Goal: Task Accomplishment & Management: Use online tool/utility

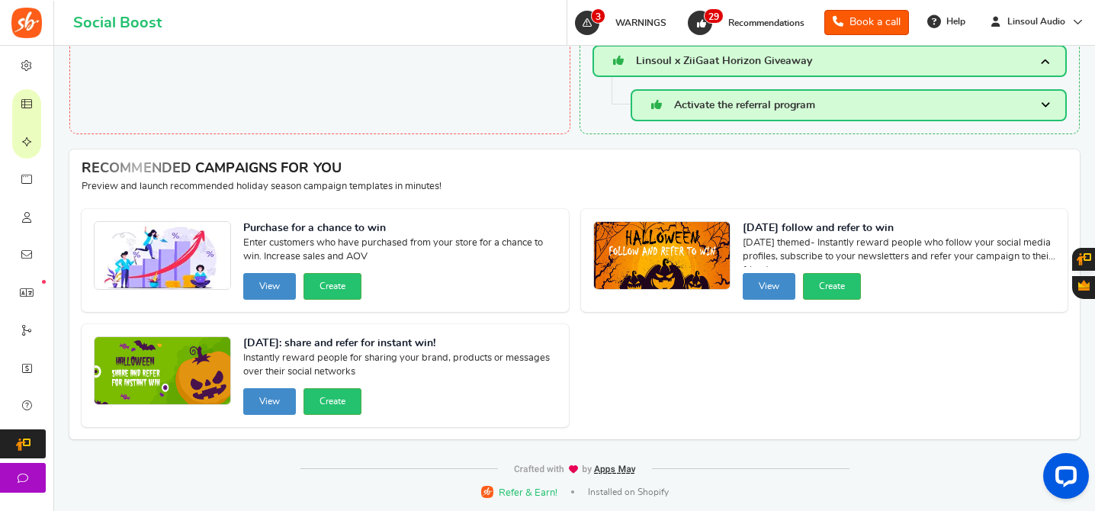
scroll to position [2154, 0]
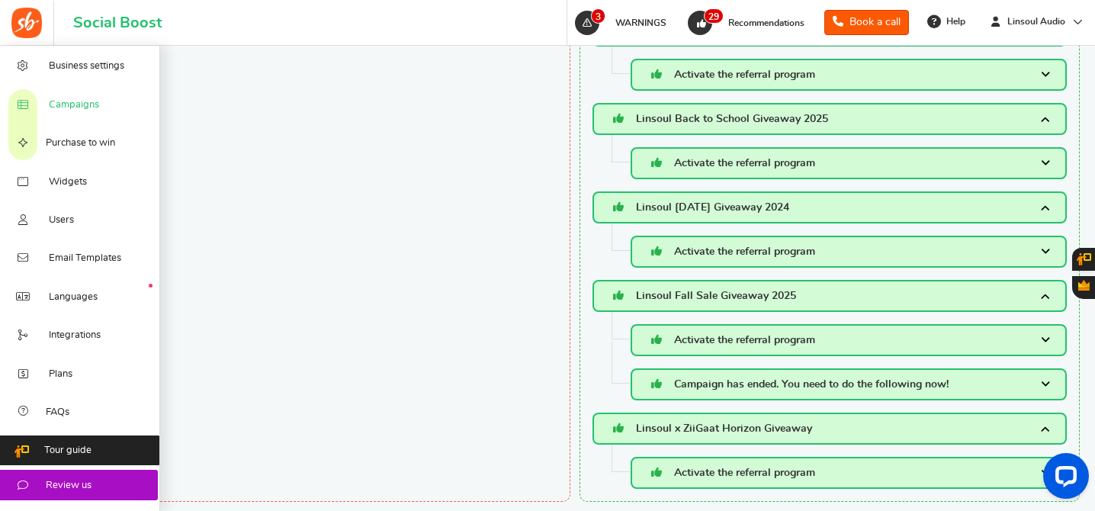
click at [75, 107] on span "Campaigns" at bounding box center [74, 105] width 50 height 14
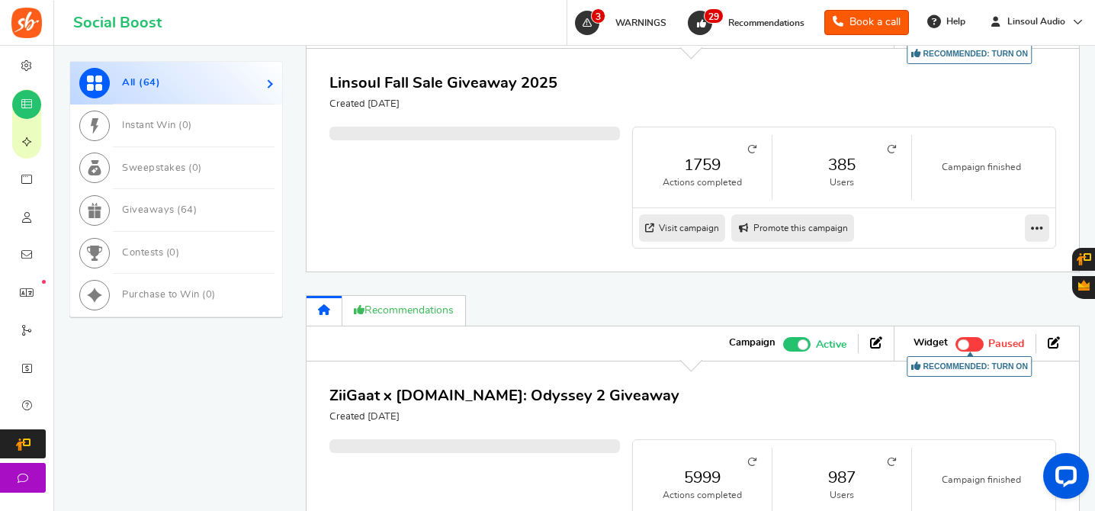
scroll to position [772, 0]
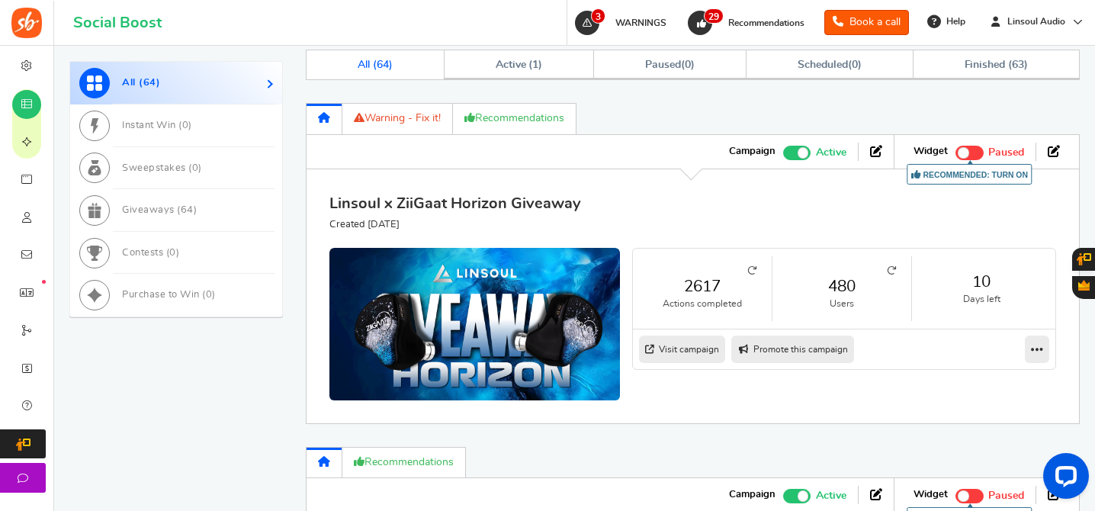
click at [512, 204] on link "Linsoul x ZiiGaat Horizon Giveaway" at bounding box center [455, 203] width 252 height 15
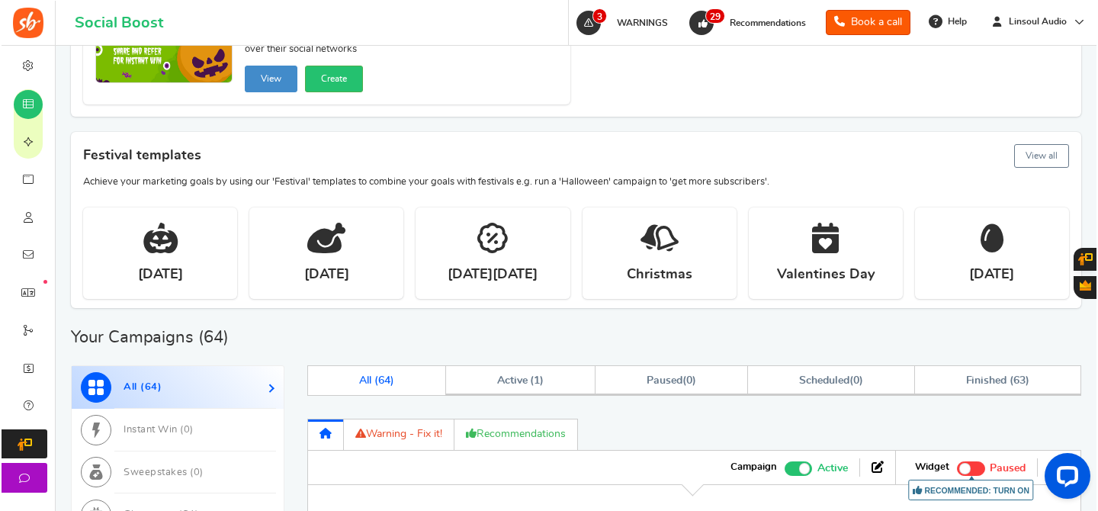
scroll to position [99, 0]
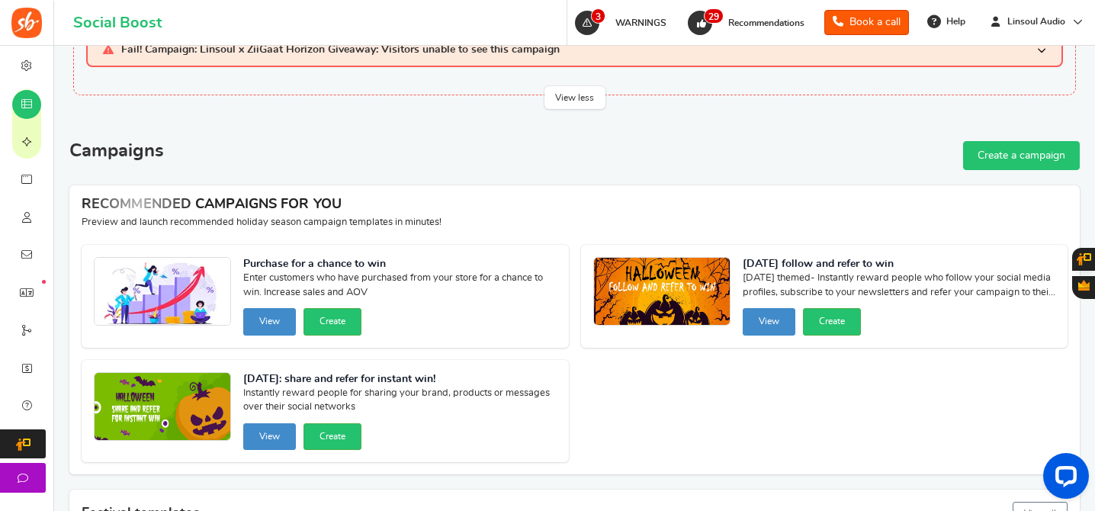
click at [1054, 157] on link "Create a campaign" at bounding box center [1021, 155] width 117 height 29
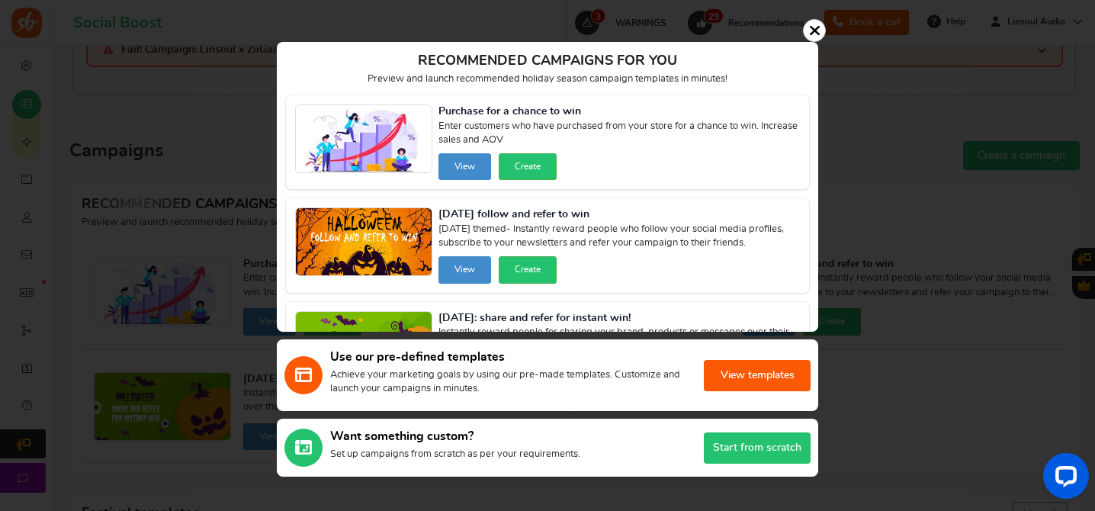
click at [775, 447] on button "Start from scratch" at bounding box center [757, 447] width 107 height 31
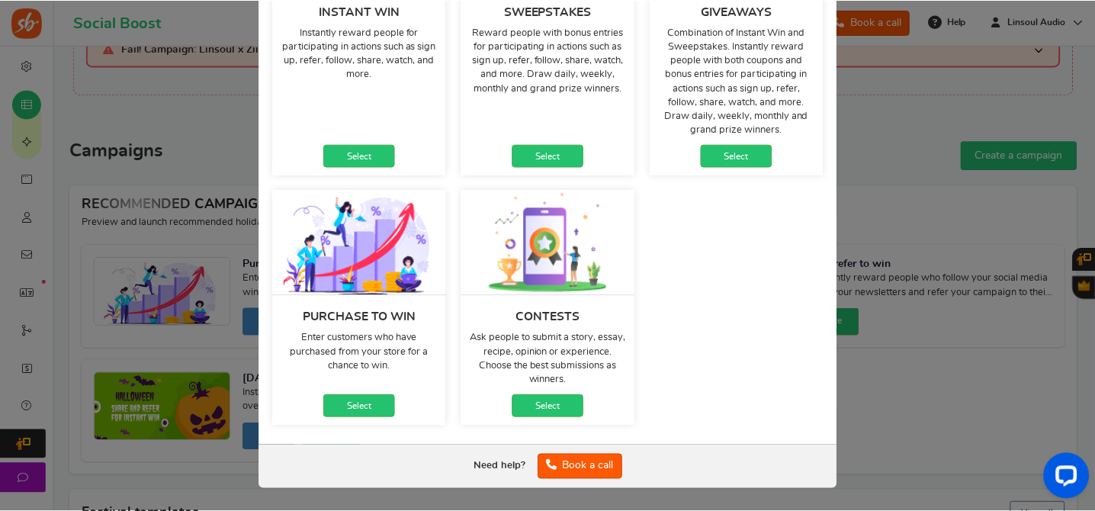
scroll to position [26, 0]
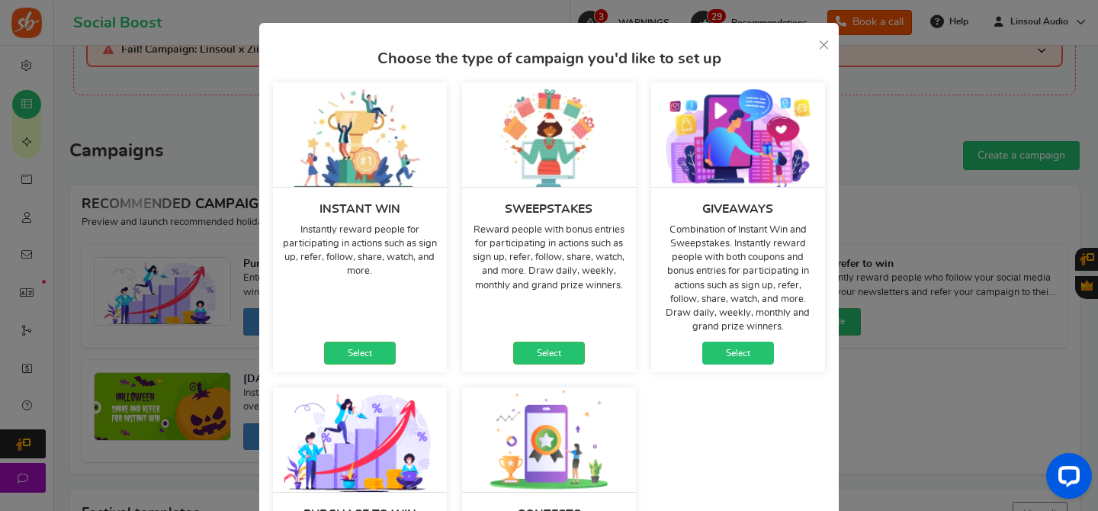
click at [728, 351] on link "Select" at bounding box center [738, 353] width 72 height 23
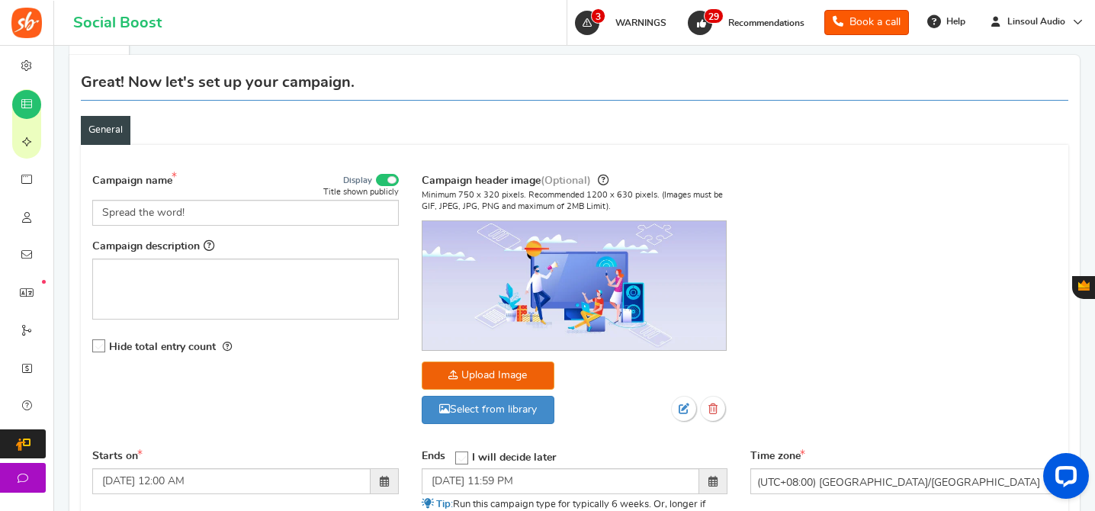
scroll to position [290, 0]
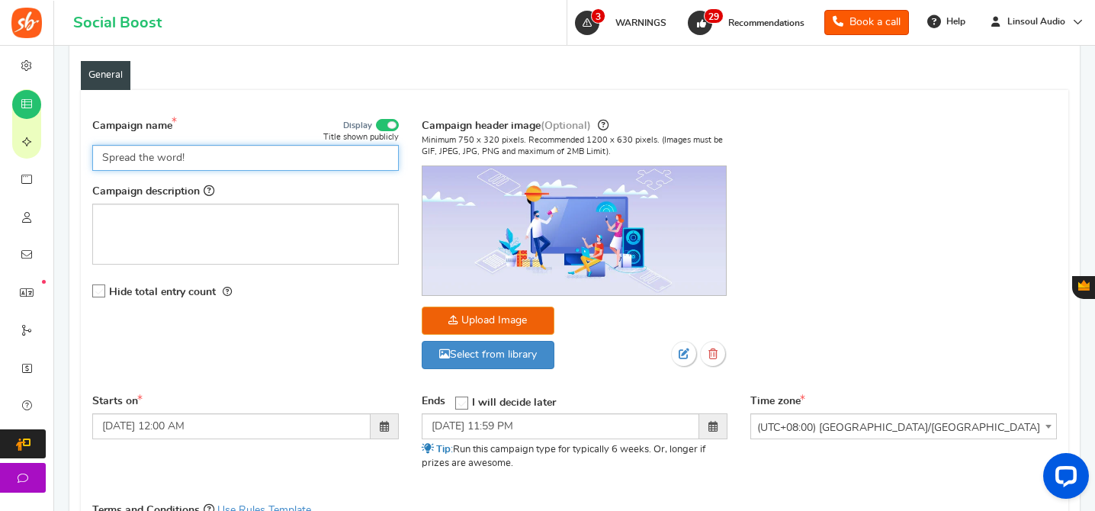
click at [203, 168] on input "Spread the word!" at bounding box center [245, 158] width 307 height 26
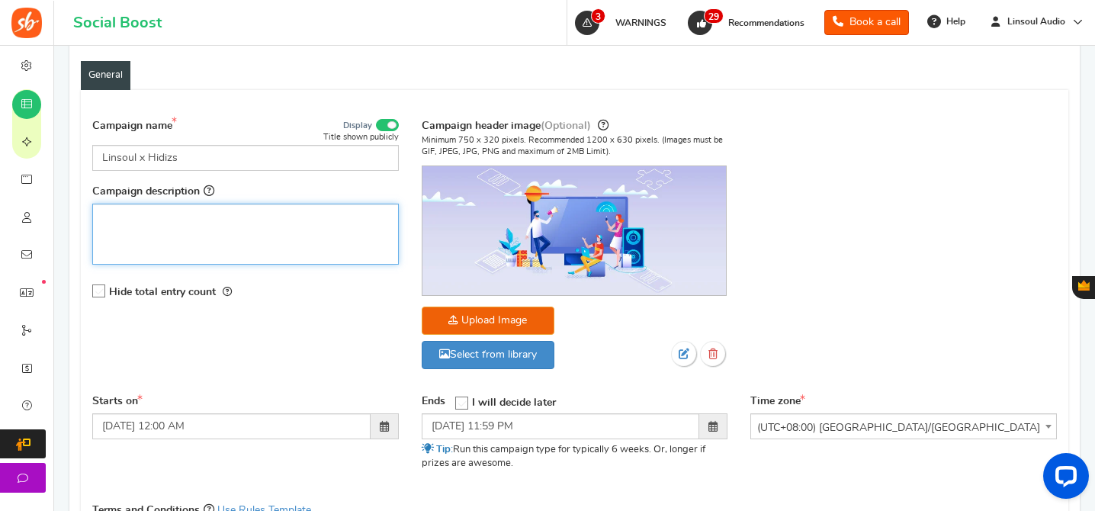
click at [279, 223] on p "Rich Text Editor, competition_desc" at bounding box center [245, 216] width 287 height 15
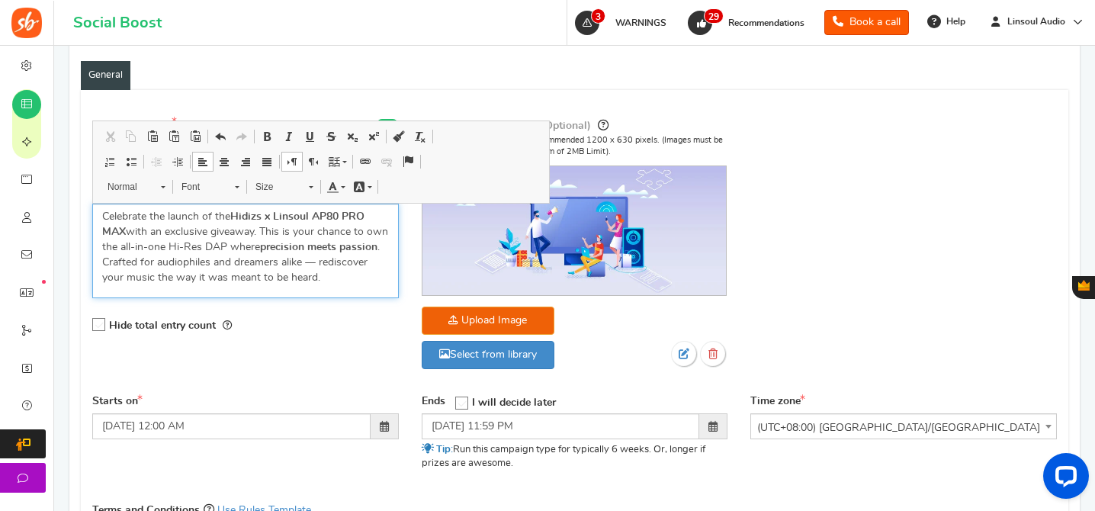
click at [247, 251] on p "Celebrate the launch of the Hidizs x Linsoul AP80 PRO MAX with an exclusive giv…" at bounding box center [245, 247] width 287 height 76
click at [333, 325] on div "Hide total entry count" at bounding box center [245, 325] width 307 height 31
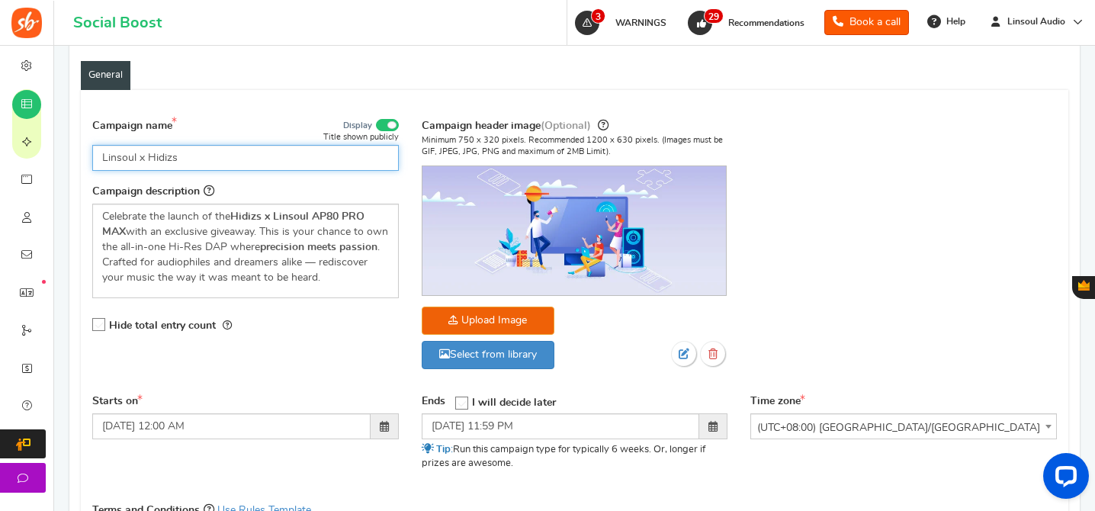
click at [268, 159] on input "Linsoul x Hidizs" at bounding box center [245, 158] width 307 height 26
click at [130, 152] on input "Linsoul x Hidizs AP80 PRO [PERSON_NAME]" at bounding box center [245, 158] width 307 height 26
click at [175, 159] on input "LINSOUL x Hidizs AP80 PRO MAX Giveaway" at bounding box center [245, 158] width 307 height 26
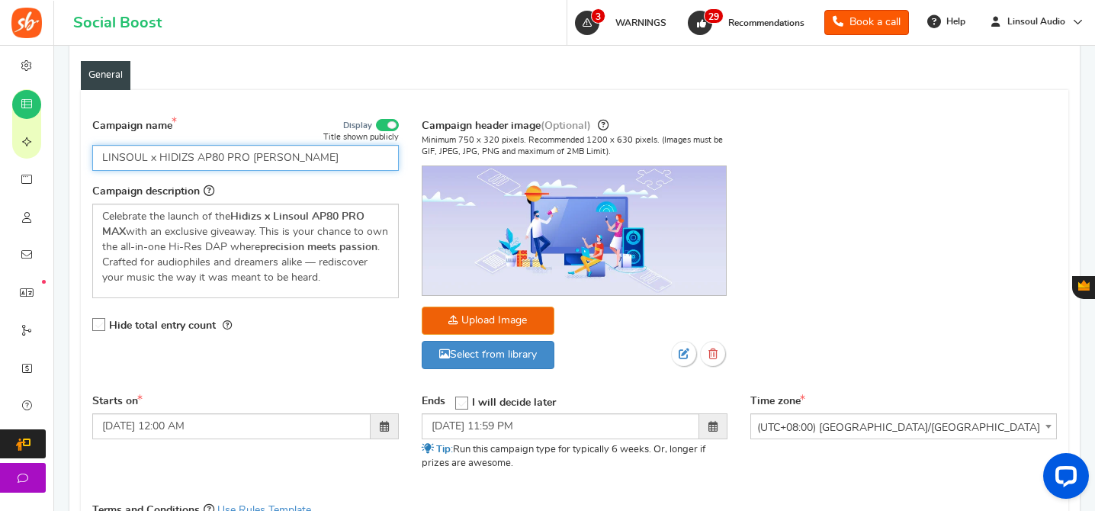
type input "LINSOUL x HIDIZS AP80 PRO [PERSON_NAME]"
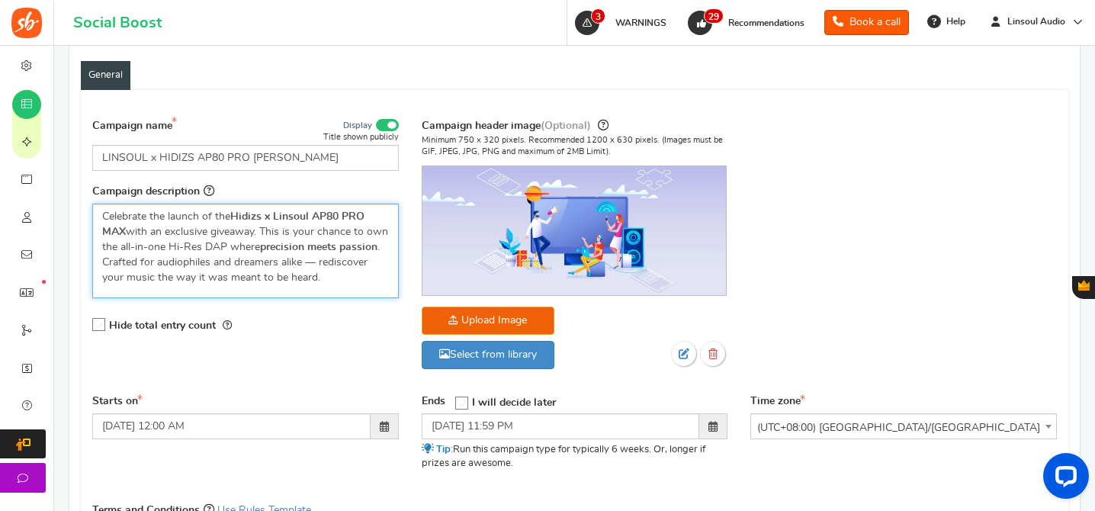
click at [312, 263] on p "Celebrate the launch of the Hidizs x Linsoul AP80 PRO MAX with an exclusive giv…" at bounding box center [245, 247] width 287 height 76
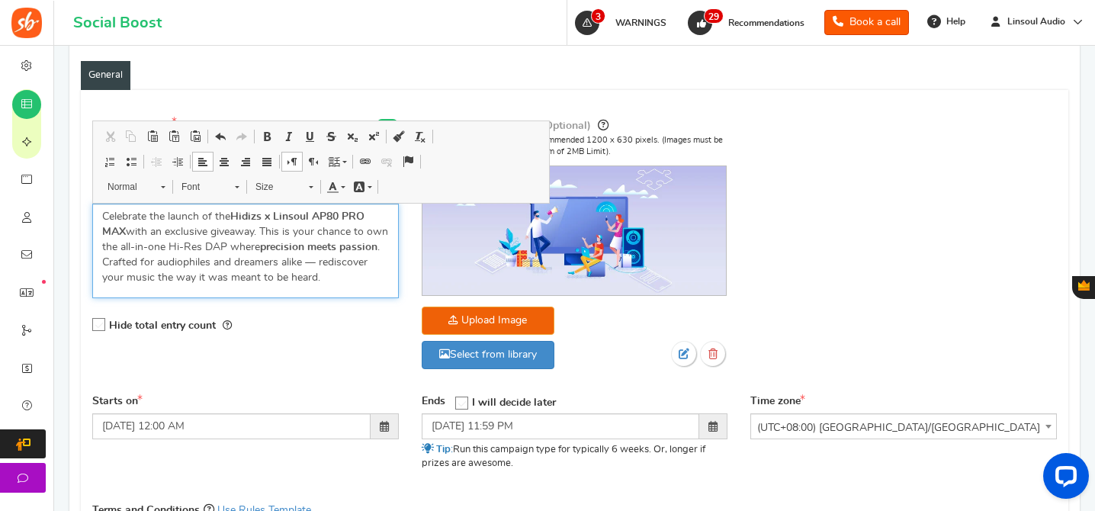
click at [354, 286] on div "Celebrate the launch of the Hidizs x Linsoul AP80 PRO MAX with an exclusive giv…" at bounding box center [245, 251] width 307 height 95
click at [233, 221] on strong "Hidizs x Linsoul AP80 PRO MAX" at bounding box center [233, 224] width 262 height 26
click at [239, 277] on p "Celebrate the launch of the upcoming Hidizs x Linsoul AP80 PRO MAX with an excl…" at bounding box center [245, 247] width 287 height 76
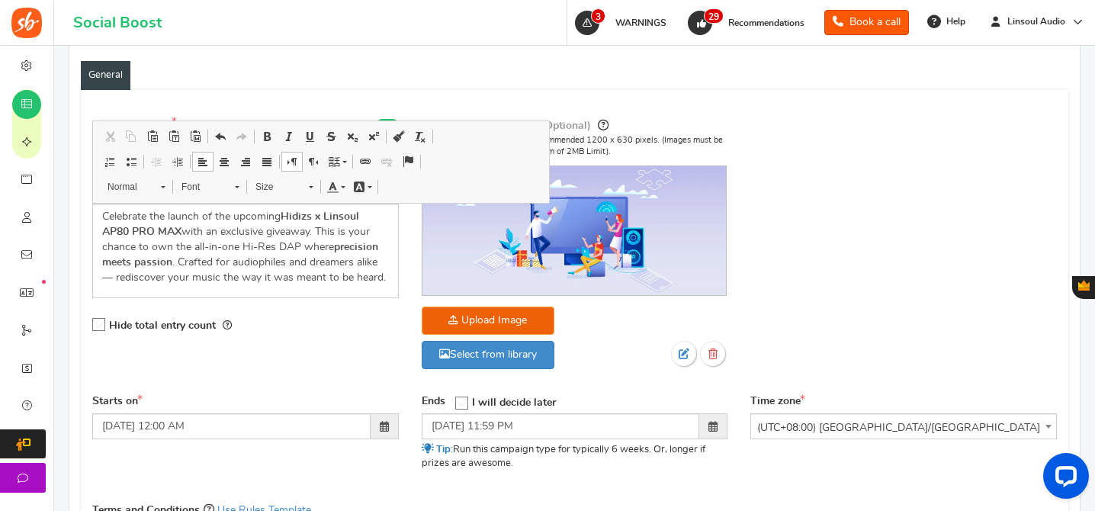
click at [343, 351] on div "Campaign name Display Title shown publicly LINSOUL x HIDIZS AP80 PRO MAX Giveaw…" at bounding box center [245, 235] width 329 height 236
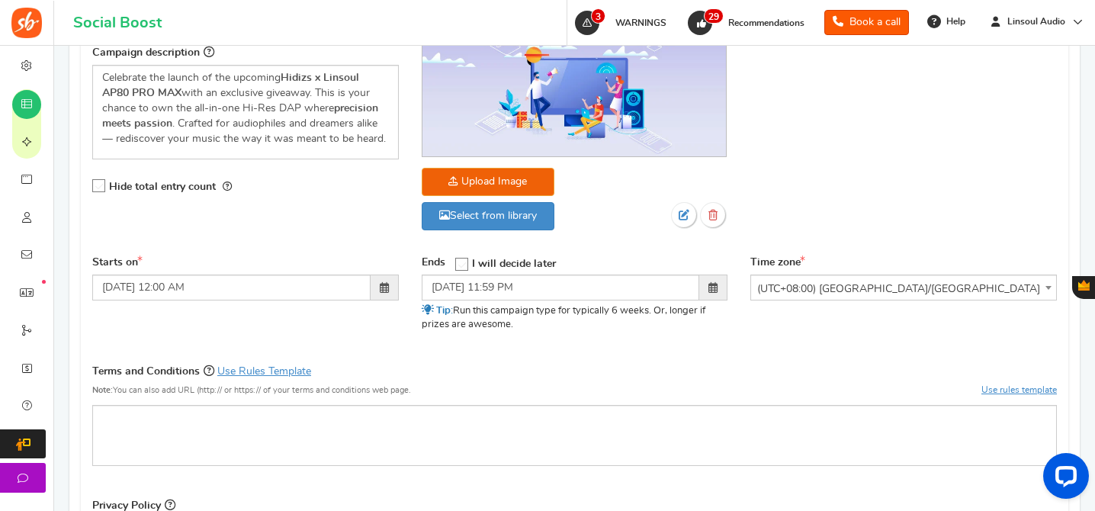
scroll to position [464, 0]
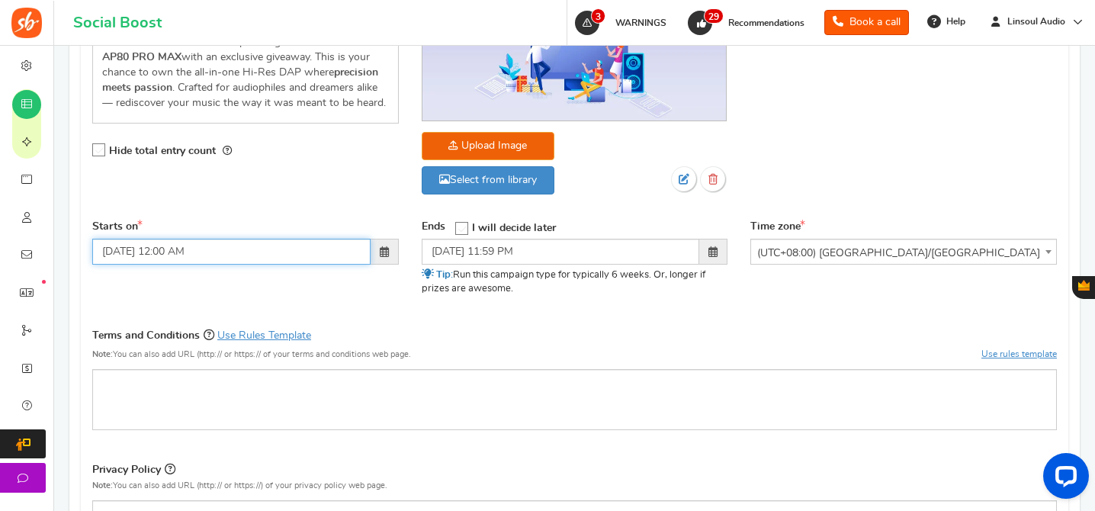
click at [166, 252] on input "[DATE] 12:00 AM" at bounding box center [231, 252] width 278 height 26
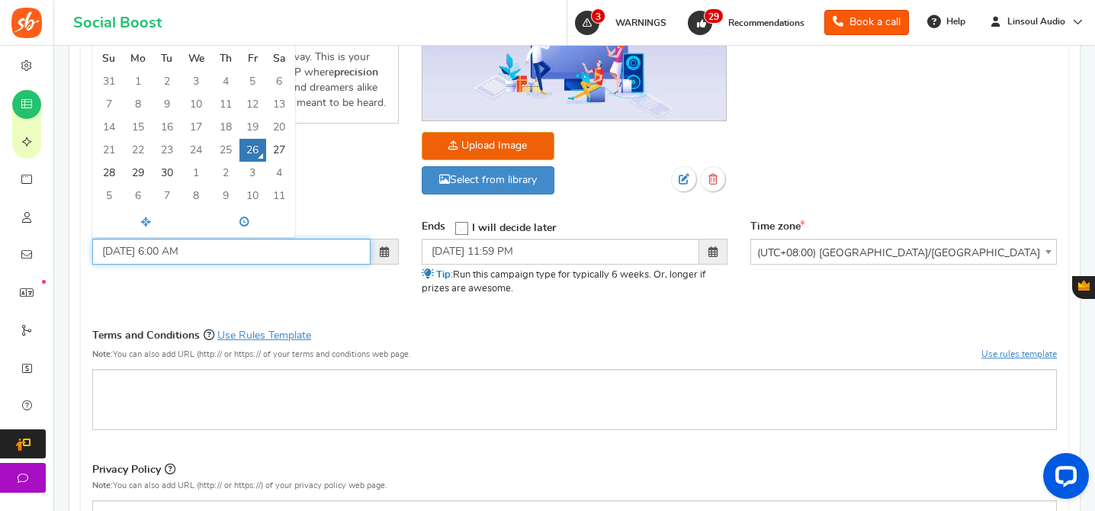
click at [195, 252] on input "[DATE] 6:00 AM" at bounding box center [231, 252] width 278 height 26
click at [239, 287] on div "Starts on [DATE] 6:00 p [DATE] Su Mo Tu We Th Fr Sa 31 1 2 3 4 5 6 7 8 9 10 11 …" at bounding box center [574, 267] width 987 height 95
type input "[DATE] 06:00 PM"
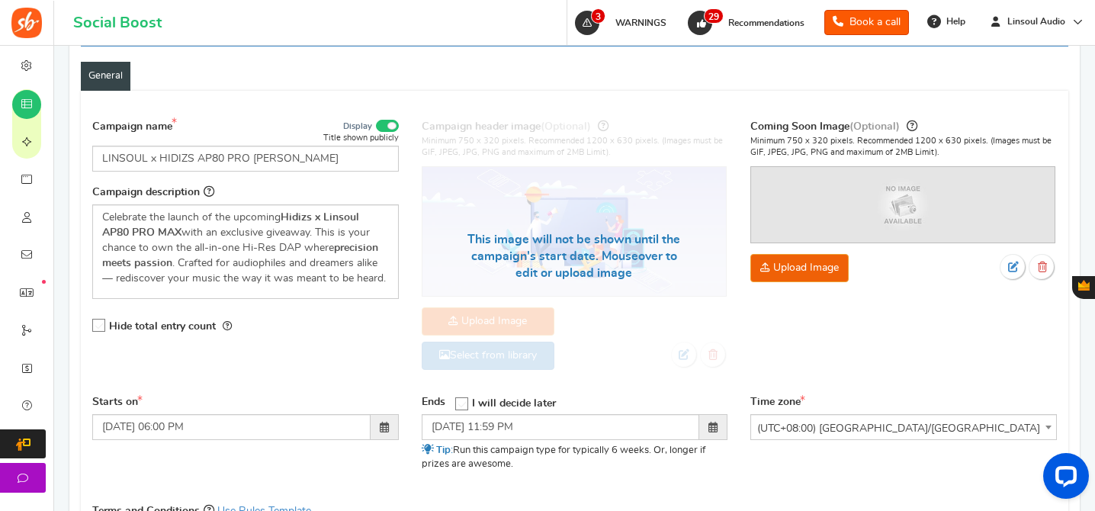
scroll to position [264, 0]
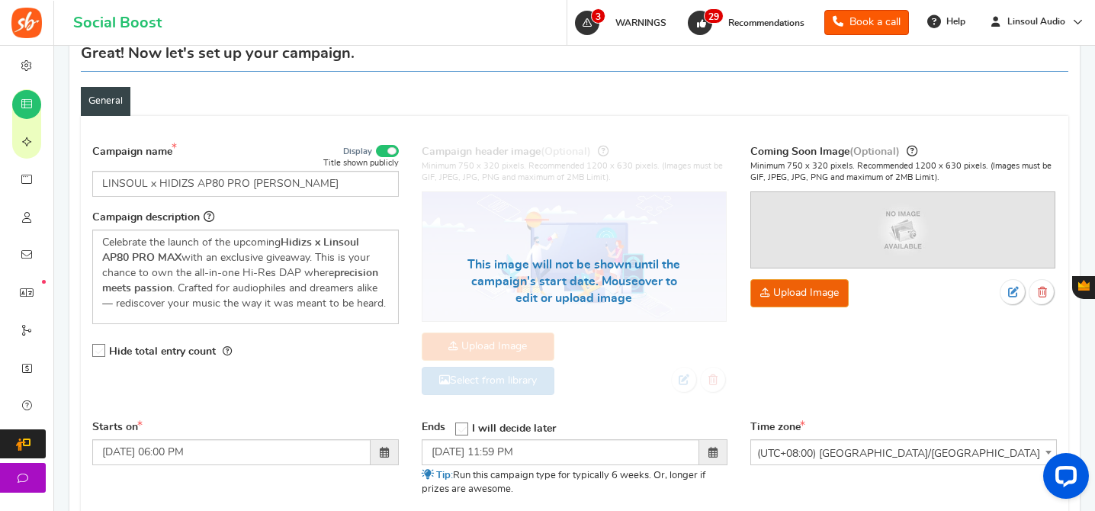
click at [98, 351] on icon at bounding box center [99, 351] width 13 height 13
click at [94, 351] on input "Hide total entry count" at bounding box center [94, 351] width 0 height 10
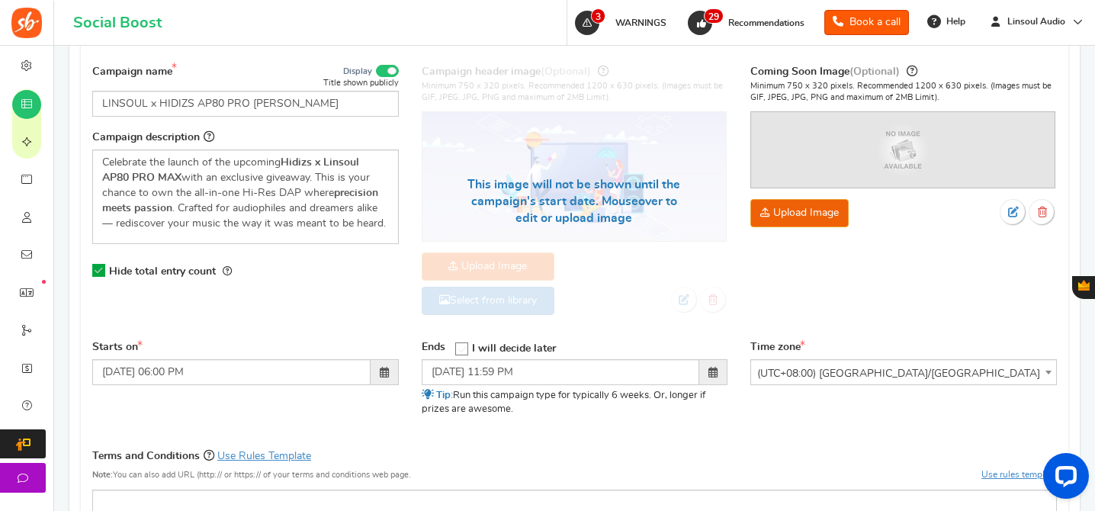
scroll to position [512, 0]
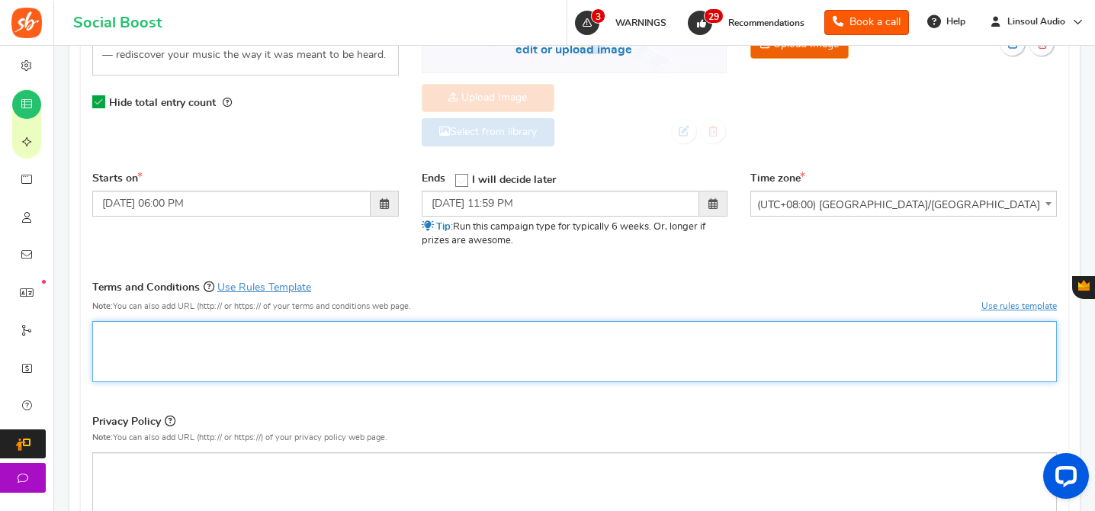
click at [312, 348] on div "Rich Text Editor, competition_terms" at bounding box center [574, 351] width 964 height 61
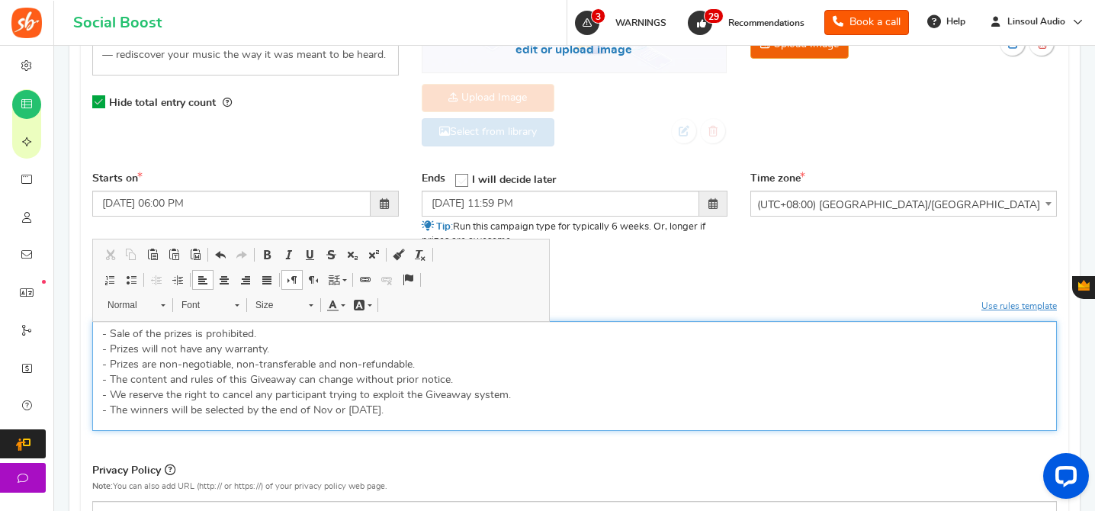
scroll to position [584, 0]
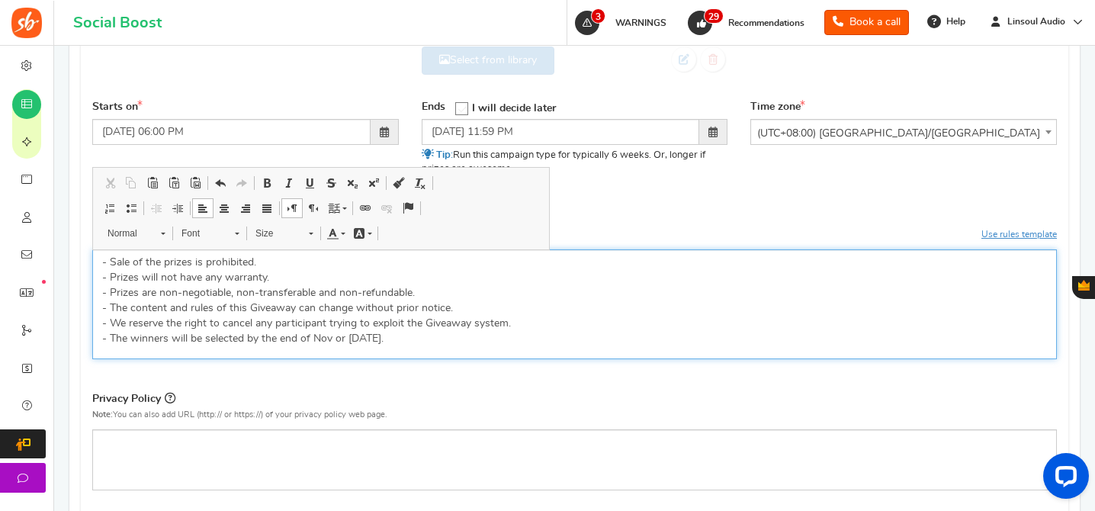
click at [190, 267] on p "- Sale of the prizes is prohibited. - Prizes will not have any warranty. - Priz…" at bounding box center [574, 300] width 945 height 91
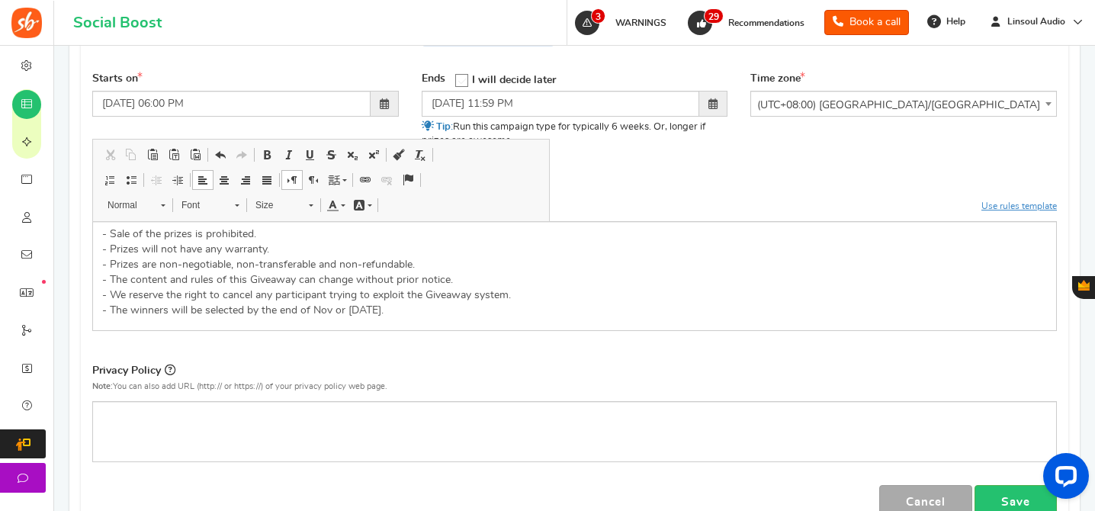
click at [635, 351] on div "Campaign name Display Title shown publicly LINSOUL x HIDIZS AP80 PRO MAX Giveaw…" at bounding box center [574, 153] width 964 height 733
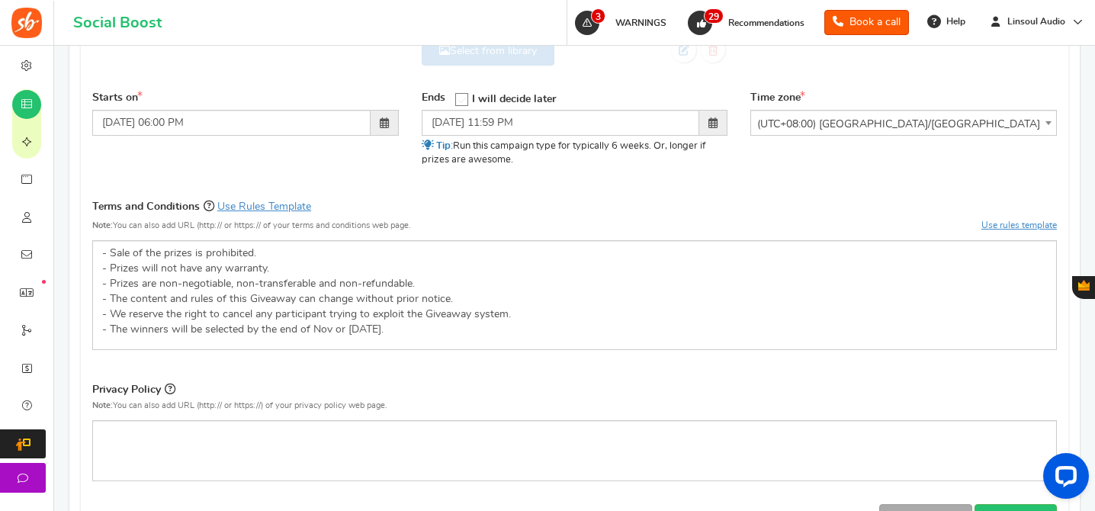
scroll to position [588, 0]
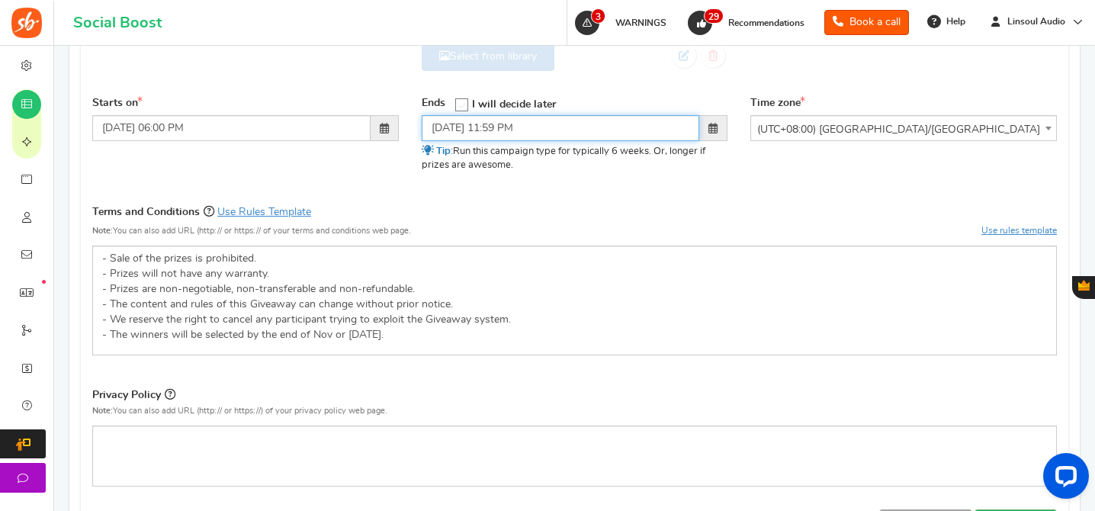
click at [467, 128] on input "[DATE] 11:59 PM" at bounding box center [561, 128] width 278 height 26
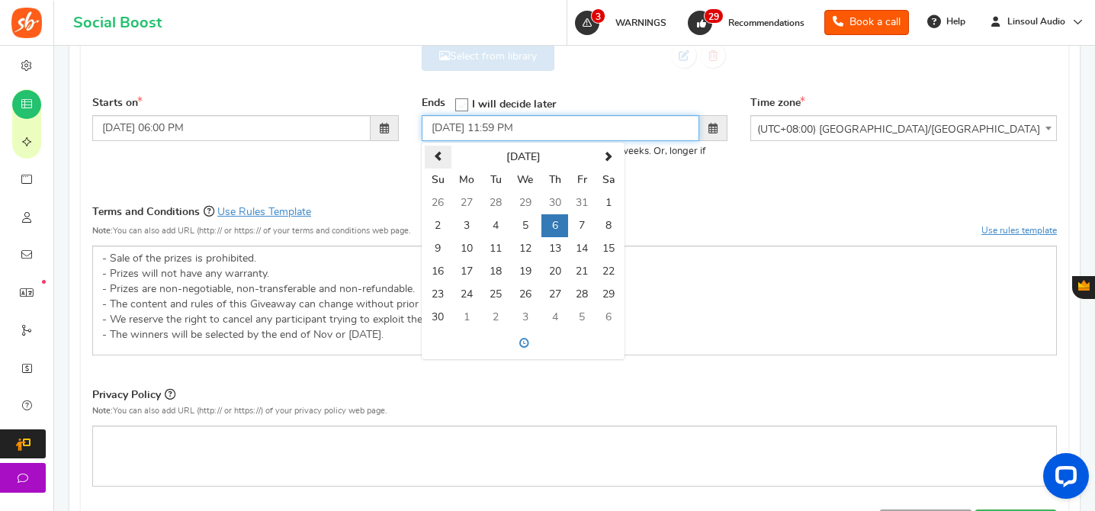
click at [442, 164] on th at bounding box center [438, 157] width 27 height 23
click at [564, 221] on td "9" at bounding box center [554, 225] width 27 height 23
type input "[DATE] 11:59 PM"
click at [679, 204] on div "Terms and Conditions Use Rules Template Note: You can also add URL (http:// or …" at bounding box center [574, 224] width 964 height 43
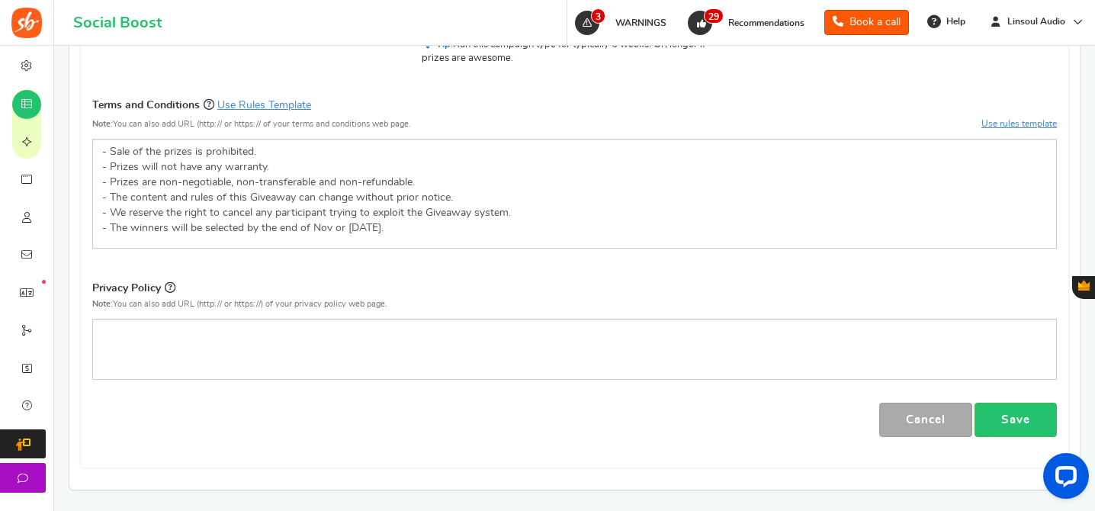
scroll to position [759, 0]
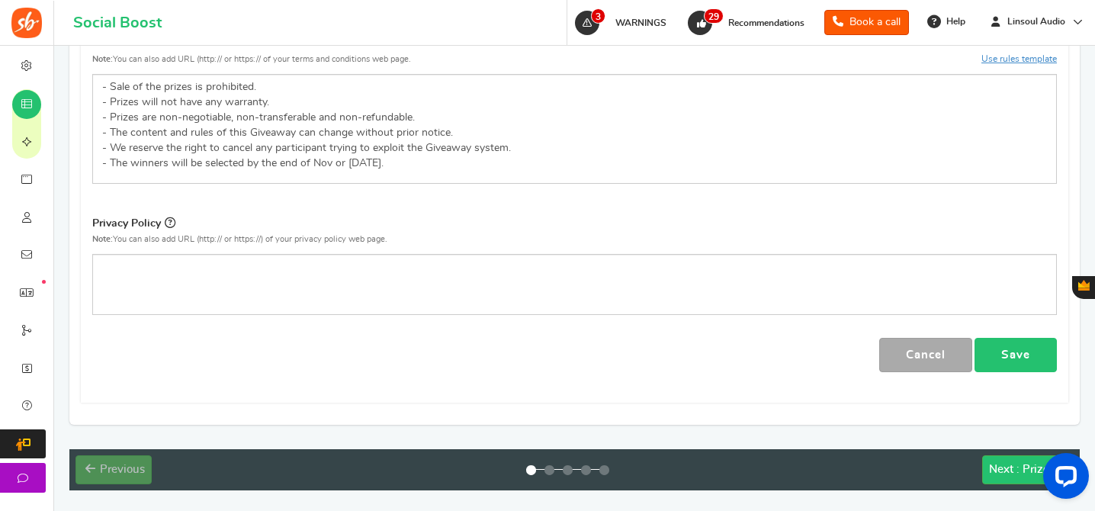
click at [1012, 360] on link "Save" at bounding box center [1015, 355] width 82 height 34
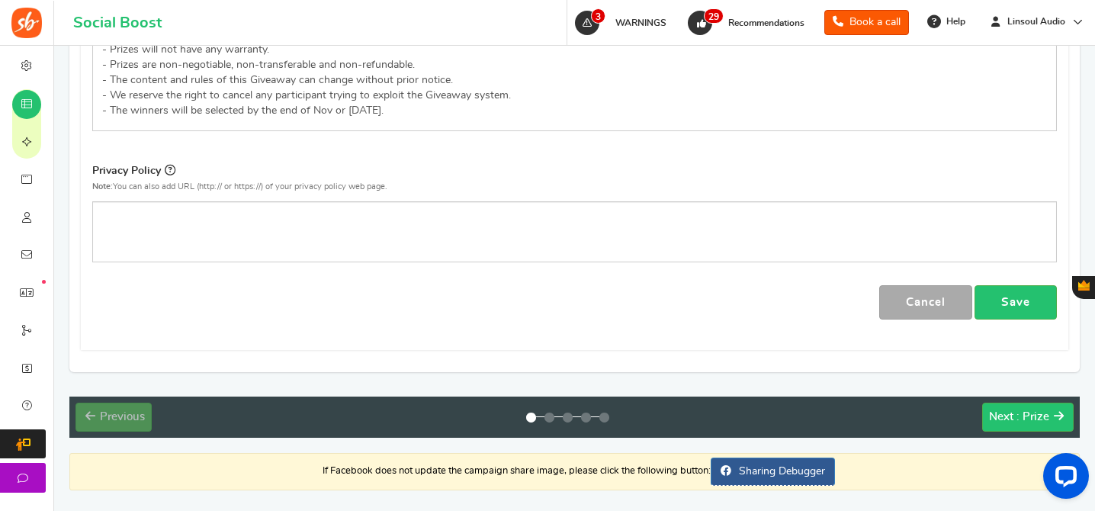
scroll to position [865, 0]
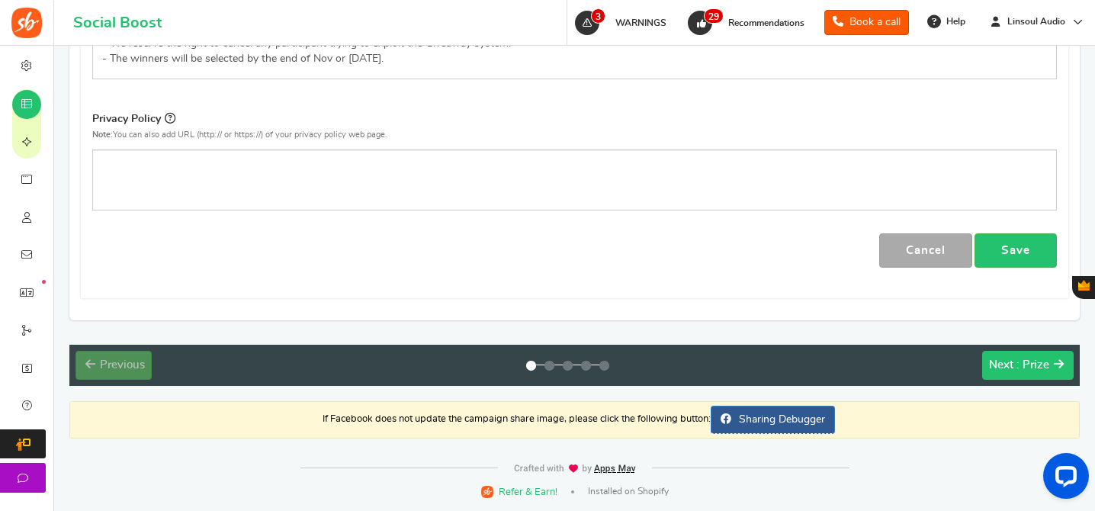
click at [1057, 359] on icon at bounding box center [1059, 363] width 10 height 11
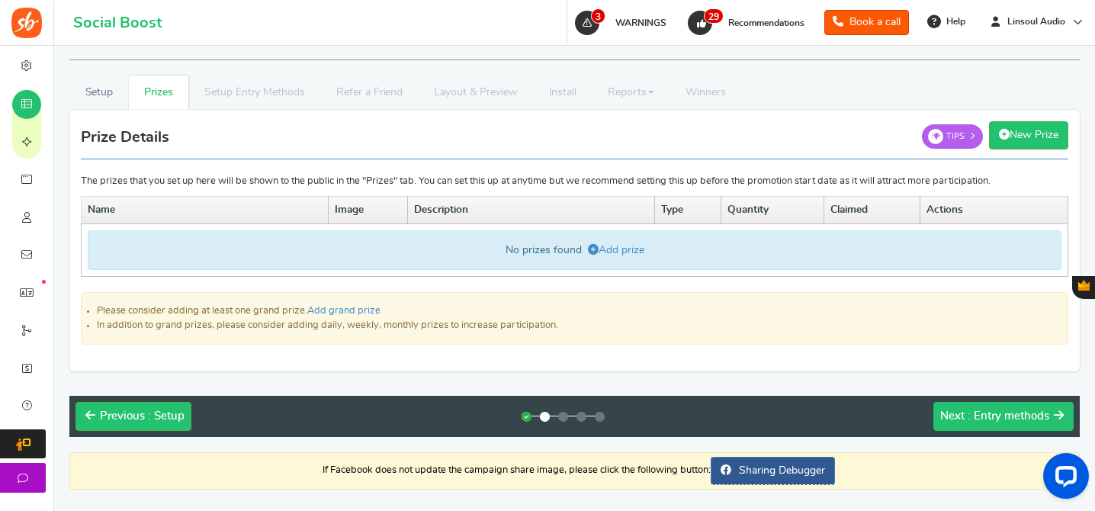
scroll to position [196, 0]
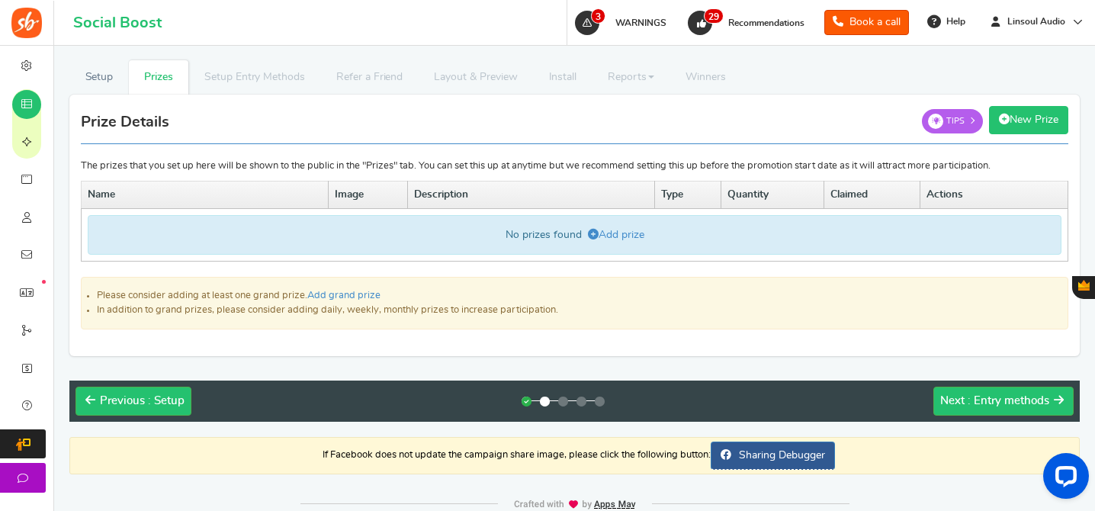
click at [1019, 133] on link "New Prize" at bounding box center [1028, 120] width 79 height 28
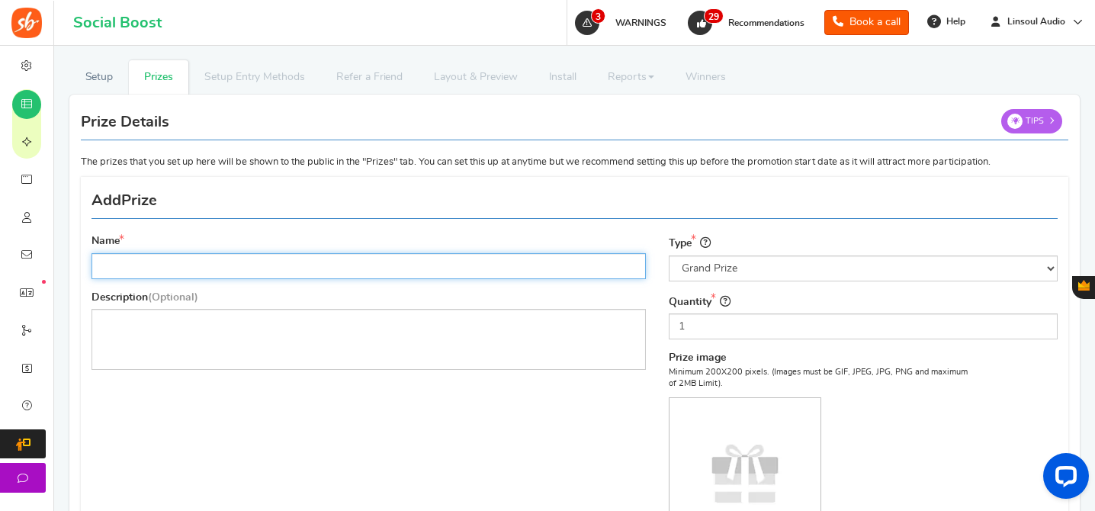
click at [531, 265] on input "Name" at bounding box center [368, 266] width 554 height 26
paste input "- Sale of the prizes is prohibited. - Prizes will not have any warranty. - Priz…"
type input "- Sale of the prizes is prohibited. - Prizes will not have any warranty. - Priz…"
paste input "AP80 PRO MAX"
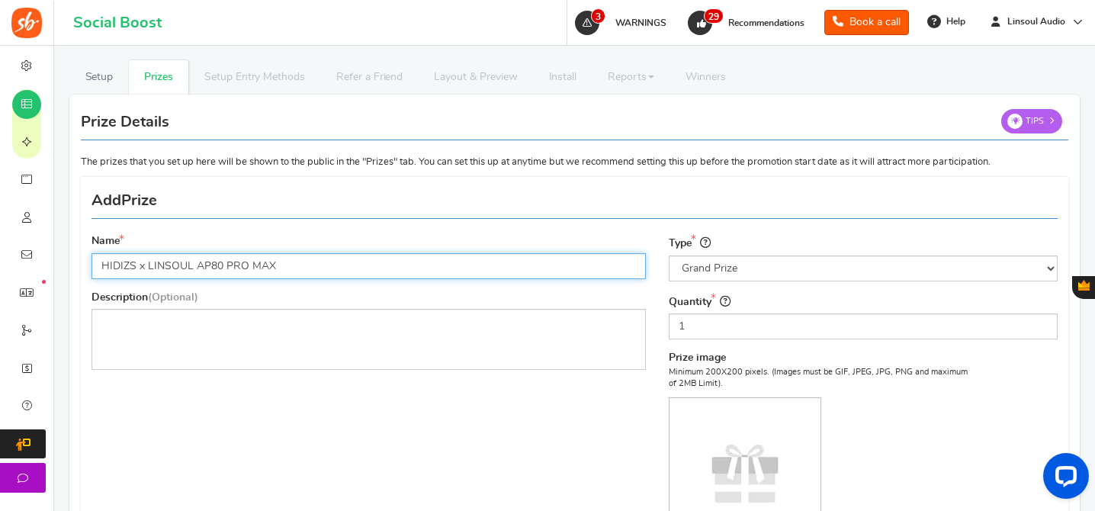
scroll to position [288, 0]
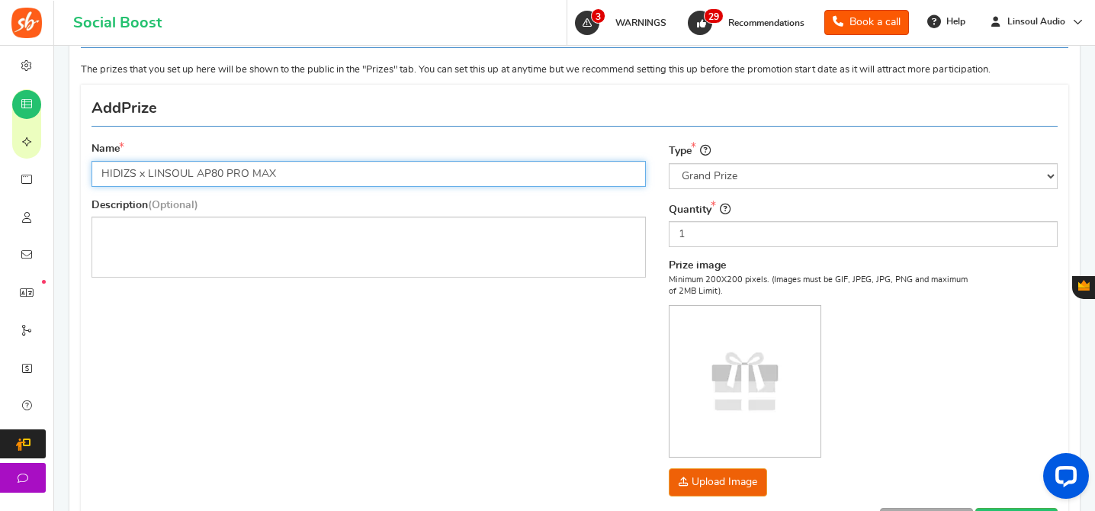
type input "HIDIZS x LINSOUL AP80 PRO MAX"
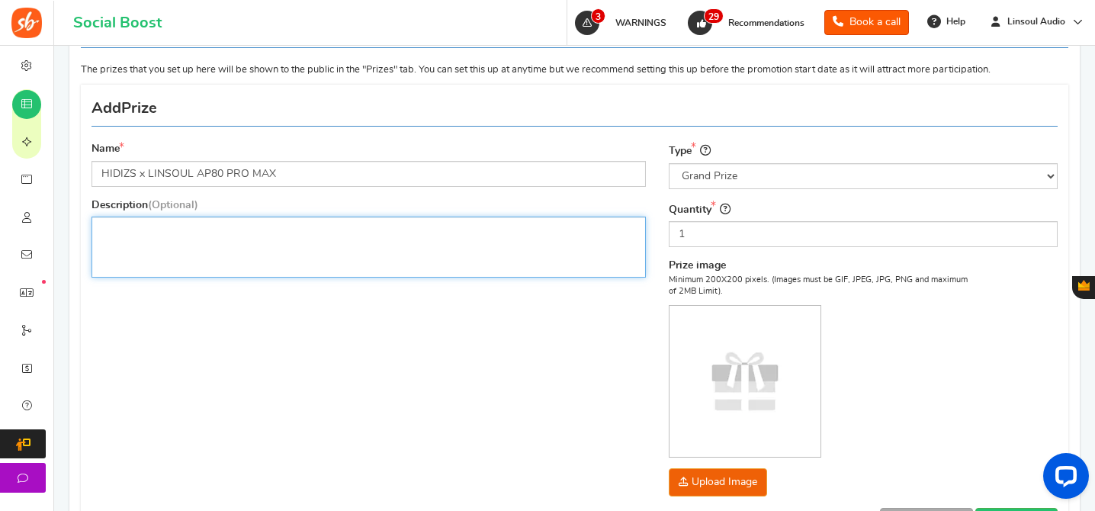
click at [563, 227] on p "Rich Text Editor, prize_description" at bounding box center [368, 229] width 534 height 15
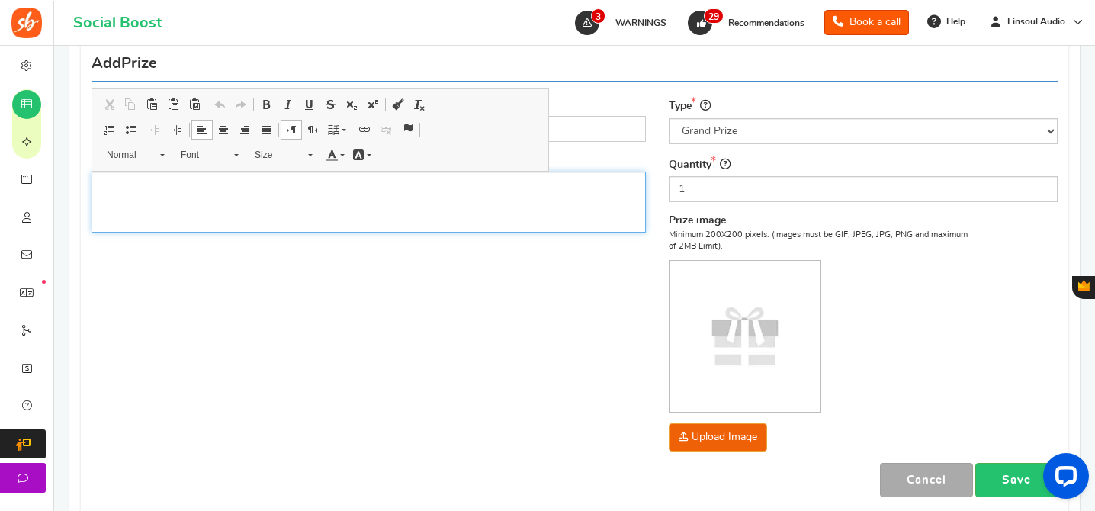
scroll to position [348, 0]
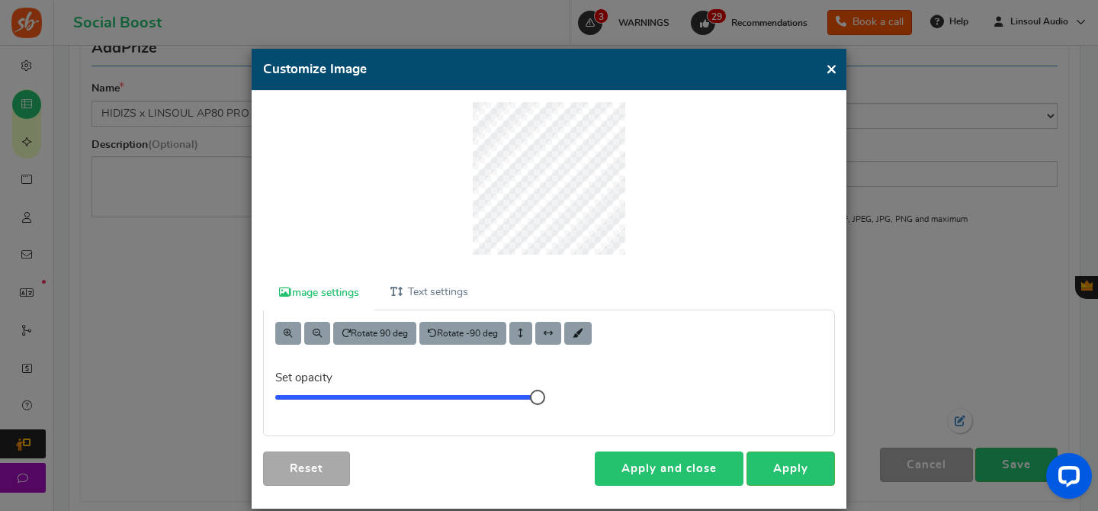
click at [699, 470] on link "Apply and close" at bounding box center [669, 468] width 149 height 34
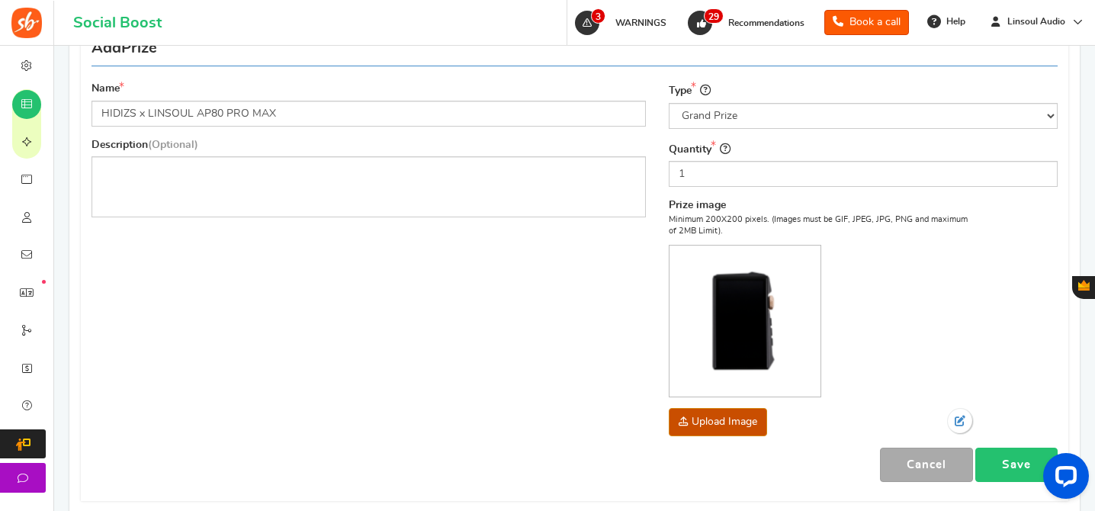
click at [1016, 457] on link "Save" at bounding box center [1016, 465] width 82 height 34
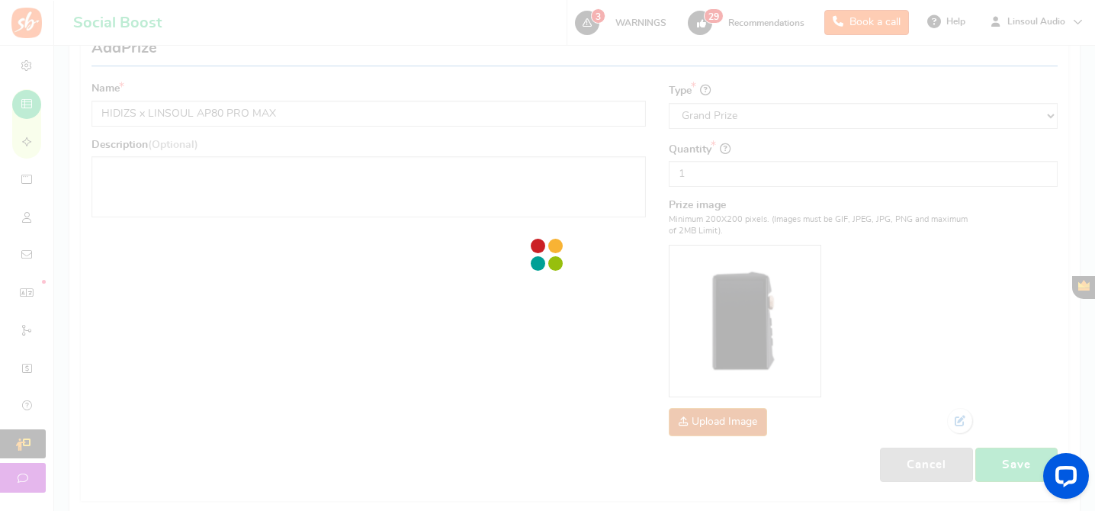
scroll to position [217, 0]
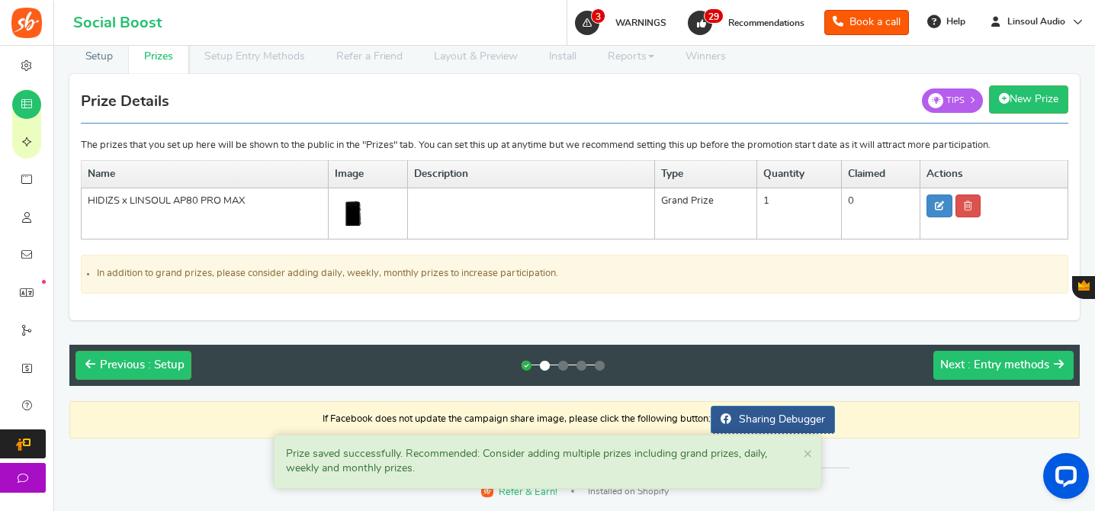
click at [1013, 357] on button "Next : Entry methods" at bounding box center [1003, 365] width 140 height 29
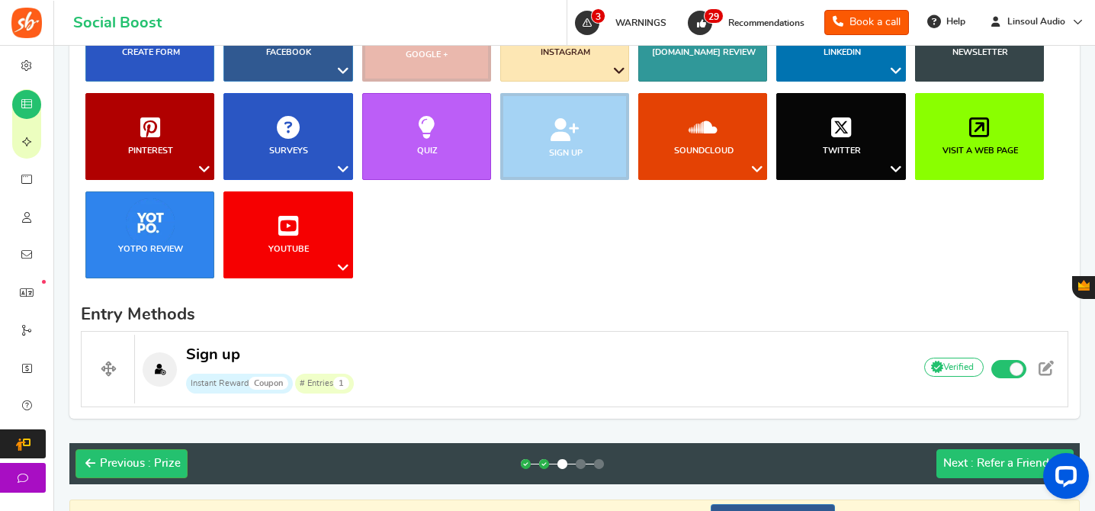
scroll to position [488, 0]
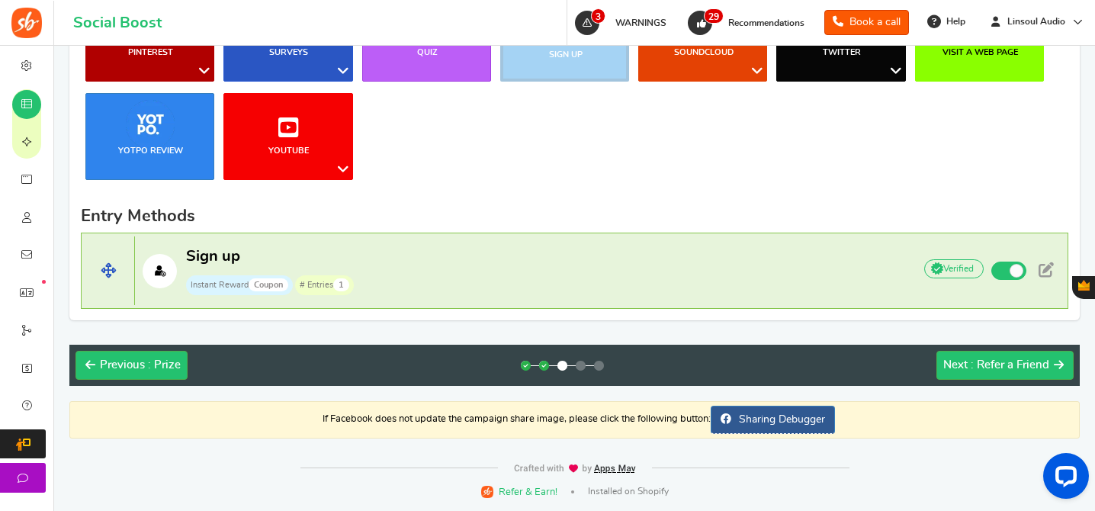
click at [756, 261] on p "Sign up Instant Reward Coupon # Entries 1" at bounding box center [516, 270] width 762 height 49
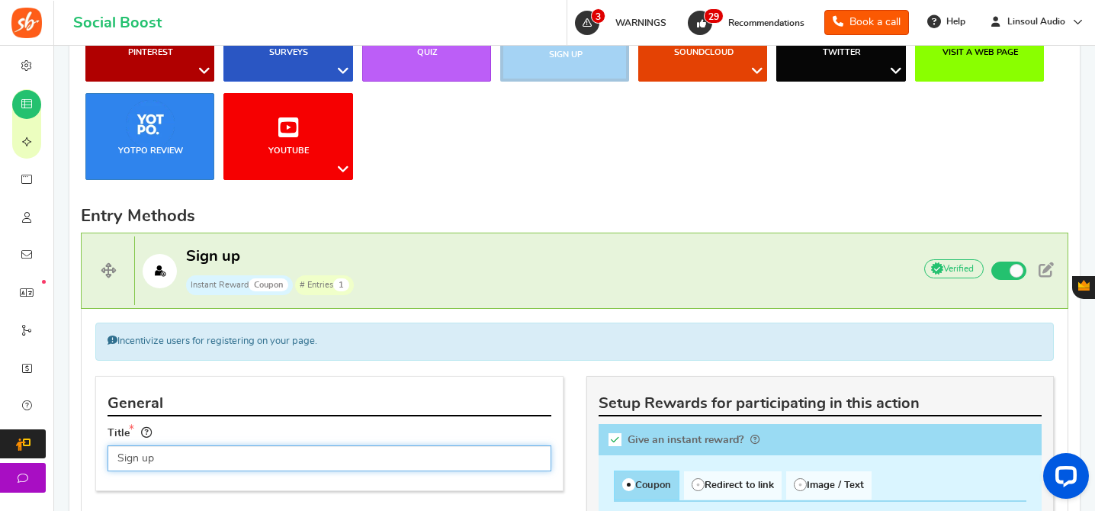
scroll to position [769, 0]
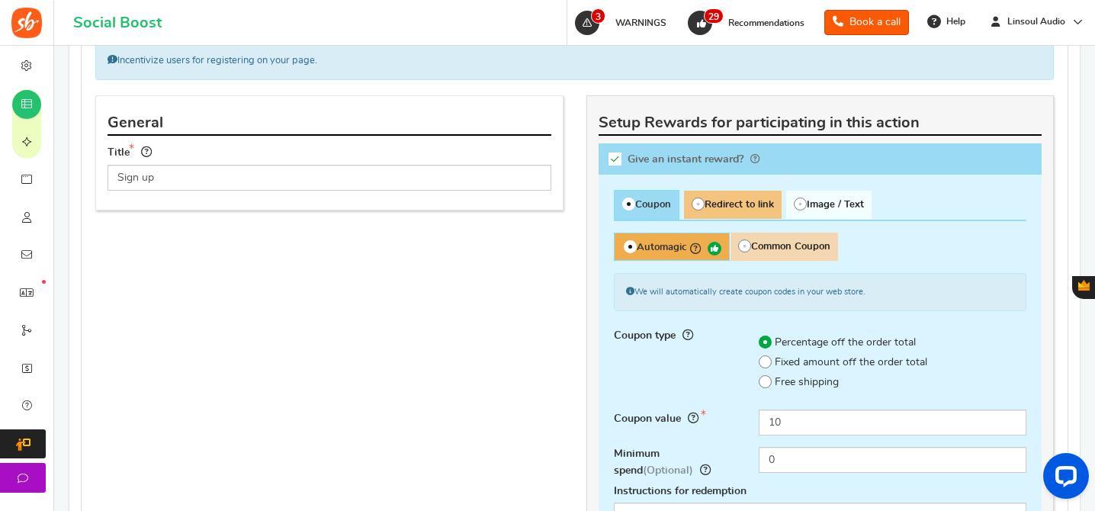
click at [737, 207] on span "Redirect to link" at bounding box center [733, 205] width 98 height 28
click at [694, 204] on input "Redirect to link" at bounding box center [689, 199] width 10 height 10
radio input "true"
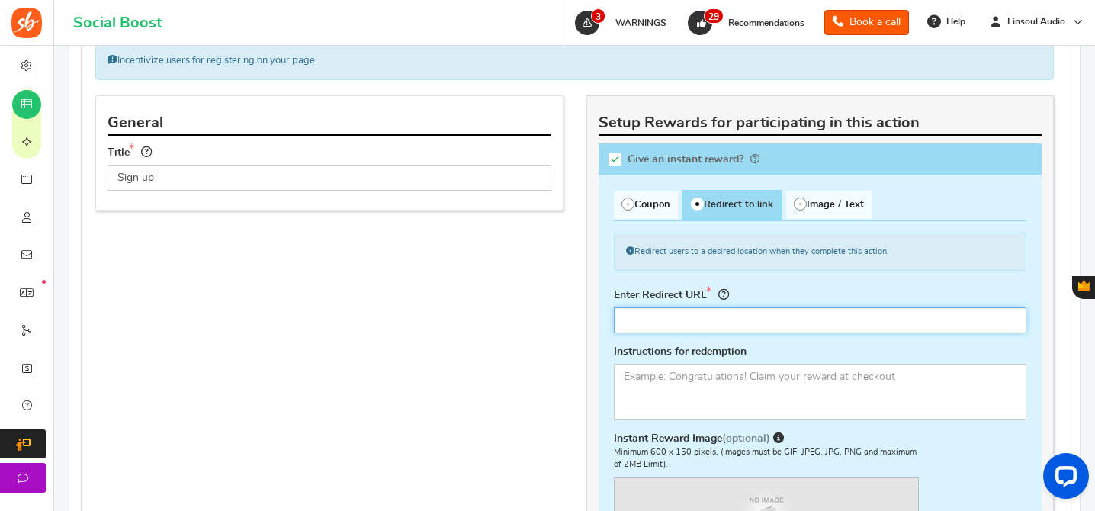
click at [710, 314] on input "text" at bounding box center [820, 320] width 413 height 26
paste input "[URL][DOMAIN_NAME]"
type input "[URL][DOMAIN_NAME]"
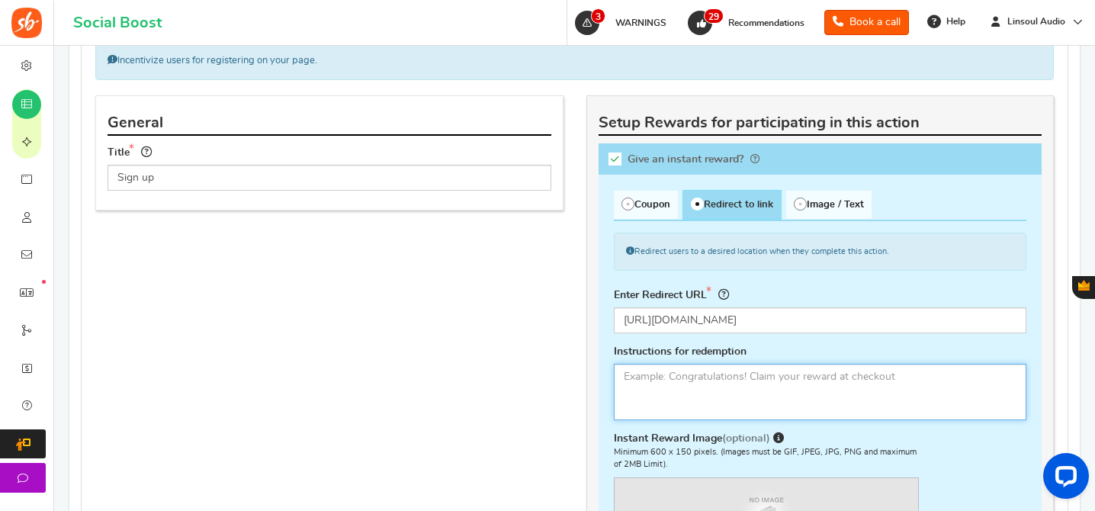
click at [808, 401] on textarea at bounding box center [820, 392] width 413 height 56
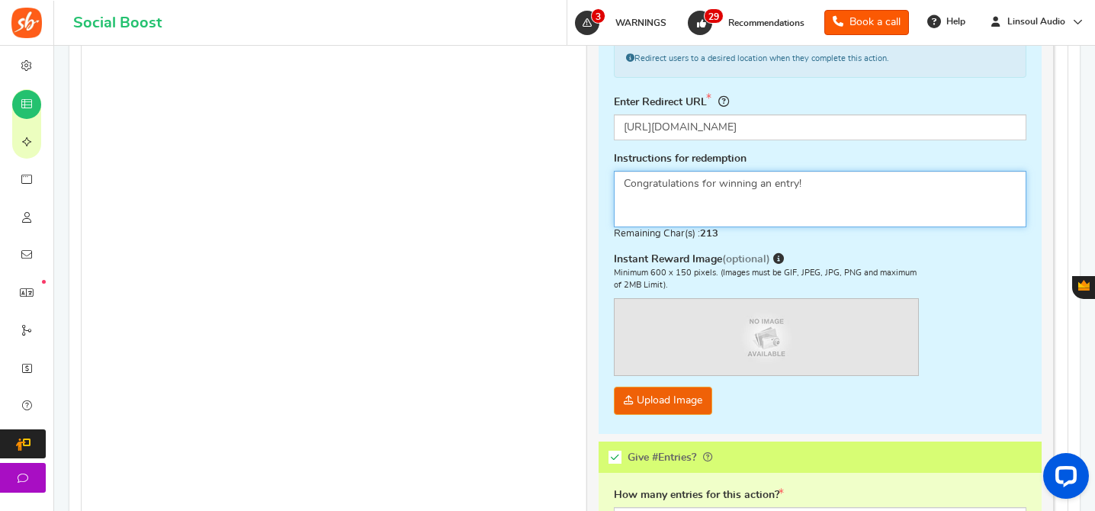
scroll to position [1072, 0]
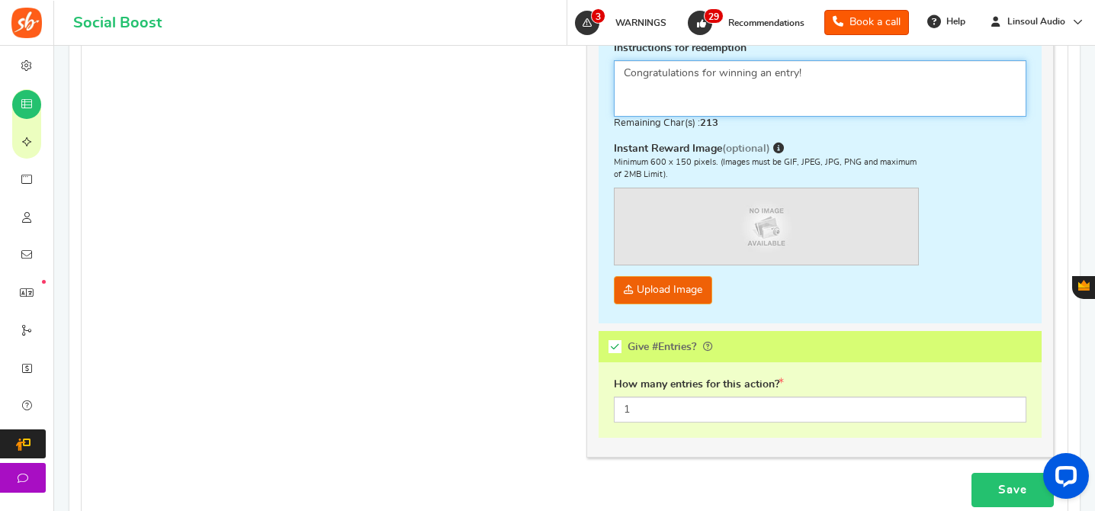
type textarea "Congratulations for winning an entry!"
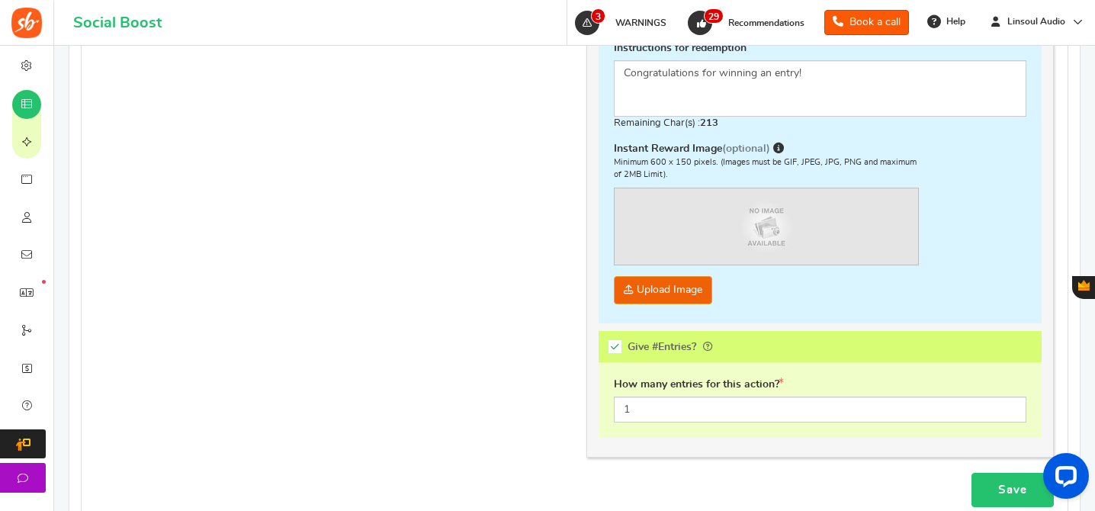
click at [1003, 479] on link "Save" at bounding box center [1012, 490] width 82 height 34
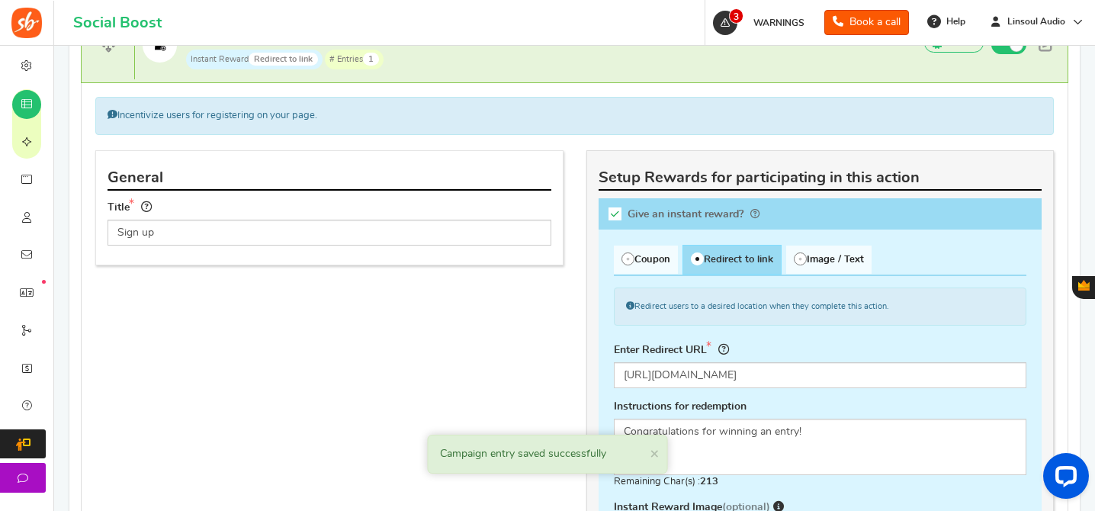
scroll to position [480, 0]
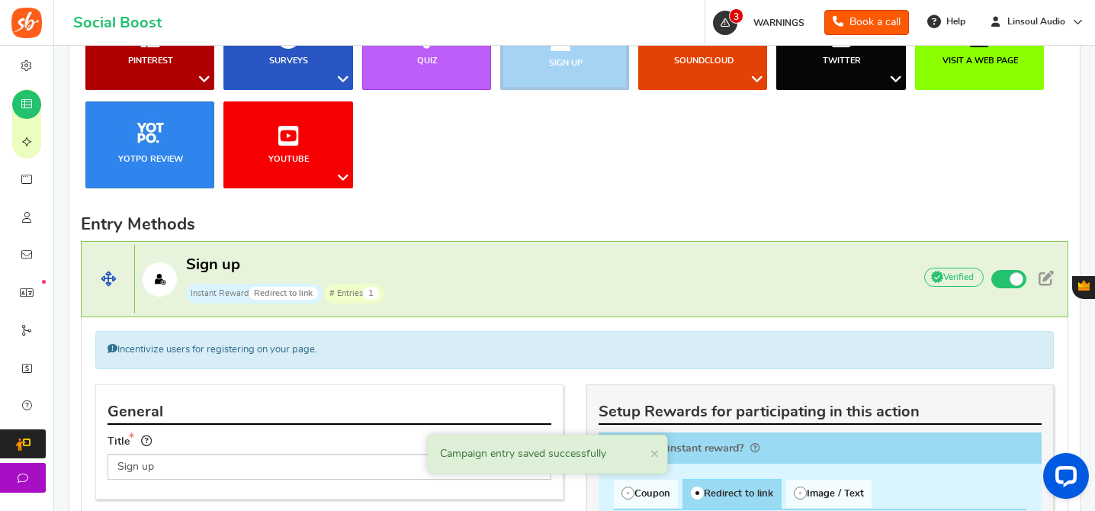
click at [645, 273] on p "Sign up Instant Reward Redirect to link # Entries 1" at bounding box center [516, 279] width 762 height 49
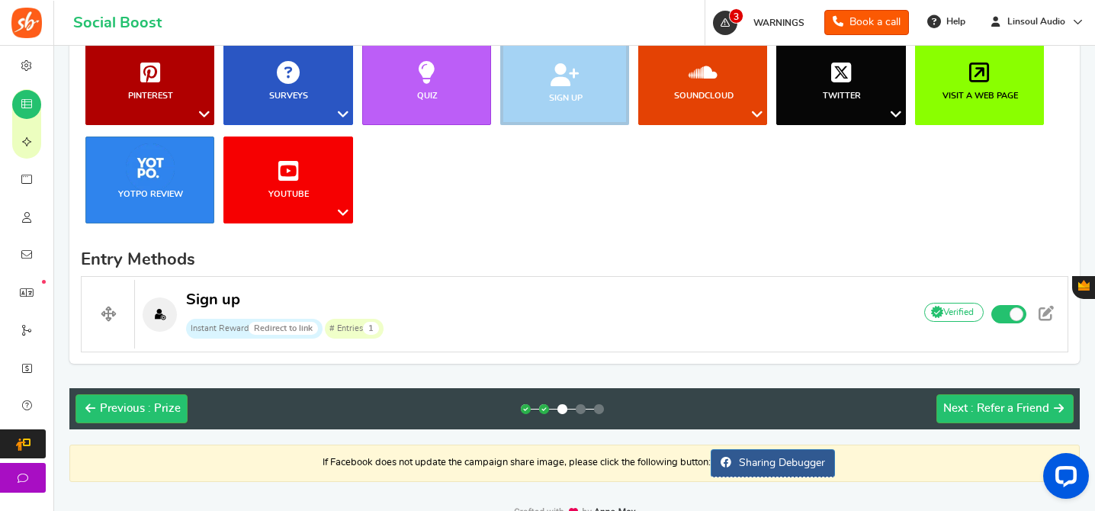
scroll to position [385, 0]
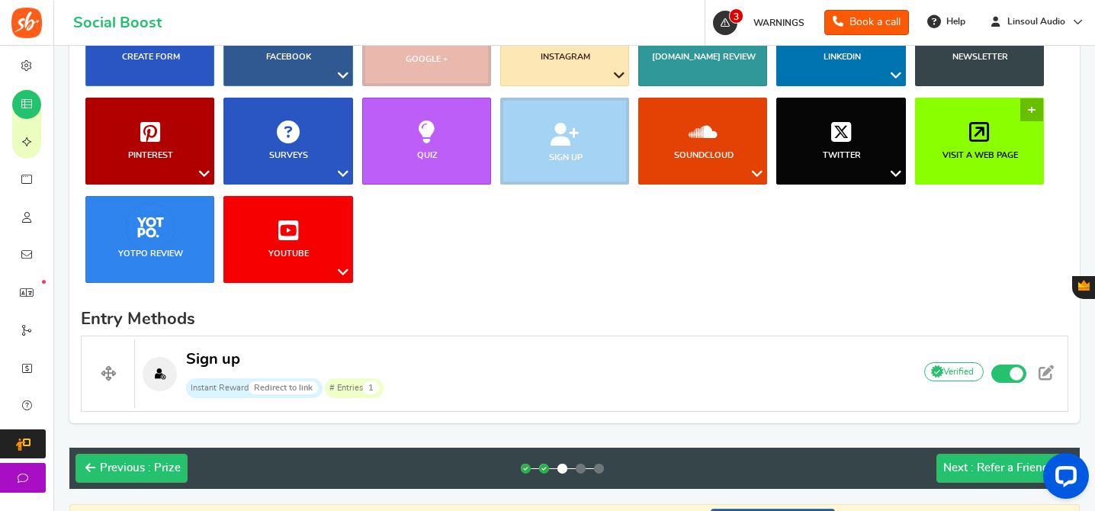
click at [995, 143] on link "Visit a web page" at bounding box center [979, 141] width 129 height 87
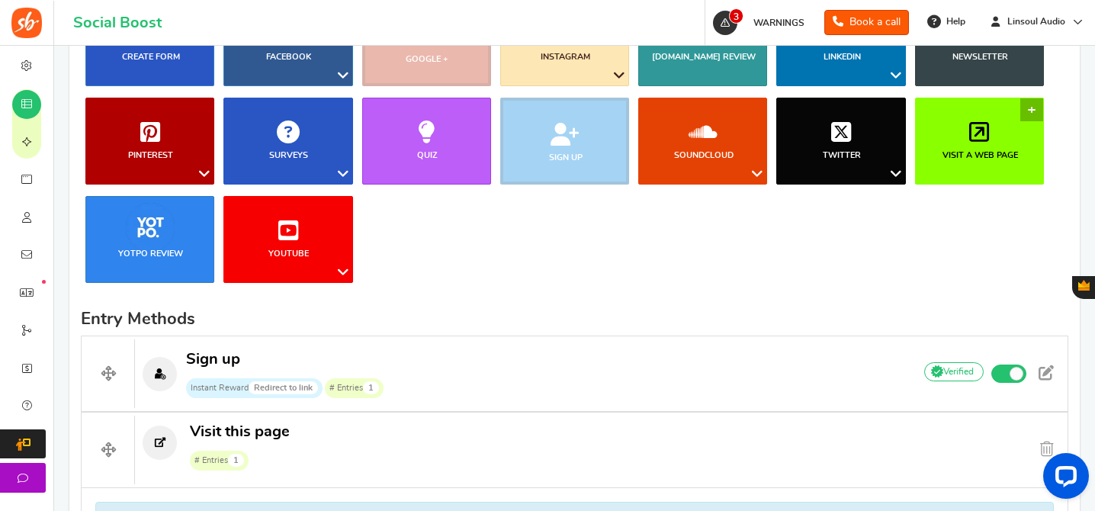
scroll to position [767, 0]
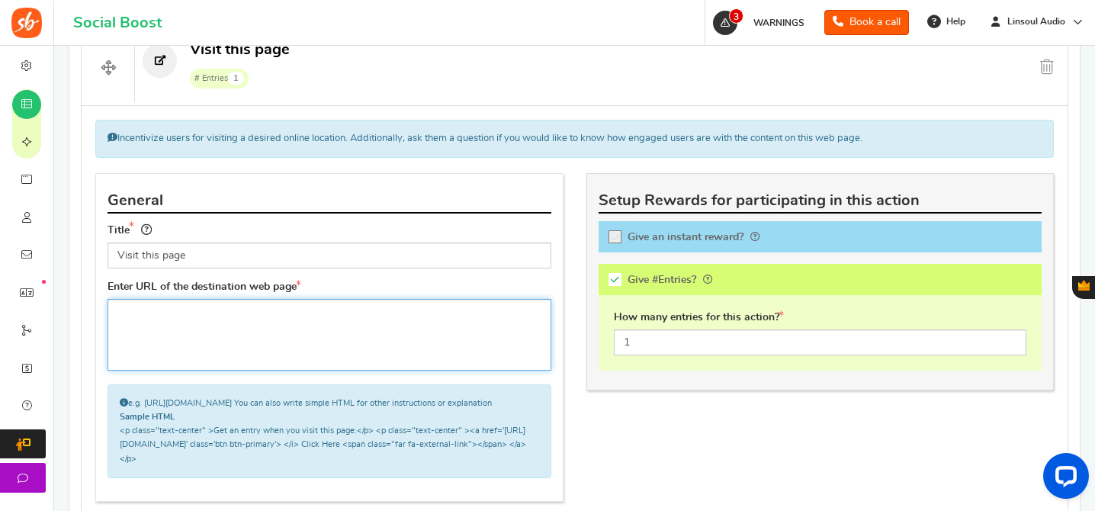
click at [384, 306] on textarea at bounding box center [330, 335] width 444 height 72
paste textarea "[URL][DOMAIN_NAME]"
type textarea "[URL][DOMAIN_NAME]"
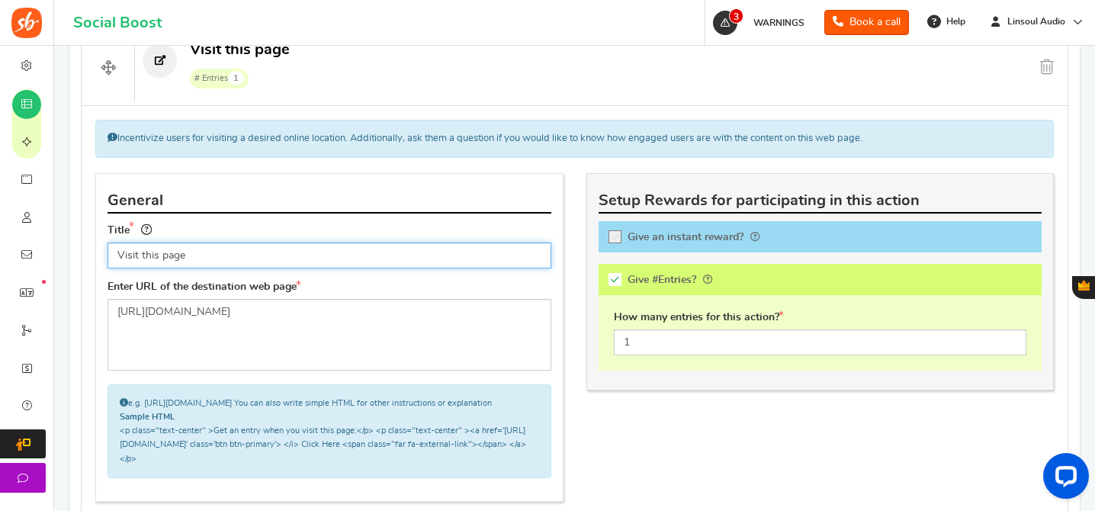
click at [284, 256] on input "Visit this page" at bounding box center [330, 255] width 444 height 26
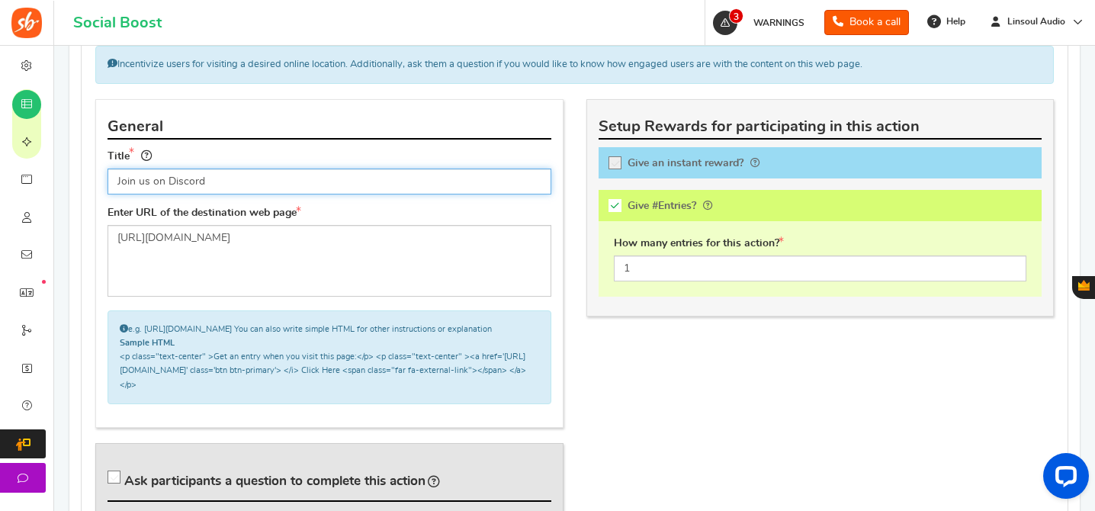
scroll to position [936, 0]
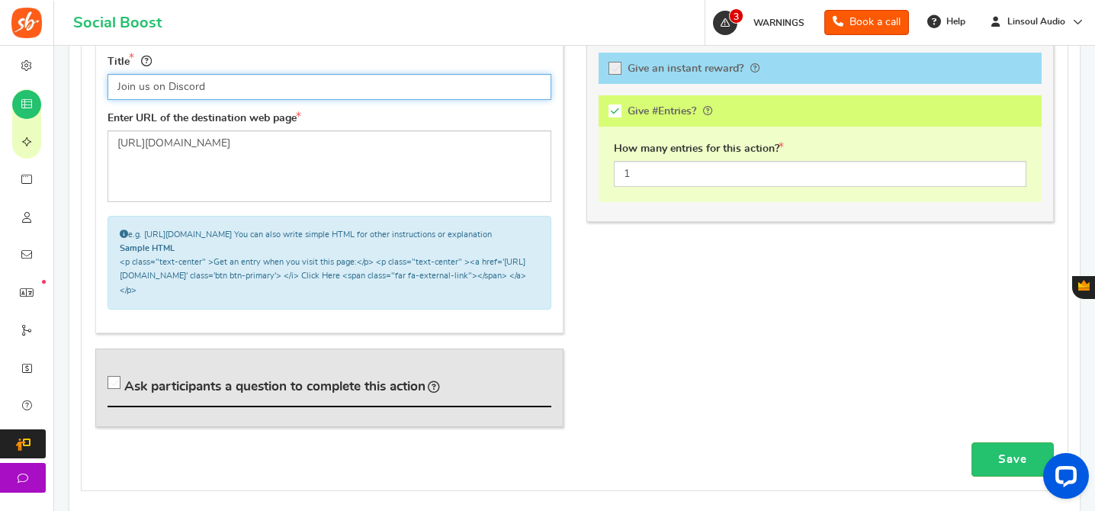
type input "Join us on Discord"
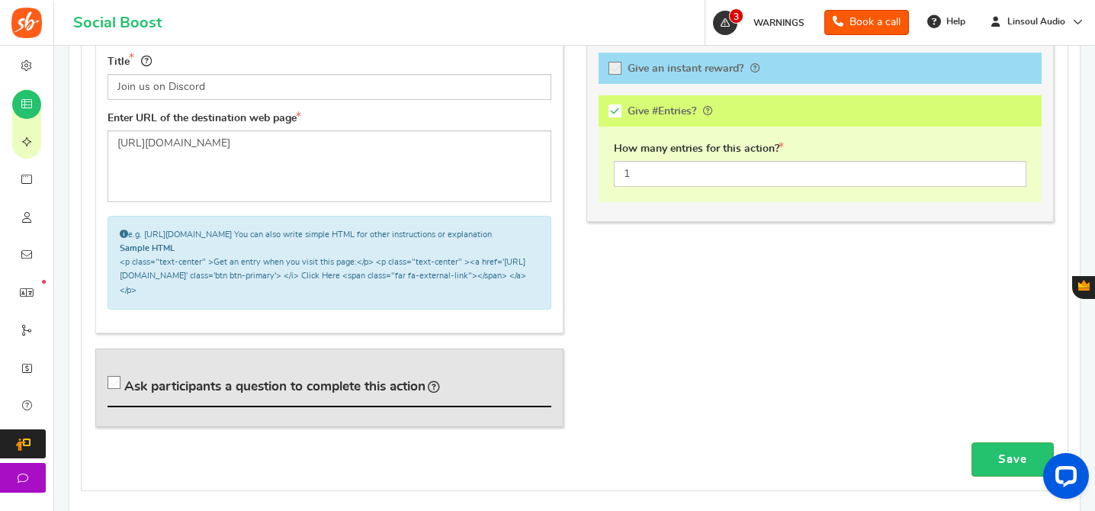
click at [293, 393] on span "Ask participants a question to complete this action" at bounding box center [274, 386] width 301 height 13
click at [124, 393] on input "Ask participants a question to complete this action" at bounding box center [116, 385] width 15 height 15
checkbox input "true"
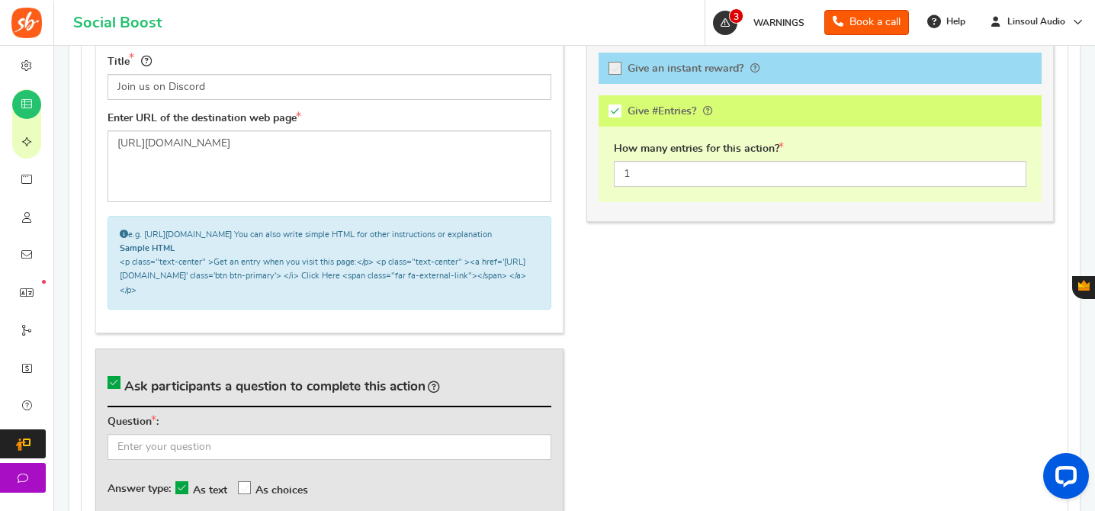
scroll to position [1026, 0]
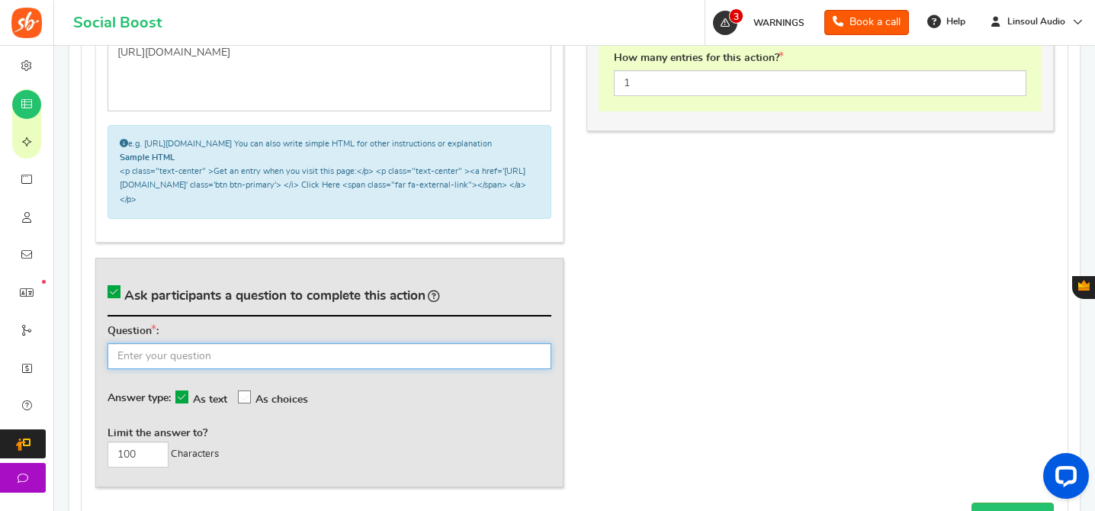
click at [228, 363] on input "text" at bounding box center [330, 356] width 444 height 26
paste input "What's your Discord username? ([PERSON_NAME])"
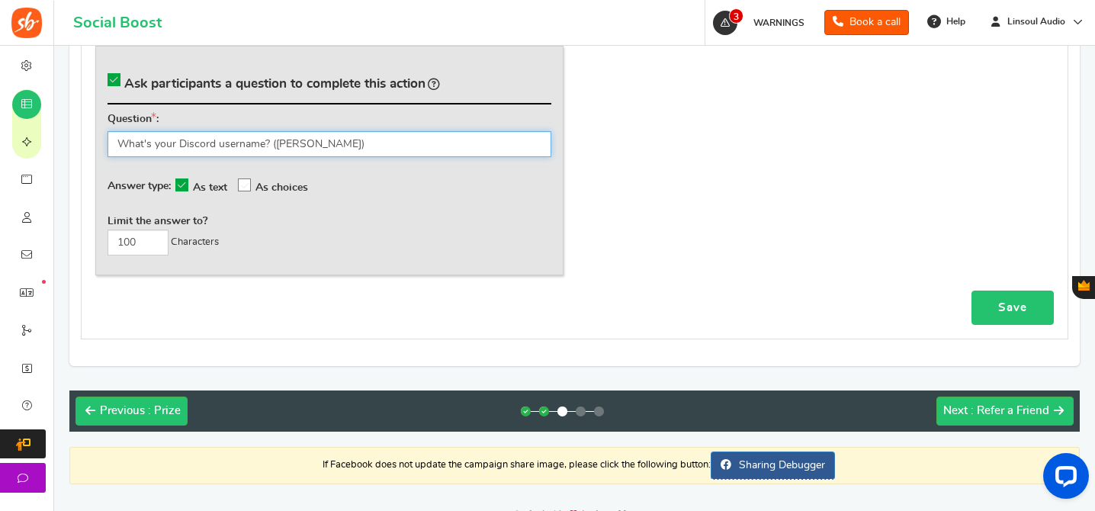
type input "What's your Discord username? ([PERSON_NAME])"
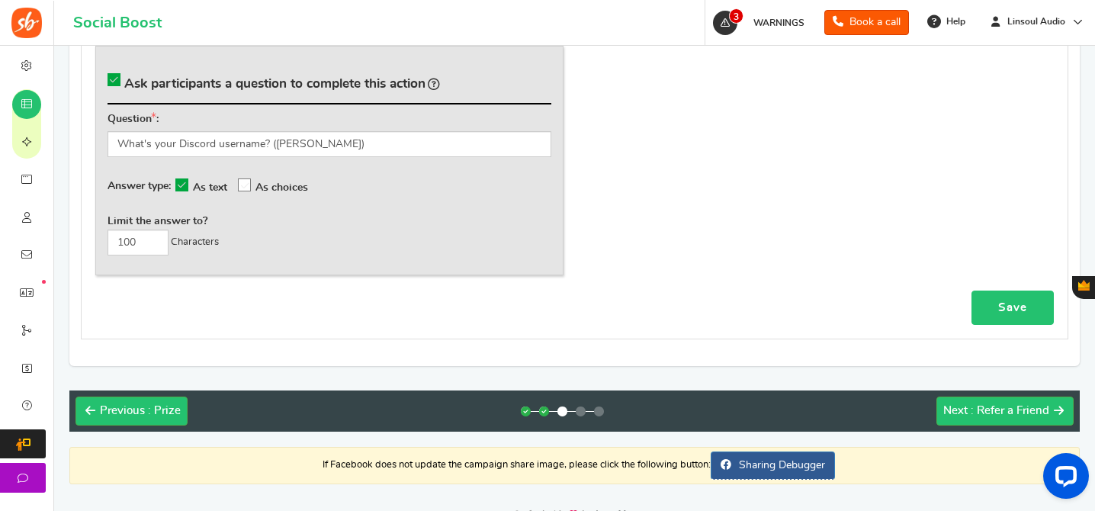
click at [1038, 315] on link "Save" at bounding box center [1012, 307] width 82 height 34
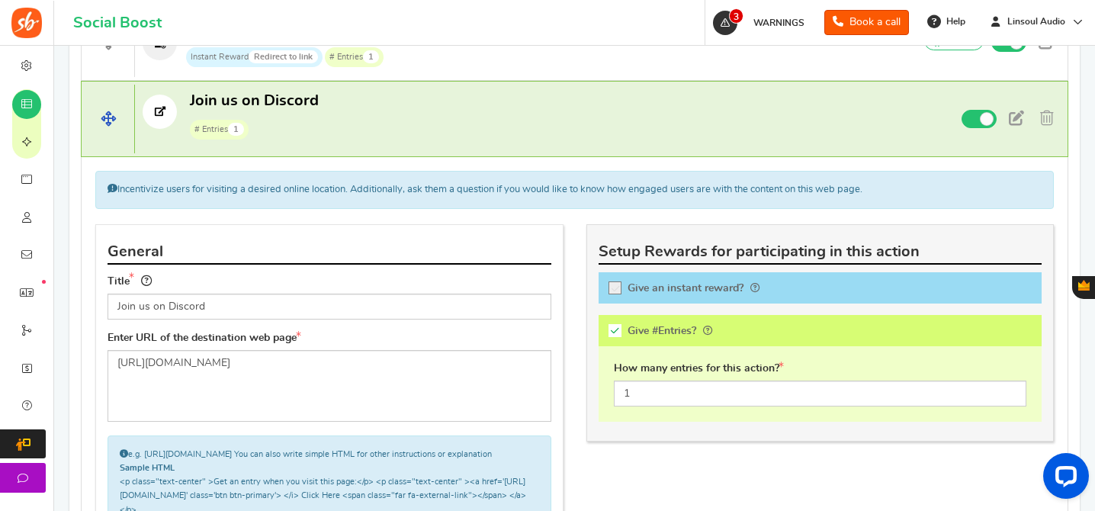
click at [651, 132] on p "Join us on Discord # Entries 1" at bounding box center [517, 115] width 765 height 49
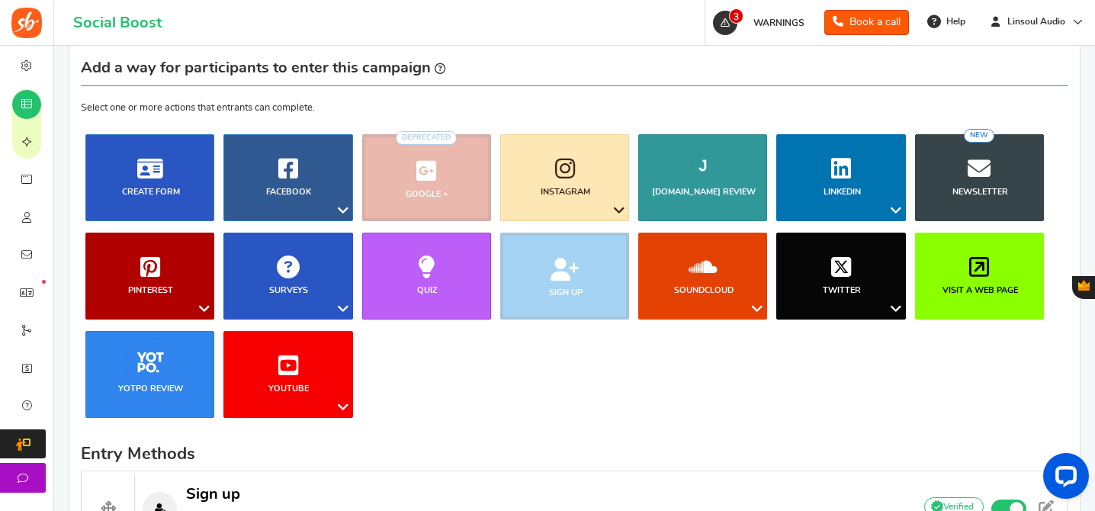
scroll to position [202, 0]
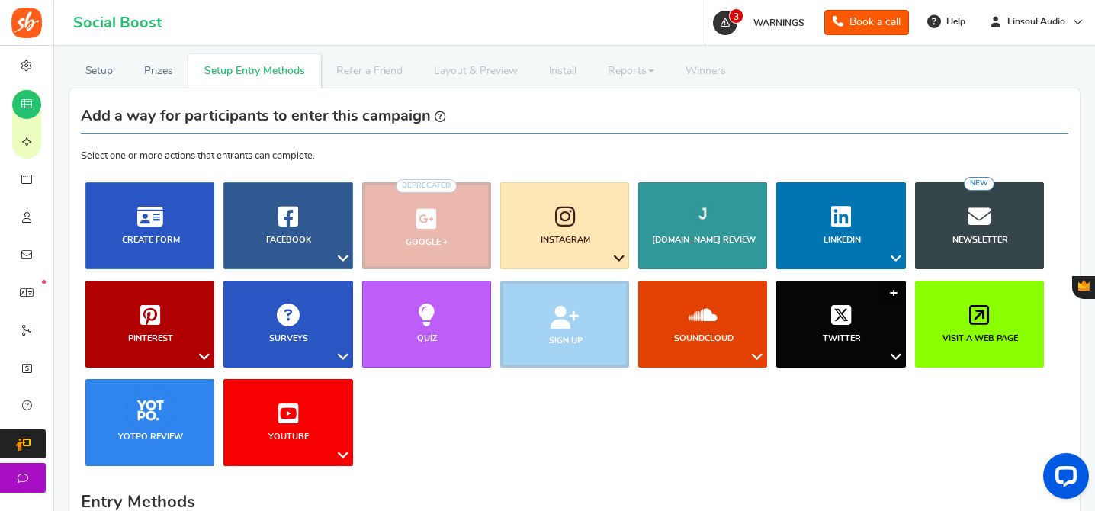
click at [868, 302] on link "Twitter" at bounding box center [840, 324] width 129 height 87
click at [842, 445] on link "Follow on Twitter" at bounding box center [849, 452] width 122 height 22
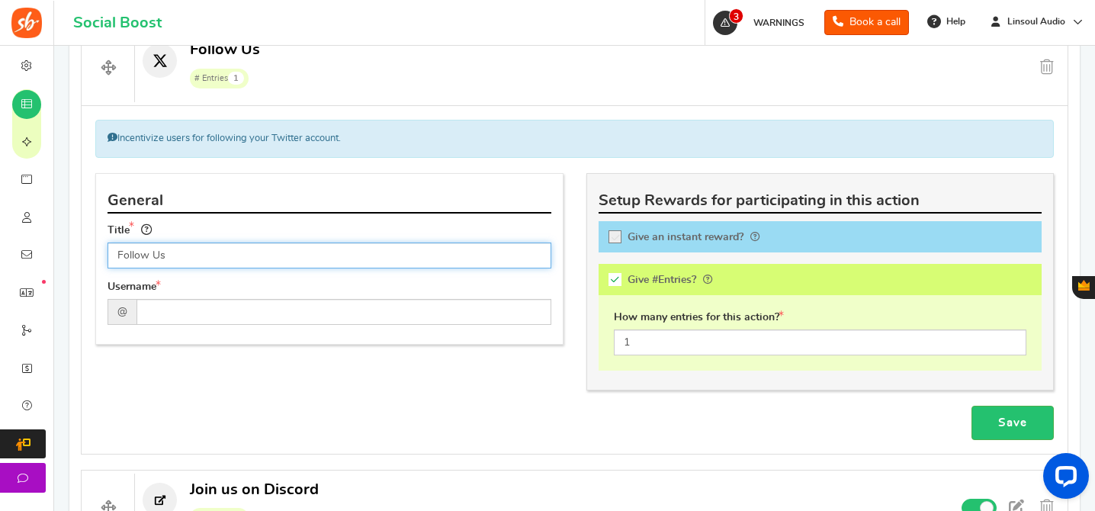
click at [385, 261] on input "Follow Us" at bounding box center [330, 255] width 444 height 26
paste input "us on Twitter"
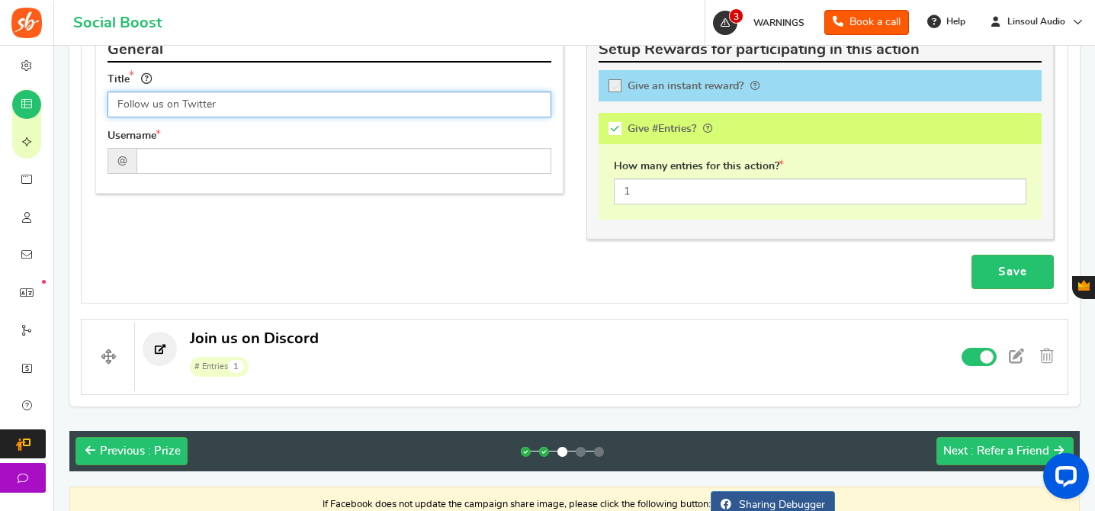
scroll to position [828, 0]
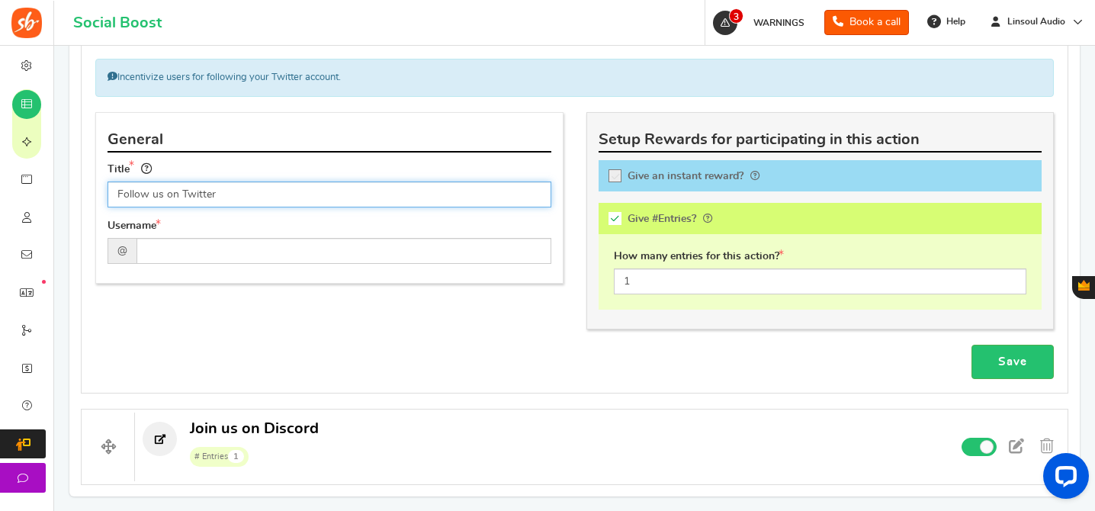
click at [154, 197] on input "Follow us on Twitter" at bounding box center [330, 194] width 444 height 26
type input "Follow us on Twitter"
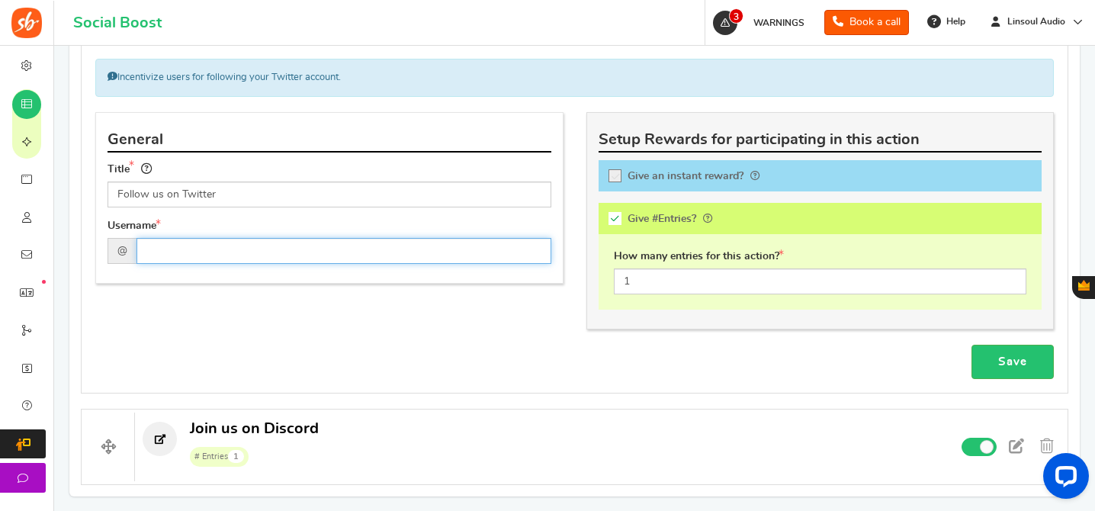
click at [201, 252] on input "text" at bounding box center [343, 251] width 415 height 26
paste input "Linsoul_Audio"
type input "Linsoul_Audio"
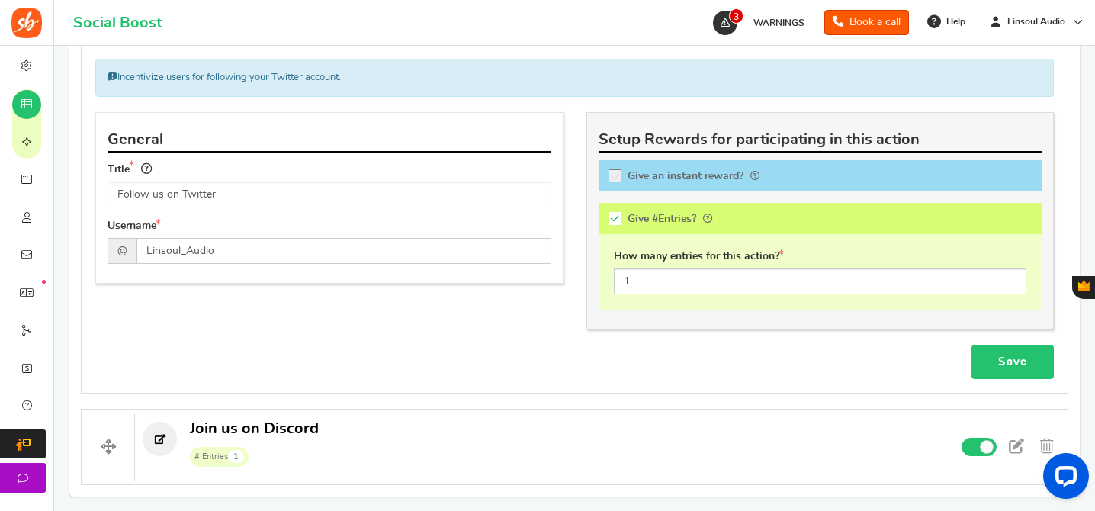
click at [1016, 363] on link "Save" at bounding box center [1012, 362] width 82 height 34
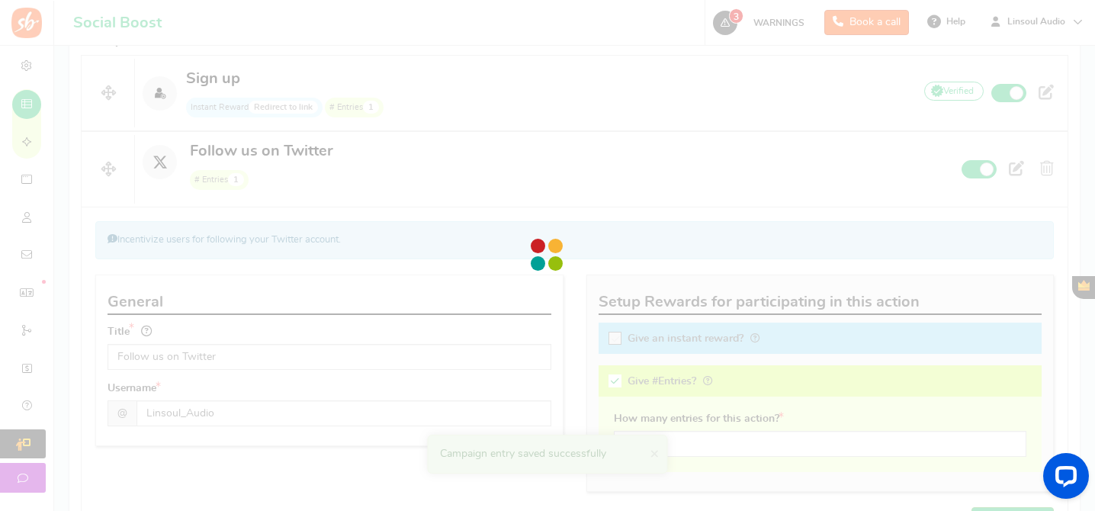
scroll to position [592, 0]
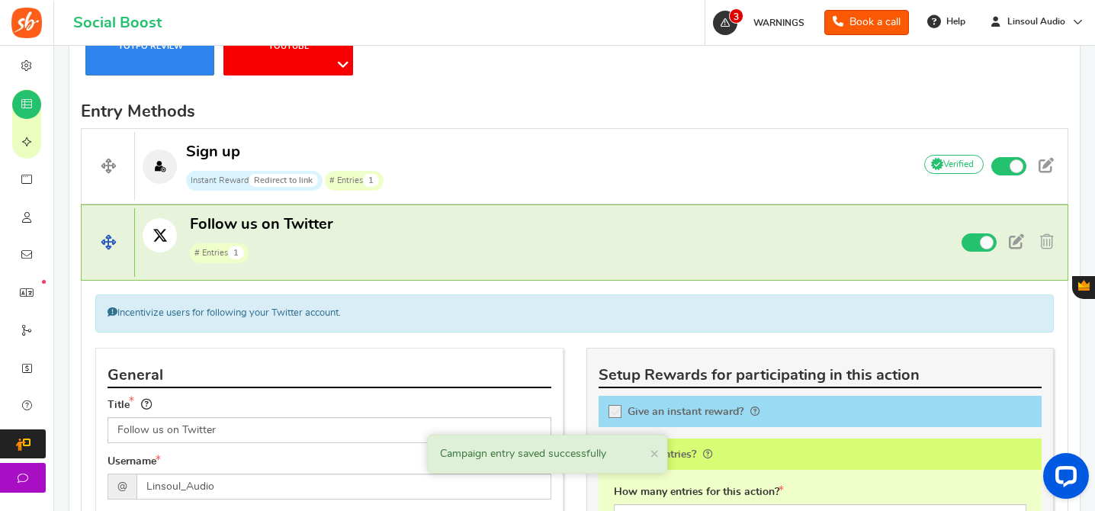
click at [656, 244] on p "Follow us on Twitter # Entries 1" at bounding box center [517, 238] width 765 height 49
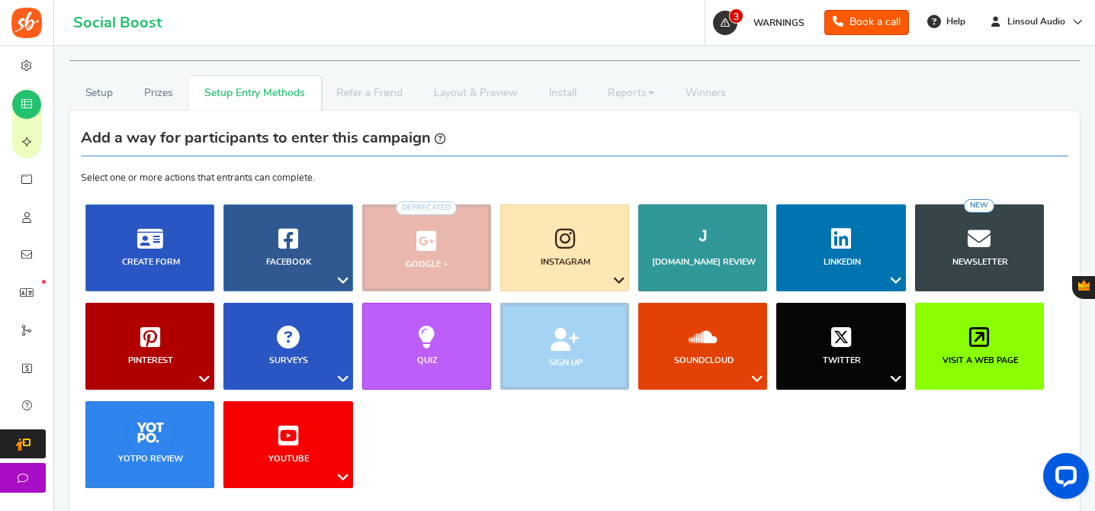
scroll to position [153, 0]
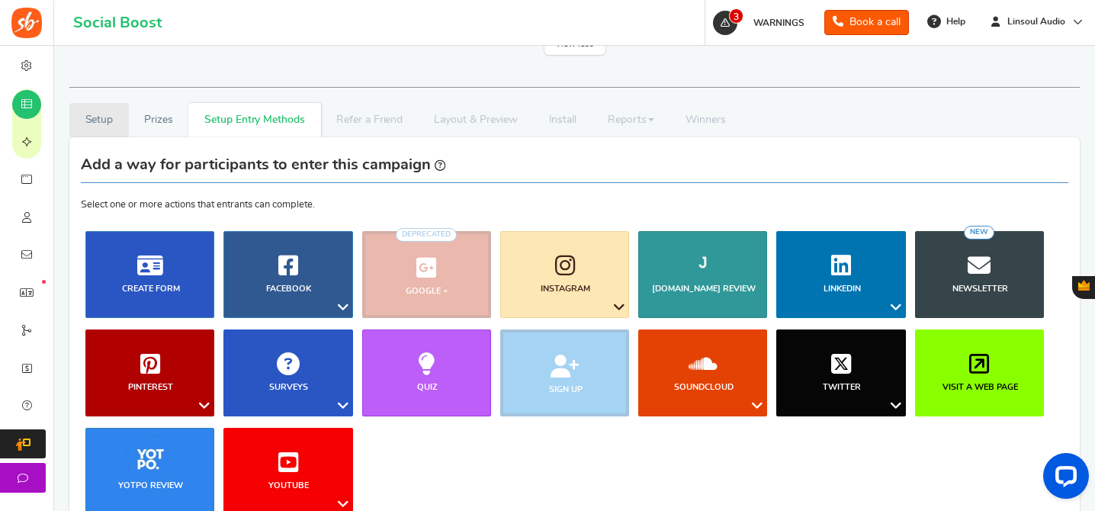
click at [93, 118] on link "Setup" at bounding box center [98, 120] width 59 height 34
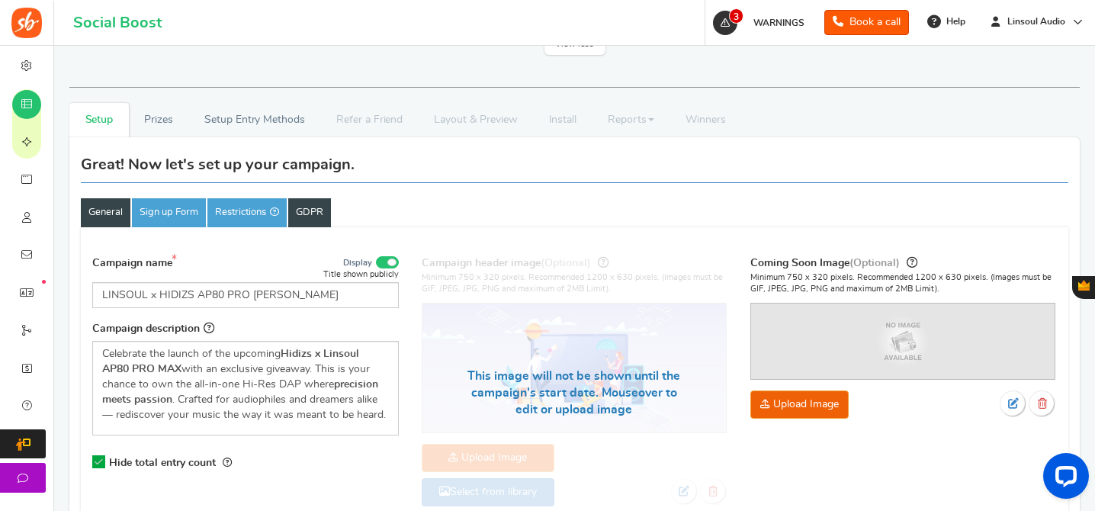
scroll to position [241, 0]
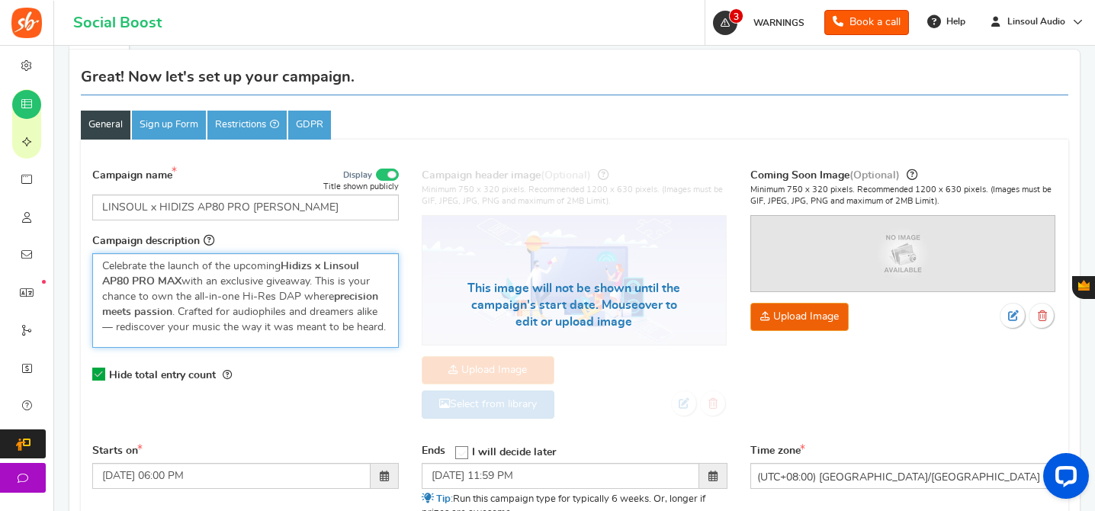
click at [326, 284] on p "Celebrate the launch of the upcoming Hidizs x Linsoul AP80 PRO MAX with an excl…" at bounding box center [245, 296] width 287 height 76
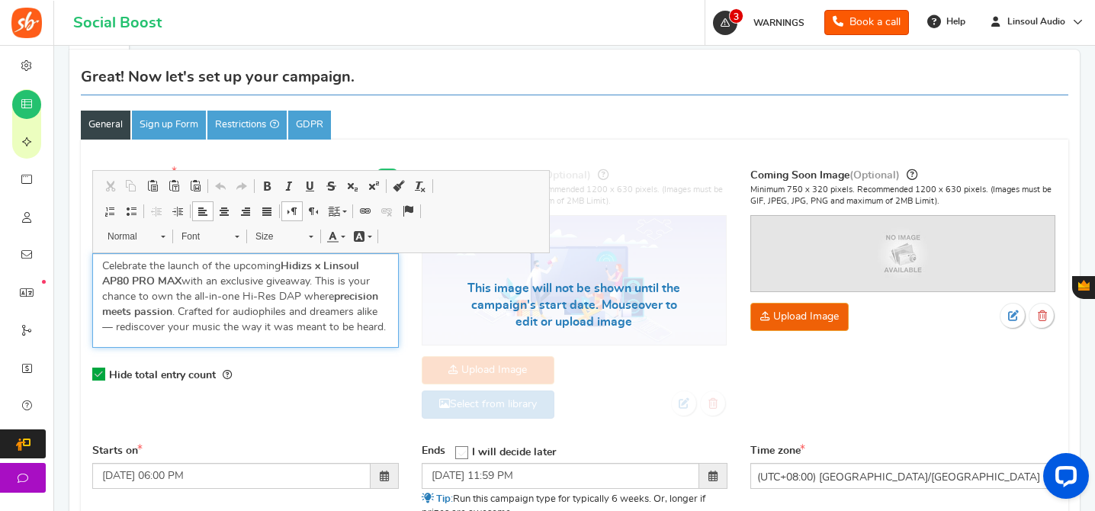
click at [177, 315] on p "Celebrate the launch of the upcoming Hidizs x Linsoul AP80 PRO MAX with an excl…" at bounding box center [245, 296] width 287 height 76
click at [328, 311] on p "Celebrate the launch of the upcoming Hidizs x Linsoul AP80 PRO MAX with an excl…" at bounding box center [245, 296] width 287 height 76
click at [322, 285] on p "Celebrate the launch of the upcoming Hidizs x Linsoul AP80 PRO MAX with an excl…" at bounding box center [245, 296] width 287 height 76
click at [302, 265] on strong "Hidizs x Linsoul AP80 PRO MAX" at bounding box center [230, 274] width 257 height 26
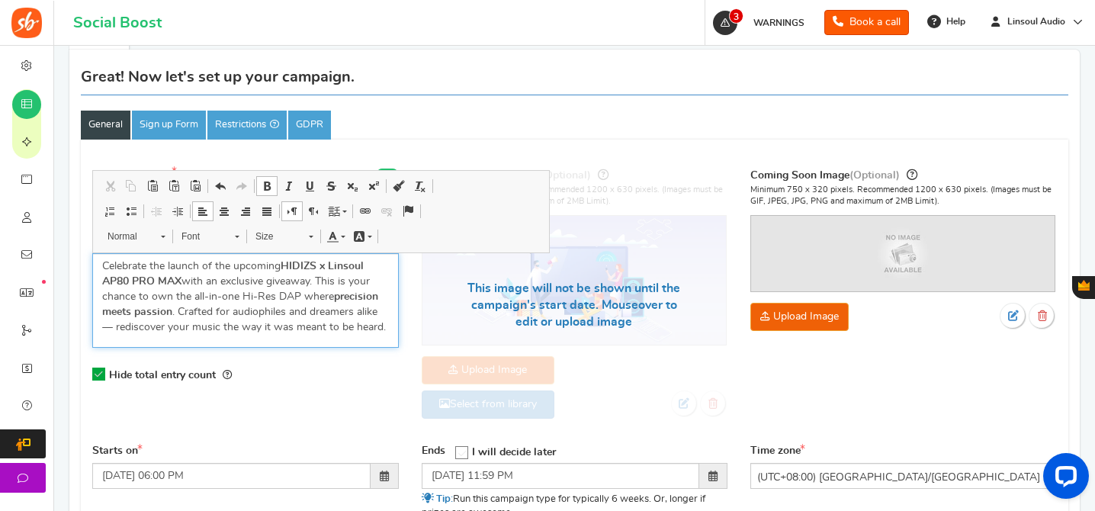
click at [345, 265] on strong "HIDIZS x Linsoul AP80 PRO MAX" at bounding box center [233, 274] width 262 height 26
click at [222, 283] on p "Celebrate the launch of the upcoming HIDIZS x LINSOUL AP80 PRO MAX with an excl…" at bounding box center [245, 296] width 287 height 76
click at [319, 284] on p "Celebrate the launch of the upcoming HIDIZS x LINSOUL AP80 PRO MAX with an excl…" at bounding box center [245, 296] width 287 height 76
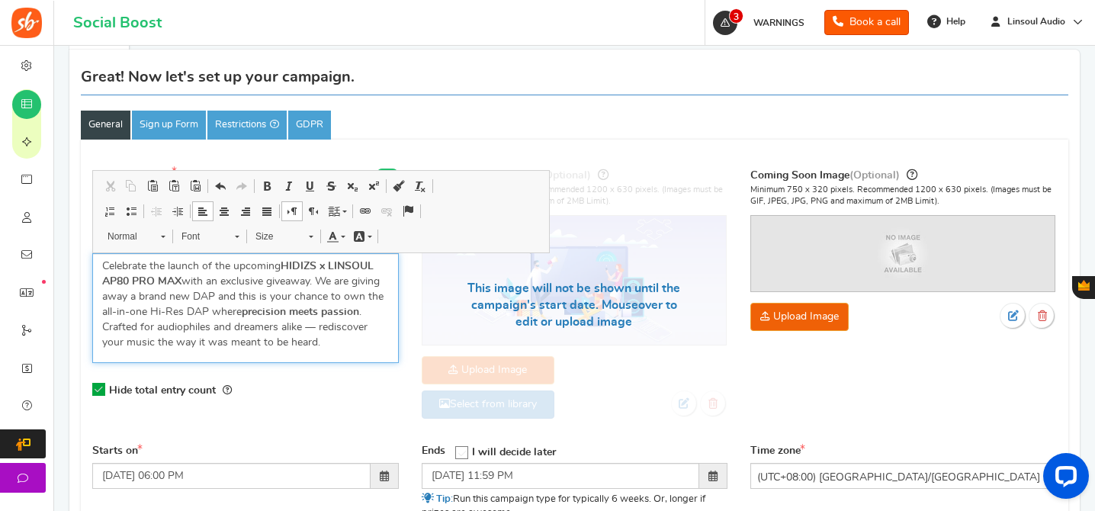
click at [200, 296] on p "Celebrate the launch of the upcoming HIDIZS x LINSOUL AP80 PRO MAX with an excl…" at bounding box center [245, 303] width 287 height 91
click at [249, 310] on strong "precision meets passion" at bounding box center [300, 312] width 117 height 11
click at [204, 300] on p "Celebrate the launch of the upcoming HIDIZS x LINSOUL AP80 PRO MAX with an excl…" at bounding box center [245, 303] width 287 height 91
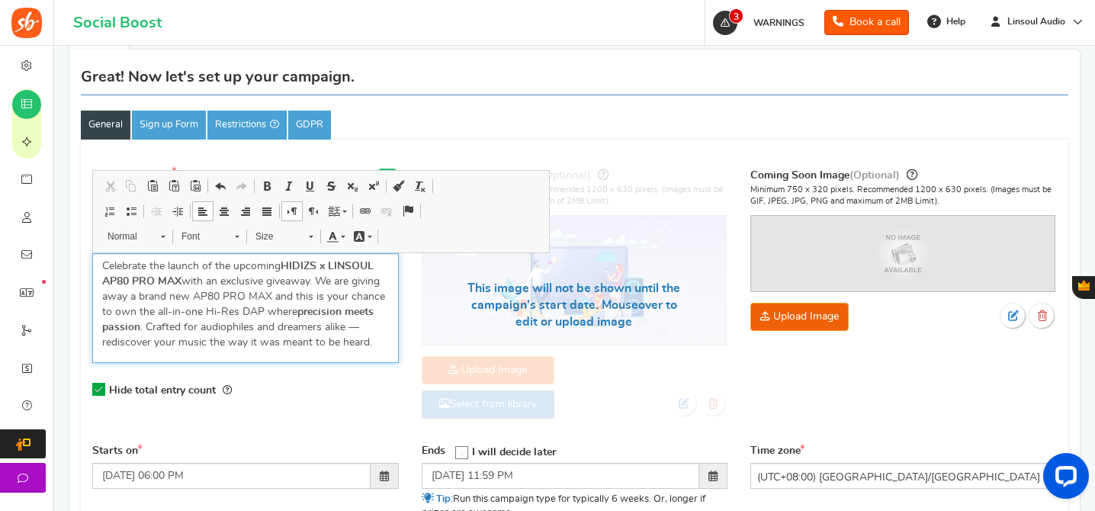
click at [212, 317] on p "Celebrate the launch of the upcoming HIDIZS x LINSOUL AP80 PRO MAX with an excl…" at bounding box center [245, 303] width 287 height 91
click at [298, 322] on p "Celebrate the launch of the upcoming HIDIZS x LINSOUL AP80 PRO MAX with an excl…" at bounding box center [245, 303] width 287 height 91
click at [350, 342] on p "Celebrate the launch of the upcoming HIDIZS x LINSOUL AP80 PRO MAX with an excl…" at bounding box center [245, 303] width 287 height 91
click at [351, 397] on div "Hide total entry count" at bounding box center [245, 389] width 307 height 31
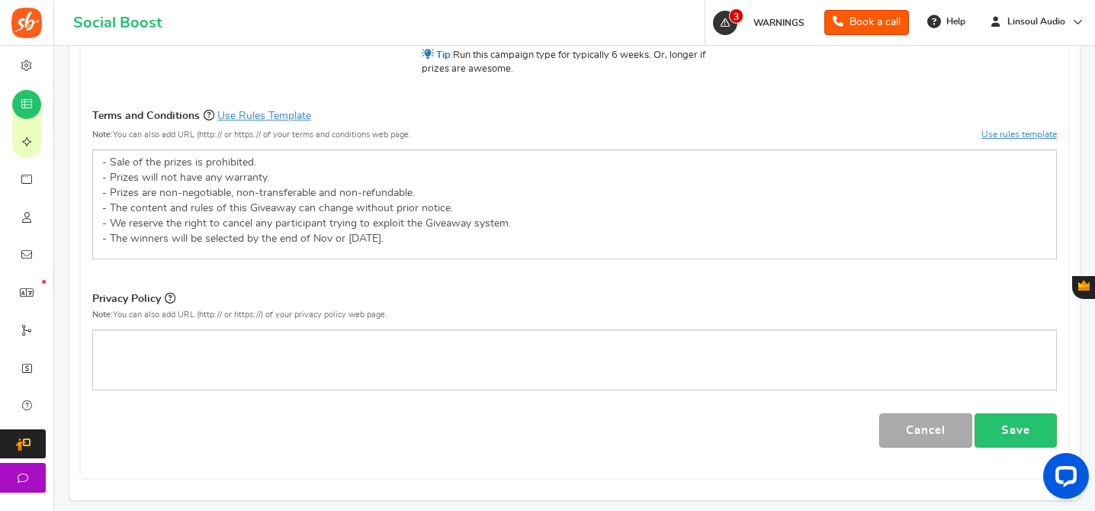
scroll to position [716, 0]
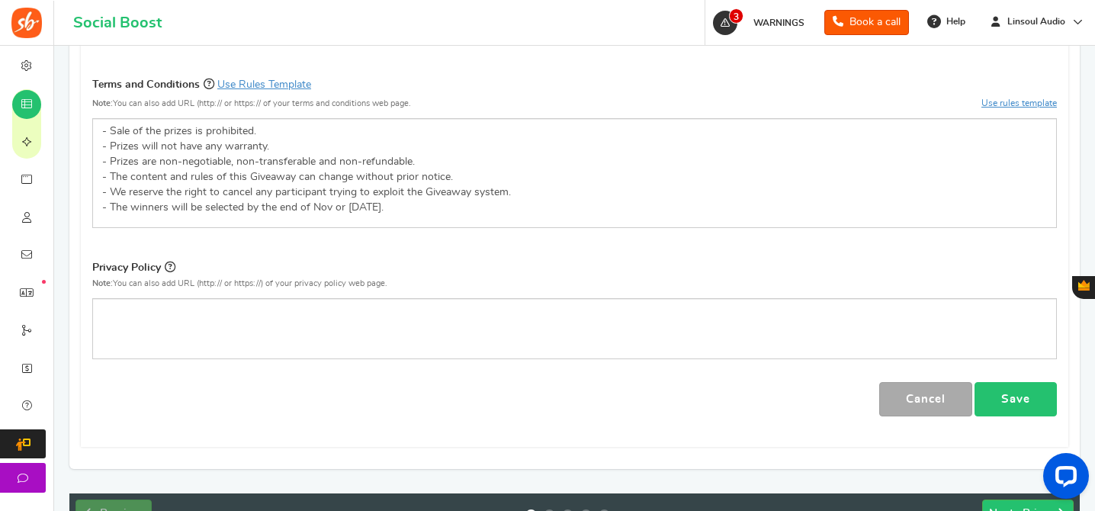
click at [1022, 393] on link "Save" at bounding box center [1015, 399] width 82 height 34
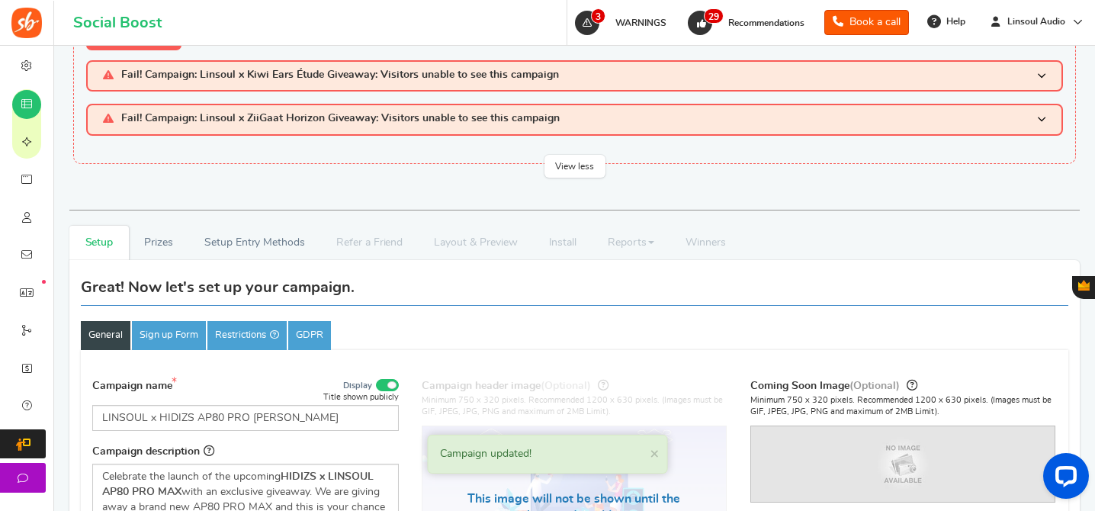
scroll to position [0, 0]
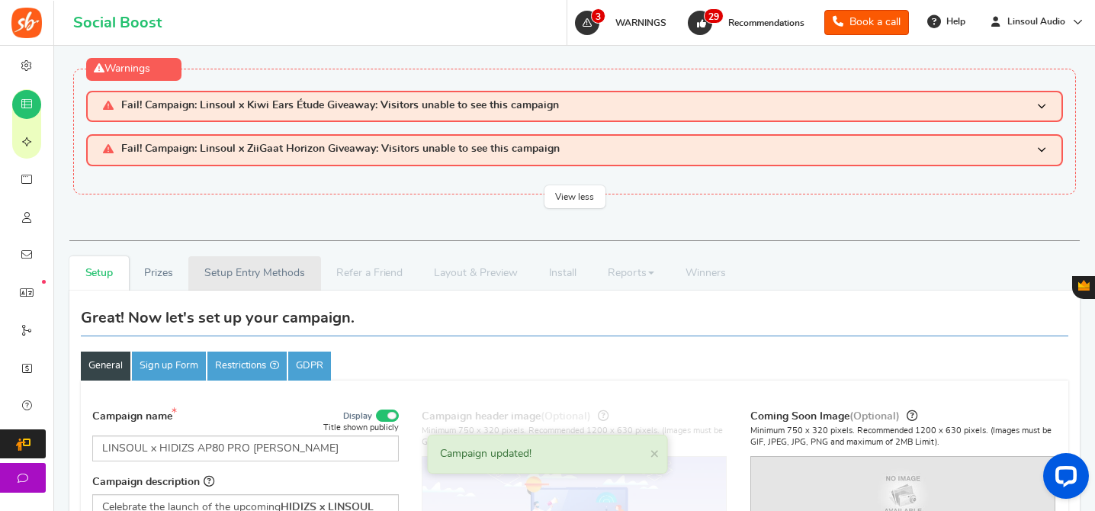
click at [301, 262] on link "Setup Entry Methods" at bounding box center [254, 273] width 132 height 34
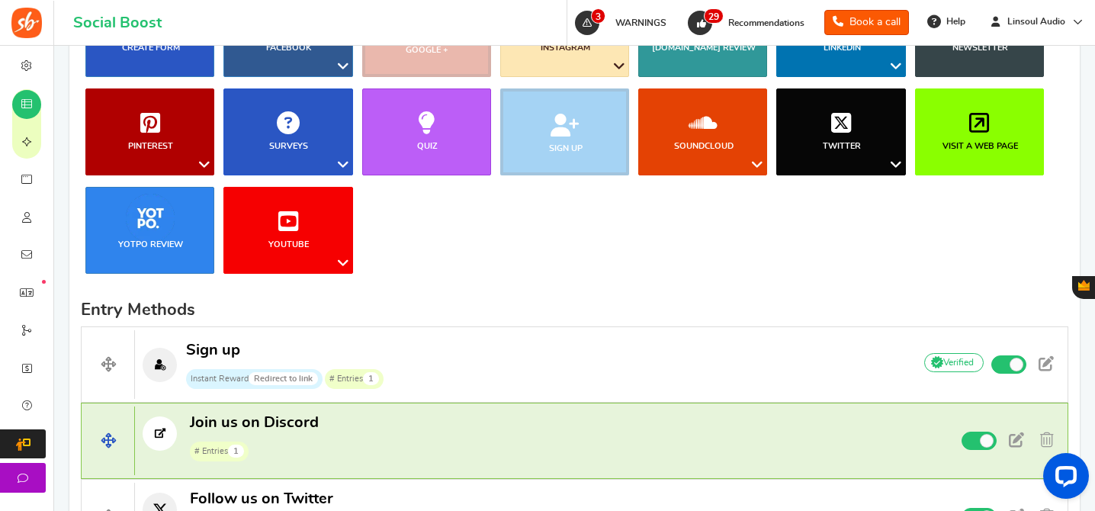
scroll to position [273, 0]
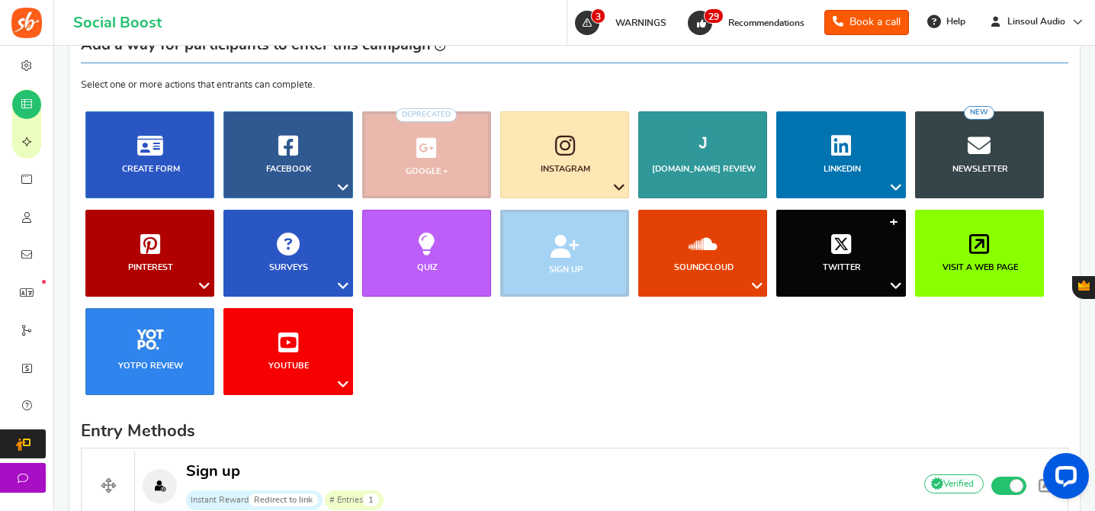
click at [840, 229] on link "Twitter" at bounding box center [840, 253] width 129 height 87
click at [869, 309] on link "Retweet a Tweet" at bounding box center [849, 315] width 122 height 22
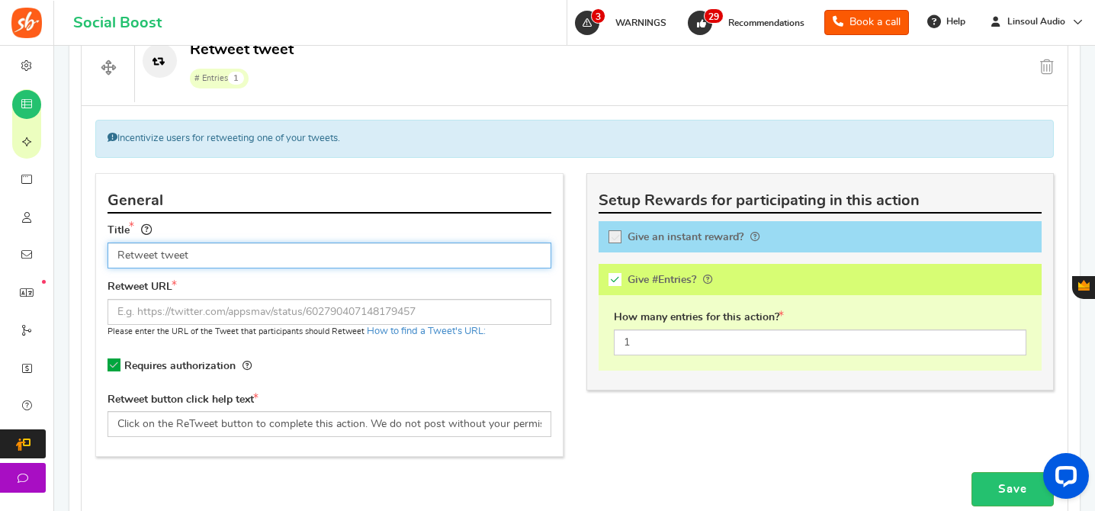
paste input "T"
type input "Retweet Tweet"
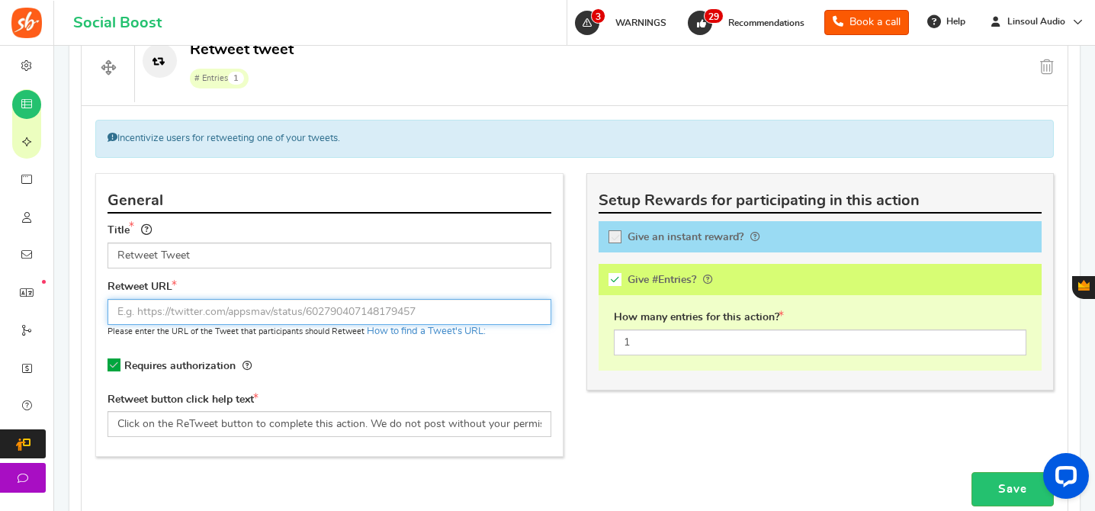
click at [331, 306] on input "text" at bounding box center [330, 312] width 444 height 26
paste input "[URL][DOMAIN_NAME]"
type input "[URL][DOMAIN_NAME]"
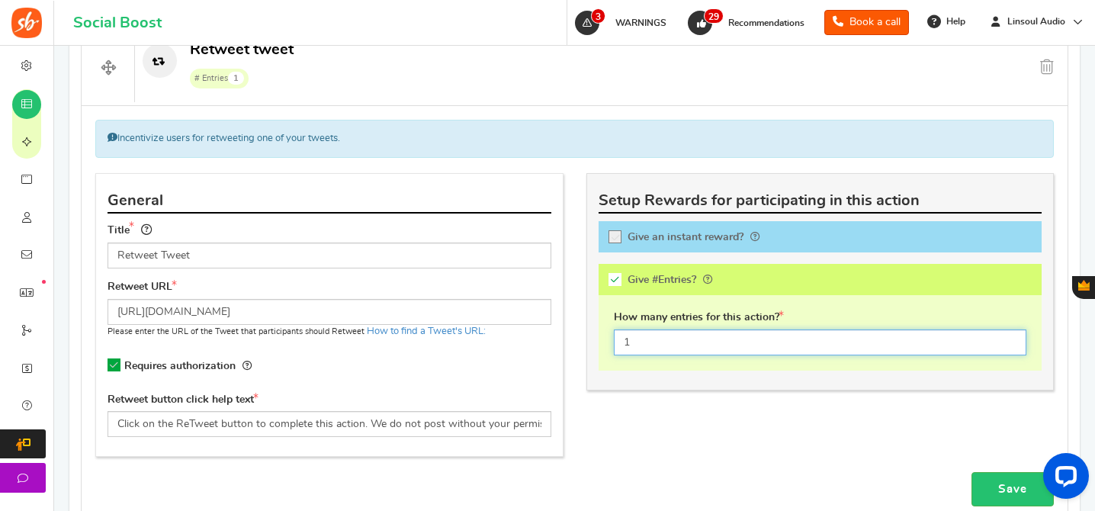
click at [699, 338] on input "1" at bounding box center [820, 342] width 413 height 26
type input "2"
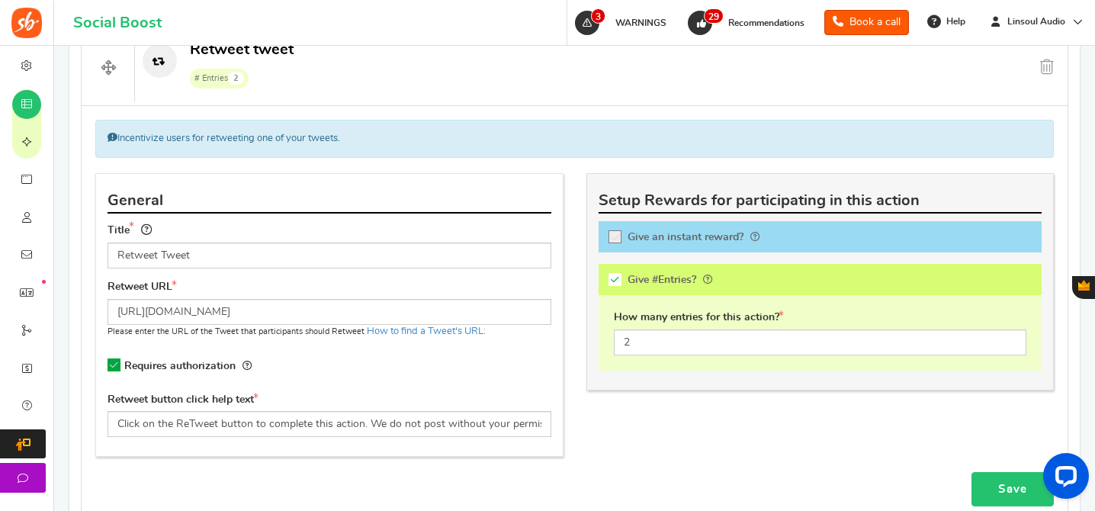
click at [995, 486] on link "Save" at bounding box center [1012, 489] width 82 height 34
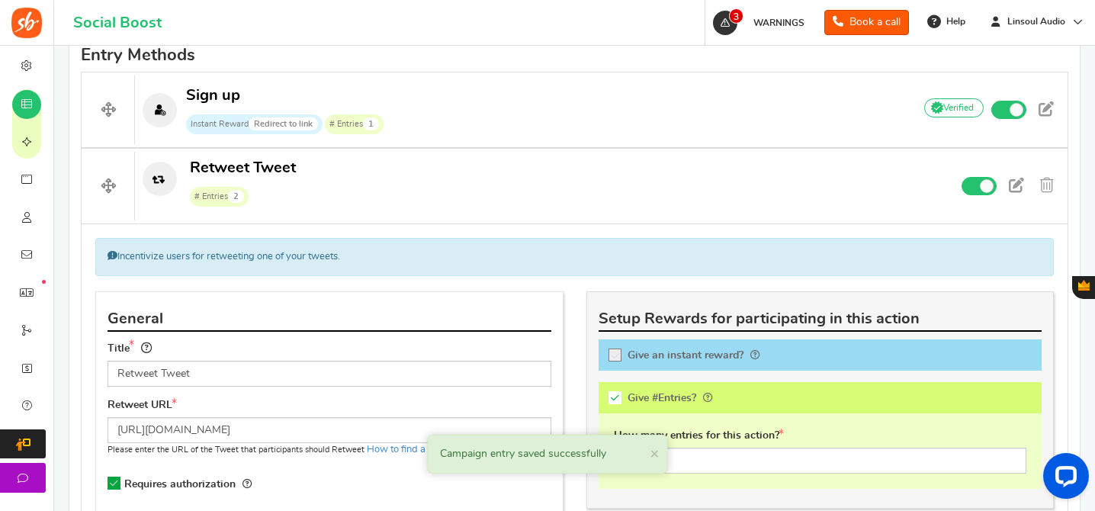
scroll to position [602, 0]
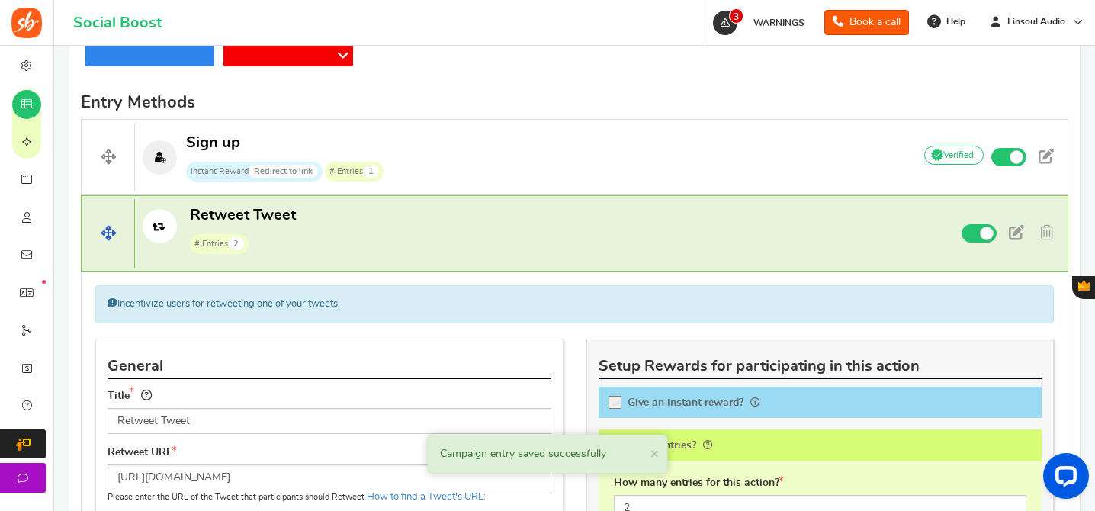
click at [529, 219] on p "Retweet Tweet # Entries 2" at bounding box center [517, 229] width 765 height 49
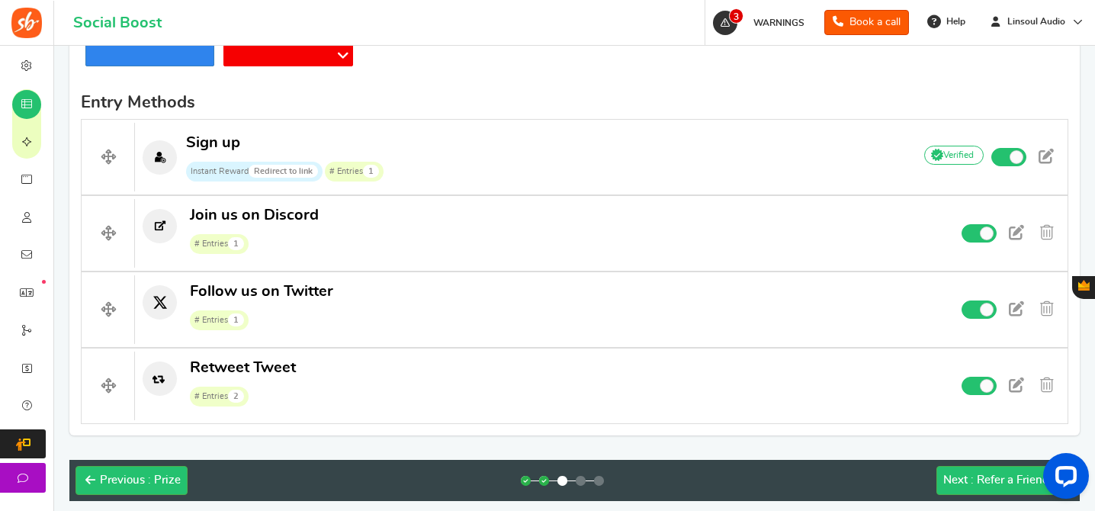
drag, startPoint x: 97, startPoint y: 239, endPoint x: 368, endPoint y: 2, distance: 359.9
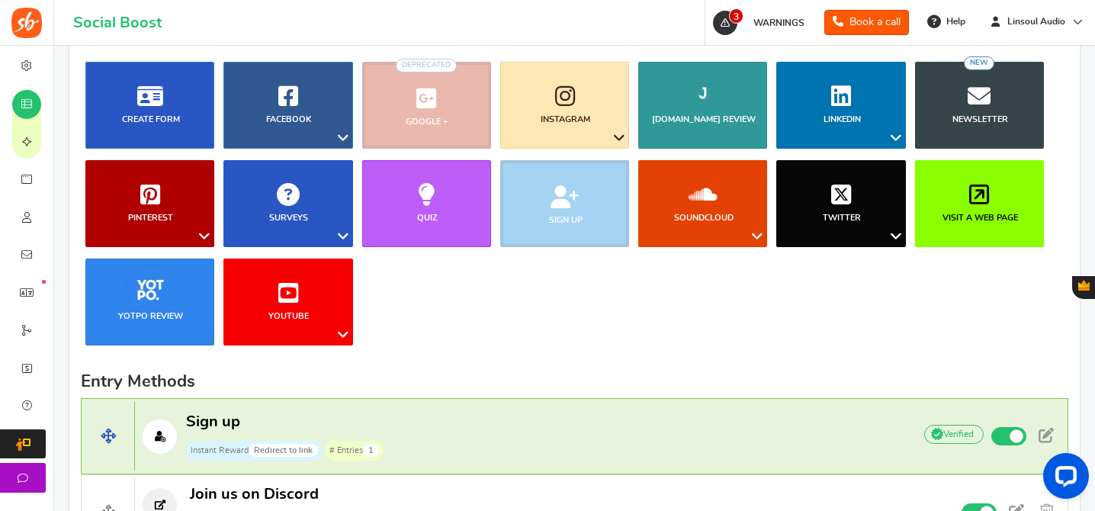
scroll to position [263, 0]
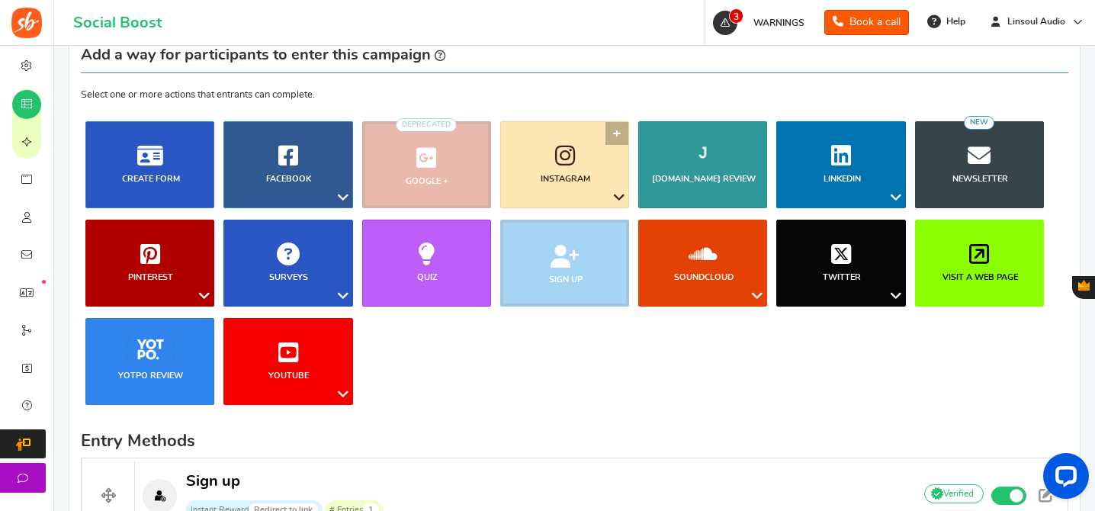
click at [564, 171] on link "Instagram" at bounding box center [564, 164] width 129 height 87
click at [562, 223] on link "Follow on Instagram" at bounding box center [572, 227] width 124 height 22
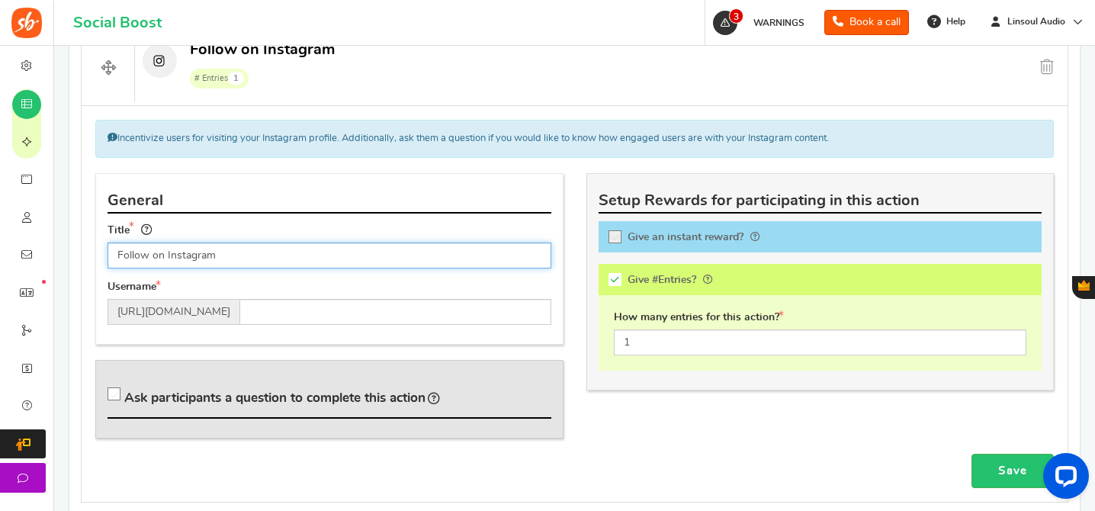
click at [400, 258] on input "Follow on Instagram" at bounding box center [330, 255] width 444 height 26
paste input "us"
type input "Follow us on Instagram"
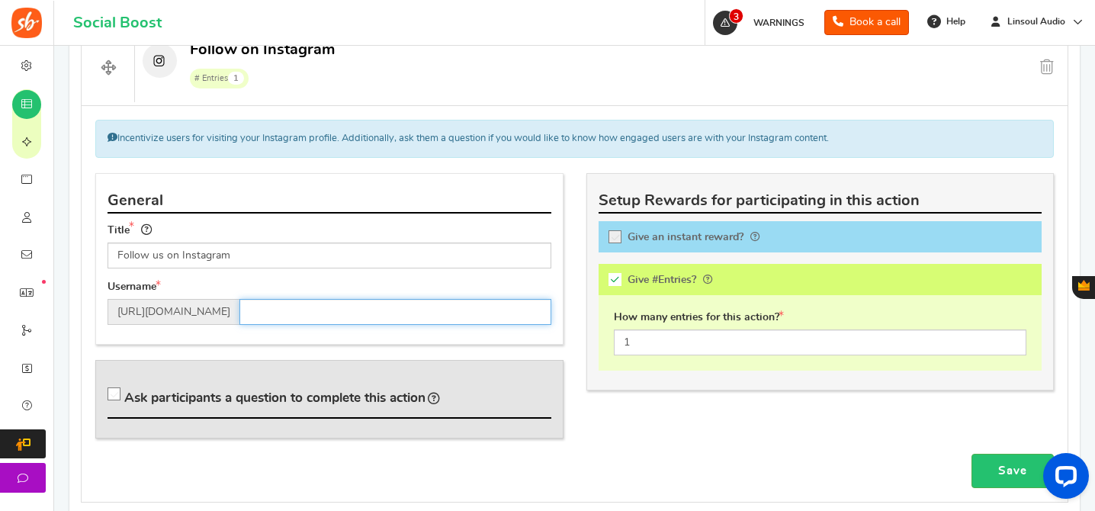
click at [388, 307] on input "text" at bounding box center [395, 312] width 312 height 26
type input "[DOMAIN_NAME]"
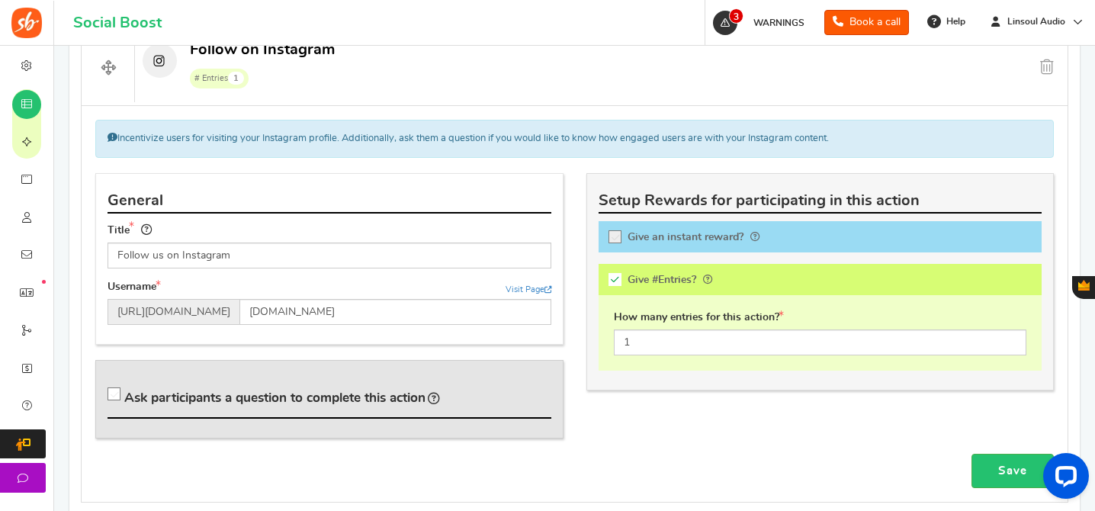
click at [378, 406] on h4 "Ask participants a question to complete this action" at bounding box center [330, 397] width 444 height 43
click at [395, 400] on span "Ask participants a question to complete this action" at bounding box center [274, 397] width 301 height 13
click at [124, 400] on input "Ask participants a question to complete this action" at bounding box center [116, 397] width 15 height 15
checkbox input "true"
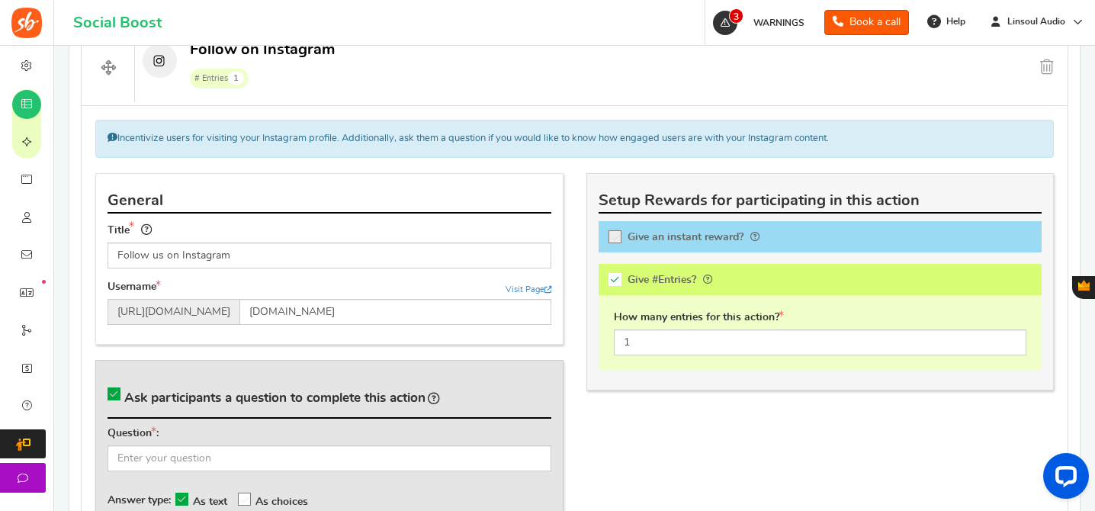
scroll to position [831, 0]
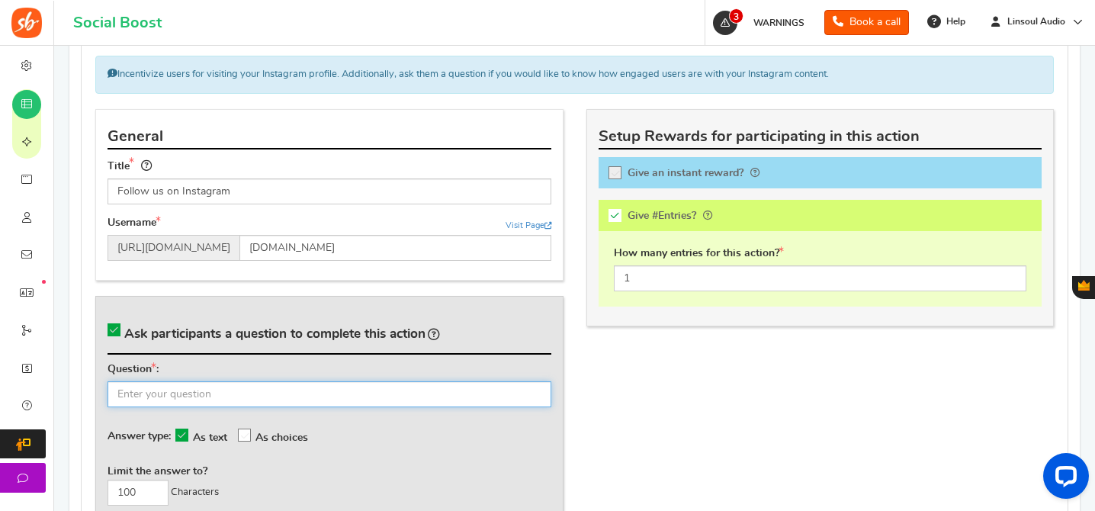
click at [445, 388] on input "text" at bounding box center [330, 394] width 444 height 26
paste input "What's your Instagram username?"
type input "What's your Instagram username?"
click at [315, 310] on div "Ask participants a question to complete this action Question : What's your Inst…" at bounding box center [329, 410] width 468 height 229
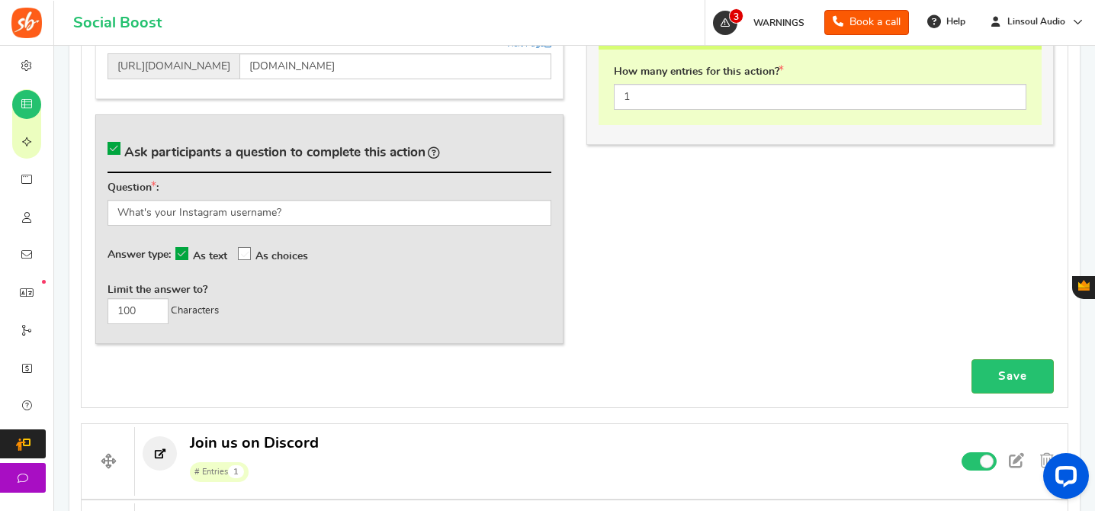
scroll to position [1104, 0]
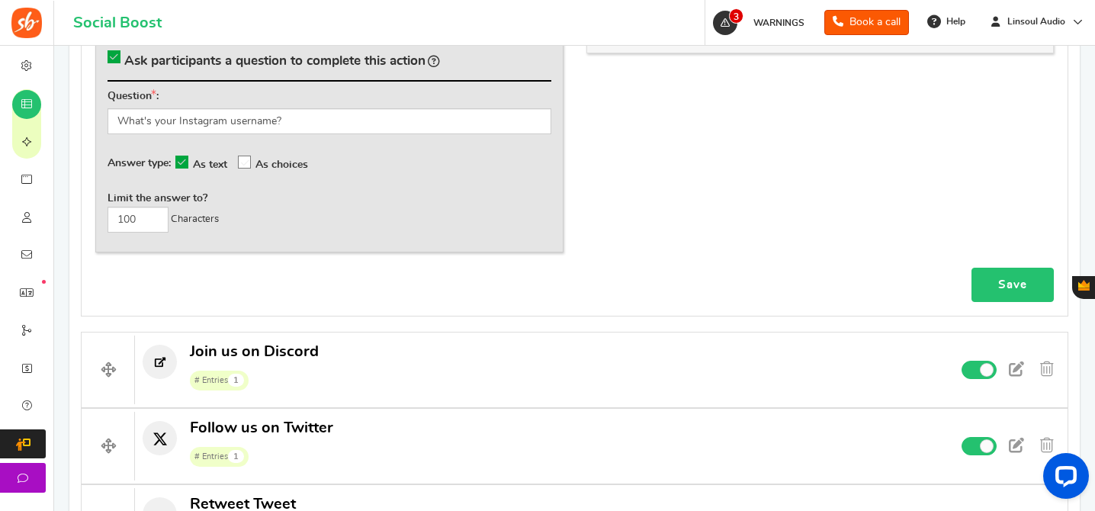
click at [996, 282] on link "Save" at bounding box center [1012, 285] width 82 height 34
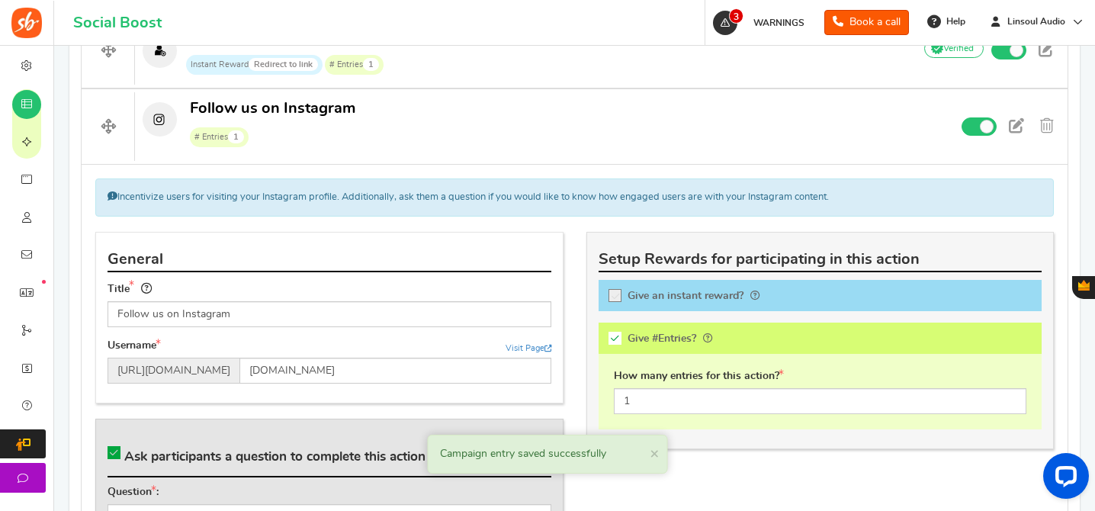
scroll to position [686, 0]
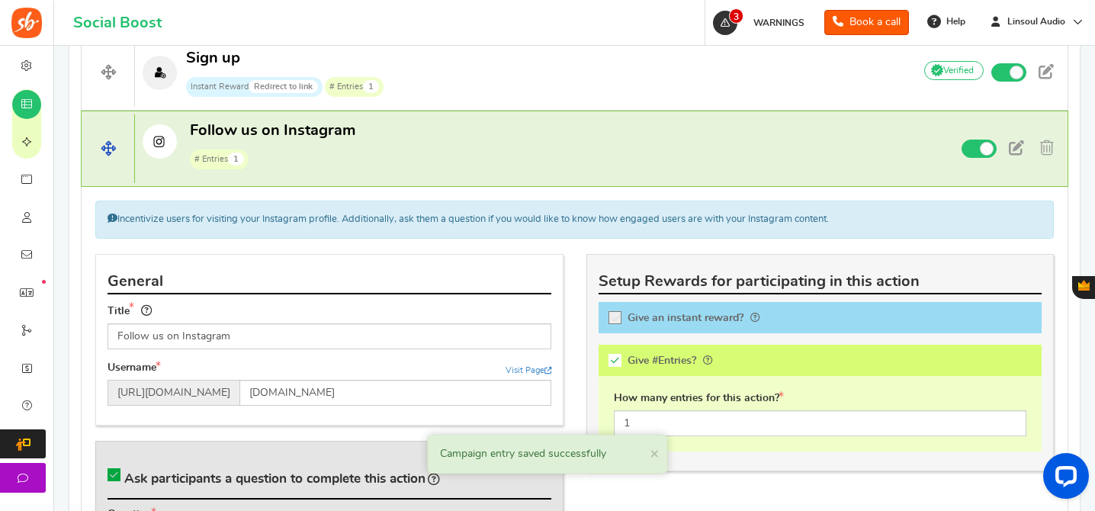
click at [595, 128] on p "Follow us on Instagram # Entries 1" at bounding box center [517, 144] width 765 height 49
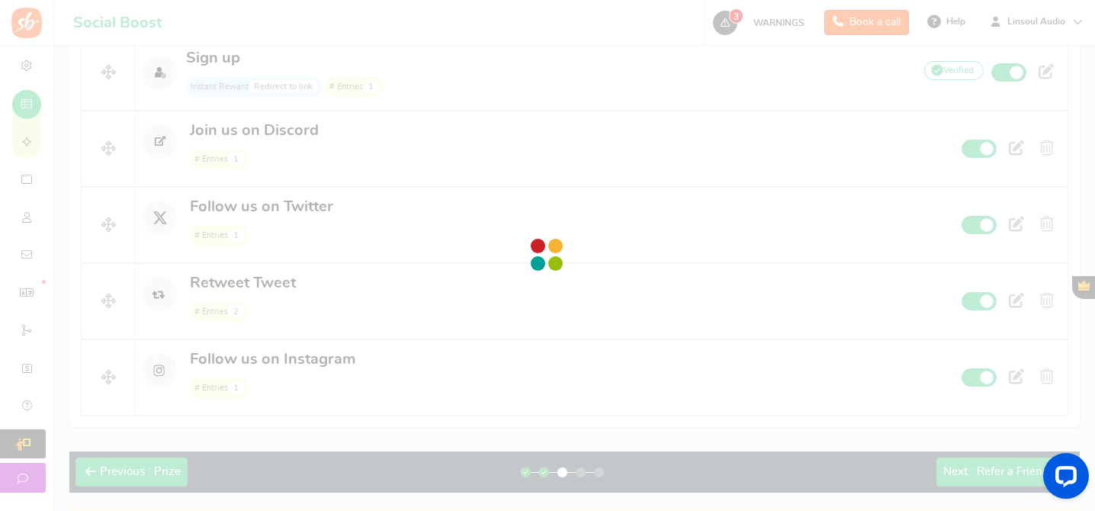
drag, startPoint x: 110, startPoint y: 148, endPoint x: 510, endPoint y: 8, distance: 424.2
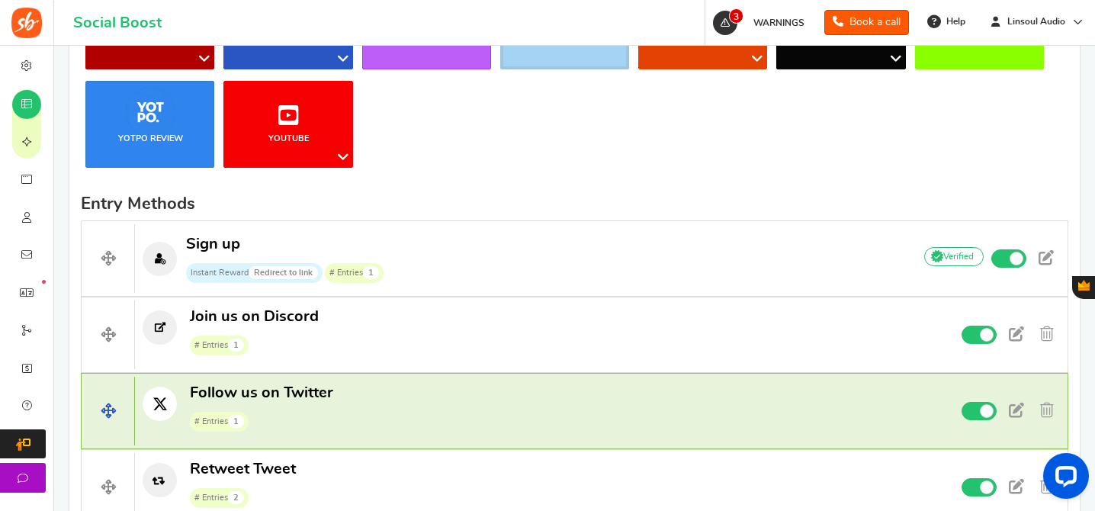
scroll to position [194, 0]
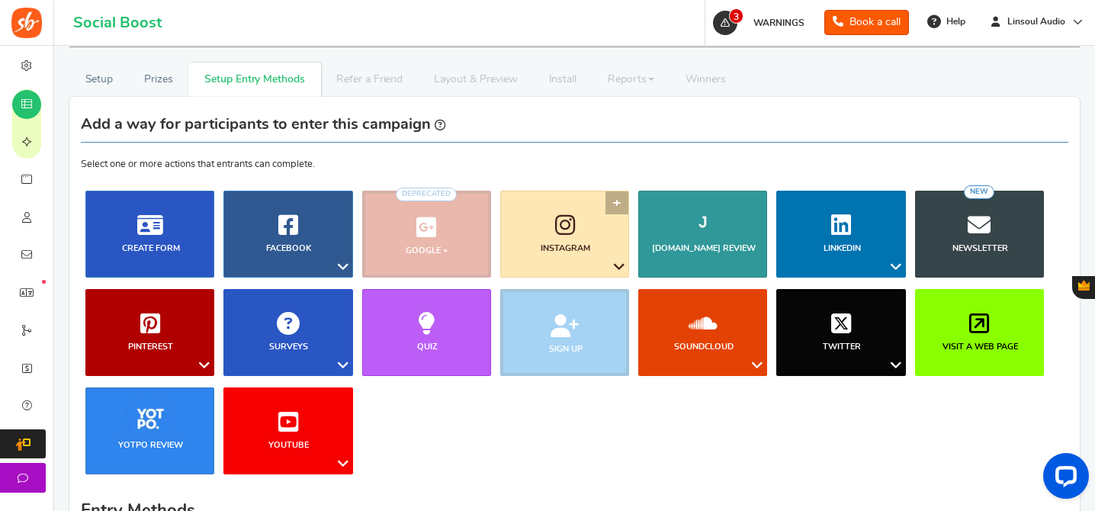
click at [623, 236] on link "Instagram" at bounding box center [564, 234] width 129 height 87
click at [569, 325] on link "Like a Photo or Video" at bounding box center [572, 318] width 124 height 22
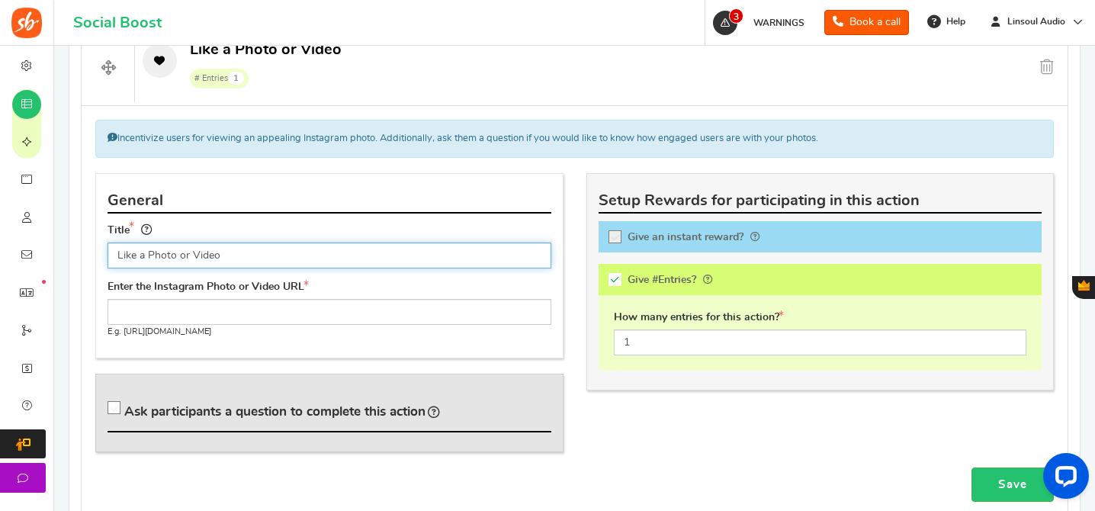
scroll to position [788, 0]
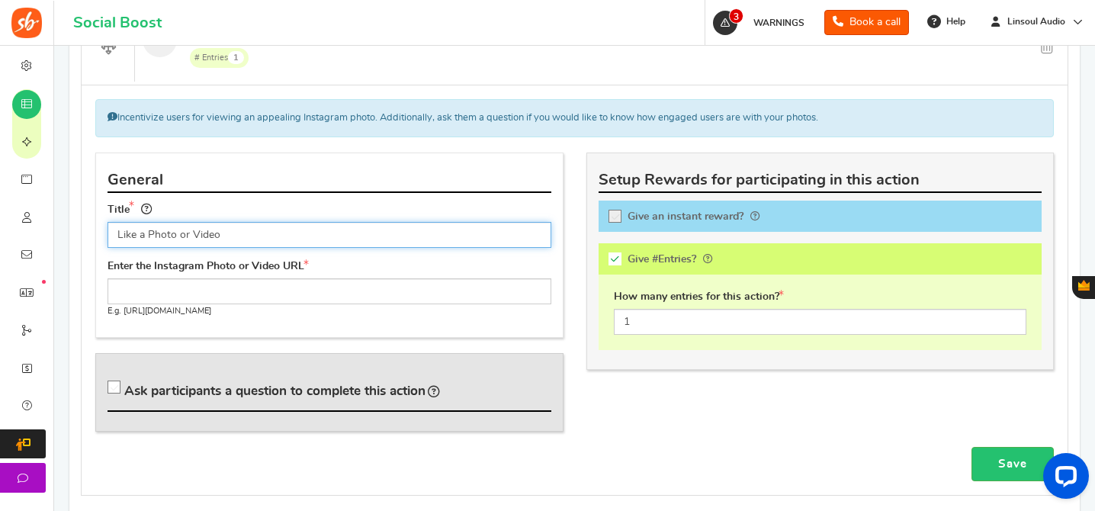
click at [145, 236] on input "Like a Photo or Video" at bounding box center [330, 235] width 444 height 26
drag, startPoint x: 185, startPoint y: 234, endPoint x: 438, endPoint y: 265, distance: 255.1
click at [438, 265] on div "General Title Like our Photo or Video Tip! Your title should show the huge savi…" at bounding box center [329, 244] width 468 height 185
type input "Like our Photo"
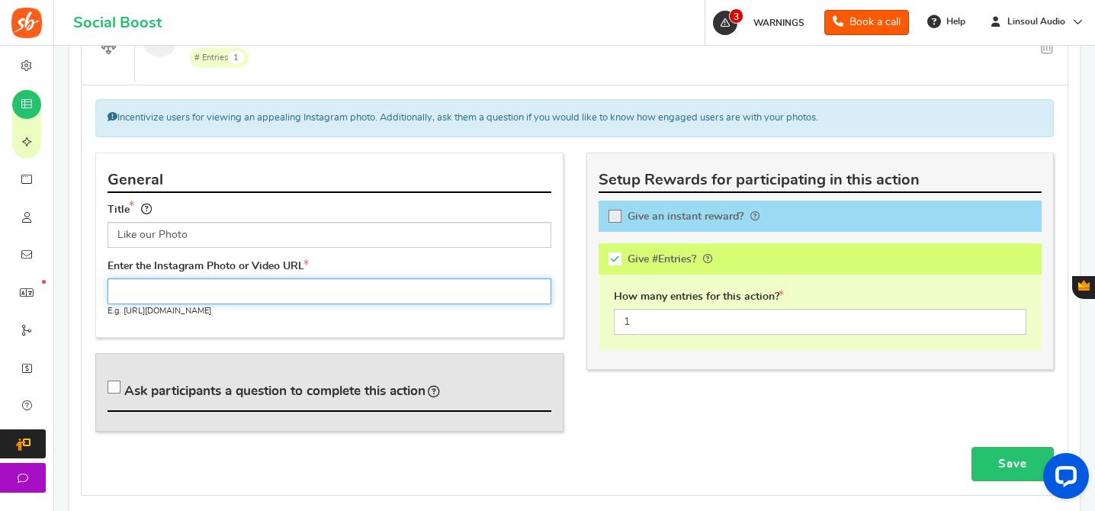
click at [454, 294] on input "text" at bounding box center [330, 291] width 444 height 26
paste input "[URL][DOMAIN_NAME]"
type input "[URL][DOMAIN_NAME]"
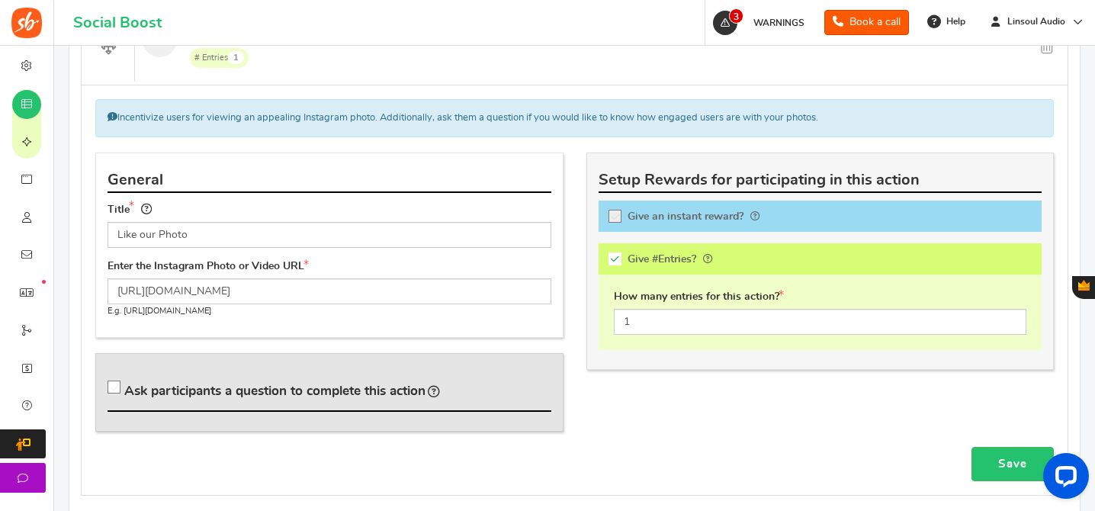
click at [339, 384] on span "Ask participants a question to complete this action" at bounding box center [274, 390] width 301 height 13
click at [124, 383] on input "Ask participants a question to complete this action" at bounding box center [116, 390] width 15 height 15
checkbox input "true"
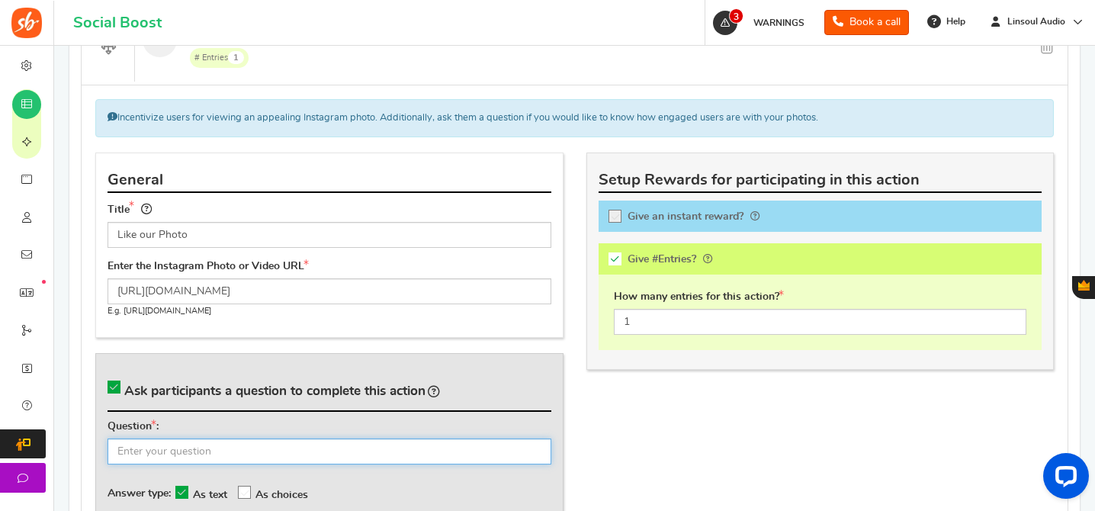
click at [326, 445] on input "text" at bounding box center [330, 451] width 444 height 26
paste input "What's your Instagram username?"
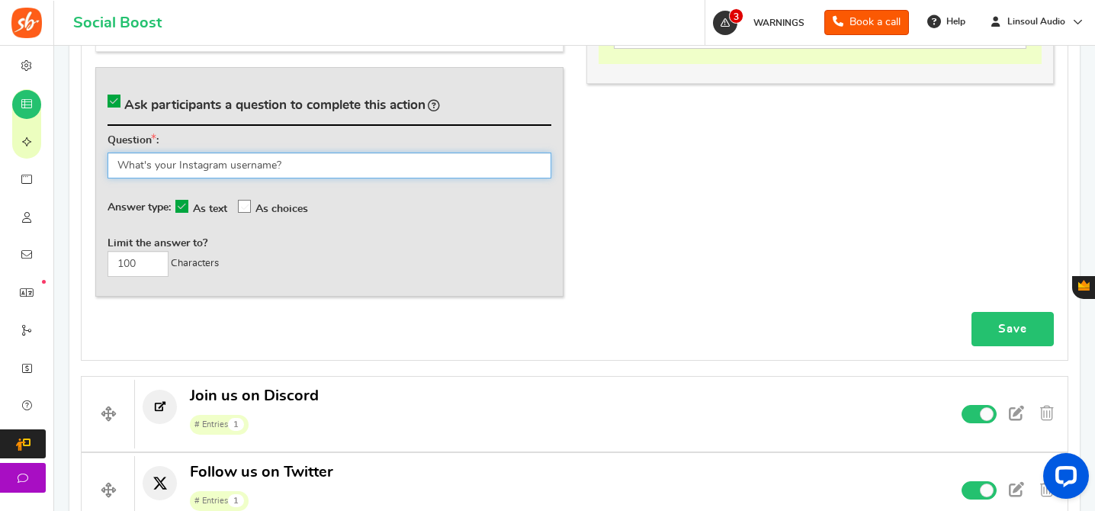
type input "What's your Instagram username?"
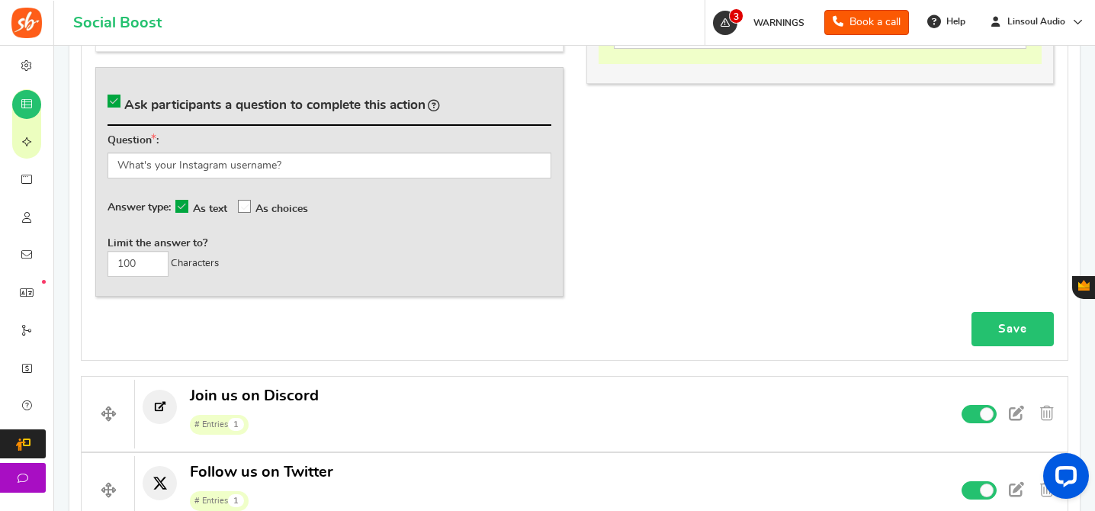
click at [1001, 330] on link "Save" at bounding box center [1012, 329] width 82 height 34
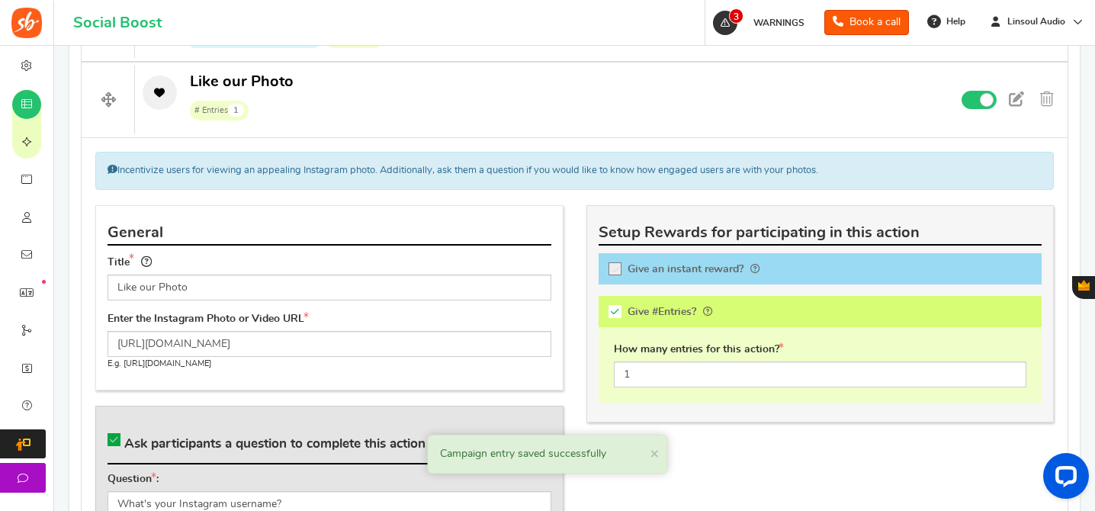
scroll to position [706, 0]
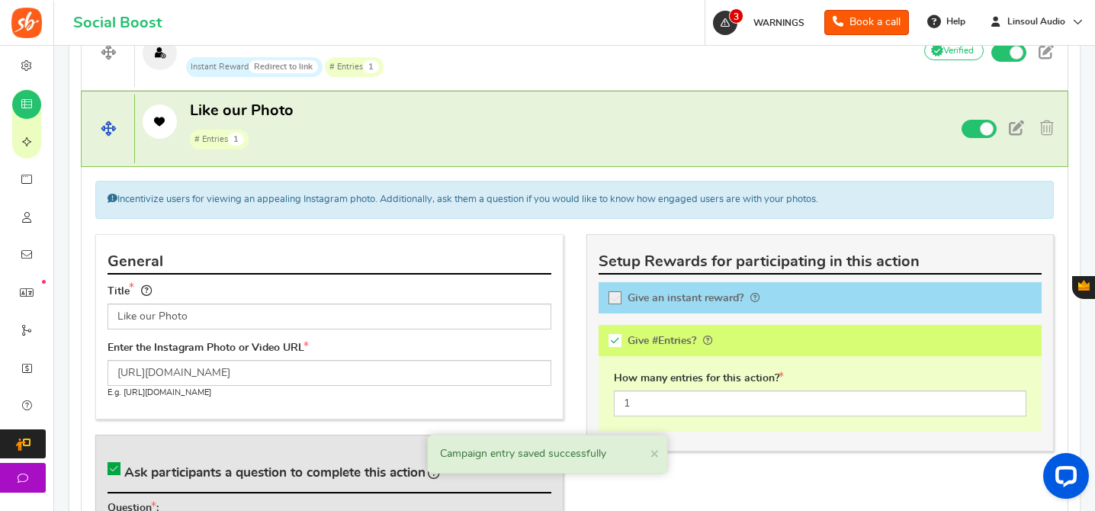
click at [443, 138] on p "Like our Photo # Entries 1" at bounding box center [517, 125] width 765 height 49
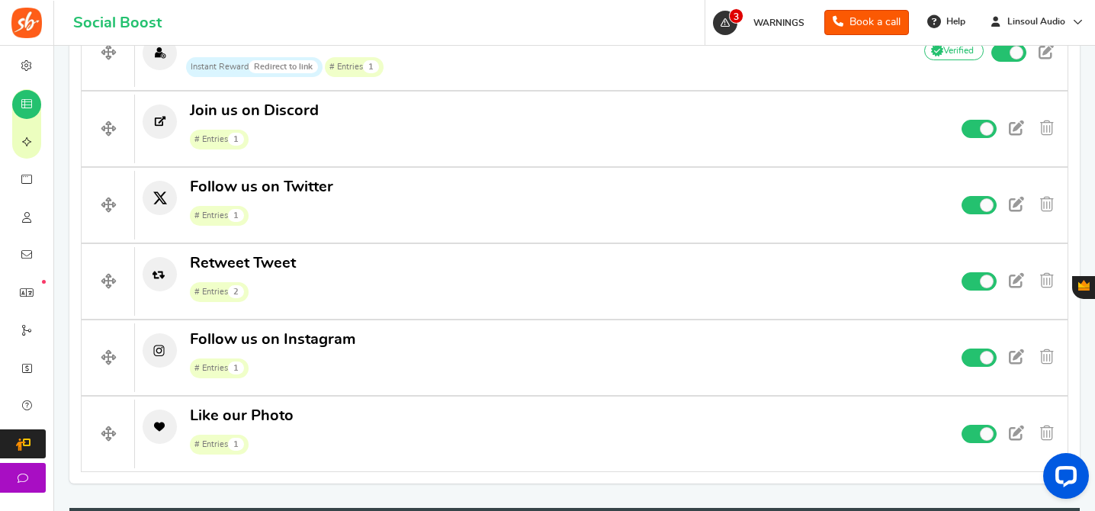
drag, startPoint x: 107, startPoint y: 129, endPoint x: 607, endPoint y: 4, distance: 515.6
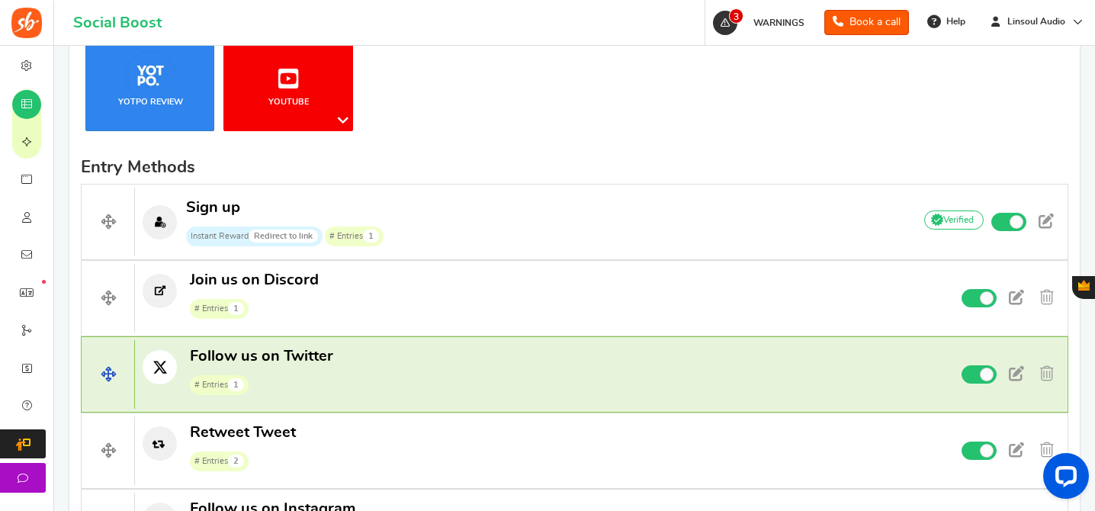
scroll to position [339, 0]
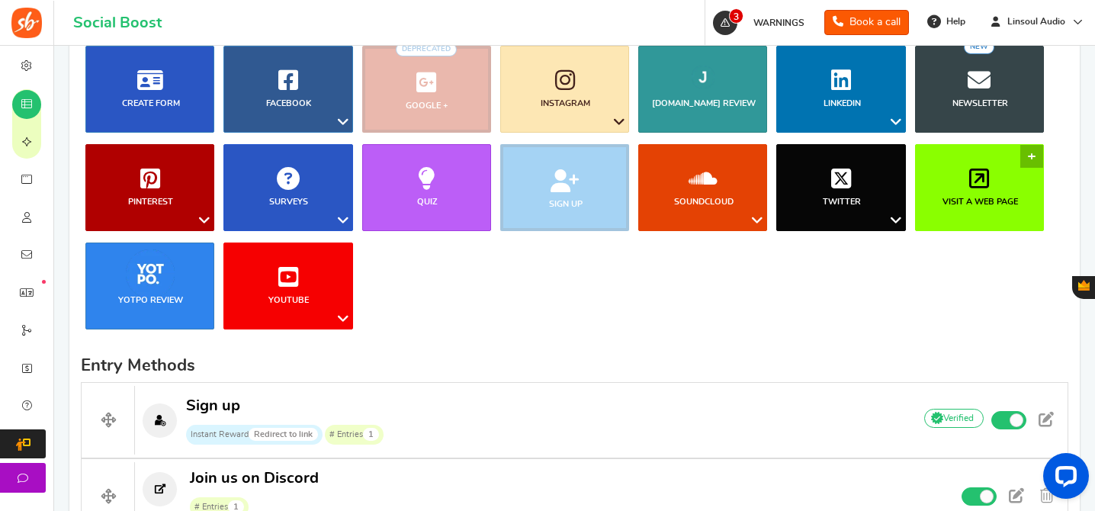
click at [984, 178] on icon at bounding box center [979, 178] width 20 height 23
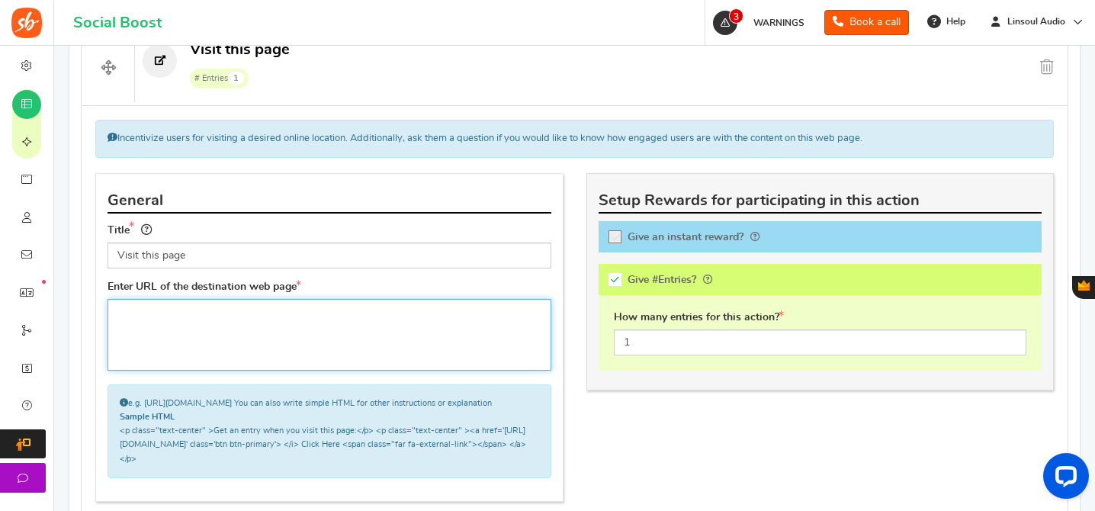
click at [308, 303] on textarea at bounding box center [330, 335] width 444 height 72
paste textarea "[URL][DOMAIN_NAME]"
type textarea "[URL][DOMAIN_NAME]"
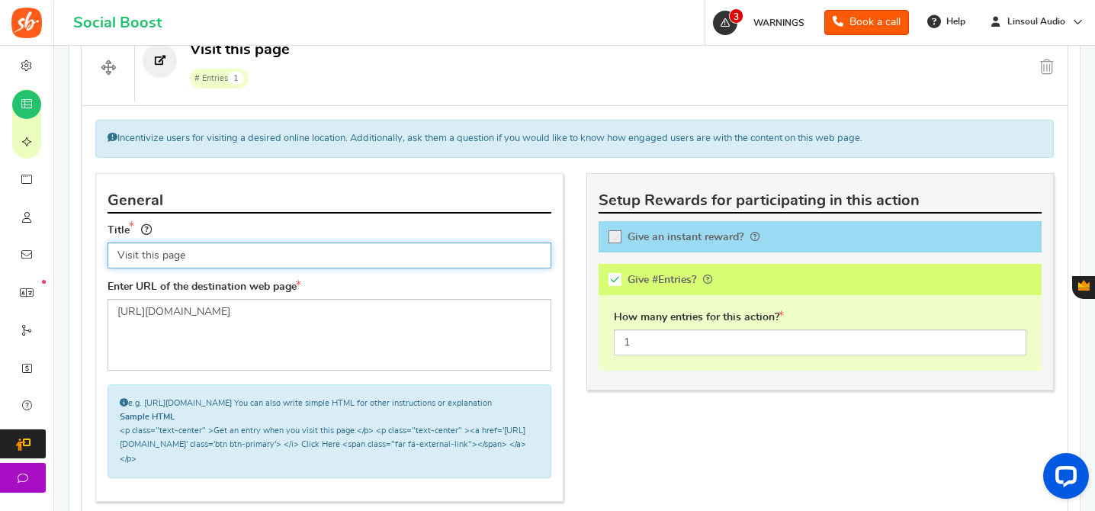
click at [398, 265] on input "Visit this page" at bounding box center [330, 255] width 444 height 26
click at [241, 251] on input "Visit this page" at bounding box center [330, 255] width 444 height 26
drag, startPoint x: 140, startPoint y: 255, endPoint x: 232, endPoint y: 258, distance: 91.6
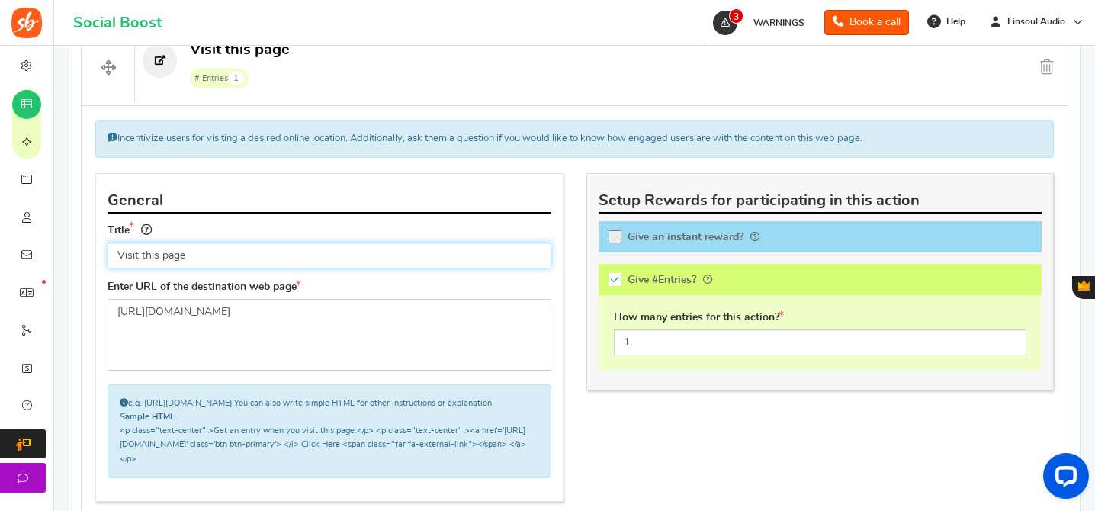
click at [232, 258] on input "Visit this page" at bounding box center [330, 255] width 444 height 26
drag, startPoint x: 236, startPoint y: 256, endPoint x: 100, endPoint y: 256, distance: 136.5
click at [100, 256] on div "Title Visit the Kickstarter page and Tip! Your title should show the huge savin…" at bounding box center [329, 250] width 467 height 59
drag, startPoint x: 155, startPoint y: 255, endPoint x: 63, endPoint y: 256, distance: 92.3
click at [63, 256] on div "Setup Prizes Setup Entry Methods Reward Setup Refer a Friend Layout & Preview L…" at bounding box center [574, 286] width 1033 height 1594
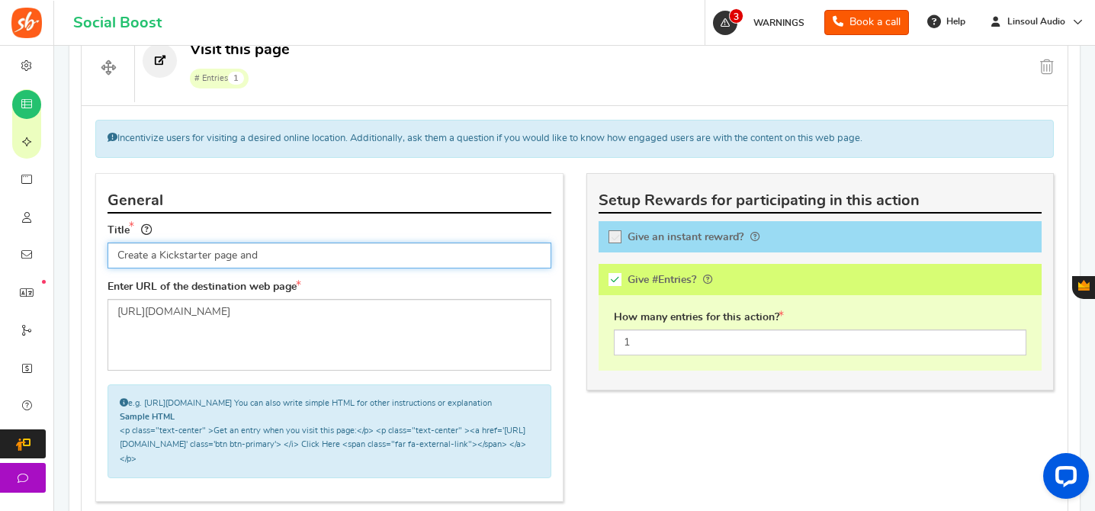
click at [222, 255] on input "Create a Kickstarter page and" at bounding box center [330, 255] width 444 height 26
click at [291, 255] on input "Create a Kickstarter acc and" at bounding box center [330, 255] width 444 height 26
paste input ""Notify me on launch""
click at [282, 259] on input "Create a Kickstarter acc and Click ""Notify me on launch"" at bounding box center [330, 255] width 444 height 26
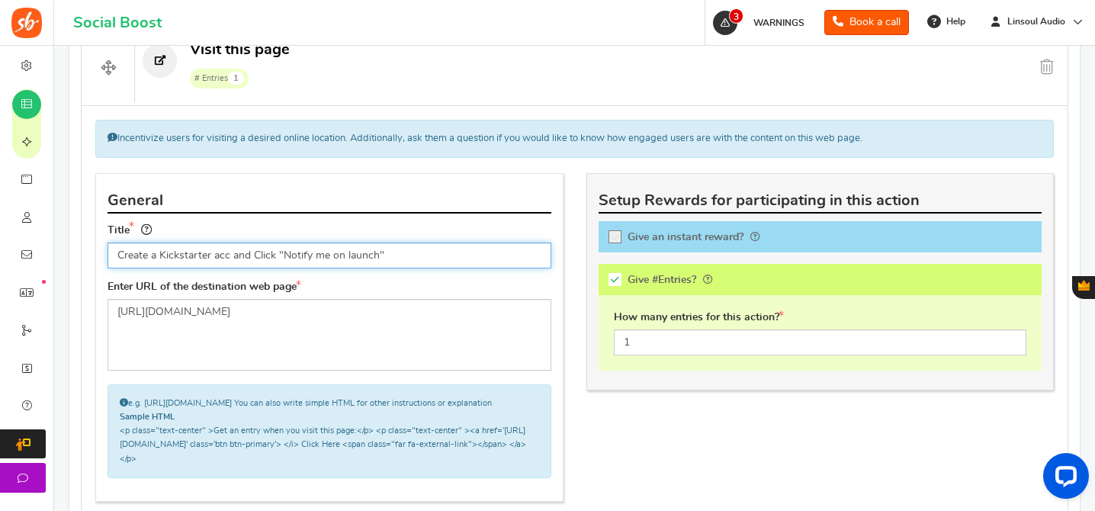
type input "Create a Kickstarter acc and Click "Notify me on launch""
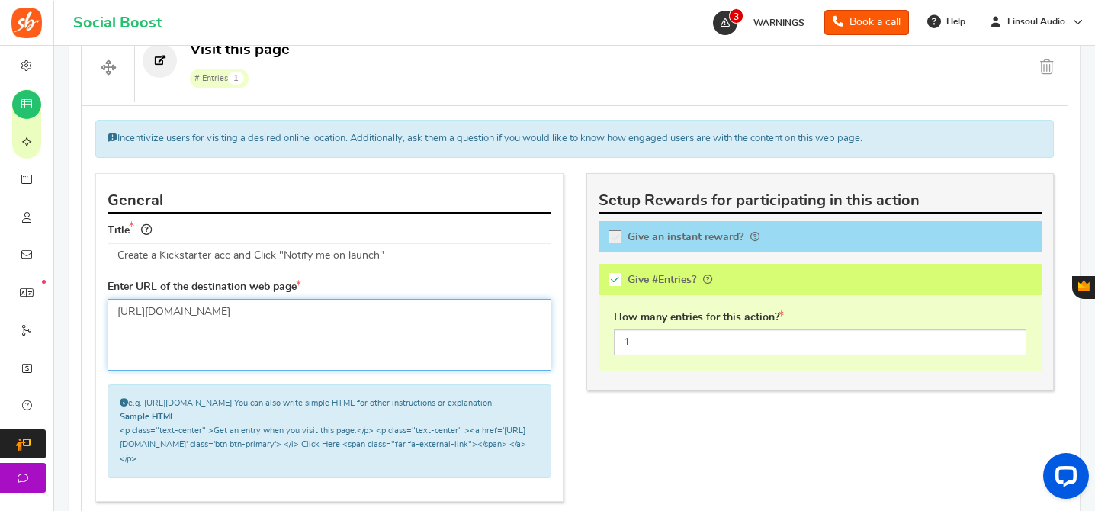
click at [275, 345] on textarea "[URL][DOMAIN_NAME]" at bounding box center [330, 335] width 444 height 72
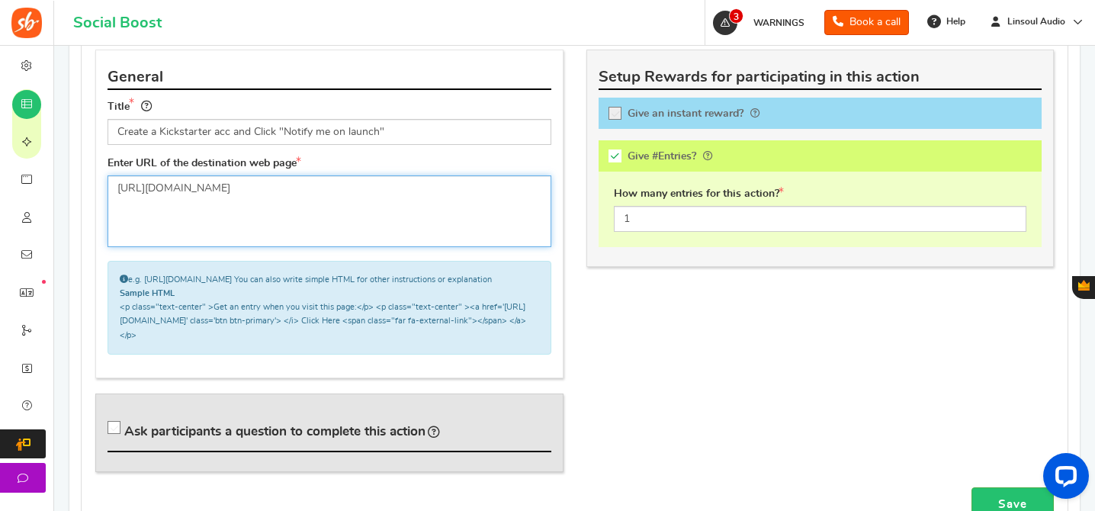
scroll to position [957, 0]
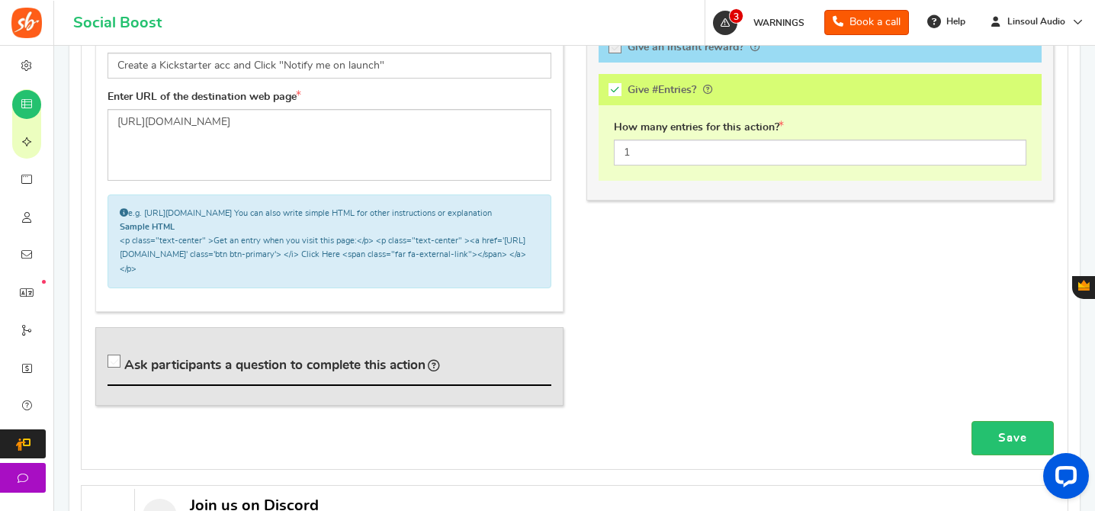
click at [378, 371] on span "Ask participants a question to complete this action" at bounding box center [274, 364] width 301 height 13
click at [124, 372] on input "Ask participants a question to complete this action" at bounding box center [116, 364] width 15 height 15
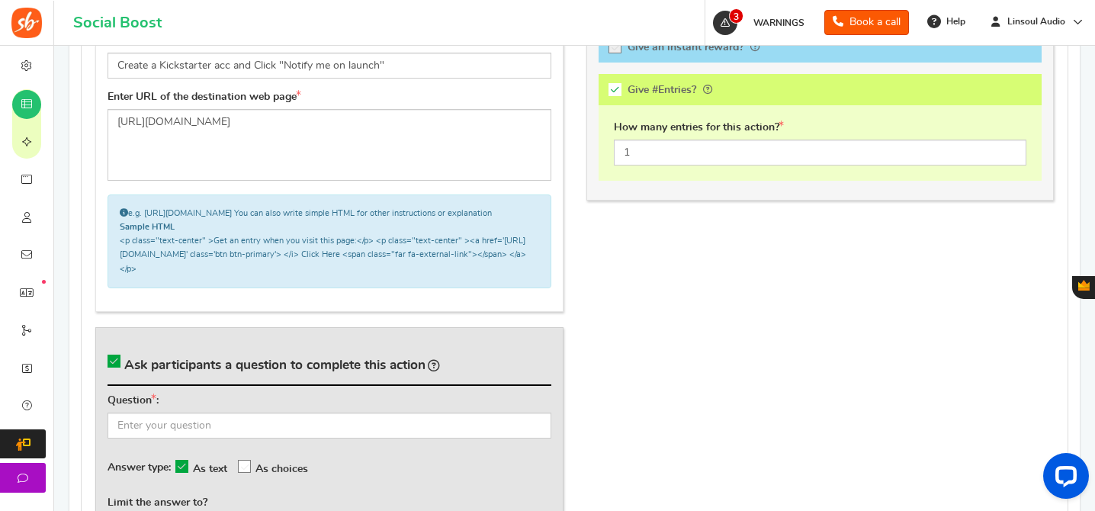
scroll to position [867, 0]
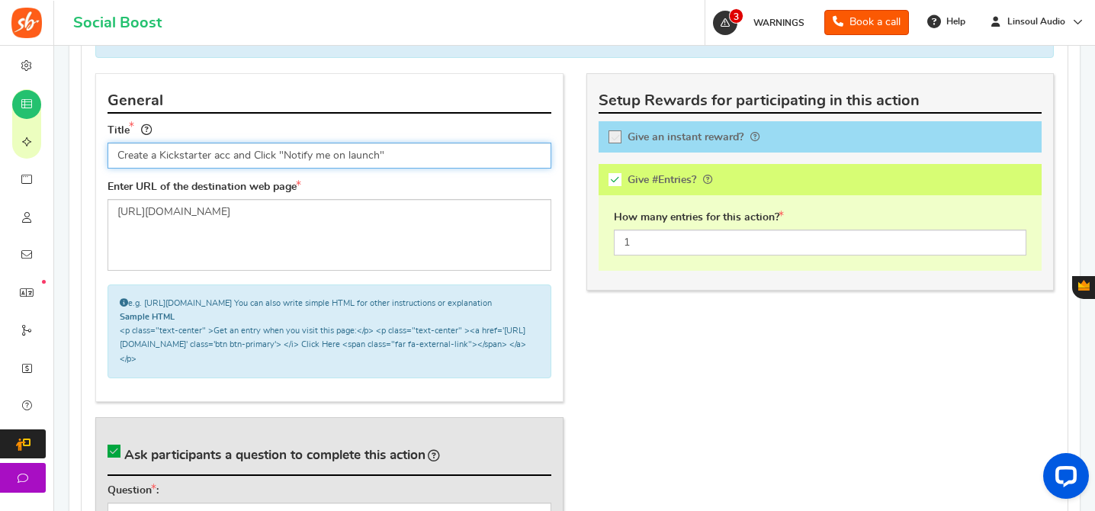
click at [222, 158] on input "Create a Kickstarter acc and Click "Notify me on launch"" at bounding box center [330, 156] width 444 height 26
click at [265, 152] on input "Create a Kickstarter acc and Click "Notify me on launch"" at bounding box center [330, 156] width 444 height 26
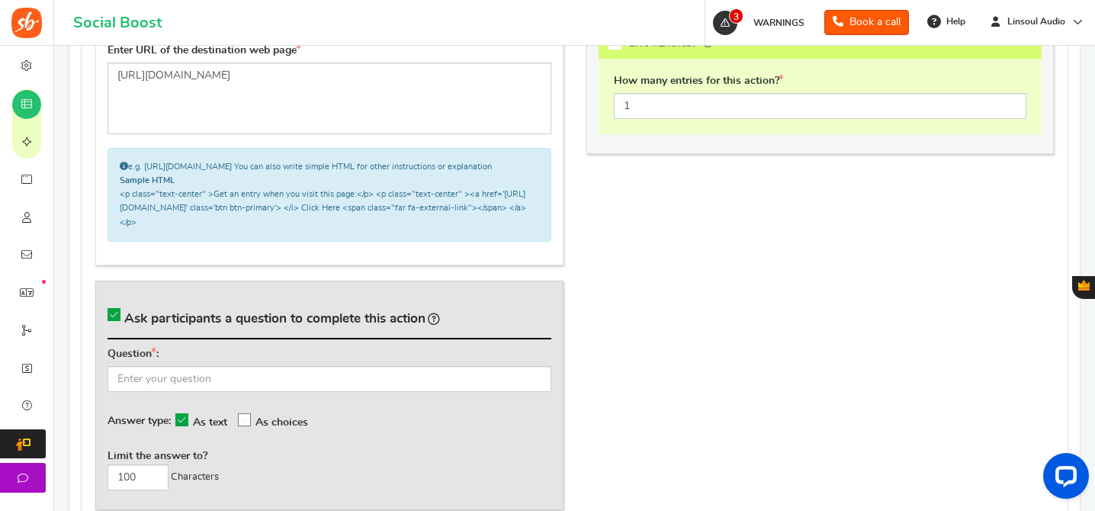
scroll to position [1038, 0]
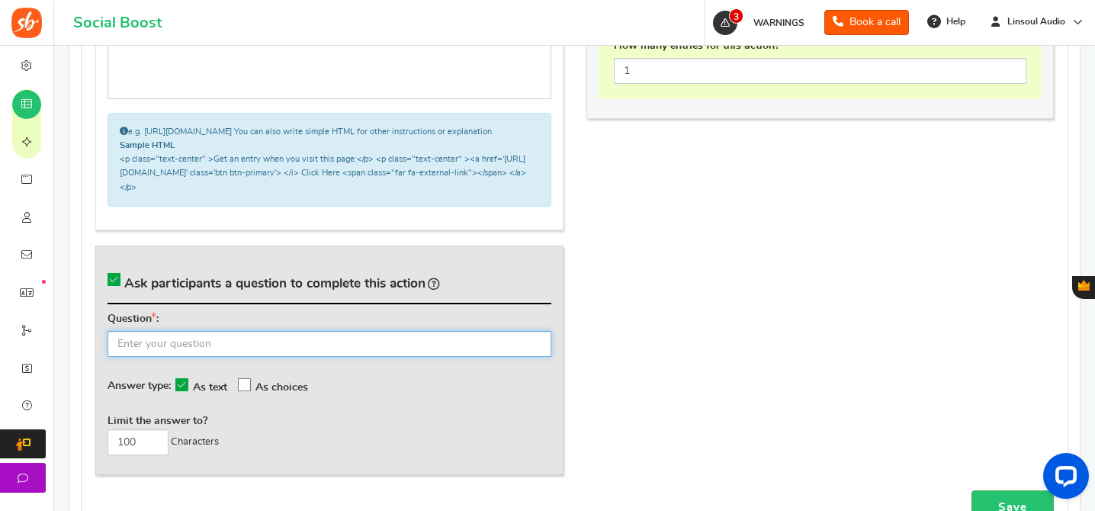
click at [400, 351] on input "text" at bounding box center [330, 344] width 444 height 26
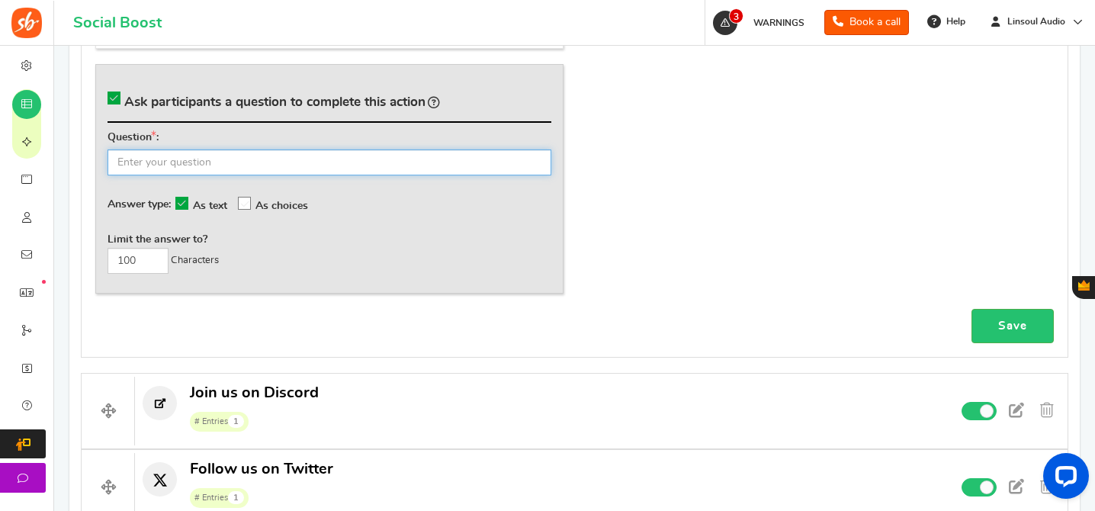
scroll to position [1109, 0]
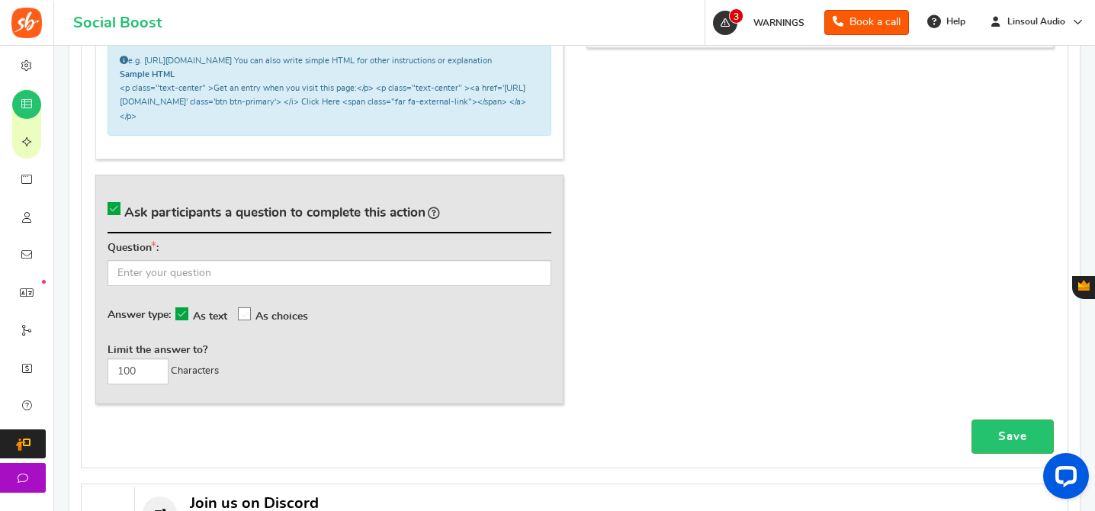
click at [106, 222] on div "Ask participants a question to complete this action Question : Answer type: As …" at bounding box center [329, 289] width 468 height 229
click at [117, 215] on icon at bounding box center [114, 208] width 13 height 13
click at [117, 220] on input "Ask participants a question to complete this action" at bounding box center [116, 211] width 15 height 15
checkbox input "false"
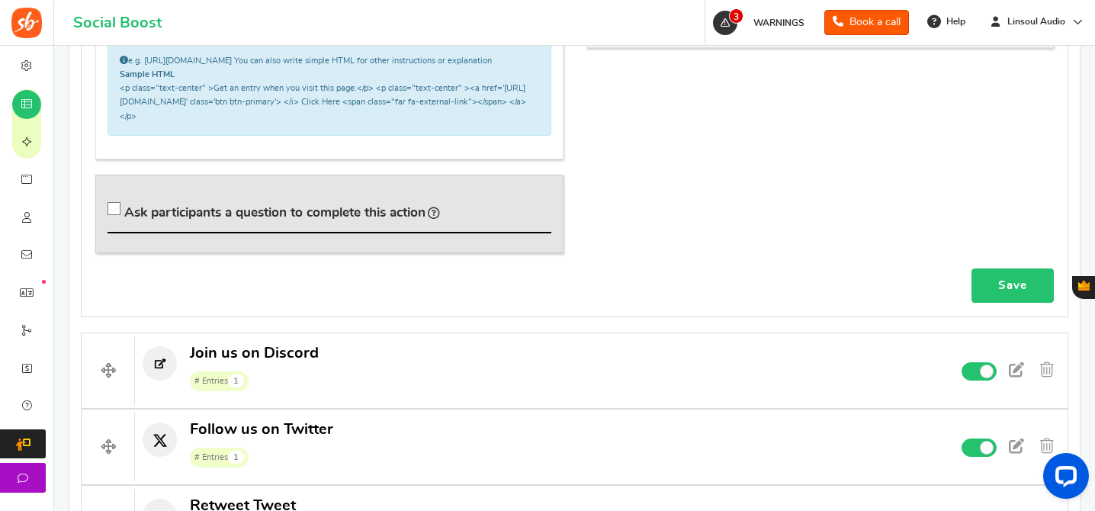
click at [1039, 303] on link "Save" at bounding box center [1012, 285] width 82 height 34
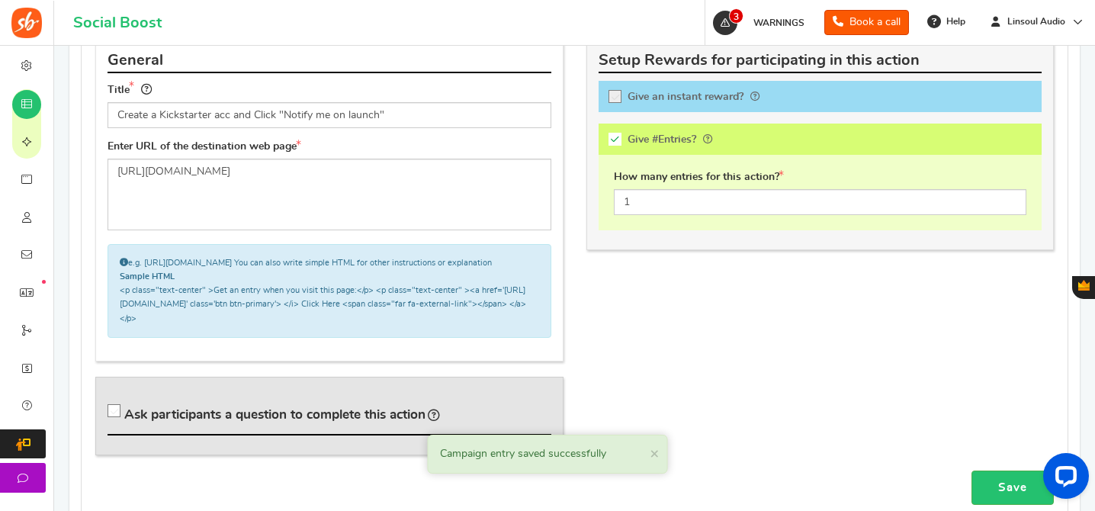
scroll to position [701, 0]
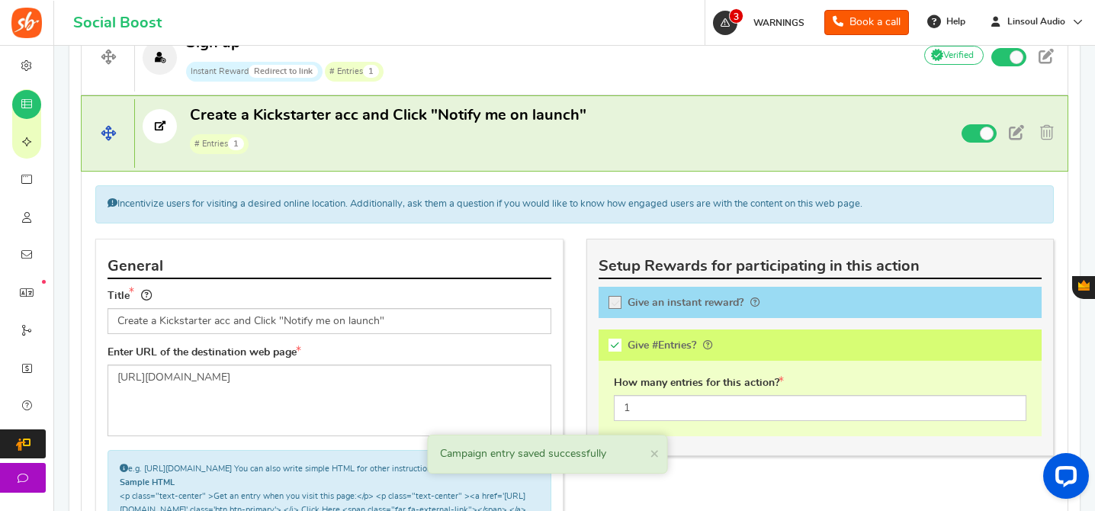
click at [758, 127] on p "Create a Kickstarter acc and Click "Notify me on launch" # Entries 1" at bounding box center [517, 129] width 765 height 49
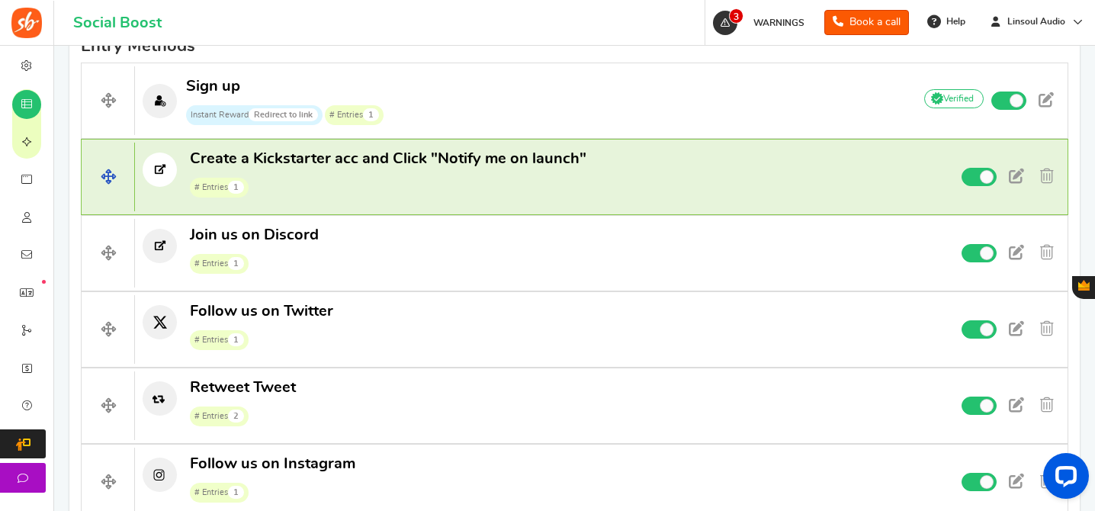
scroll to position [426, 0]
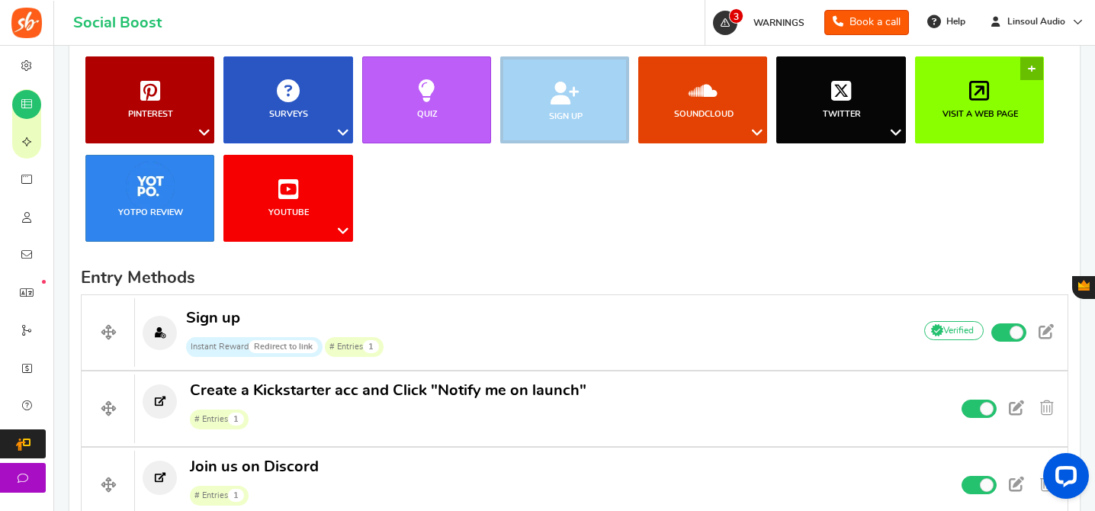
click at [931, 90] on link "Visit a web page" at bounding box center [979, 99] width 129 height 87
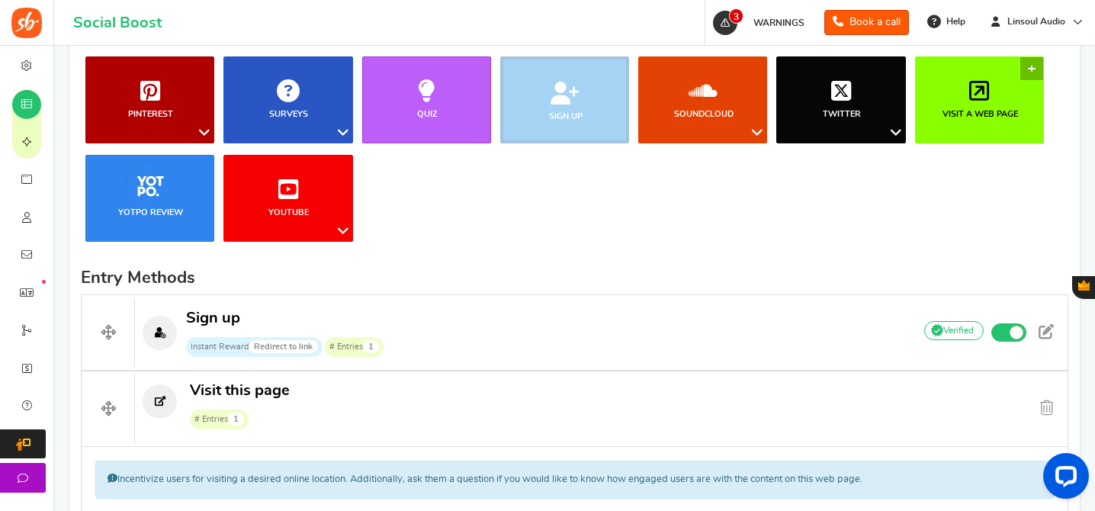
scroll to position [767, 0]
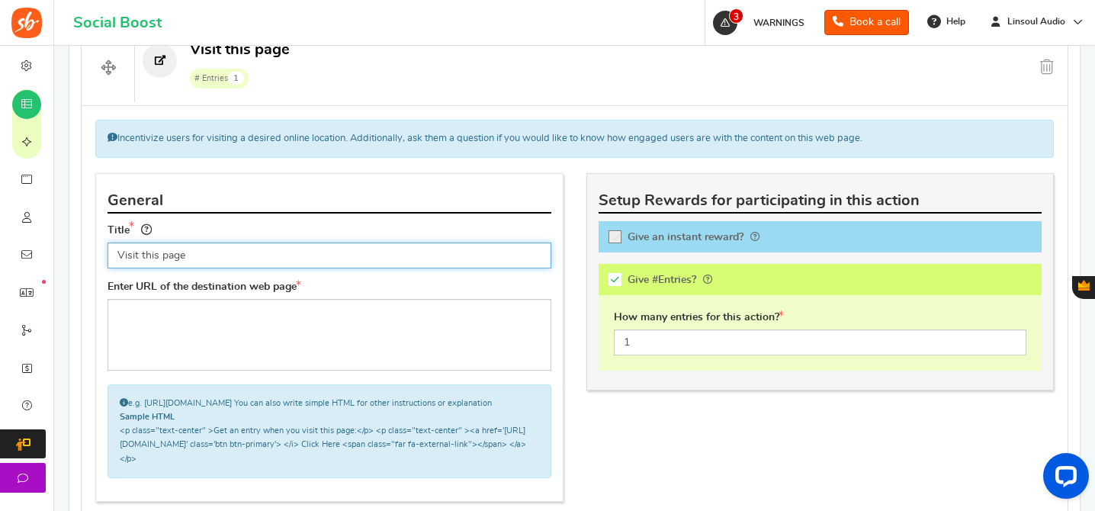
click at [249, 267] on input "Visit this page" at bounding box center [330, 255] width 444 height 26
paste input "us on Facebook consider liking it"
drag, startPoint x: 143, startPoint y: 256, endPoint x: 166, endPoint y: 258, distance: 23.7
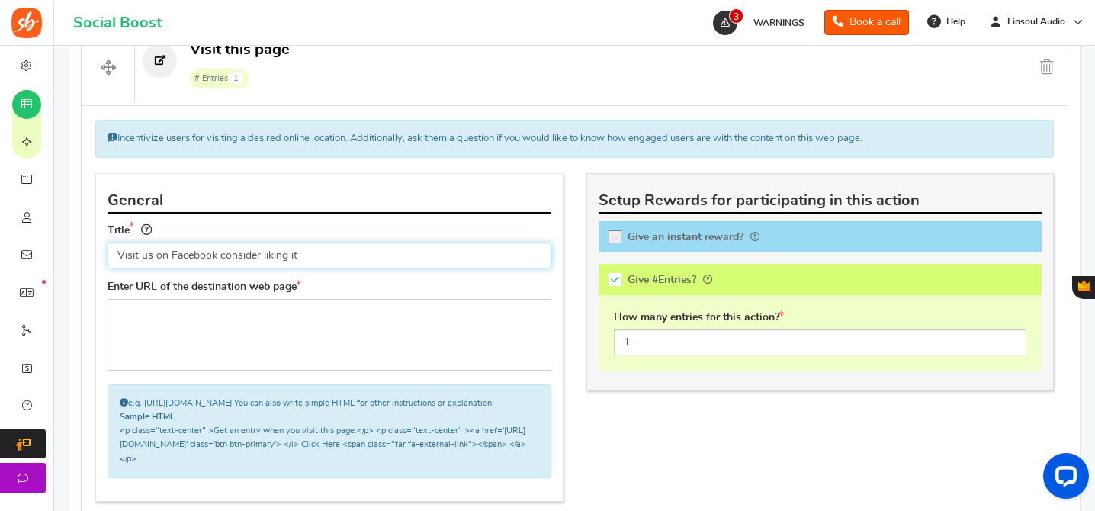
click at [166, 258] on input "Visit us on Facebook consider liking it" at bounding box center [330, 255] width 444 height 26
drag, startPoint x: 252, startPoint y: 255, endPoint x: 475, endPoint y: 255, distance: 223.4
click at [475, 255] on input "Visit and Like our Facebook consider liking it" at bounding box center [330, 255] width 444 height 26
type input "Visit and Like our Facebook page"
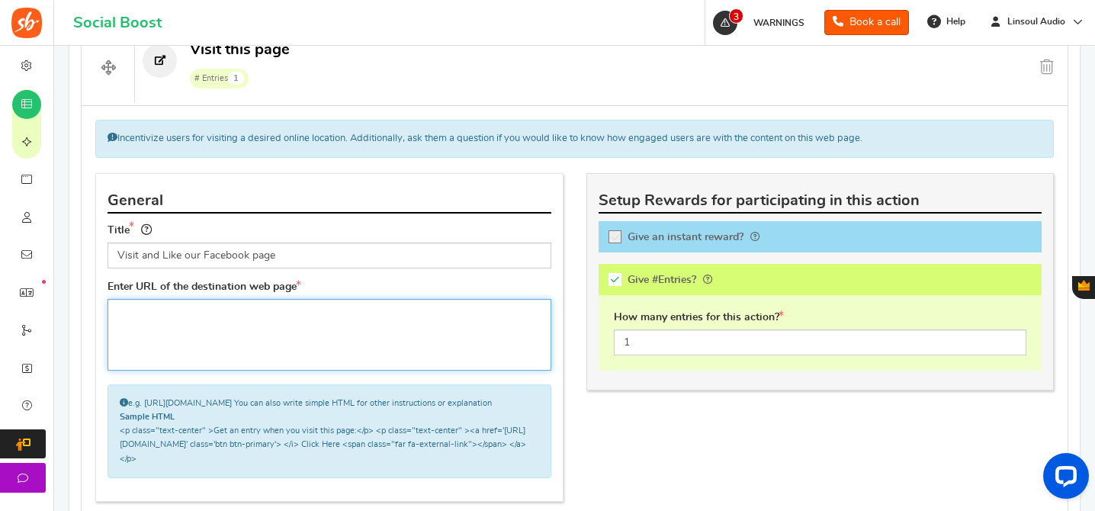
click at [430, 353] on textarea at bounding box center [330, 335] width 444 height 72
paste textarea "[URL][DOMAIN_NAME]"
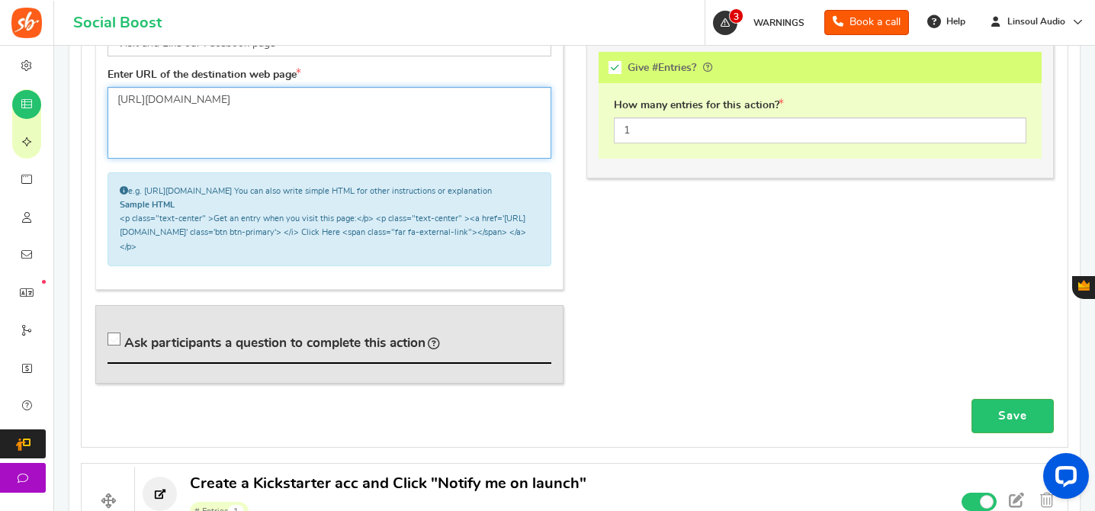
scroll to position [990, 0]
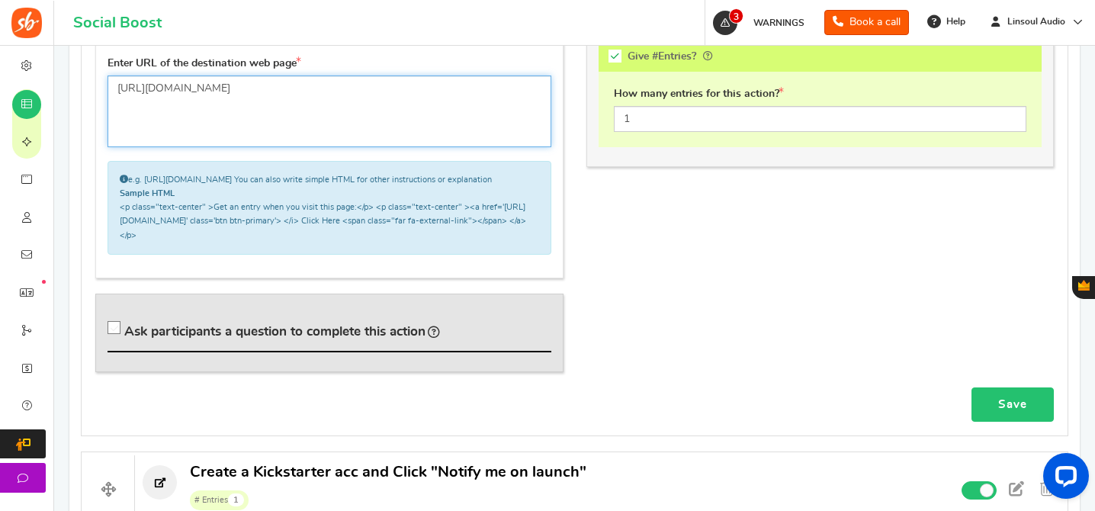
type textarea "[URL][DOMAIN_NAME]"
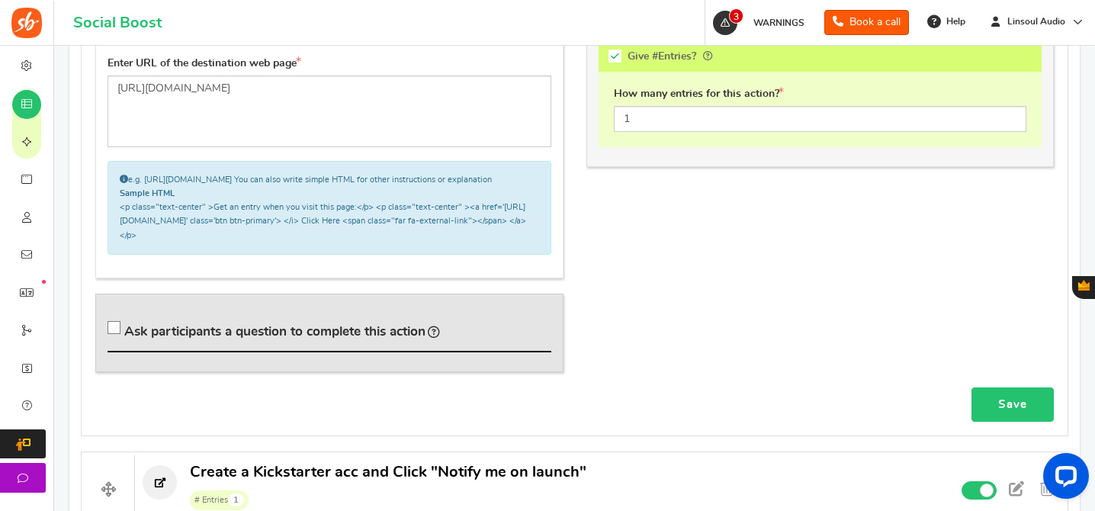
click at [1013, 413] on link "Save" at bounding box center [1012, 404] width 82 height 34
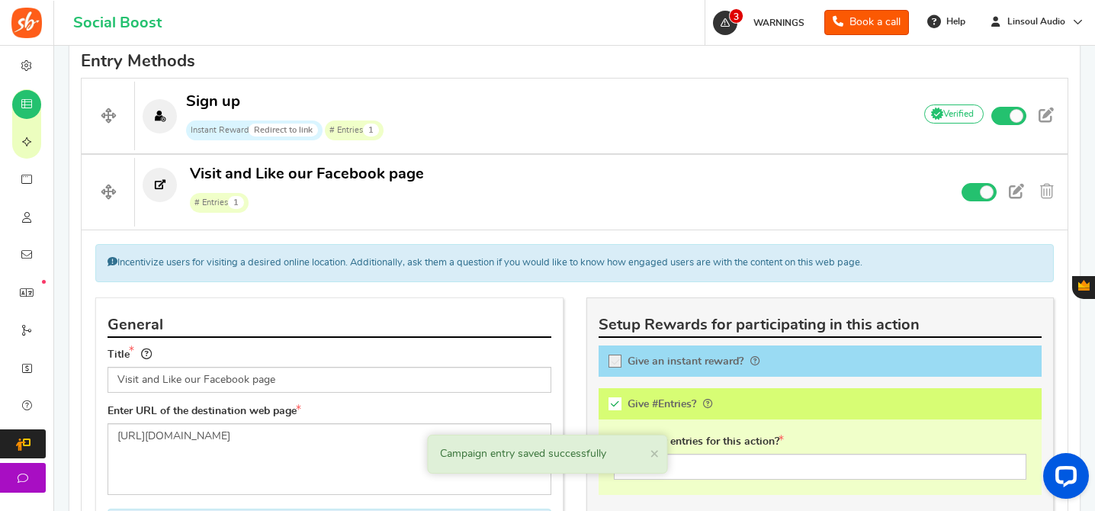
scroll to position [599, 0]
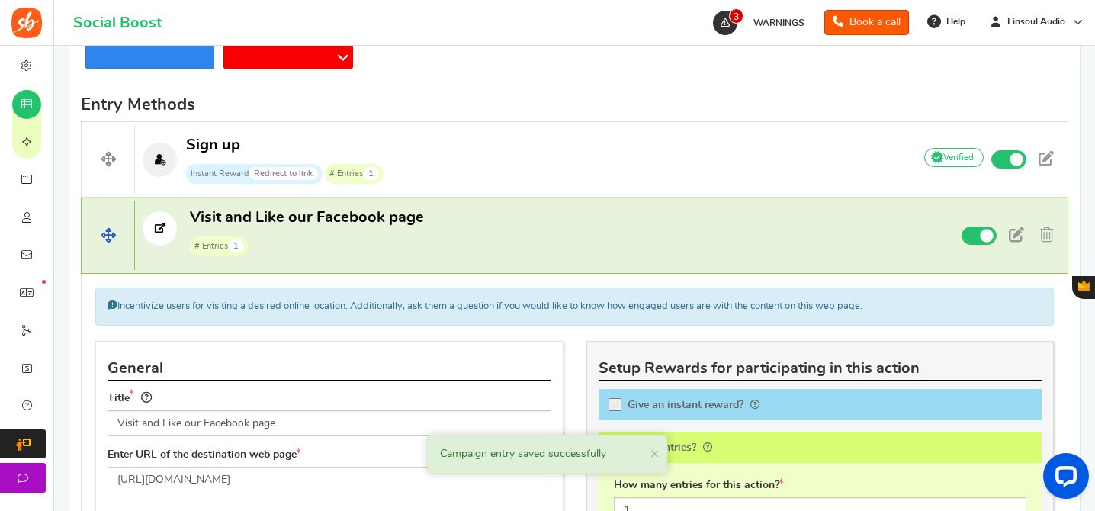
click at [564, 243] on p "Visit and Like our Facebook page # Entries 1" at bounding box center [517, 231] width 765 height 49
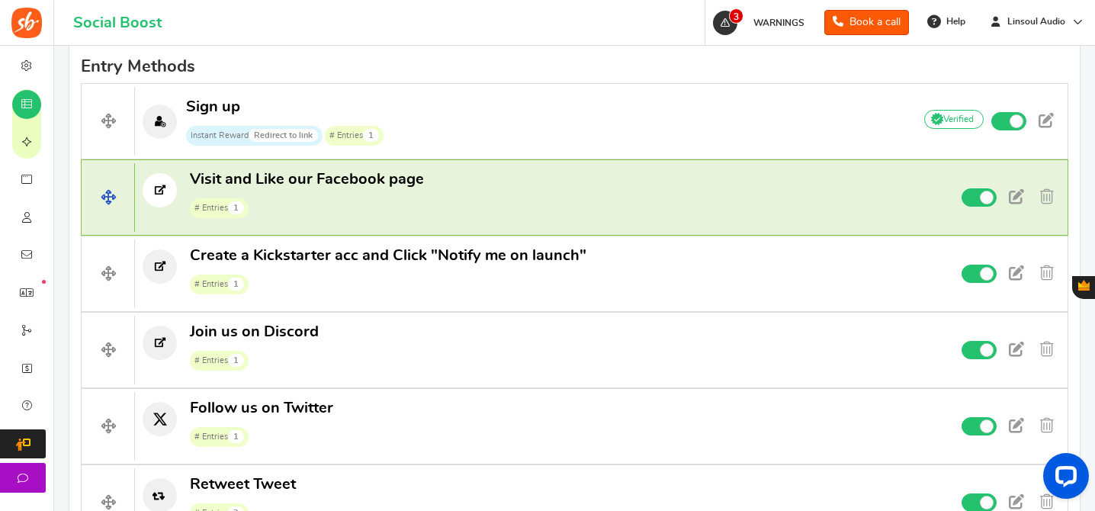
scroll to position [639, 0]
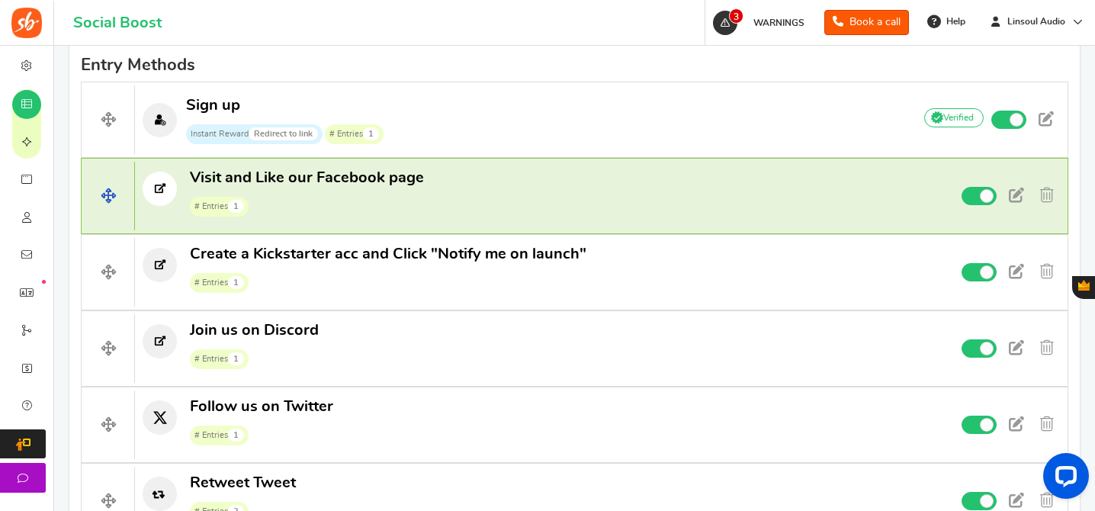
click at [506, 192] on p "Visit and Like our Facebook page # Entries 1" at bounding box center [517, 192] width 765 height 49
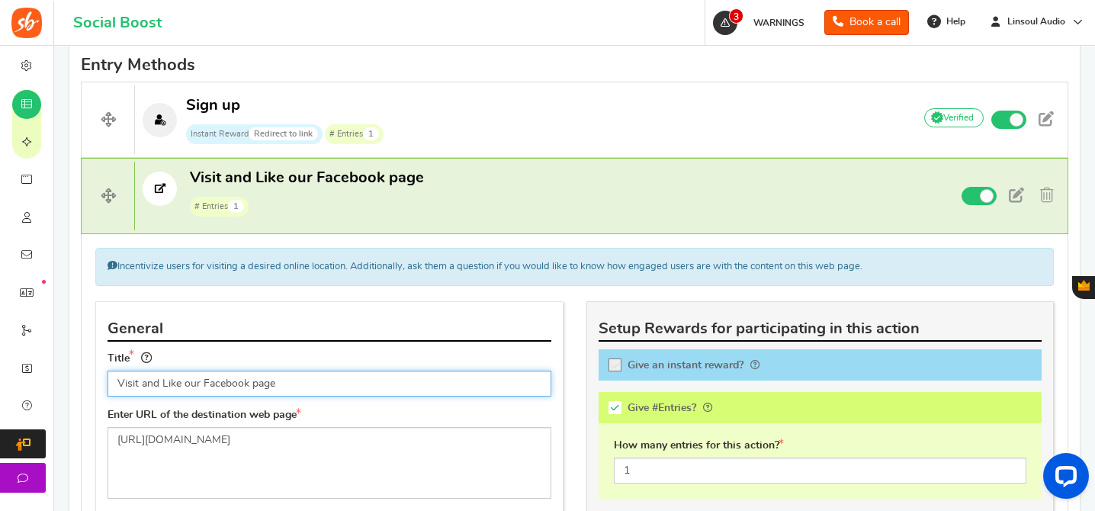
click at [149, 384] on input "Visit and Like our Facebook page" at bounding box center [330, 384] width 444 height 26
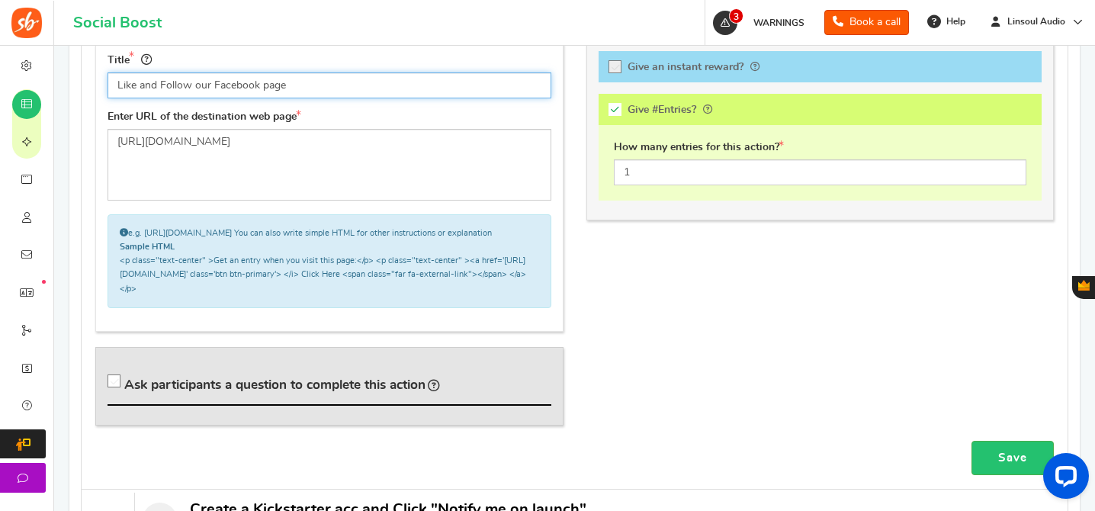
scroll to position [1016, 0]
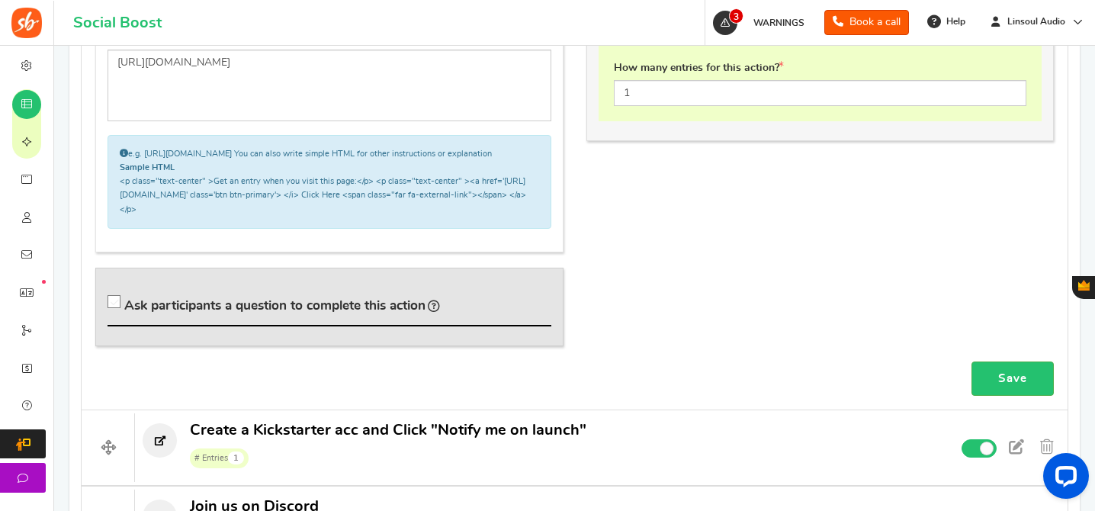
type input "Like and Follow our Facebook page"
click at [369, 311] on span "Ask participants a question to complete this action" at bounding box center [274, 305] width 301 height 13
click at [124, 311] on input "Ask participants a question to complete this action" at bounding box center [116, 304] width 15 height 15
checkbox input "true"
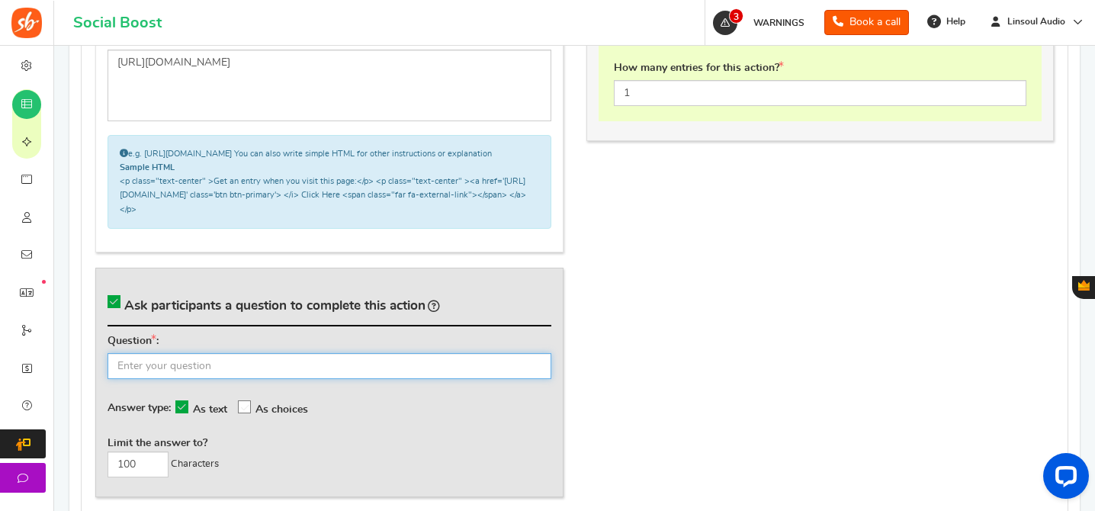
click at [387, 372] on input "text" at bounding box center [330, 366] width 444 height 26
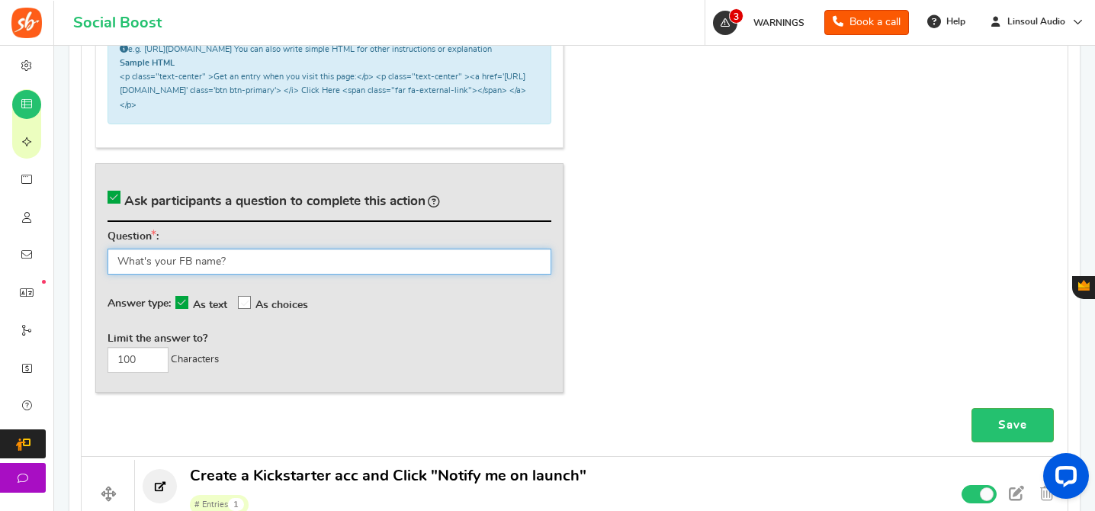
scroll to position [1173, 0]
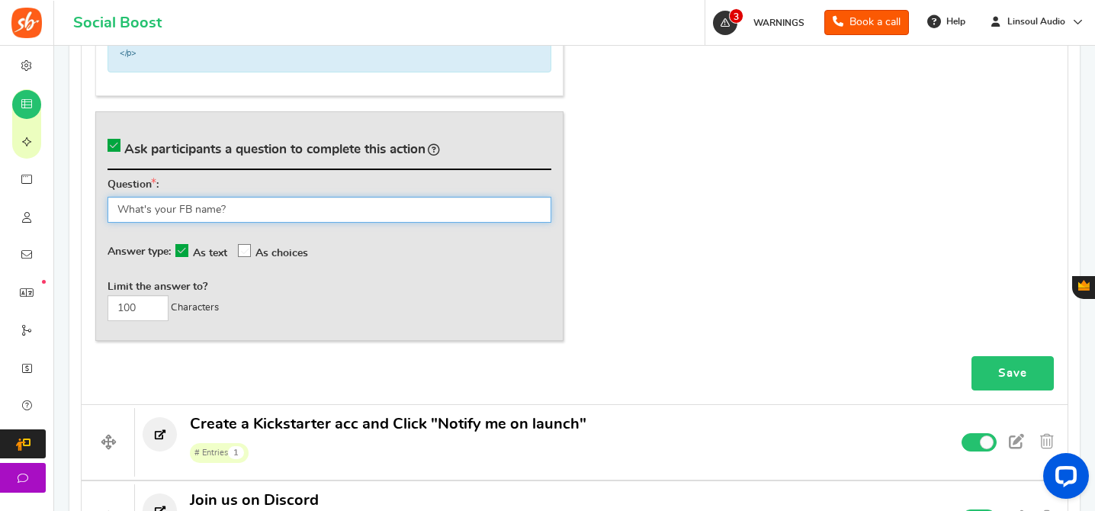
type input "What's your FB name?"
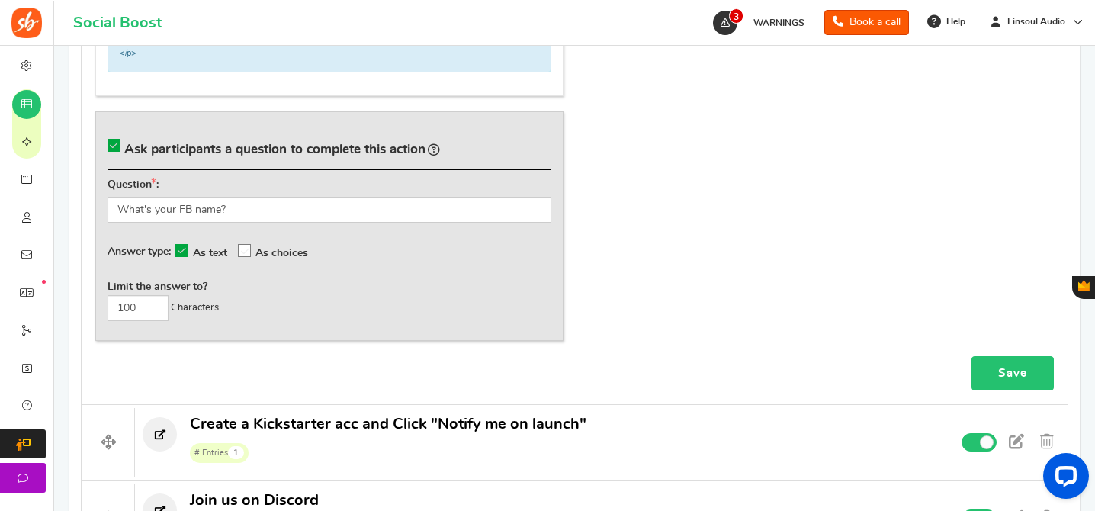
click at [976, 387] on link "Save" at bounding box center [1012, 373] width 82 height 34
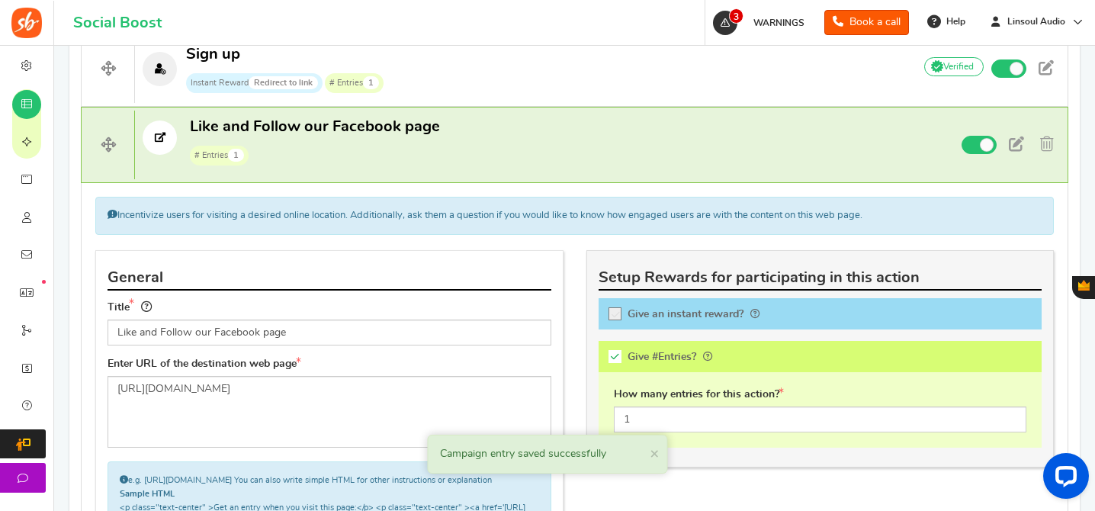
scroll to position [598, 0]
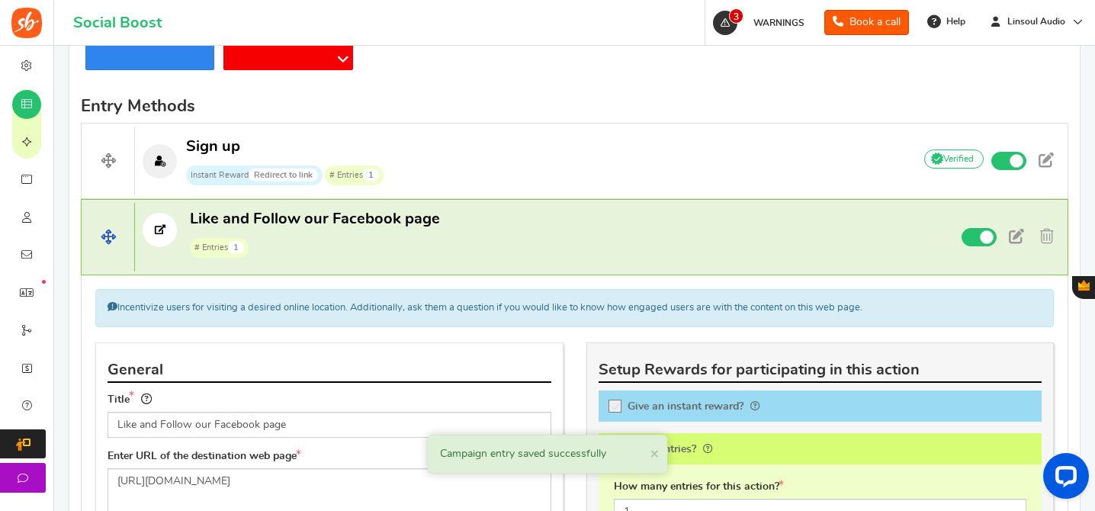
click at [608, 221] on p "Like and Follow our Facebook page # Entries 1" at bounding box center [517, 233] width 765 height 49
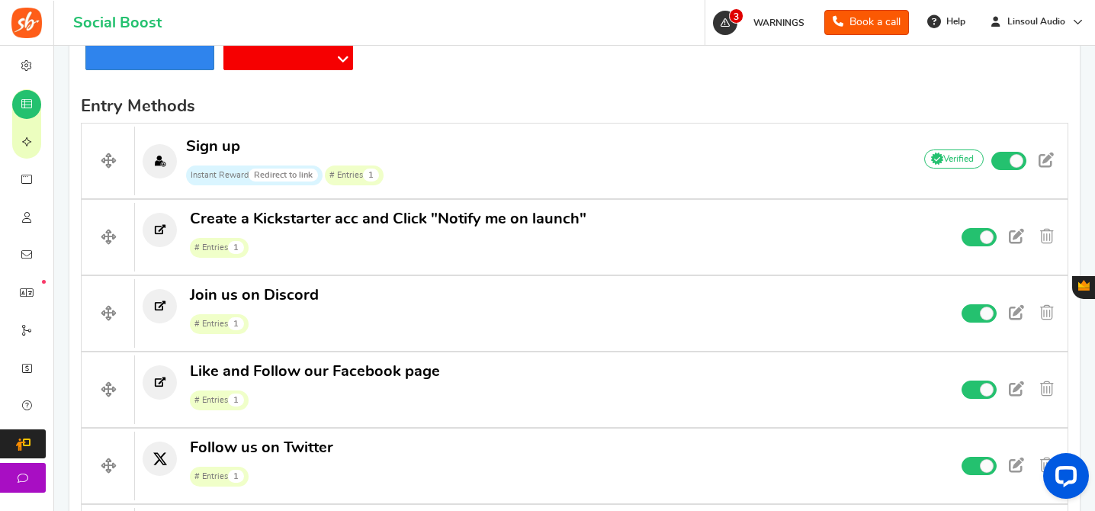
drag, startPoint x: 120, startPoint y: 231, endPoint x: 419, endPoint y: 32, distance: 359.1
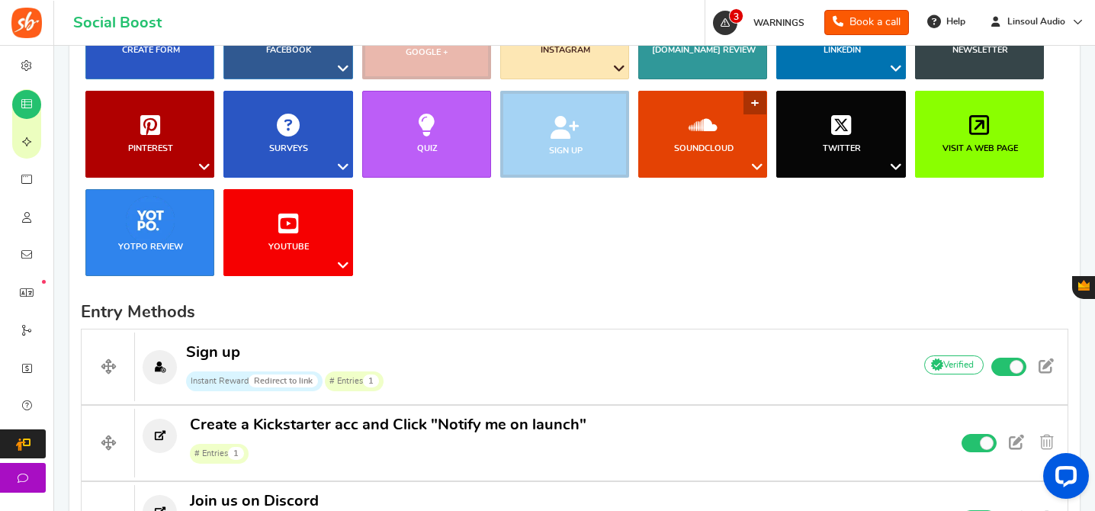
scroll to position [330, 0]
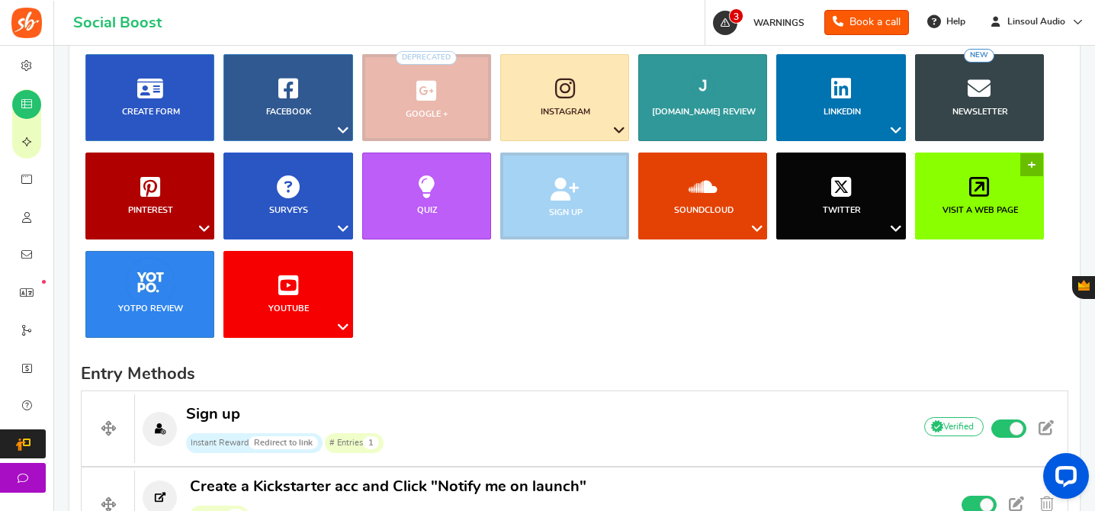
click at [979, 194] on icon at bounding box center [979, 186] width 20 height 23
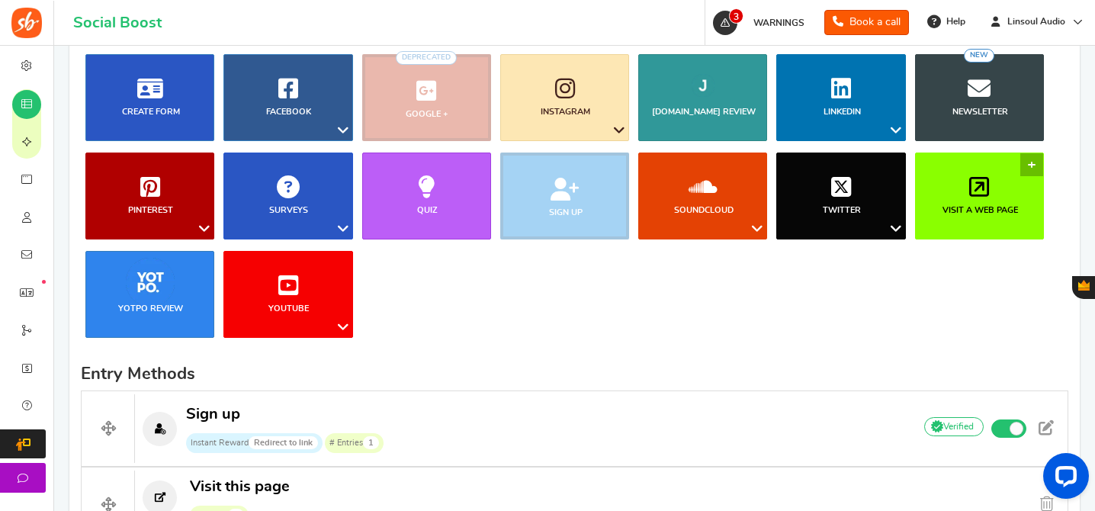
scroll to position [767, 0]
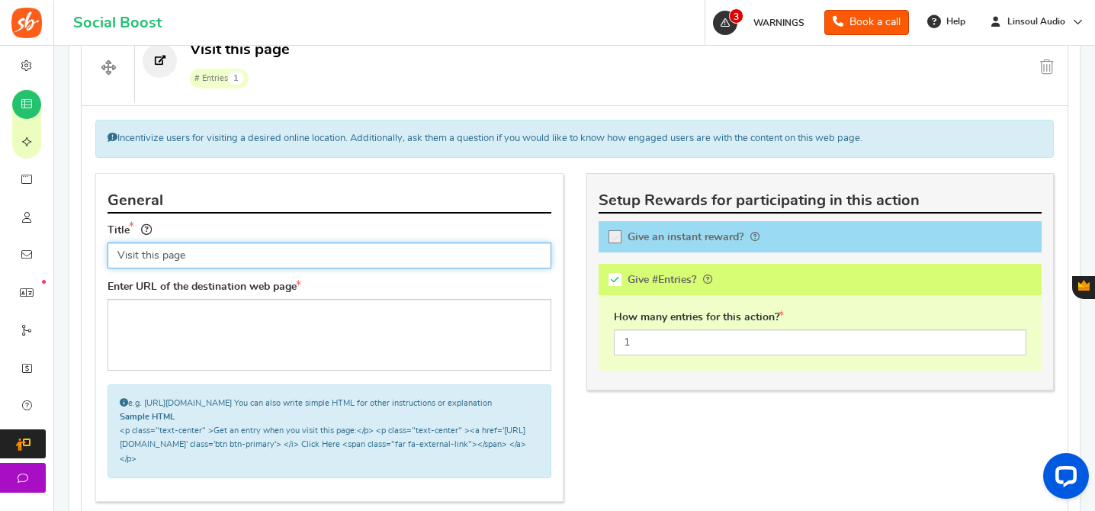
click at [316, 262] on input "Visit this page" at bounding box center [330, 255] width 444 height 26
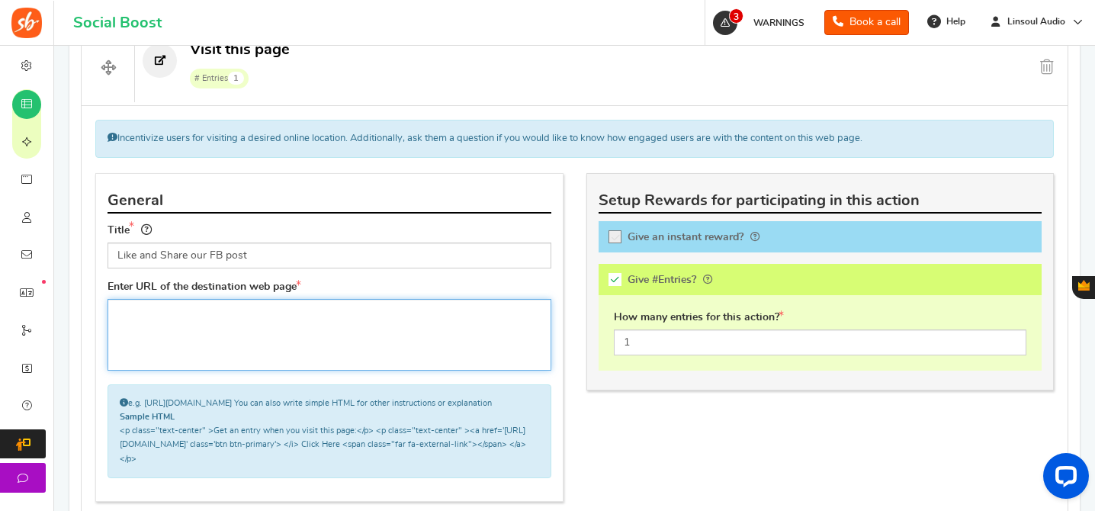
click at [323, 315] on textarea at bounding box center [330, 335] width 444 height 72
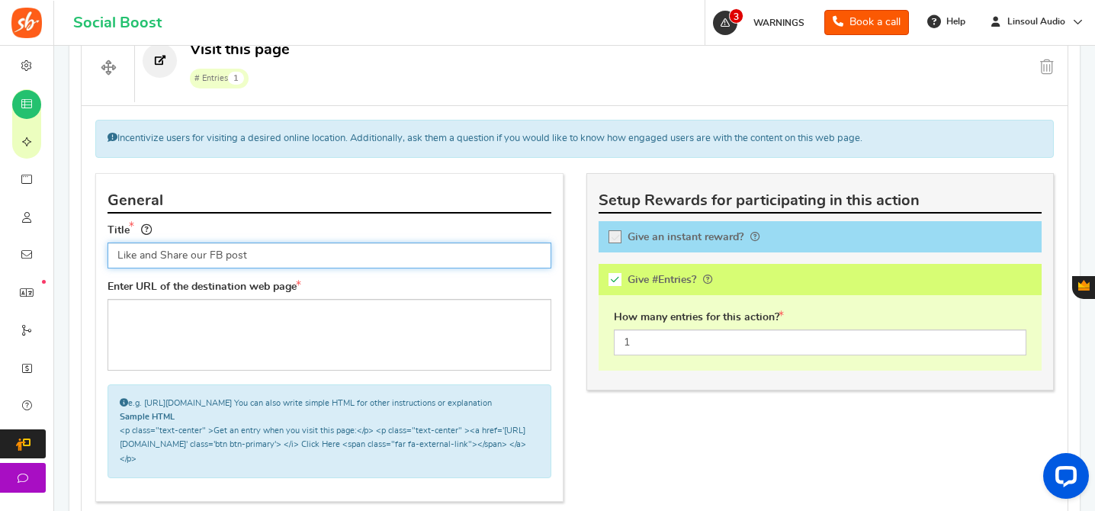
click at [237, 255] on input "Like and Share our FB post" at bounding box center [330, 255] width 444 height 26
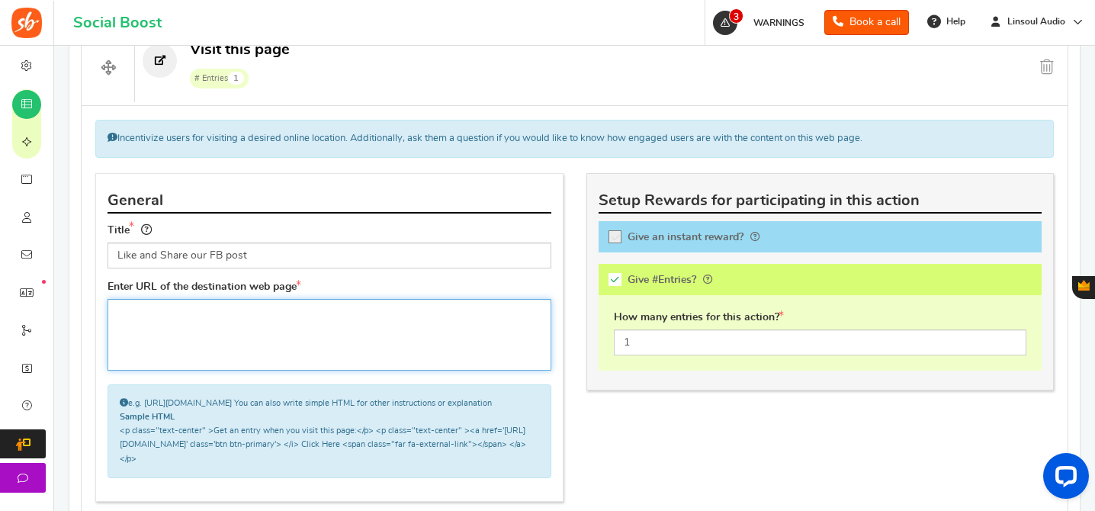
click at [329, 335] on textarea at bounding box center [330, 335] width 444 height 72
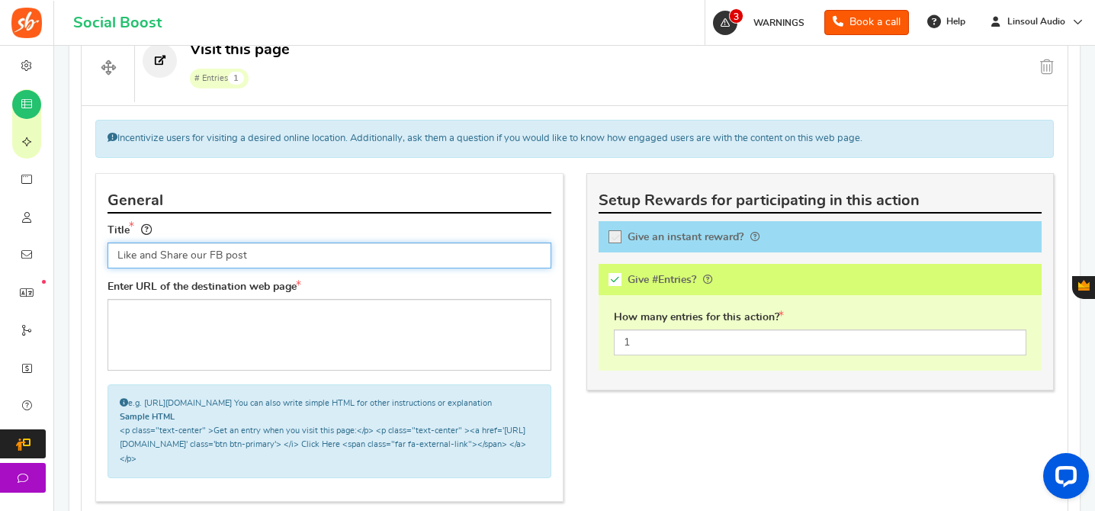
click at [234, 256] on input "Like and Share our FB post" at bounding box center [330, 255] width 444 height 26
type input "Like and Share our FB Post"
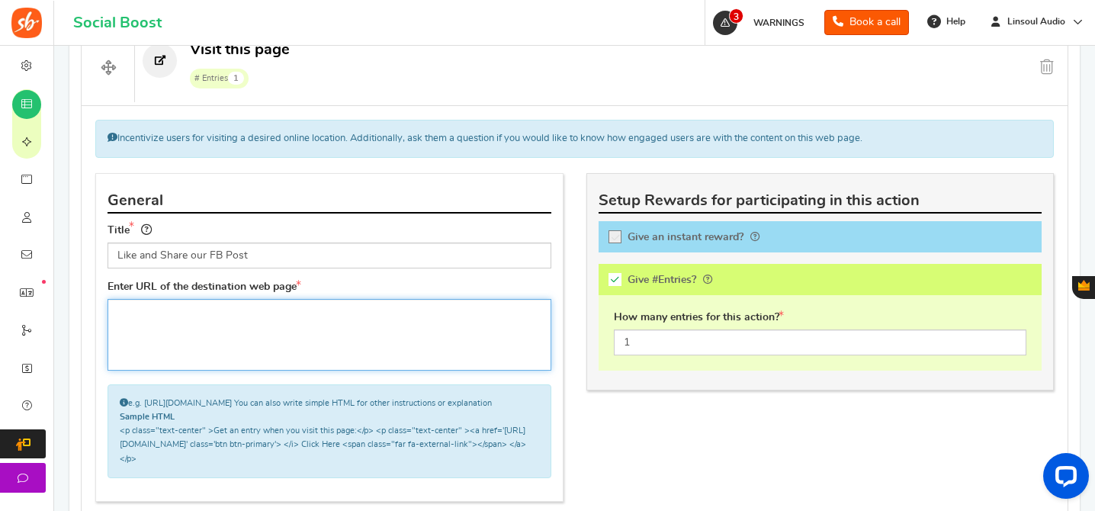
click at [262, 307] on textarea at bounding box center [330, 335] width 444 height 72
paste textarea "[URL][DOMAIN_NAME]"
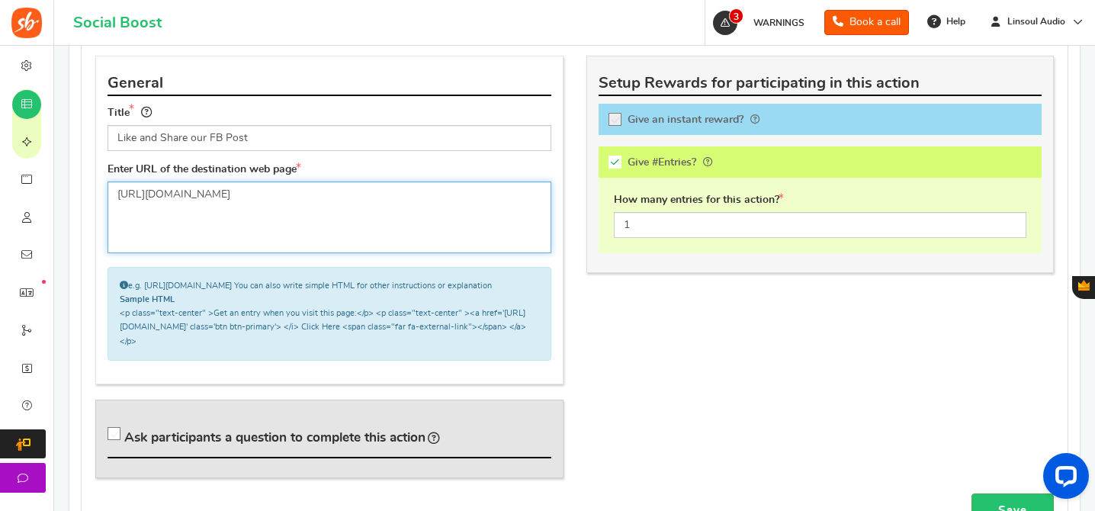
scroll to position [927, 0]
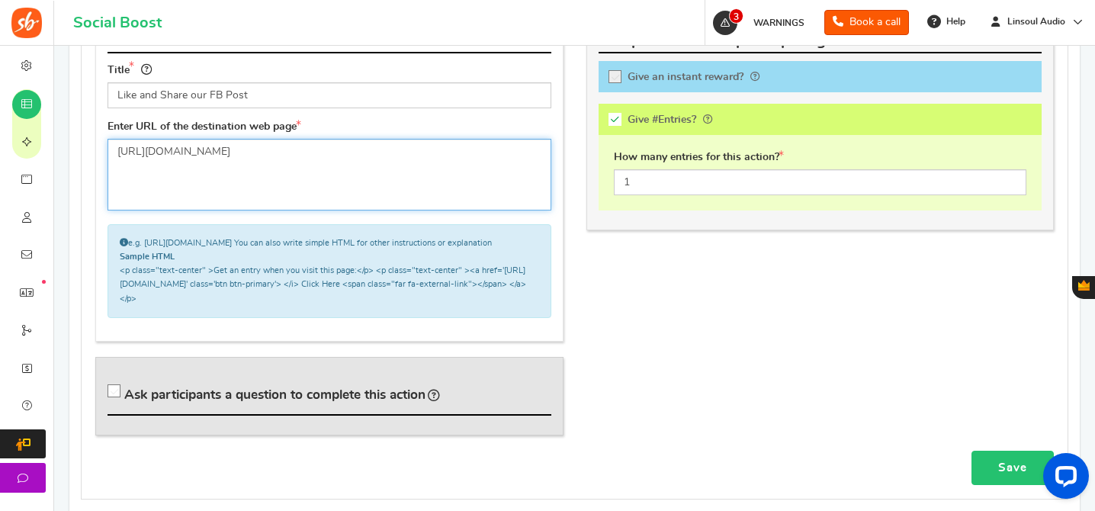
type textarea "[URL][DOMAIN_NAME]"
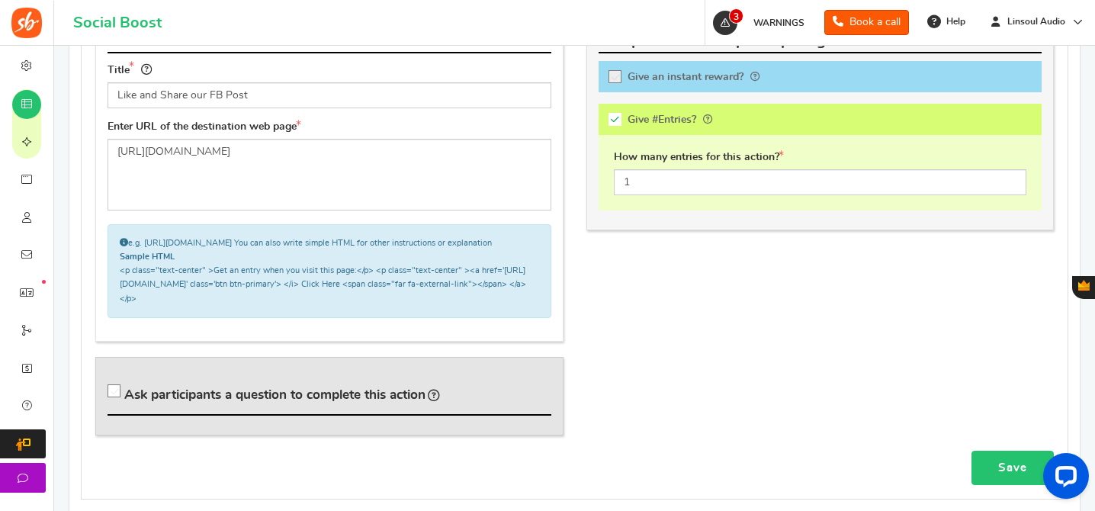
click at [990, 481] on link "Save" at bounding box center [1012, 468] width 82 height 34
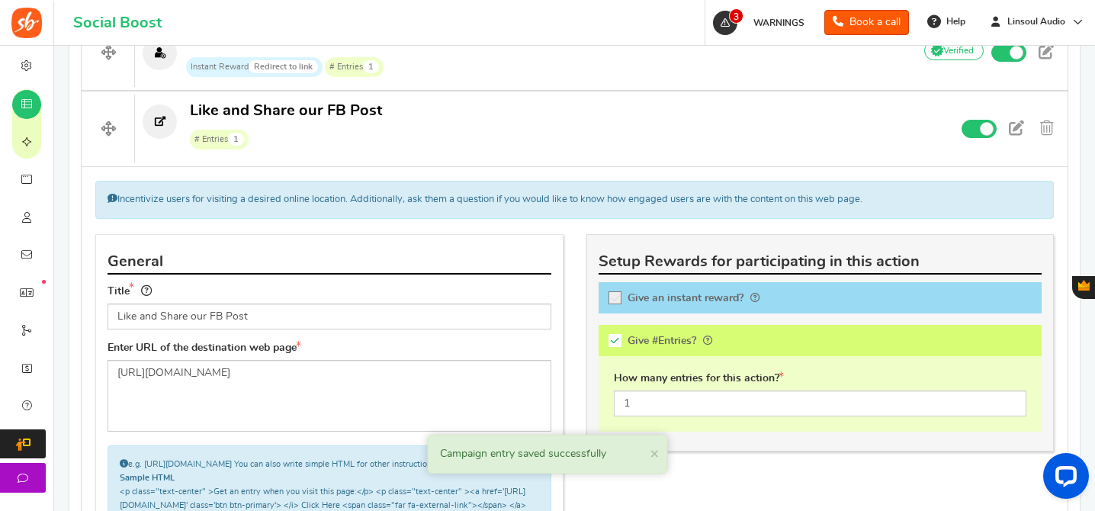
scroll to position [605, 0]
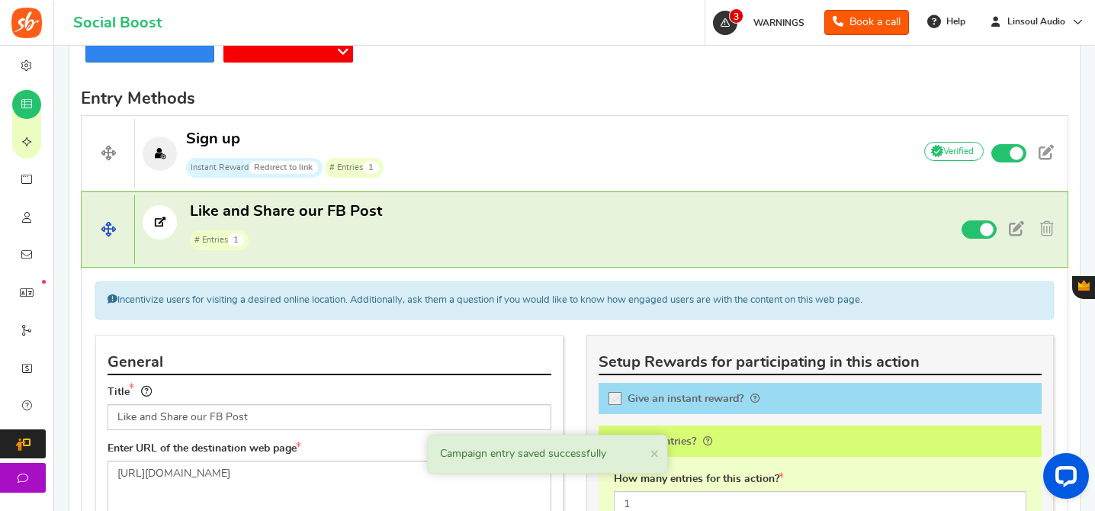
click at [627, 240] on p "Like and Share our FB Post # Entries 1" at bounding box center [517, 225] width 765 height 49
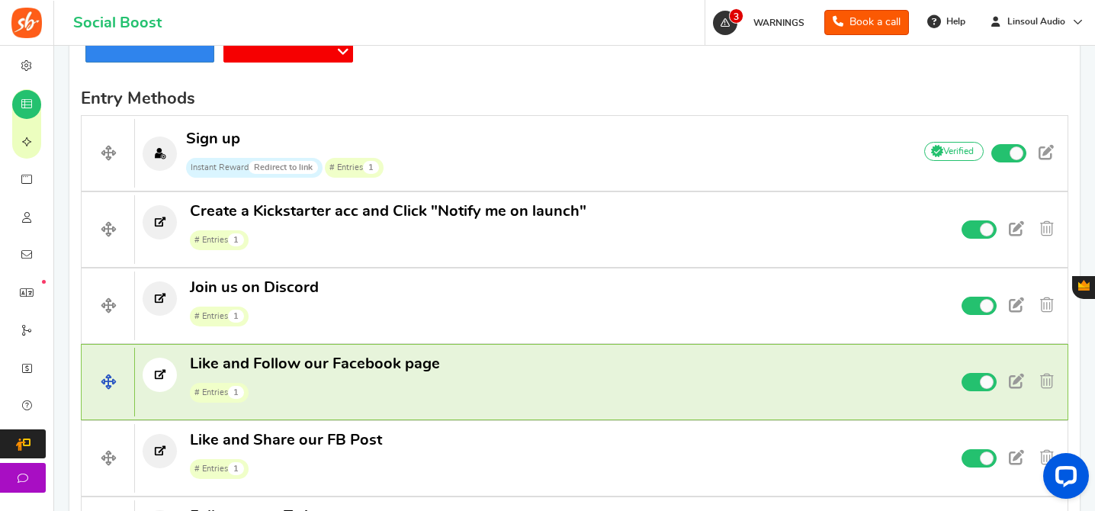
click at [449, 374] on p "Like and Follow our Facebook page # Entries 1" at bounding box center [517, 378] width 765 height 49
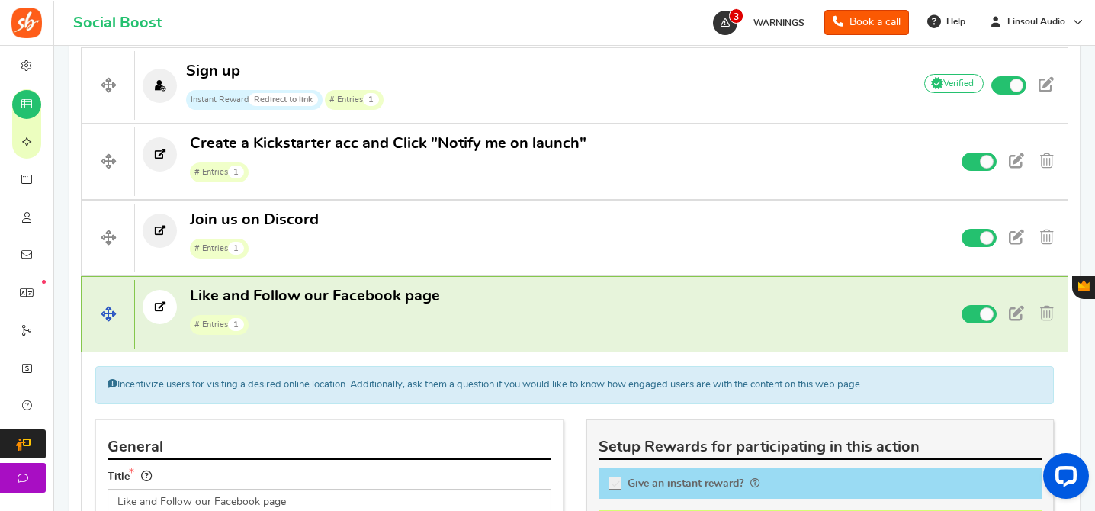
scroll to position [773, 0]
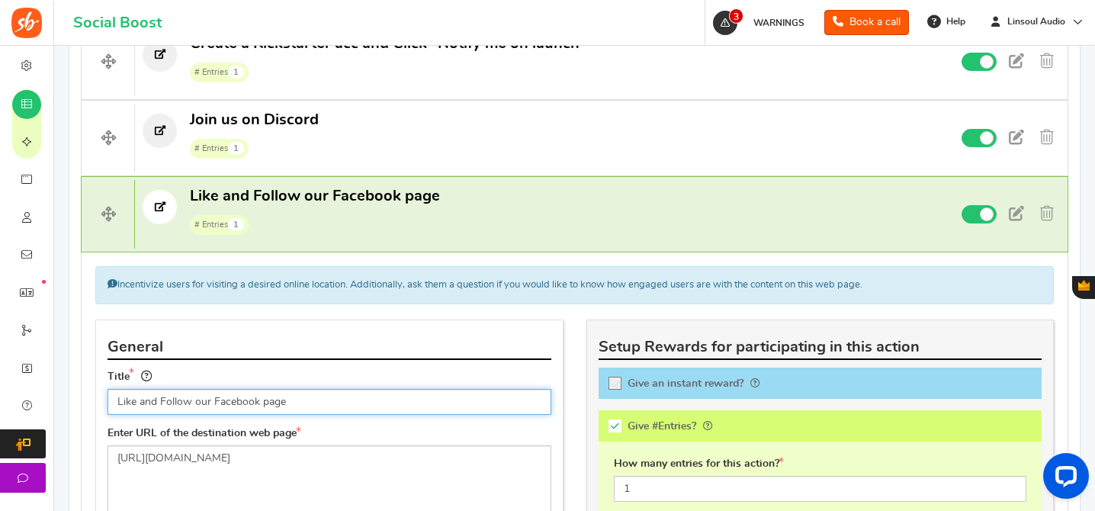
click at [249, 403] on input "Like and Follow our Facebook page" at bounding box center [330, 402] width 444 height 26
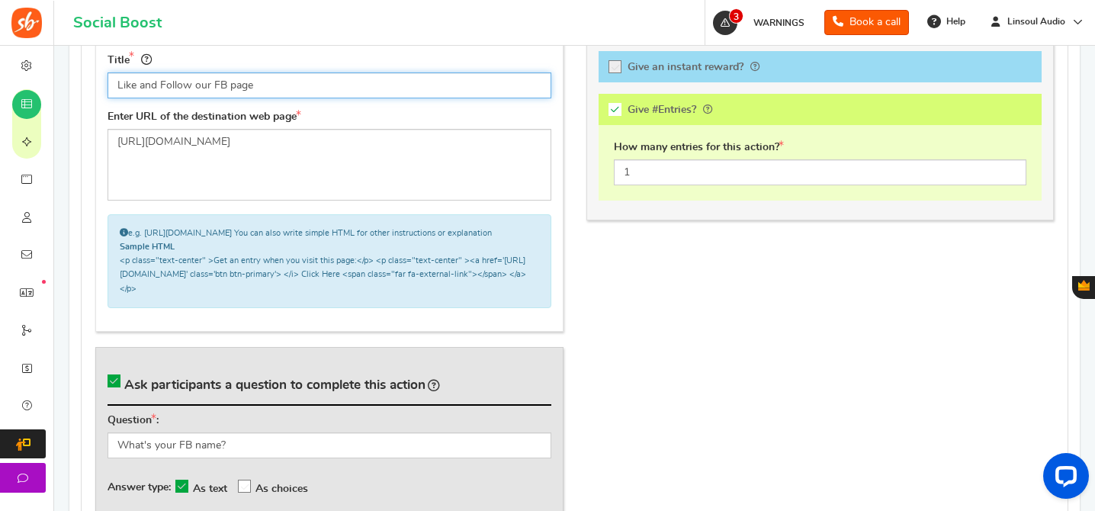
scroll to position [1200, 0]
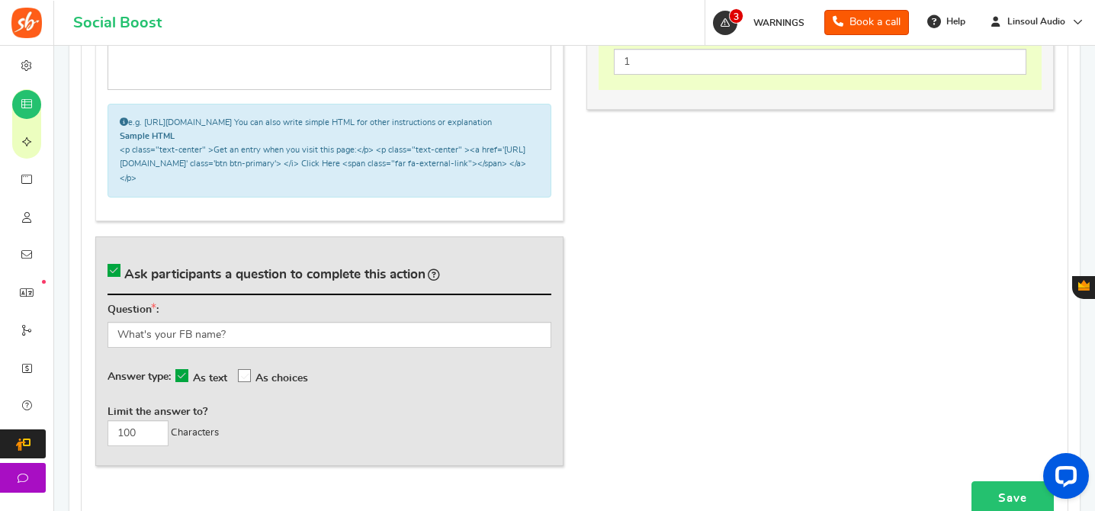
type input "Like and Follow our FB page"
click at [996, 505] on link "Save" at bounding box center [1012, 498] width 82 height 34
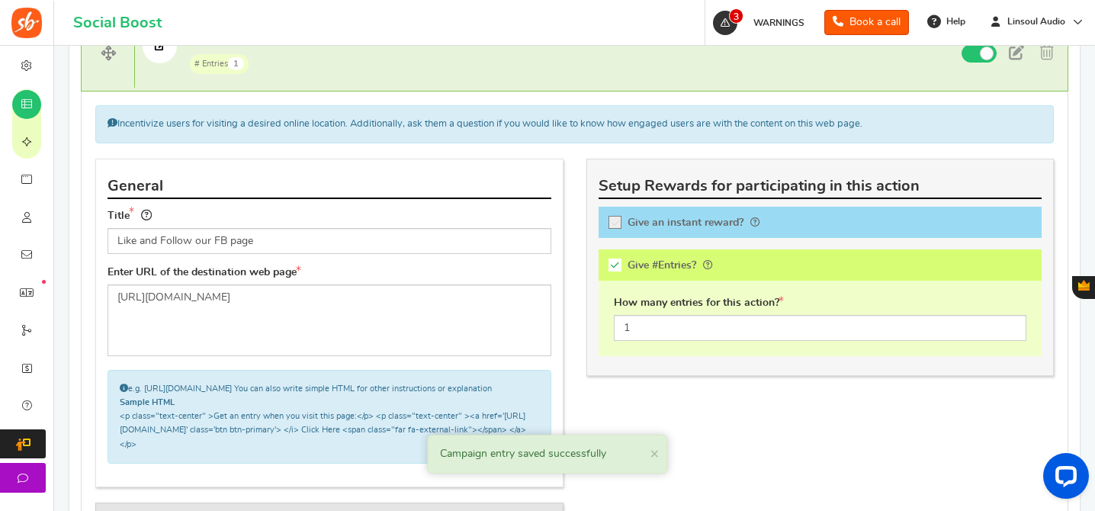
scroll to position [865, 0]
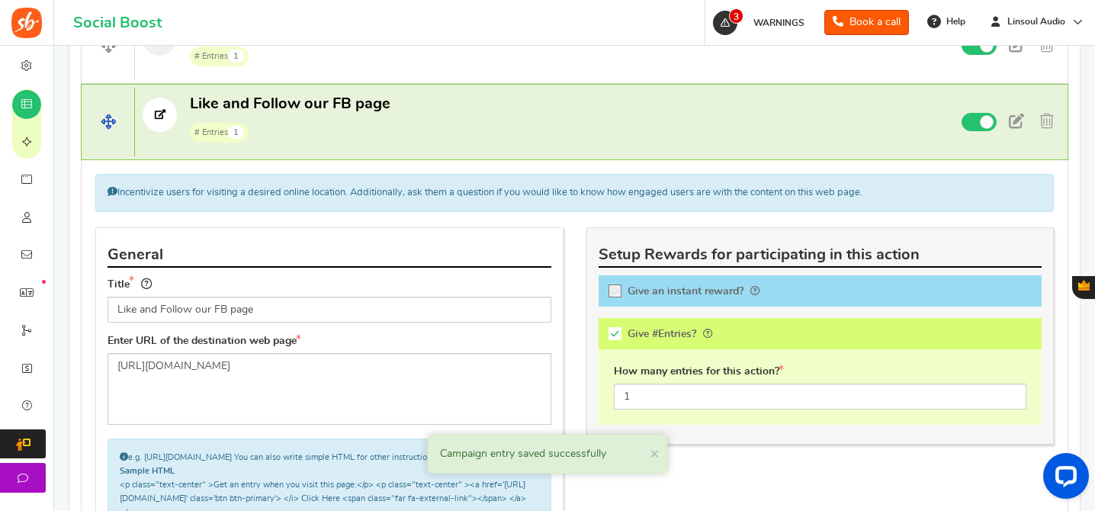
click at [729, 150] on h4 "Like and Follow our FB page # Entries 1 Non verified Due to platform policies, …" at bounding box center [574, 122] width 987 height 76
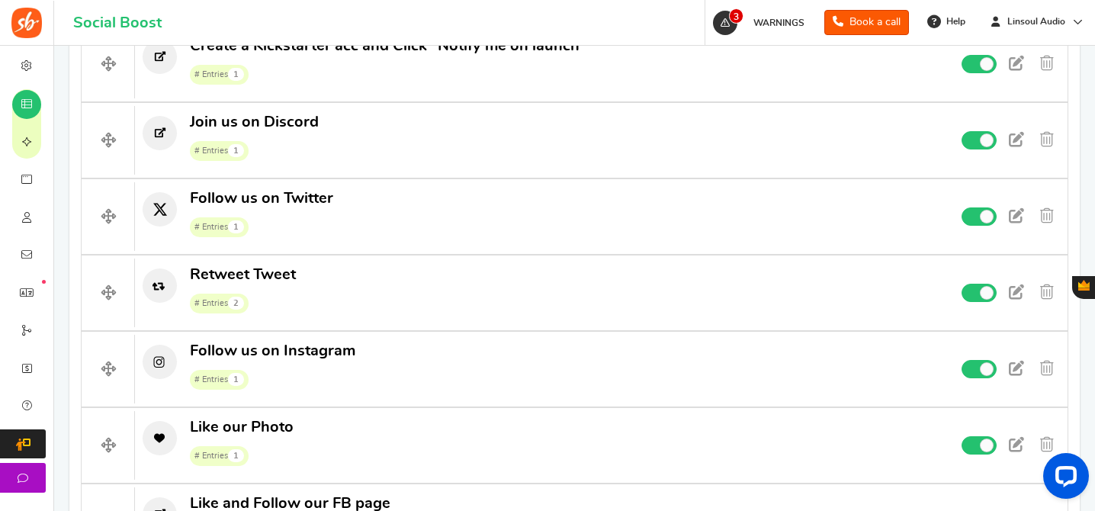
scroll to position [1098, 0]
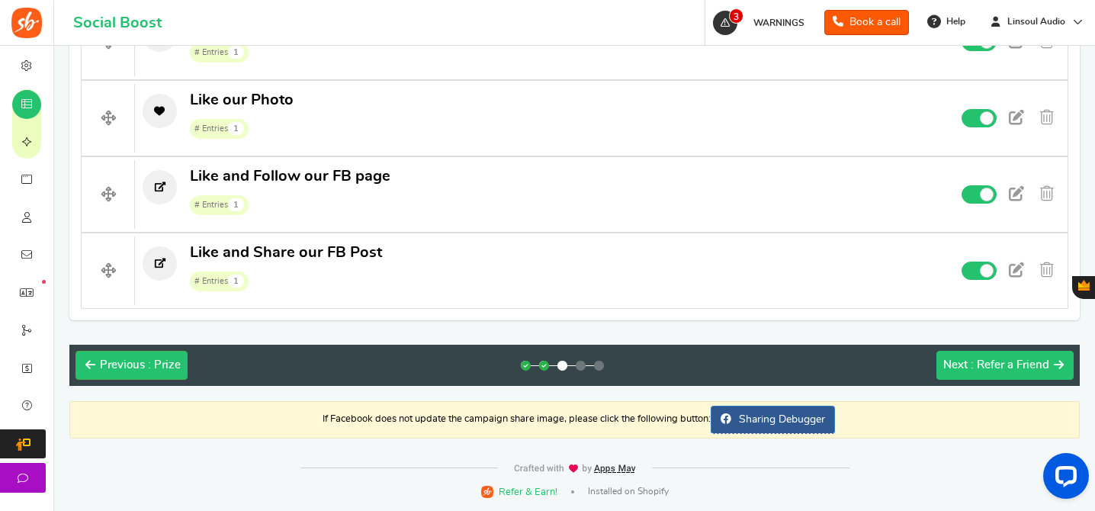
click at [1022, 359] on span ": Refer a Friend" at bounding box center [1010, 364] width 79 height 11
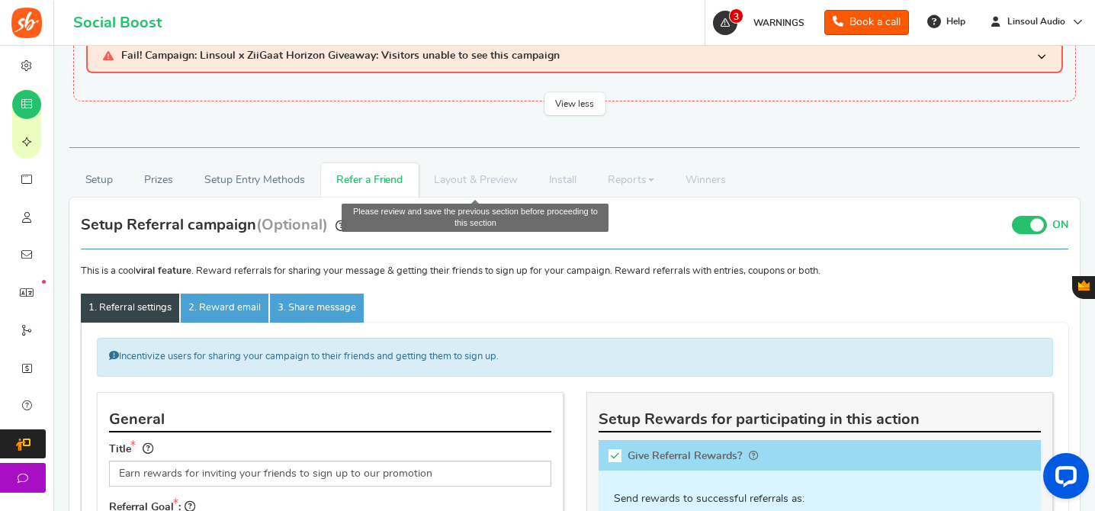
scroll to position [237, 0]
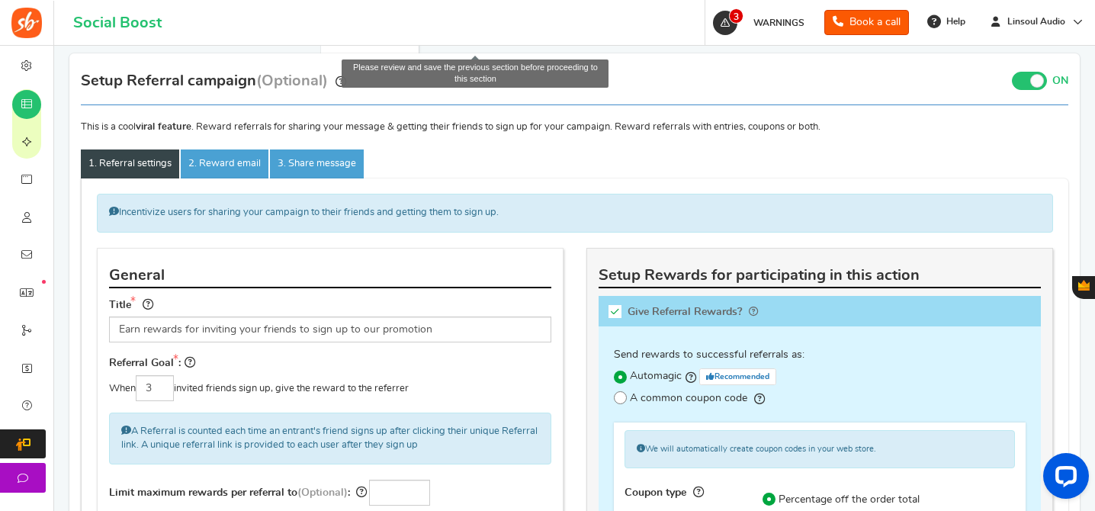
click at [490, 285] on h4 "General" at bounding box center [330, 276] width 442 height 24
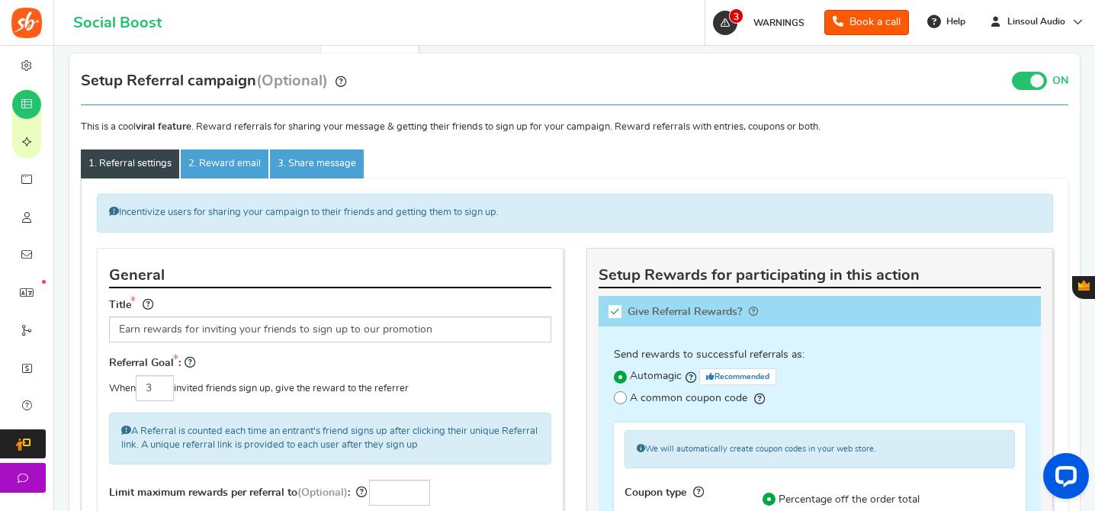
click at [1032, 80] on span at bounding box center [1037, 81] width 14 height 14
click at [0, 0] on input "ON OFF" at bounding box center [0, 0] width 0 height 0
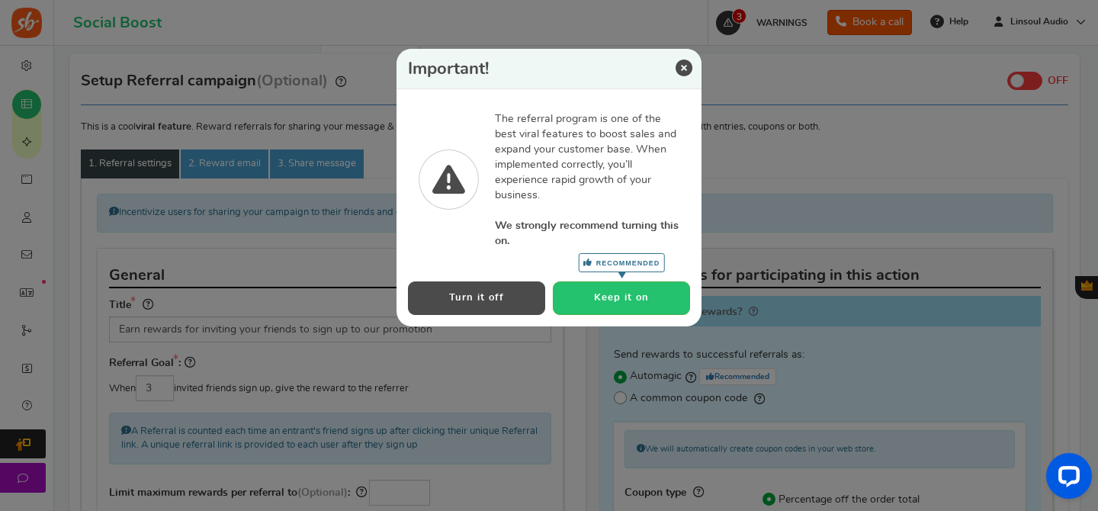
click at [480, 303] on button "Turn it off" at bounding box center [476, 297] width 137 height 33
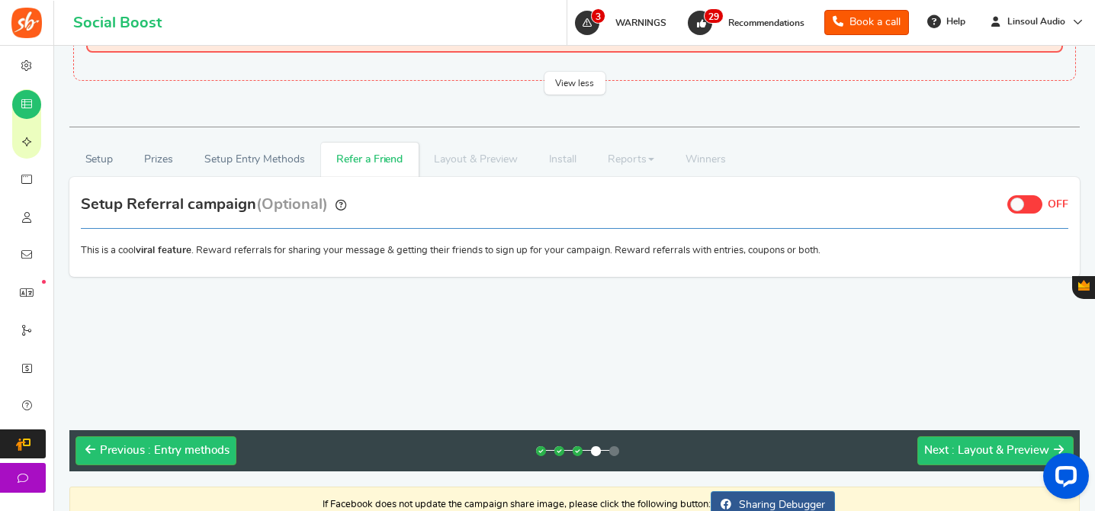
scroll to position [0, 0]
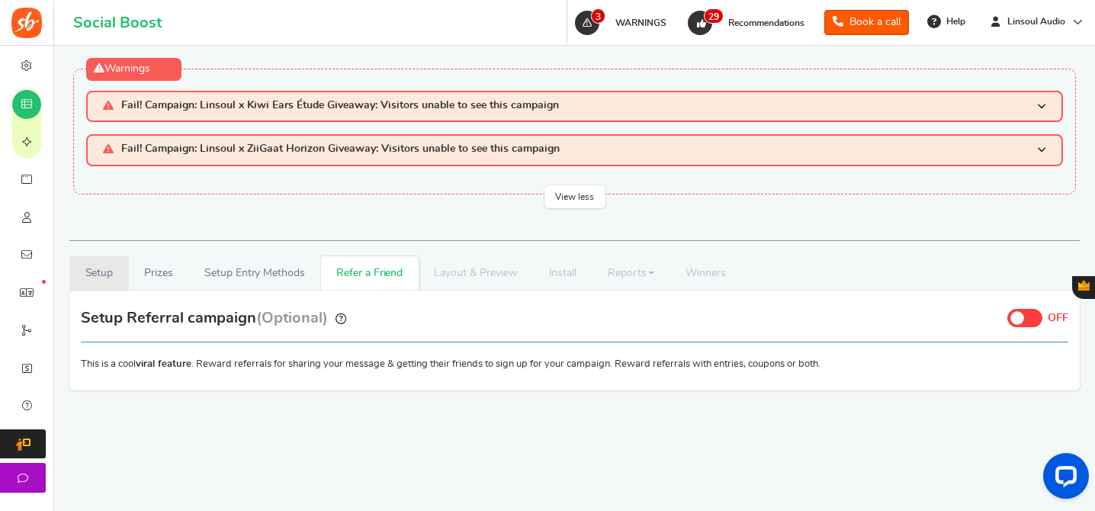
click at [98, 268] on link "Setup" at bounding box center [98, 273] width 59 height 34
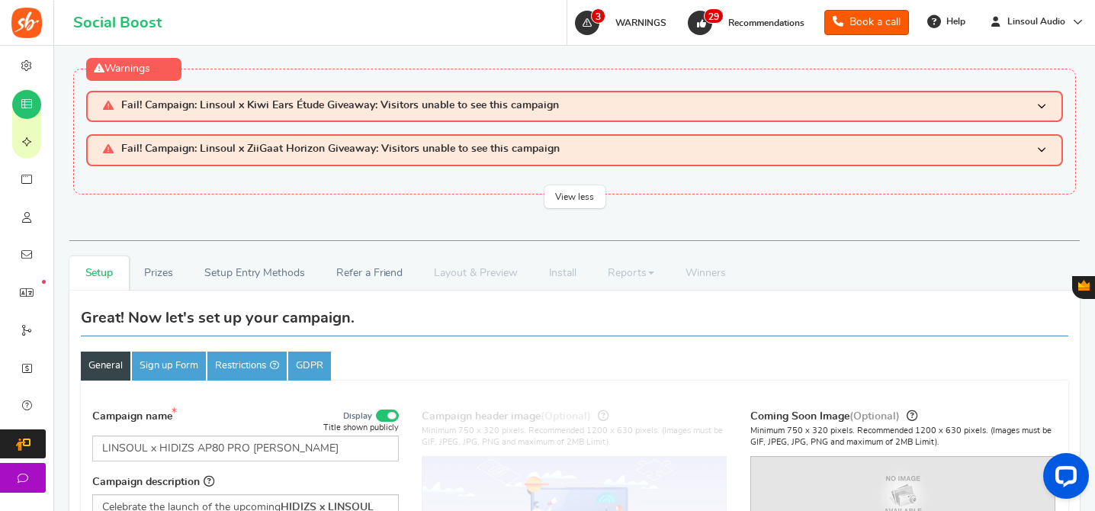
scroll to position [238, 0]
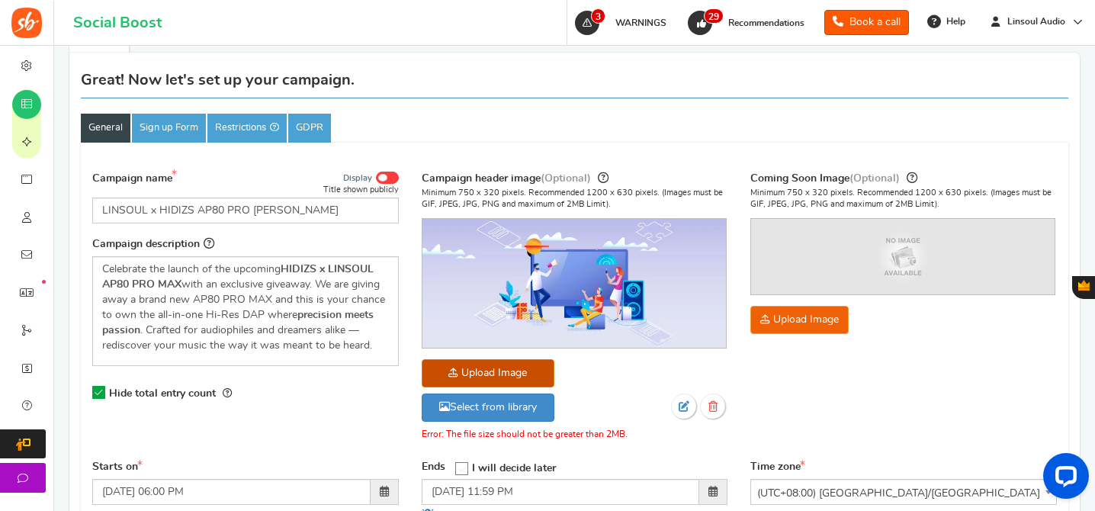
click at [384, 175] on span at bounding box center [382, 178] width 9 height 8
click at [0, 0] on input "Display" at bounding box center [0, 0] width 0 height 0
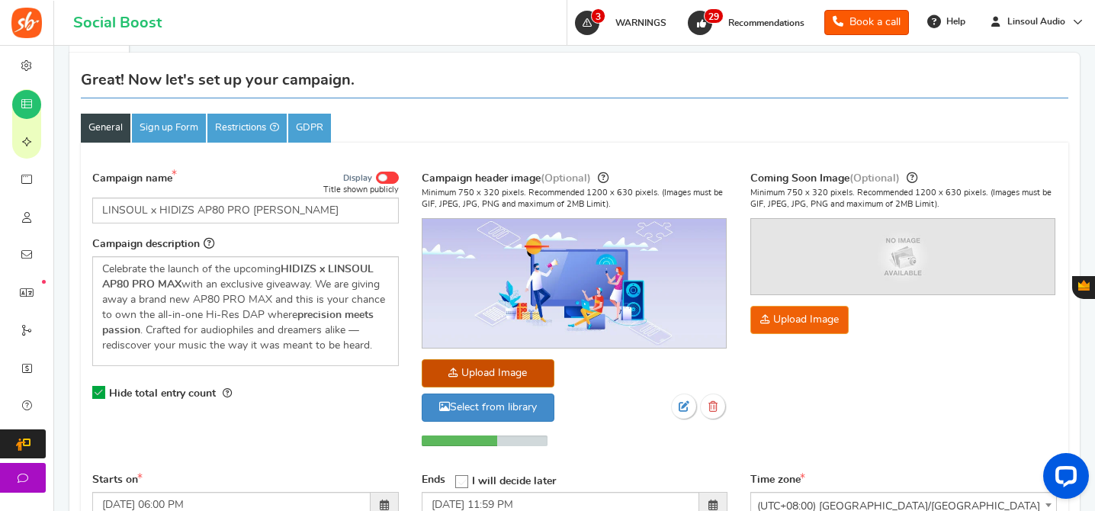
click at [387, 181] on span at bounding box center [387, 178] width 23 height 12
click at [0, 0] on input "Display" at bounding box center [0, 0] width 0 height 0
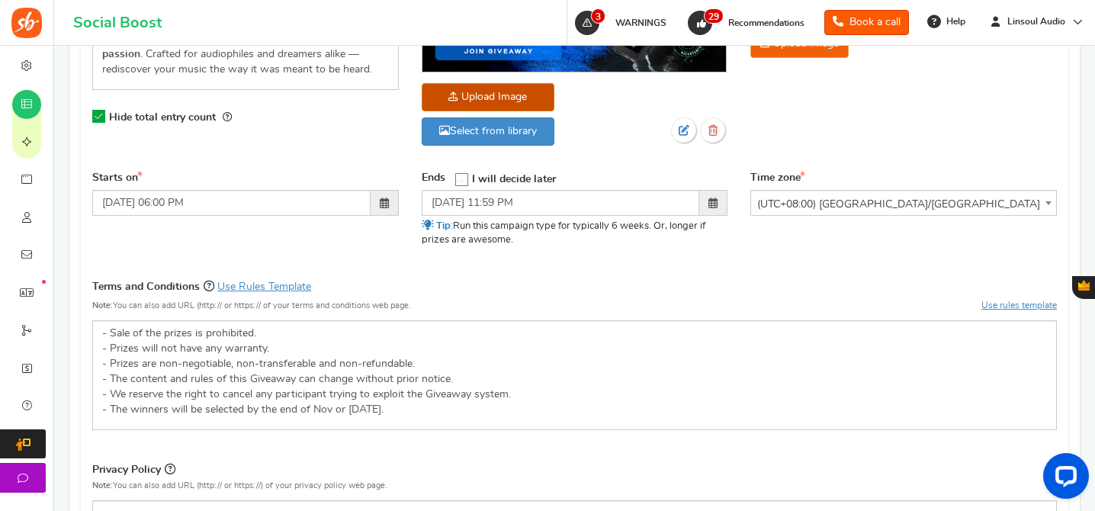
scroll to position [478, 0]
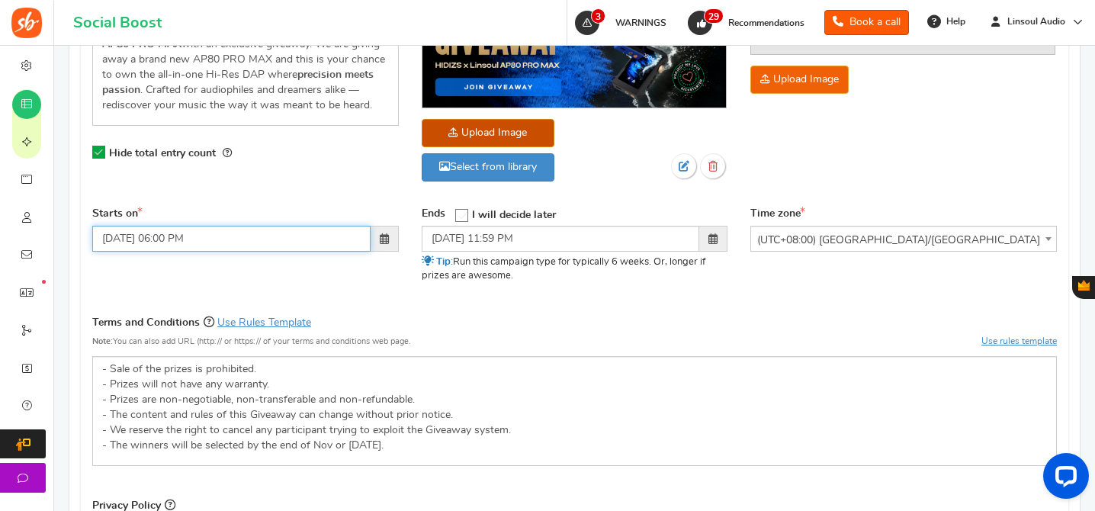
click at [169, 236] on input "[DATE] 06:00 PM" at bounding box center [231, 239] width 278 height 26
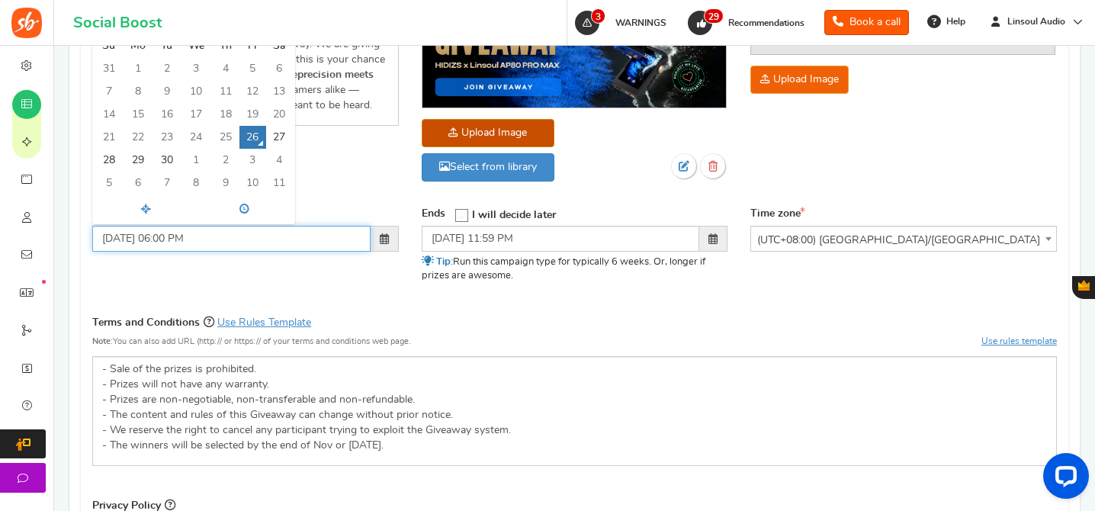
click at [169, 236] on input "[DATE] 06:00 PM" at bounding box center [231, 239] width 278 height 26
click at [279, 262] on div "Starts on [DATE] 4:00 PM [DATE] Su Mo Tu We Th Fr Sa 31 1 2 3 4 5 6 7 8 9 10 11…" at bounding box center [245, 235] width 329 height 56
type input "[DATE] 04:00 PM"
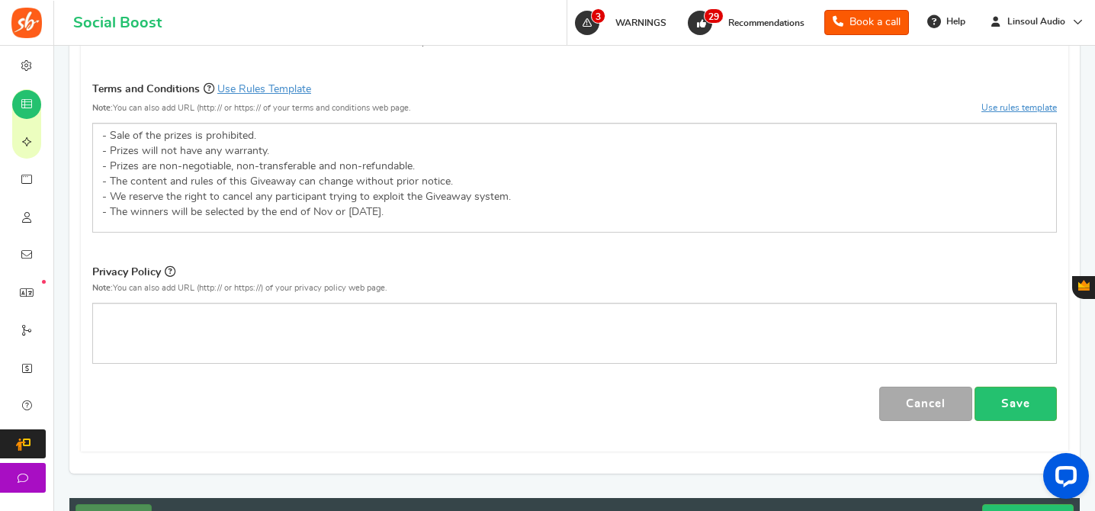
scroll to position [865, 0]
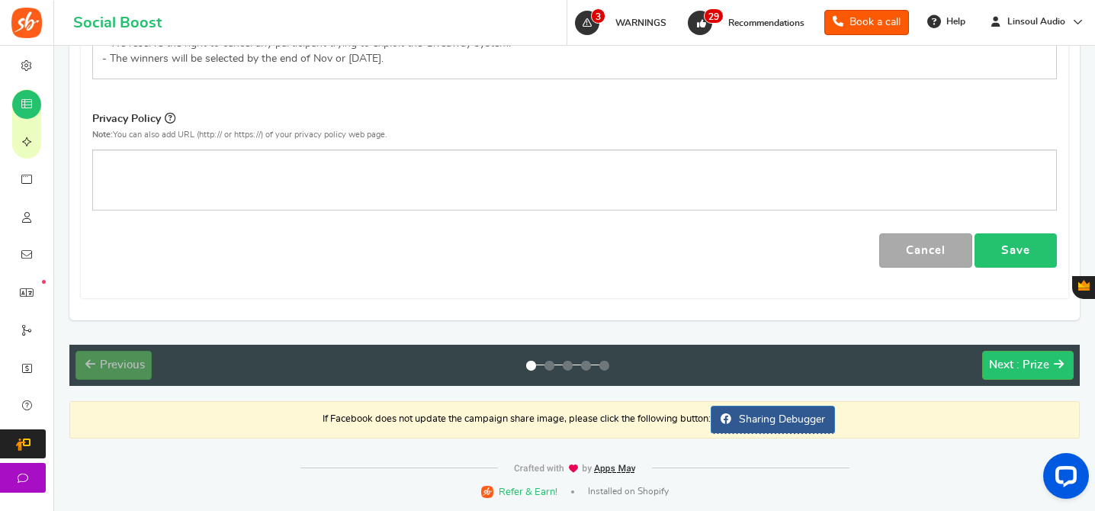
click at [1006, 253] on link "Save" at bounding box center [1015, 250] width 82 height 34
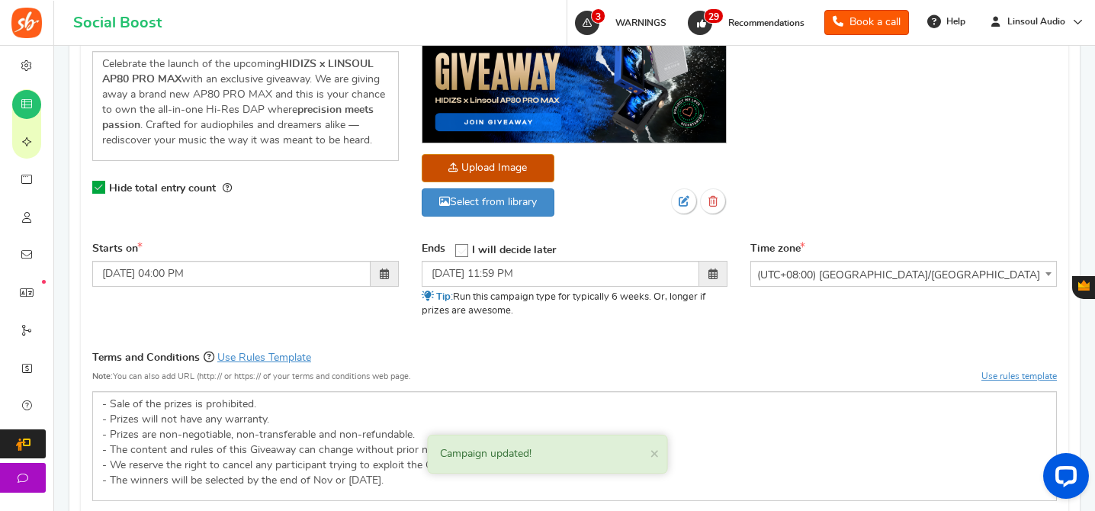
scroll to position [191, 0]
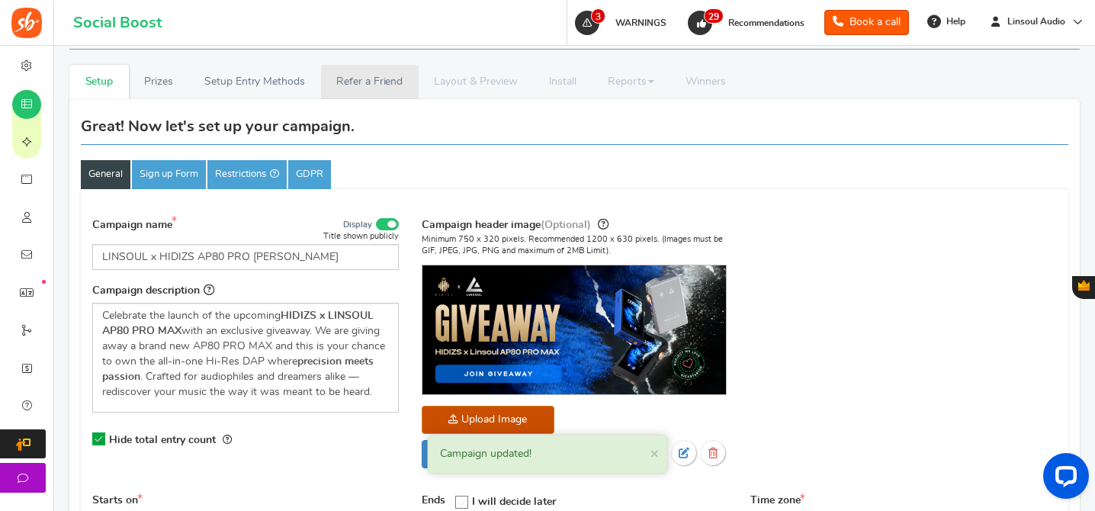
click at [338, 78] on link "Refer a Friend" at bounding box center [370, 82] width 98 height 34
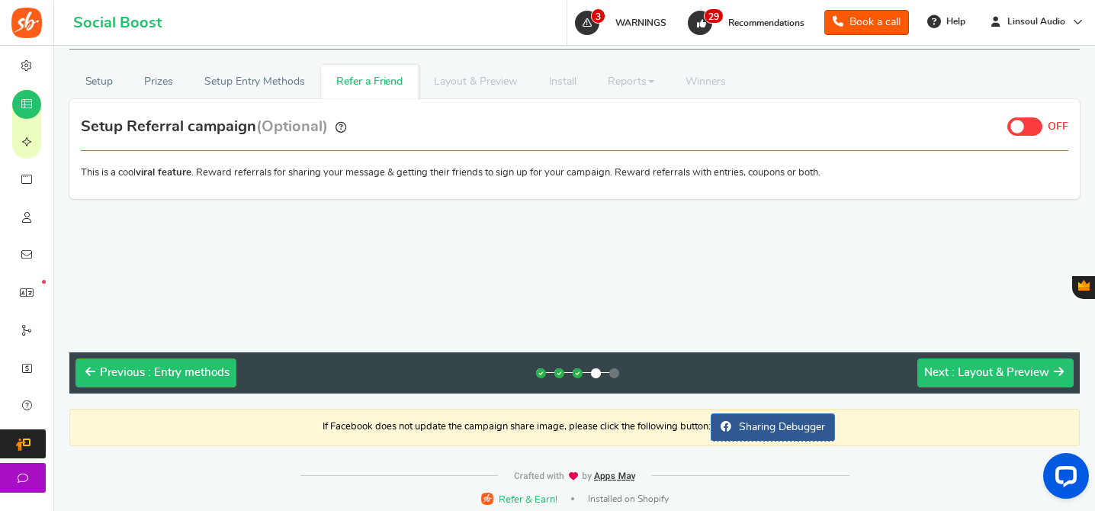
click at [991, 367] on span ": Layout & Preview" at bounding box center [1001, 372] width 98 height 11
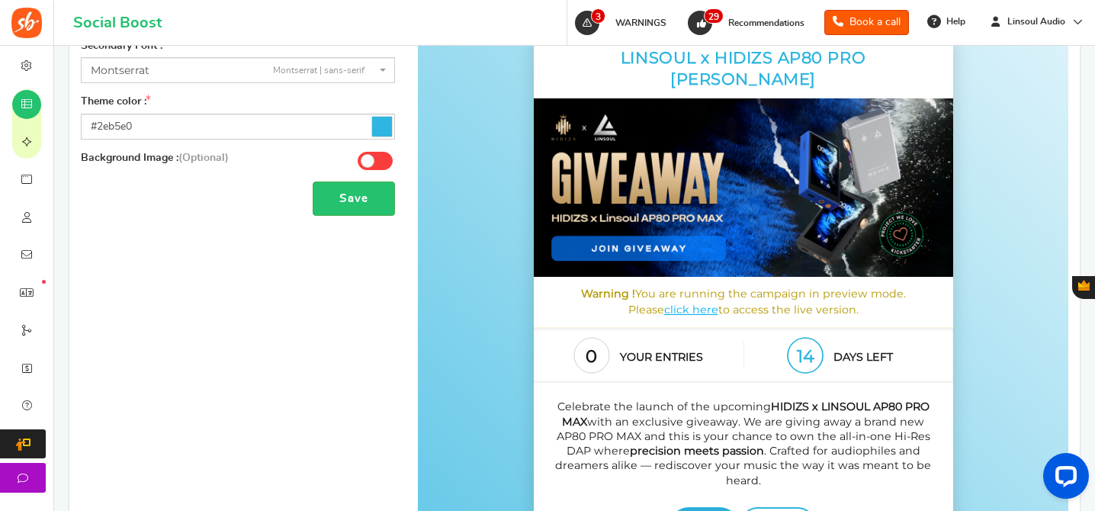
scroll to position [363, 0]
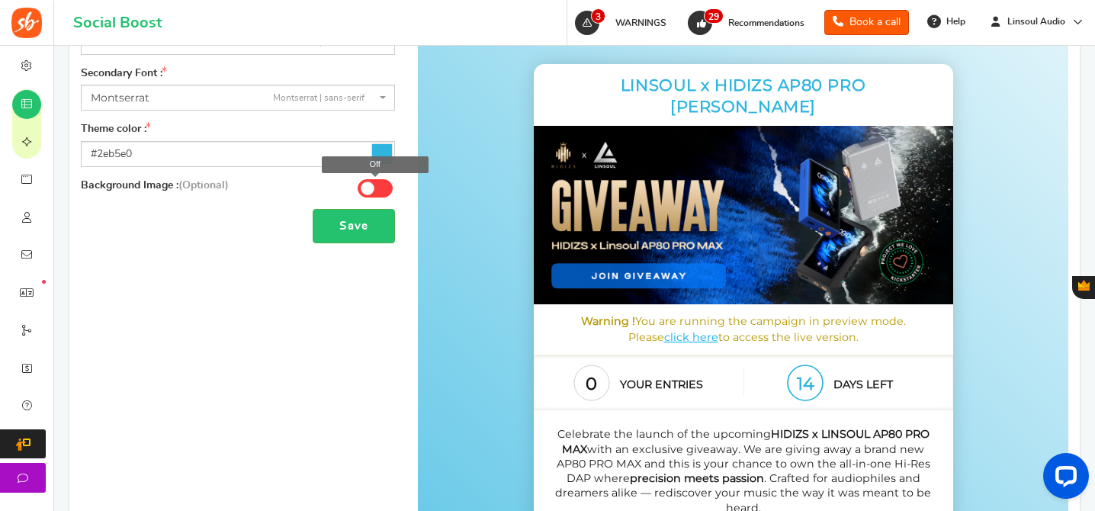
click at [368, 188] on span at bounding box center [368, 188] width 14 height 14
click at [0, 0] on input "Off" at bounding box center [0, 0] width 0 height 0
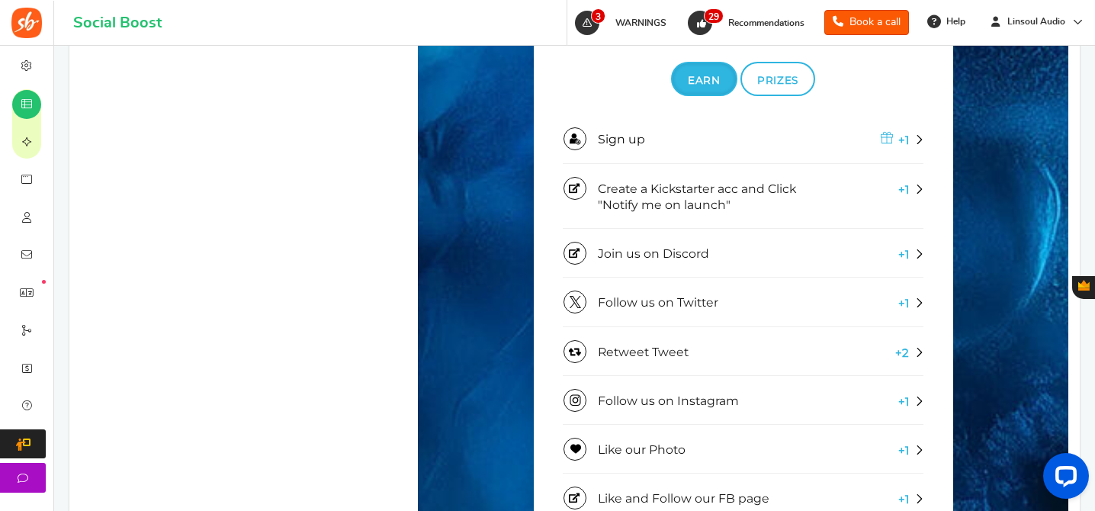
scroll to position [230, 0]
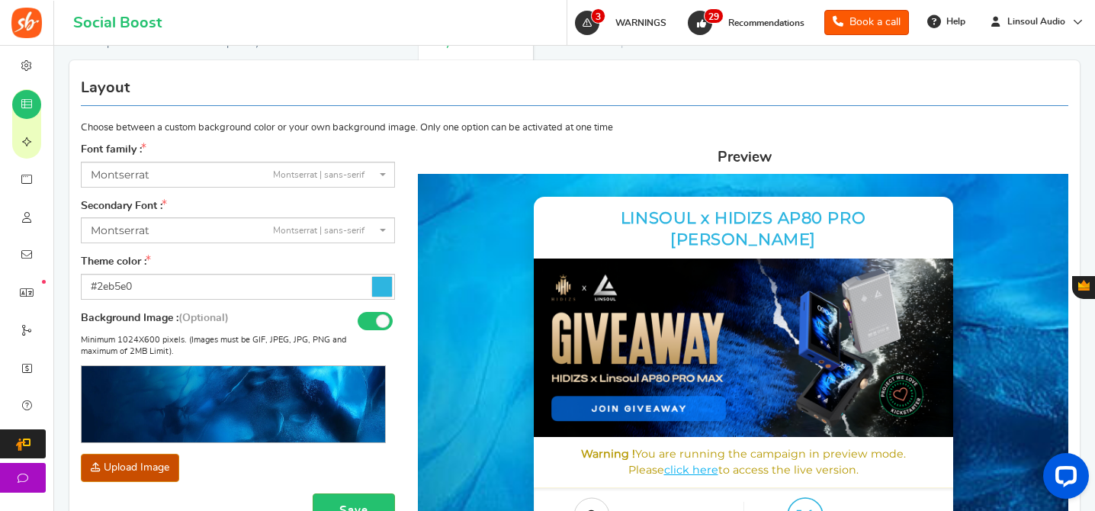
click at [212, 167] on span "[PERSON_NAME] | sans-serif" at bounding box center [233, 175] width 285 height 16
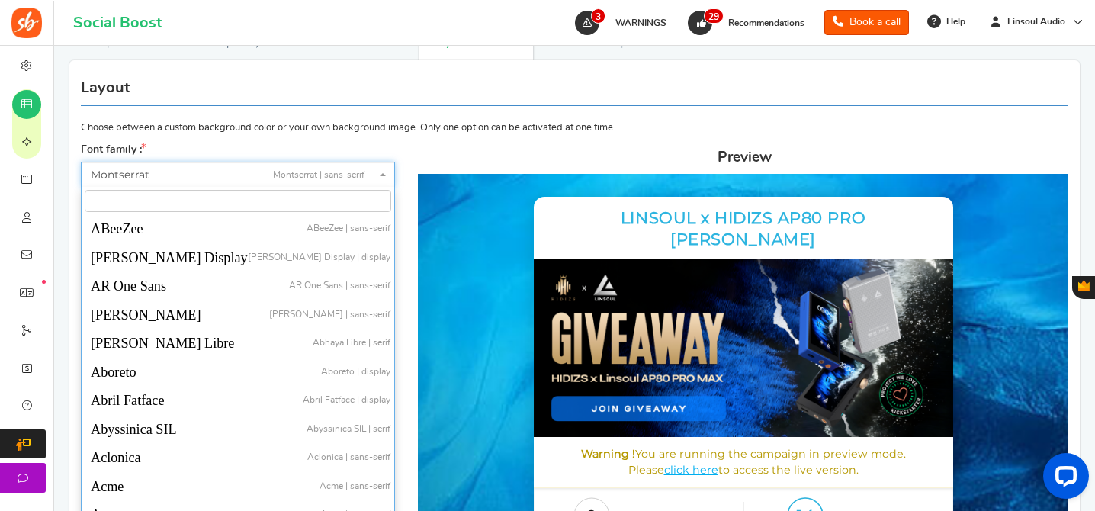
scroll to position [28498, 0]
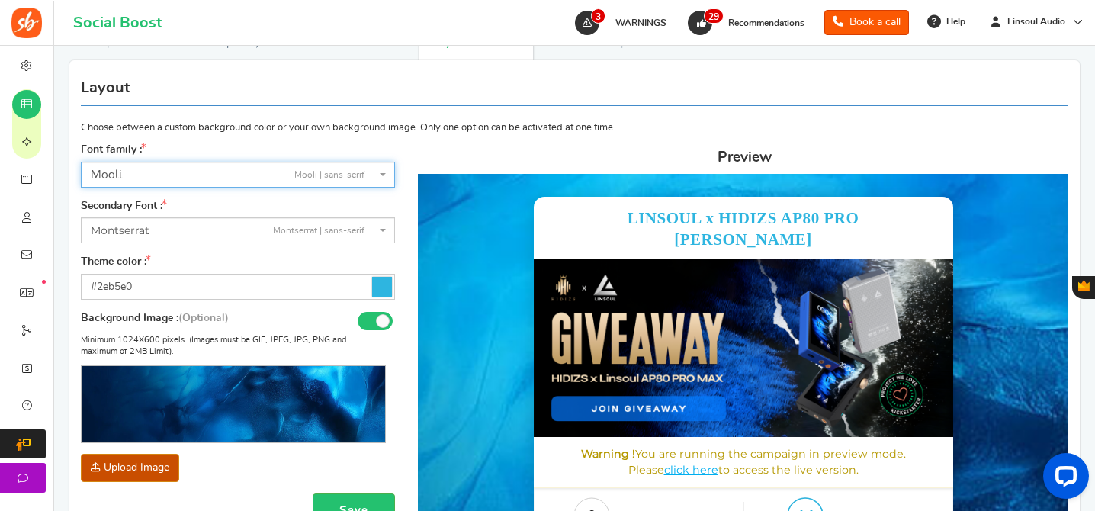
click at [194, 171] on span "[PERSON_NAME] | sans-serif" at bounding box center [233, 175] width 285 height 16
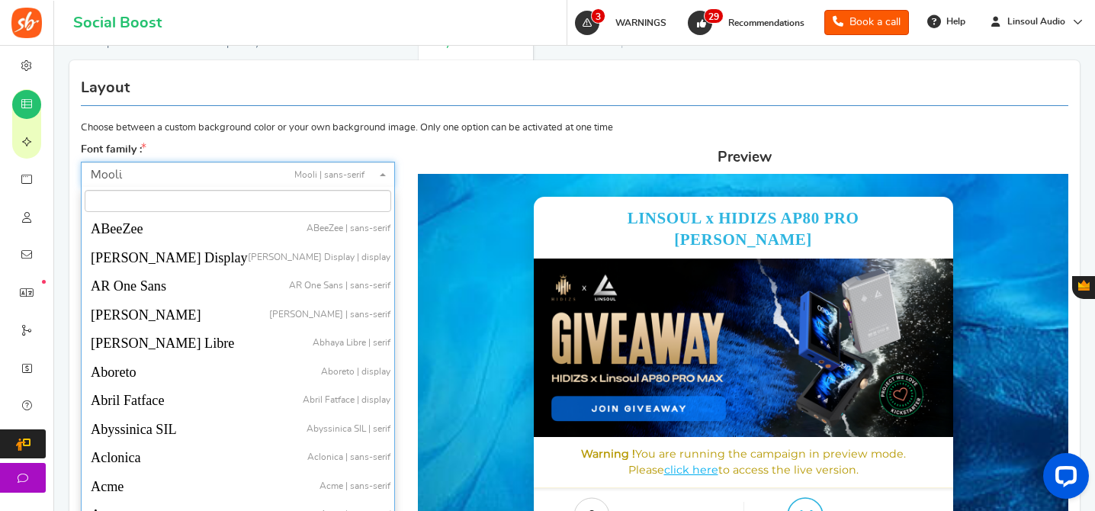
scroll to position [28619, 0]
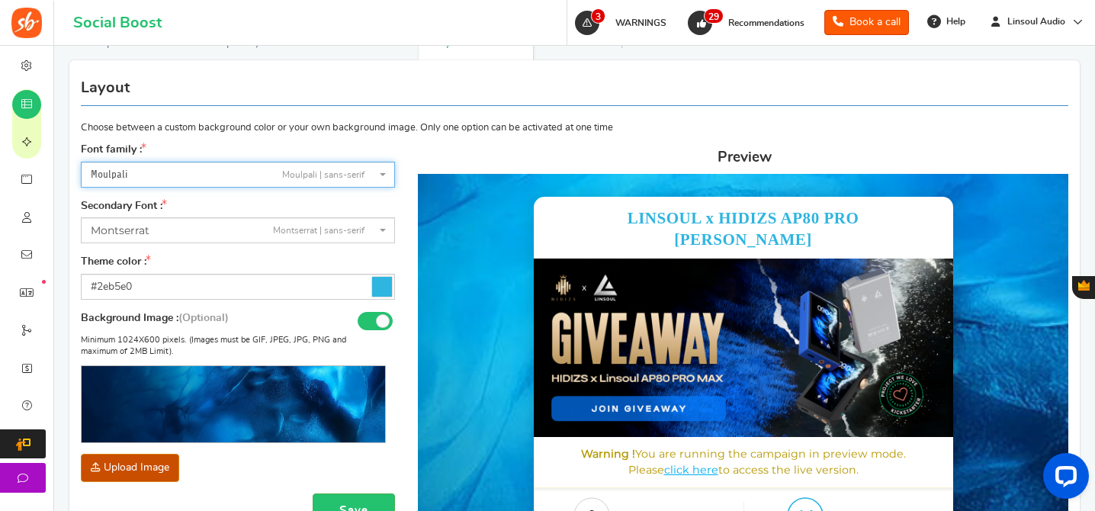
click at [219, 185] on span "Moulpali Moulpali | sans-serif" at bounding box center [238, 175] width 314 height 26
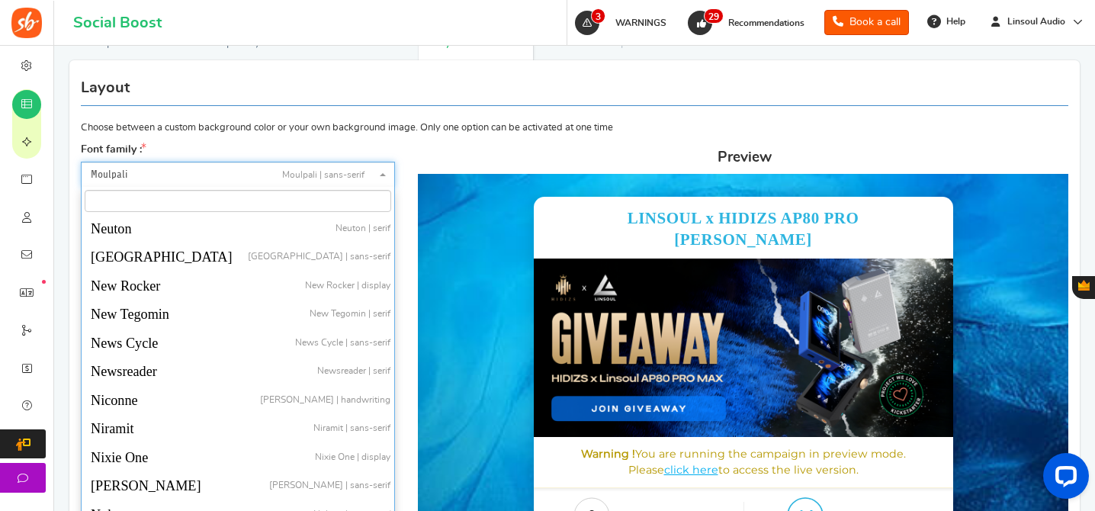
scroll to position [28799, 0]
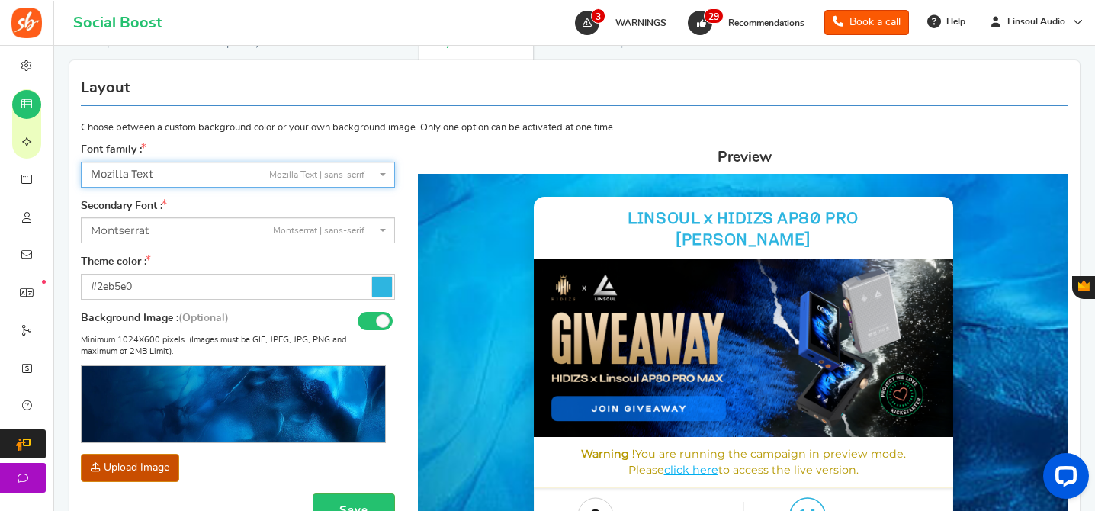
click at [214, 180] on span "Mozilla Text Mozilla Text | sans-serif" at bounding box center [233, 174] width 285 height 15
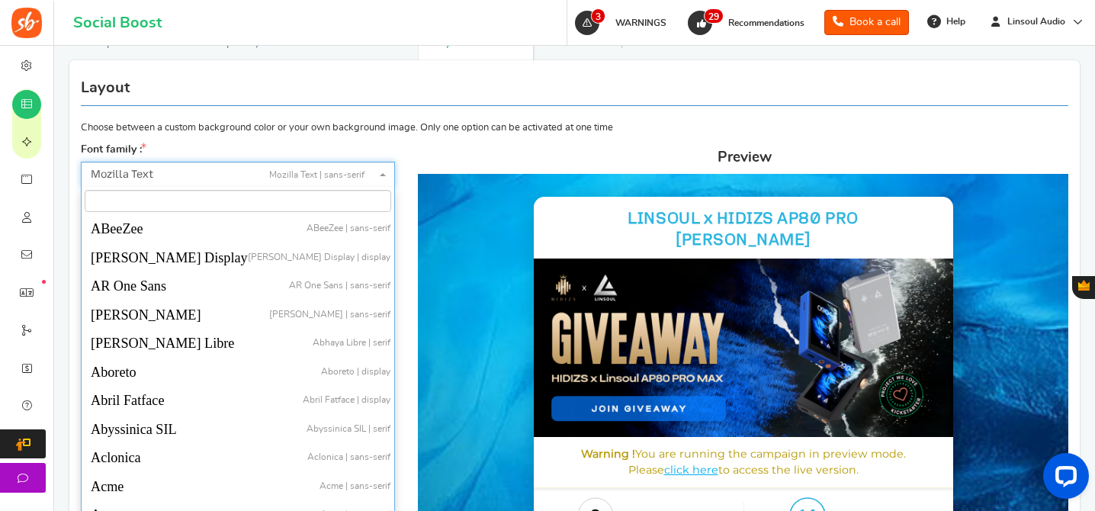
scroll to position [28824, 0]
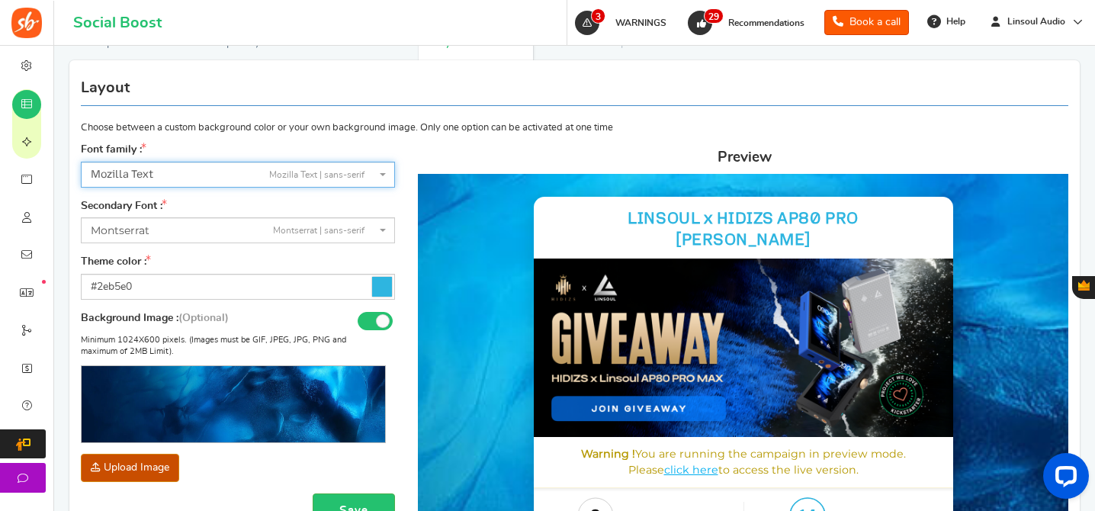
click at [175, 178] on span "Mozilla Text Mozilla Text | sans-serif" at bounding box center [233, 174] width 285 height 15
click at [162, 171] on span "Mozilla Headline" at bounding box center [132, 174] width 82 height 13
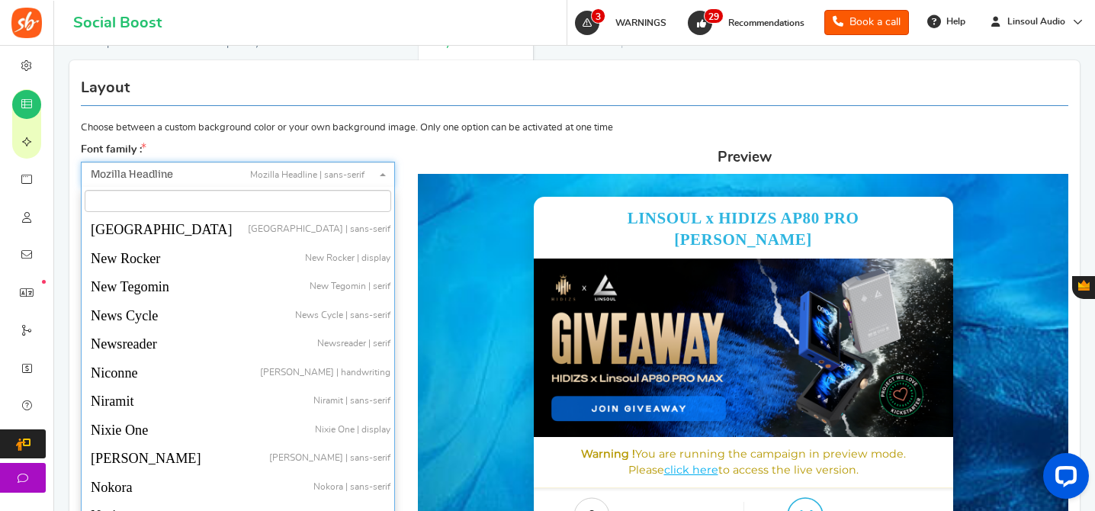
scroll to position [29023, 0]
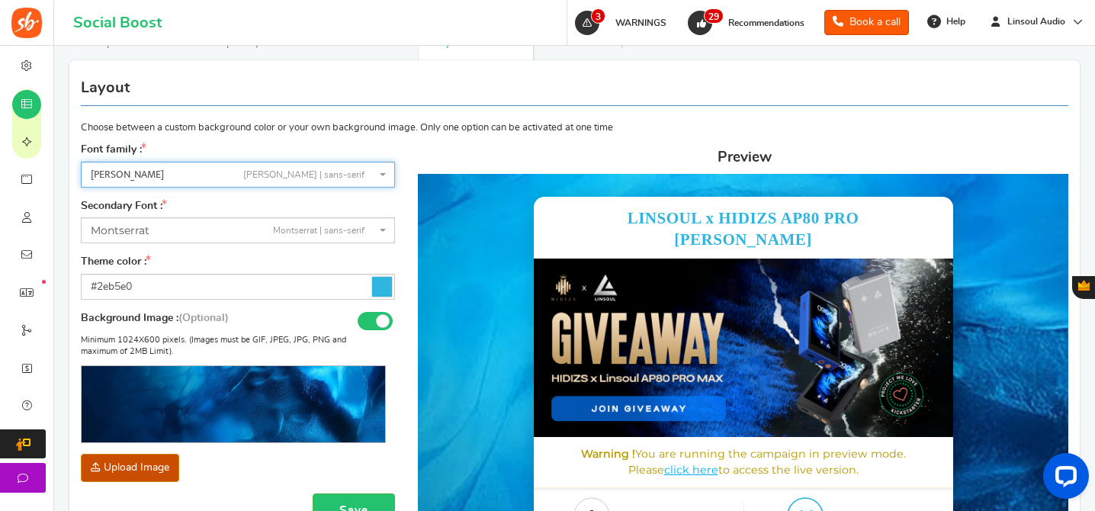
click at [210, 172] on span "[PERSON_NAME] [PERSON_NAME] | sans-serif" at bounding box center [233, 174] width 285 height 15
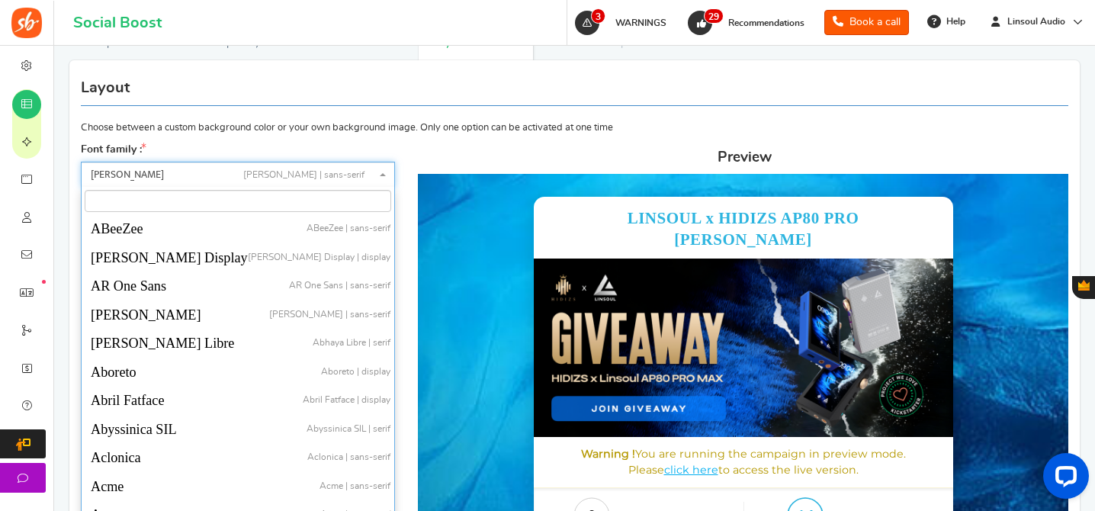
scroll to position [29037, 0]
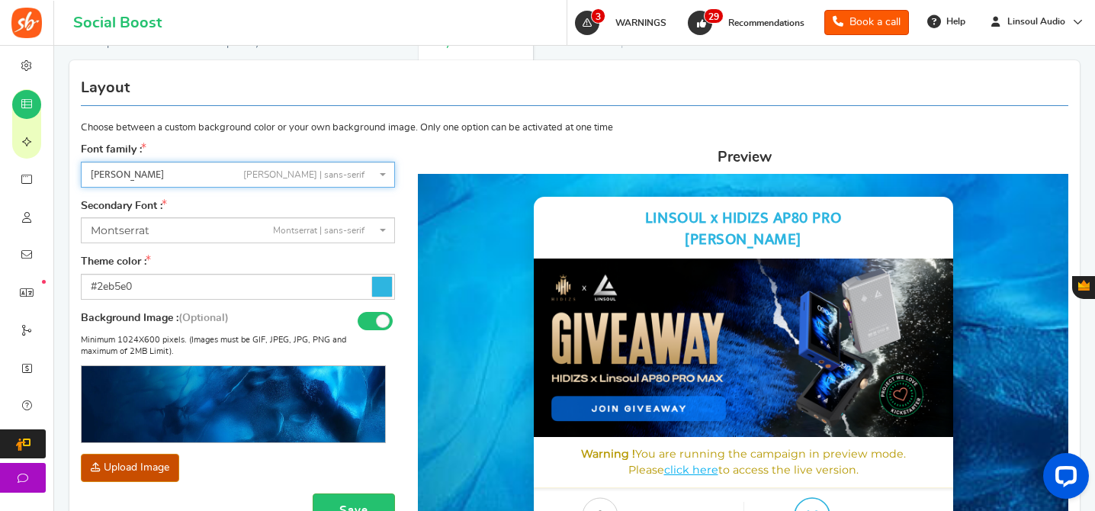
click at [232, 175] on span "[PERSON_NAME] [PERSON_NAME] | sans-serif" at bounding box center [233, 174] width 285 height 15
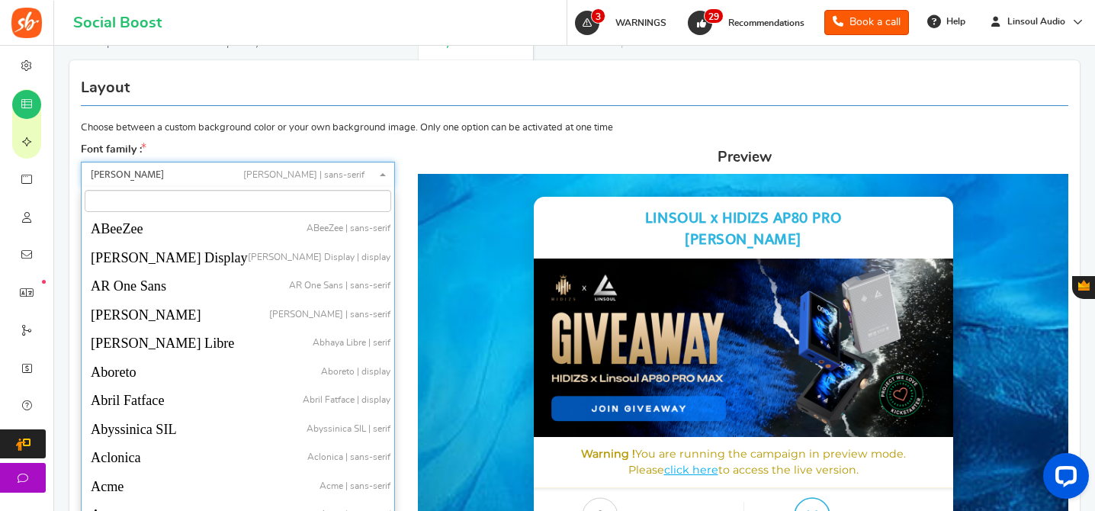
scroll to position [29231, 0]
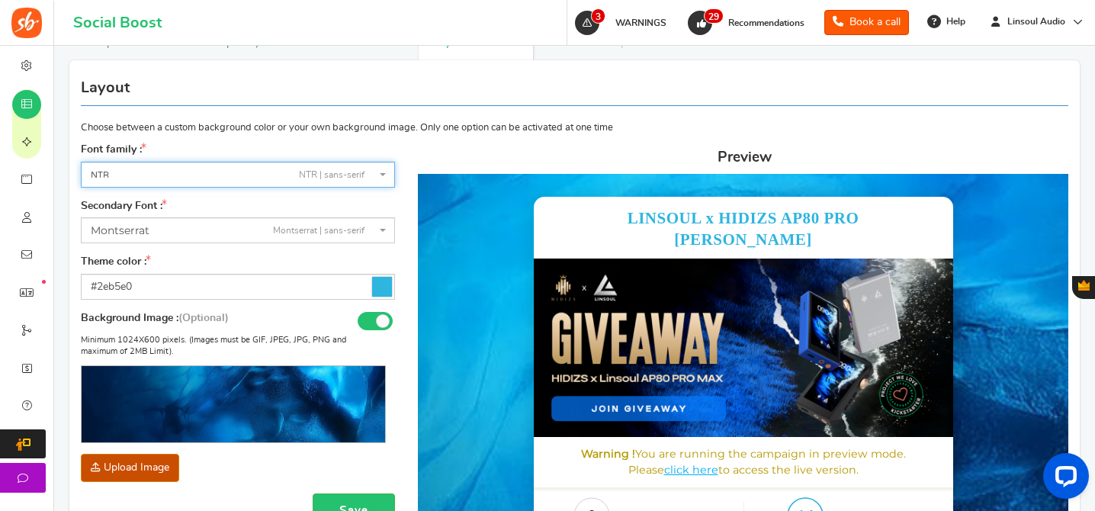
click at [220, 180] on span "NTR NTR | sans-serif" at bounding box center [233, 175] width 285 height 16
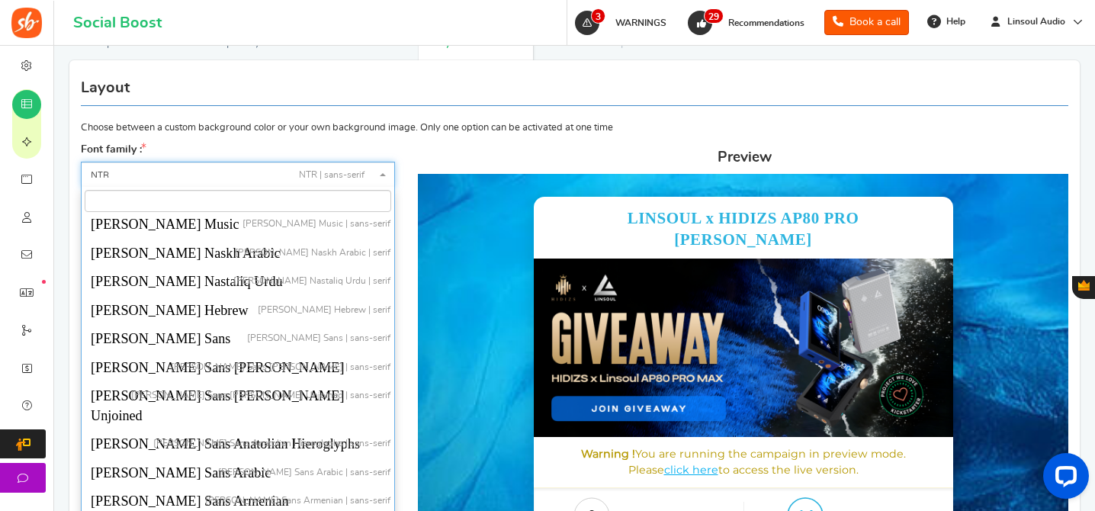
scroll to position [29455, 0]
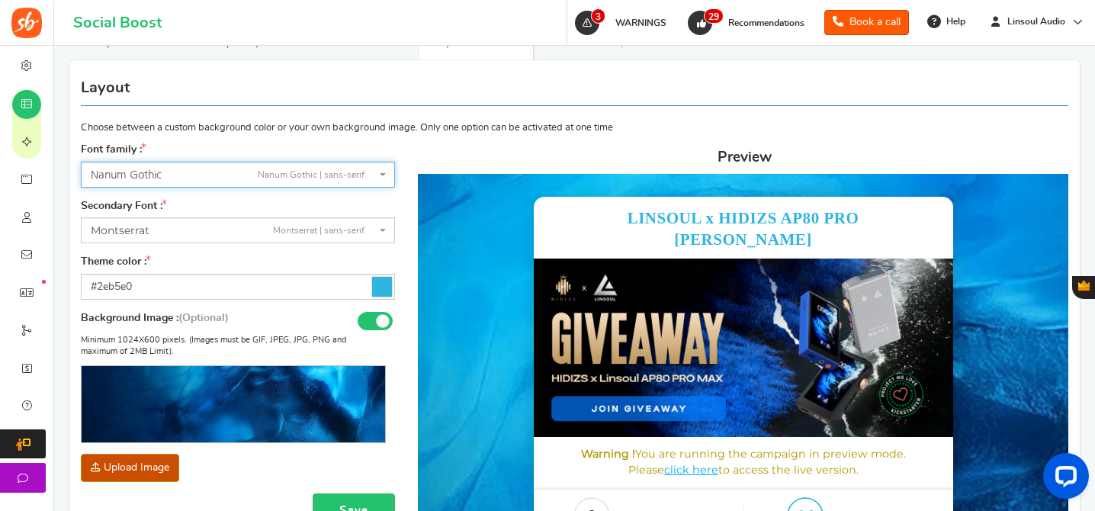
click at [228, 177] on span "Nanum Gothic Nanum Gothic | sans-serif" at bounding box center [233, 175] width 285 height 16
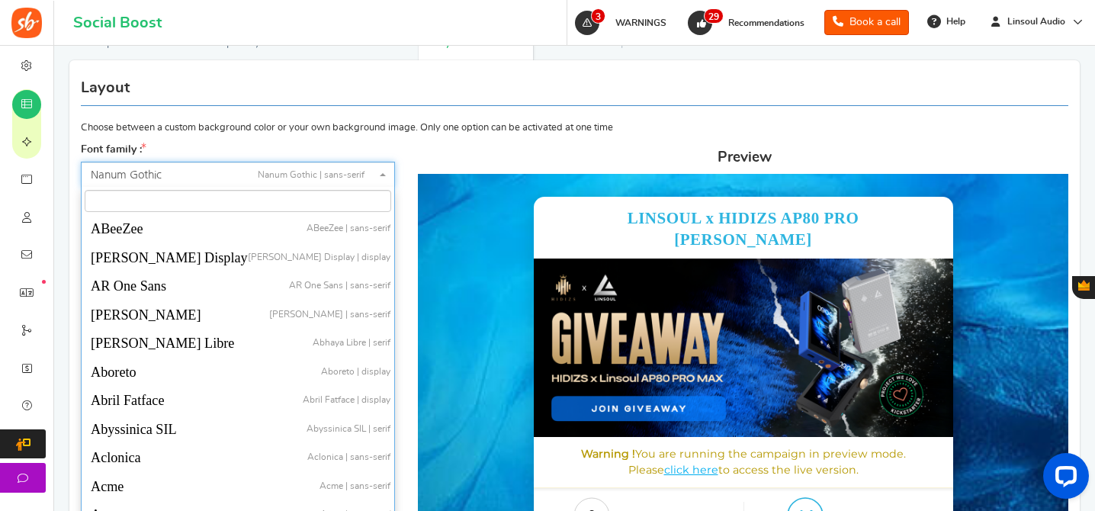
scroll to position [29458, 0]
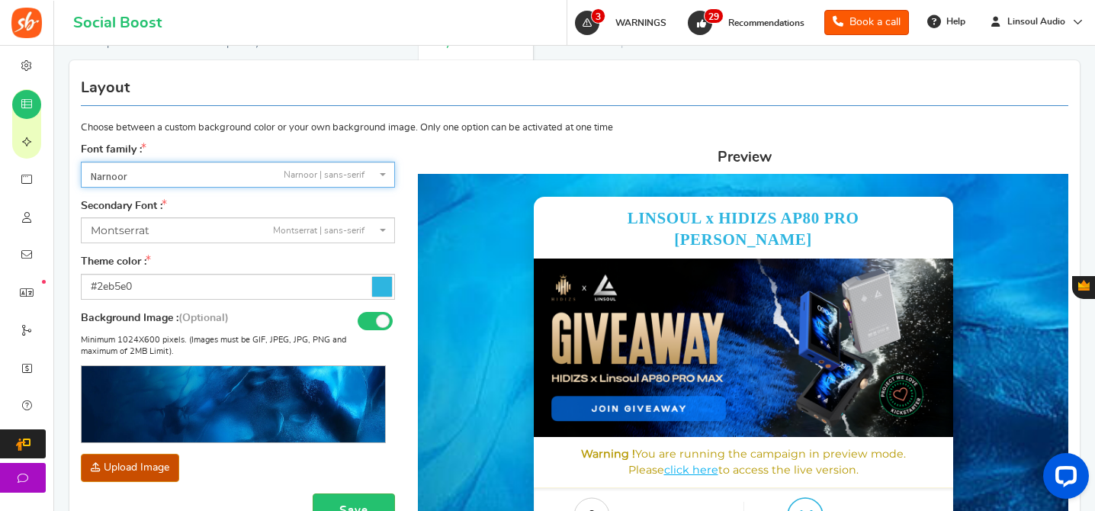
click at [189, 180] on span "Narnoor Narnoor | sans-serif" at bounding box center [233, 176] width 285 height 18
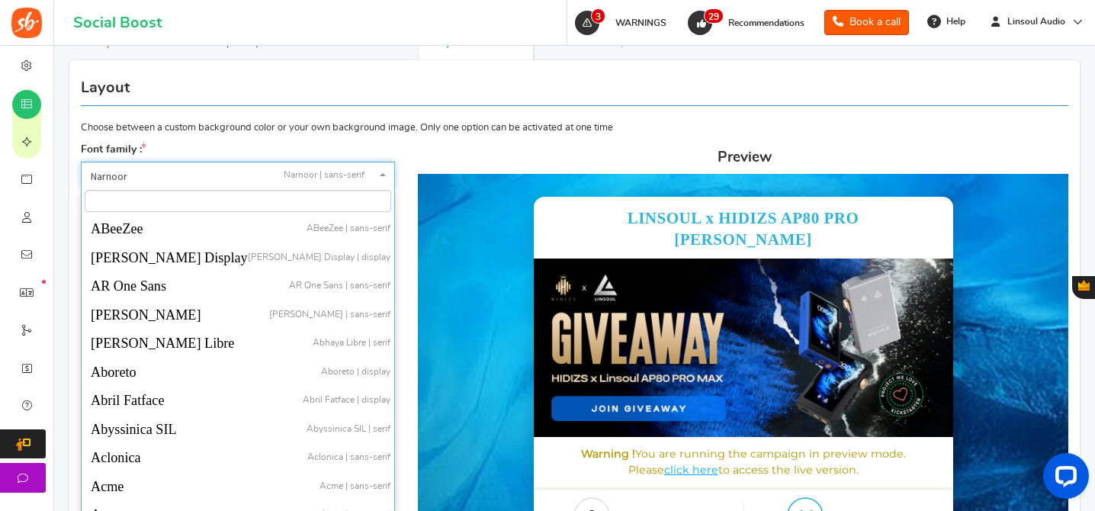
scroll to position [29573, 0]
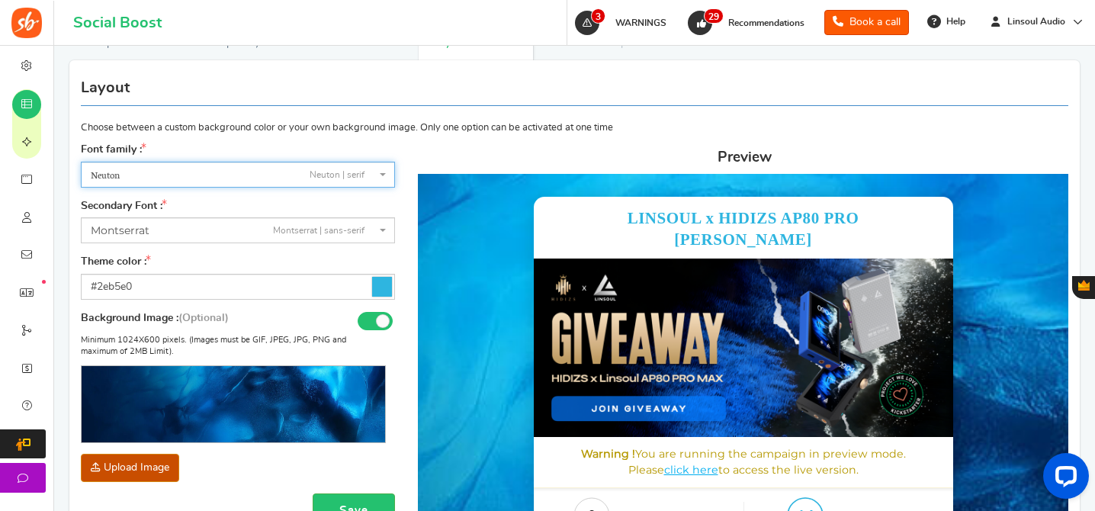
click at [200, 175] on span "Neuton Neuton | serif" at bounding box center [233, 175] width 285 height 16
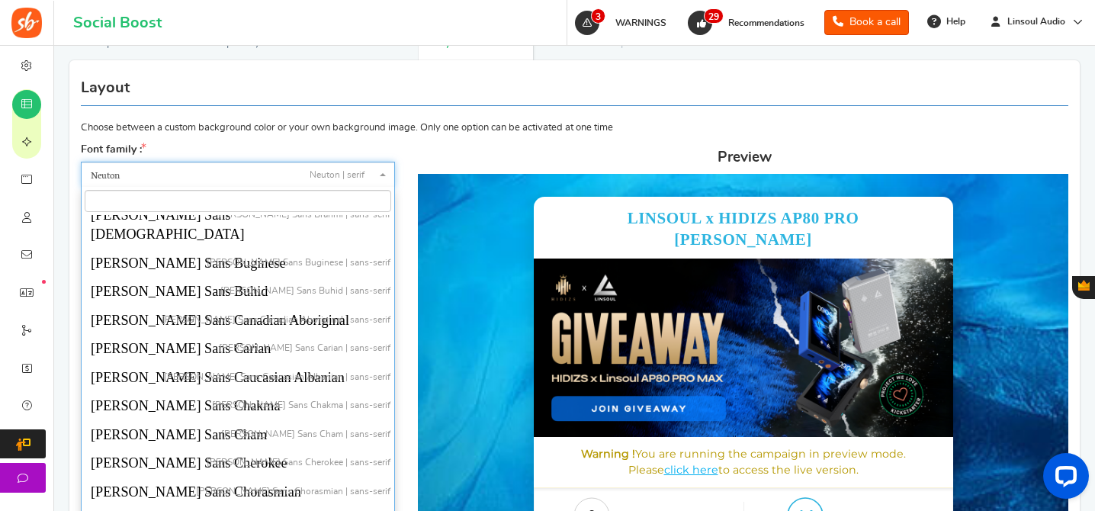
scroll to position [29907, 0]
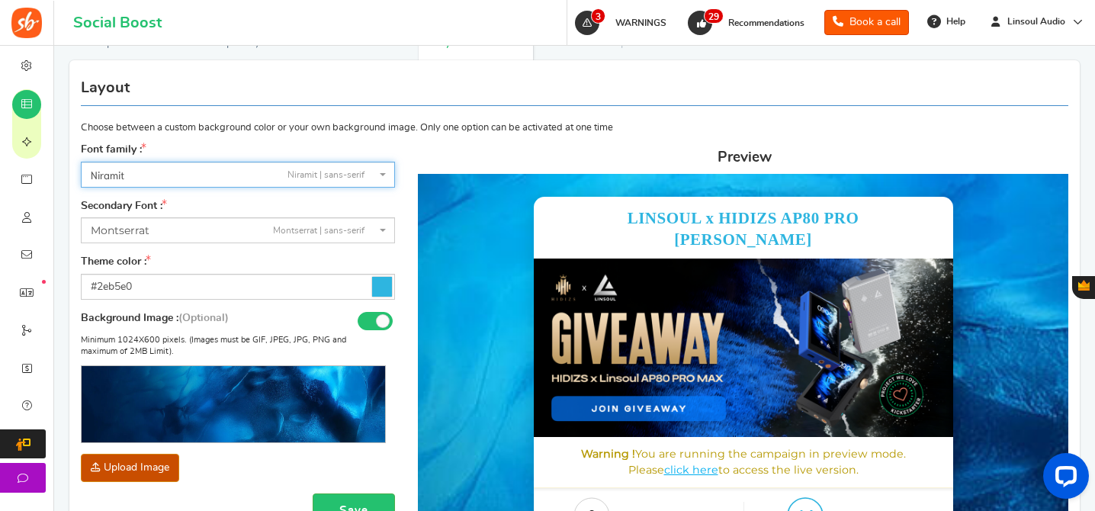
click at [210, 173] on span "Niramit Niramit | sans-serif" at bounding box center [233, 175] width 285 height 17
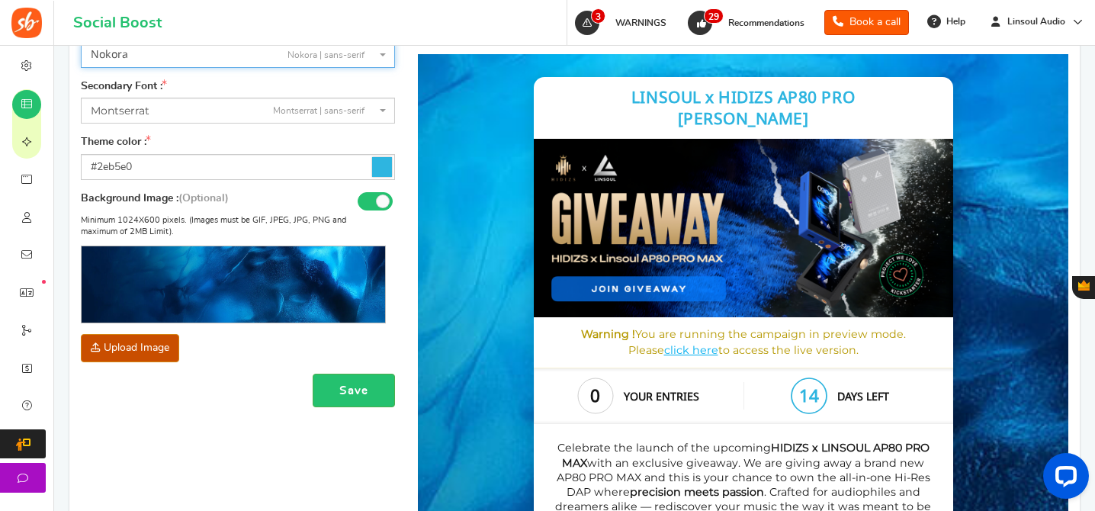
scroll to position [297, 0]
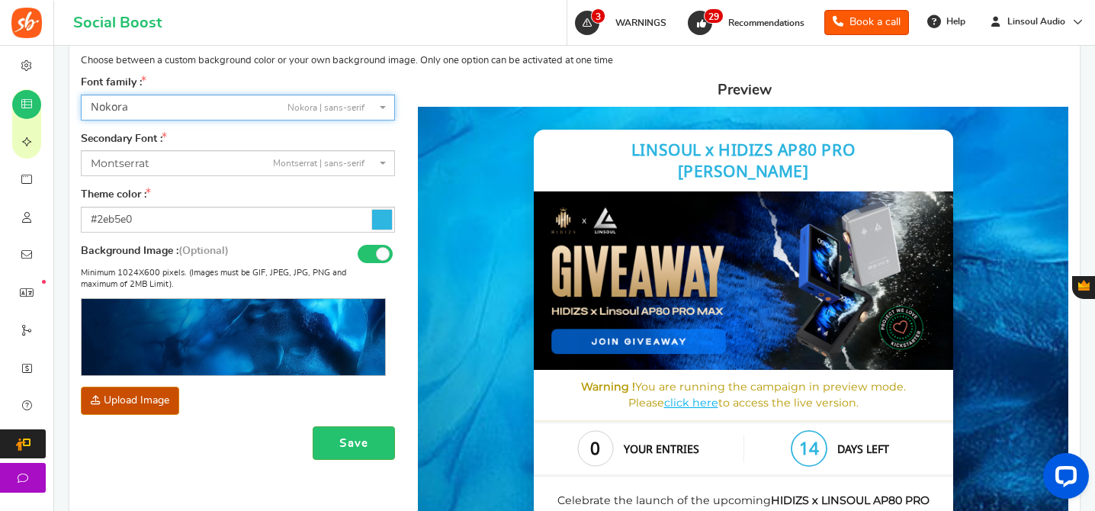
click at [250, 98] on span "[PERSON_NAME] | sans-serif" at bounding box center [238, 108] width 314 height 26
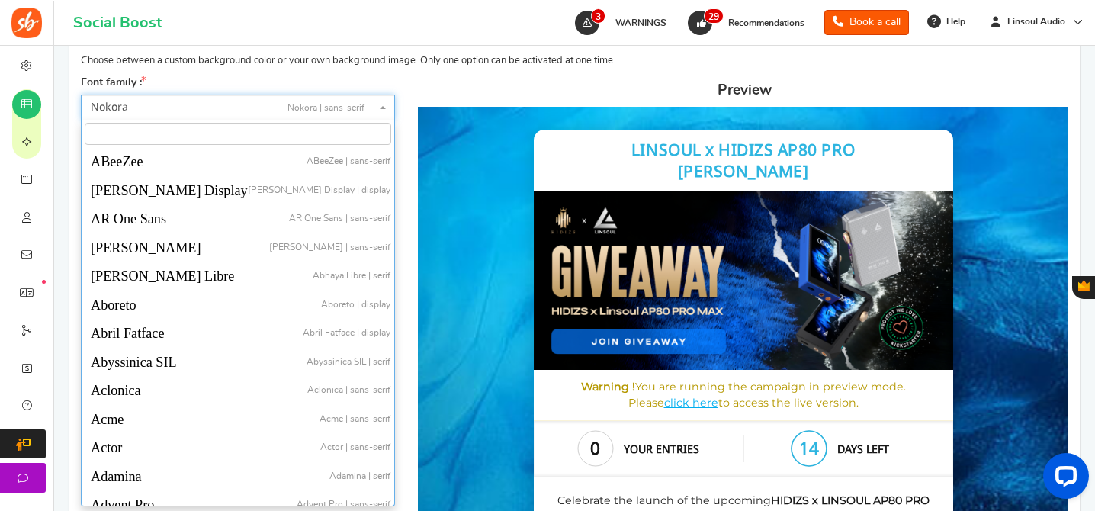
scroll to position [30046, 0]
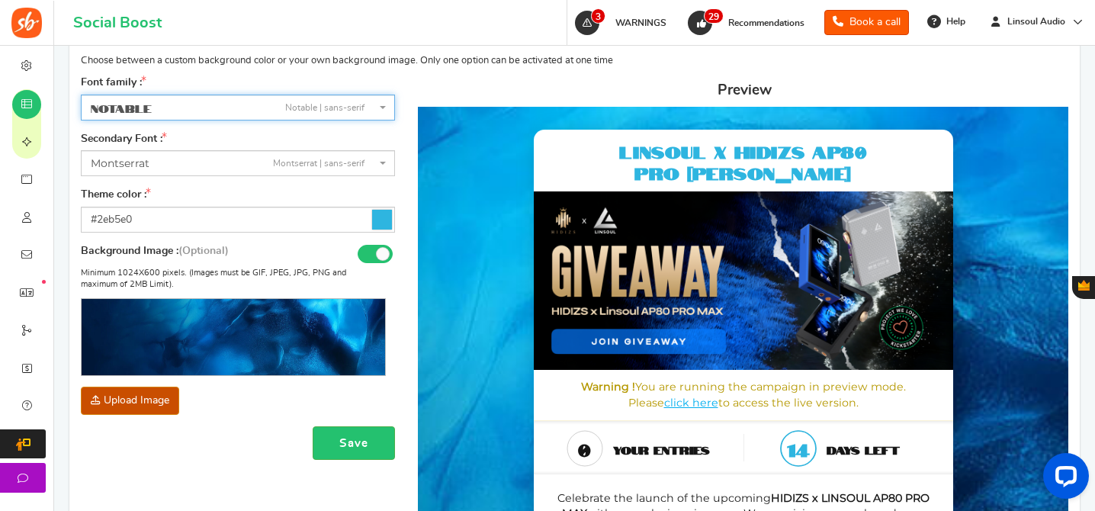
click at [199, 111] on span "Notable Notable | sans-serif" at bounding box center [233, 109] width 285 height 18
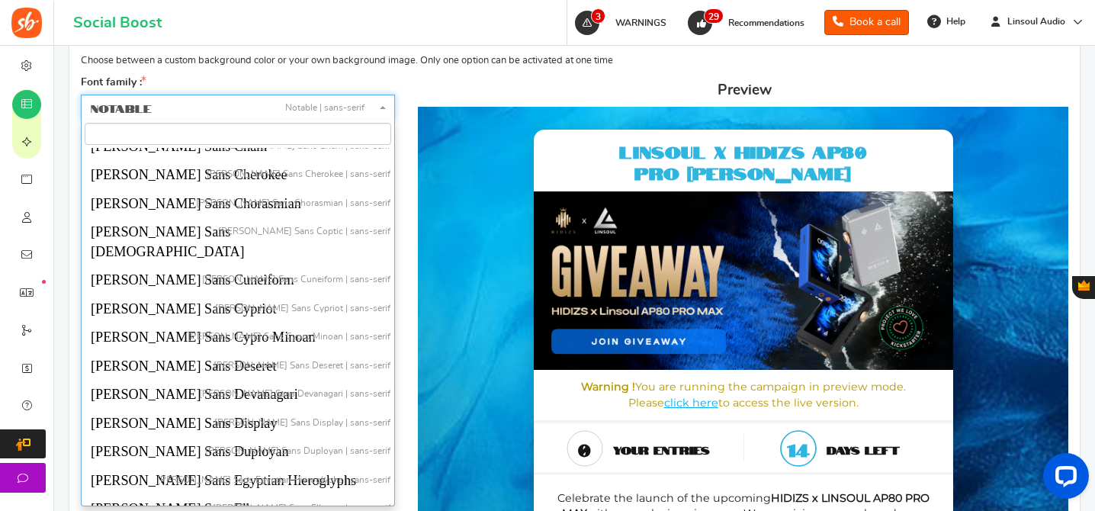
scroll to position [30084, 0]
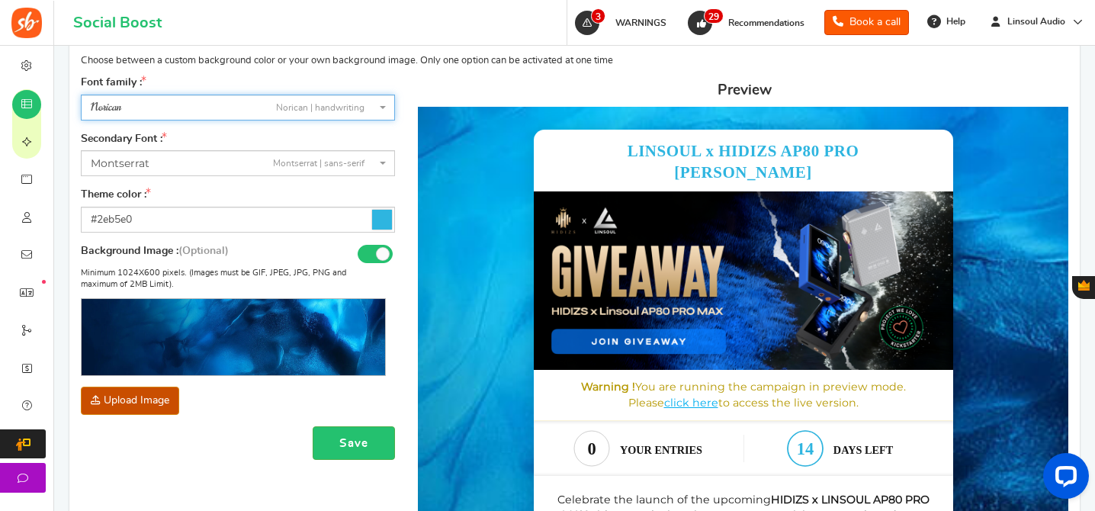
click at [213, 116] on span "Norican Norican | handwriting" at bounding box center [238, 108] width 314 height 26
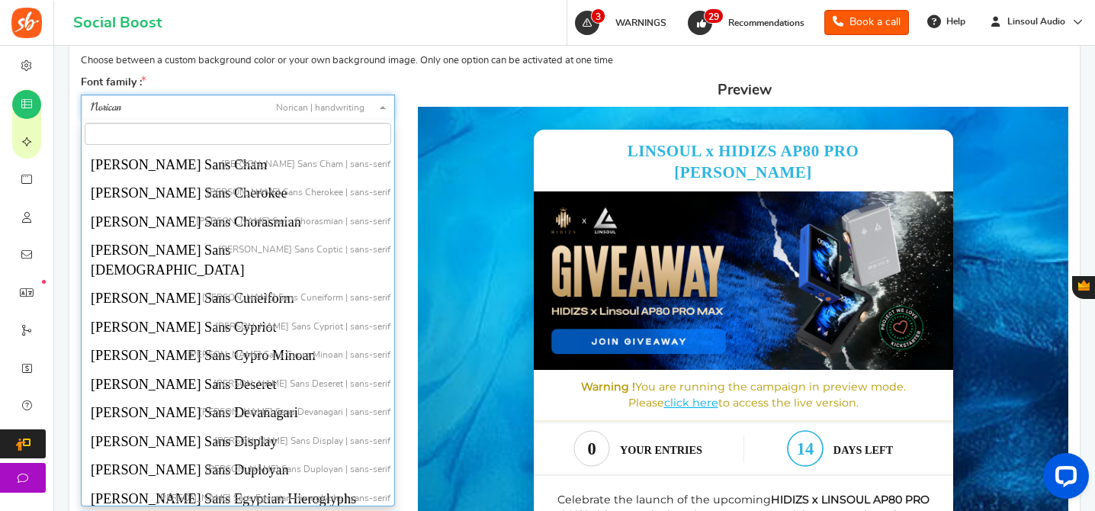
scroll to position [30173, 0]
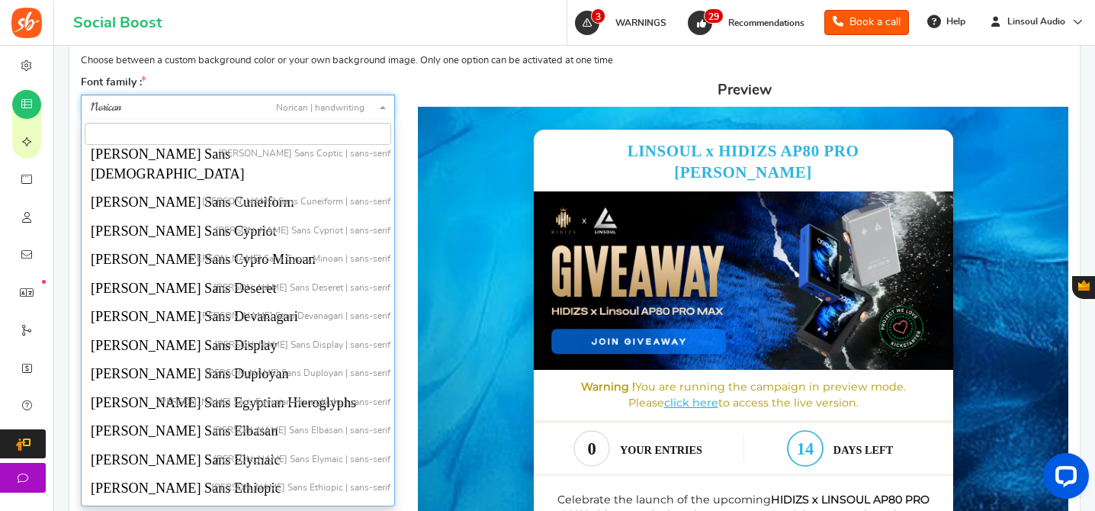
select select "1022"
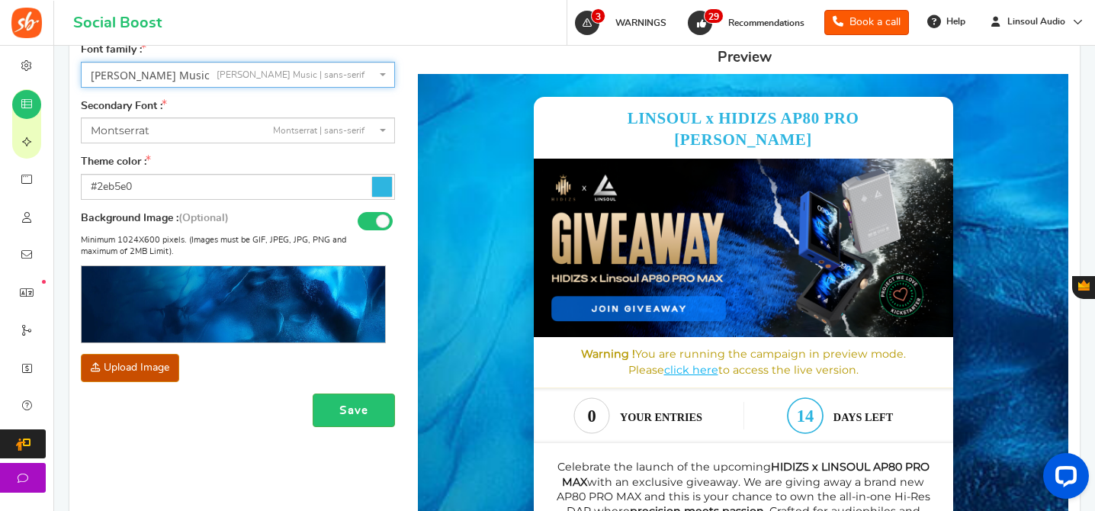
scroll to position [259, 0]
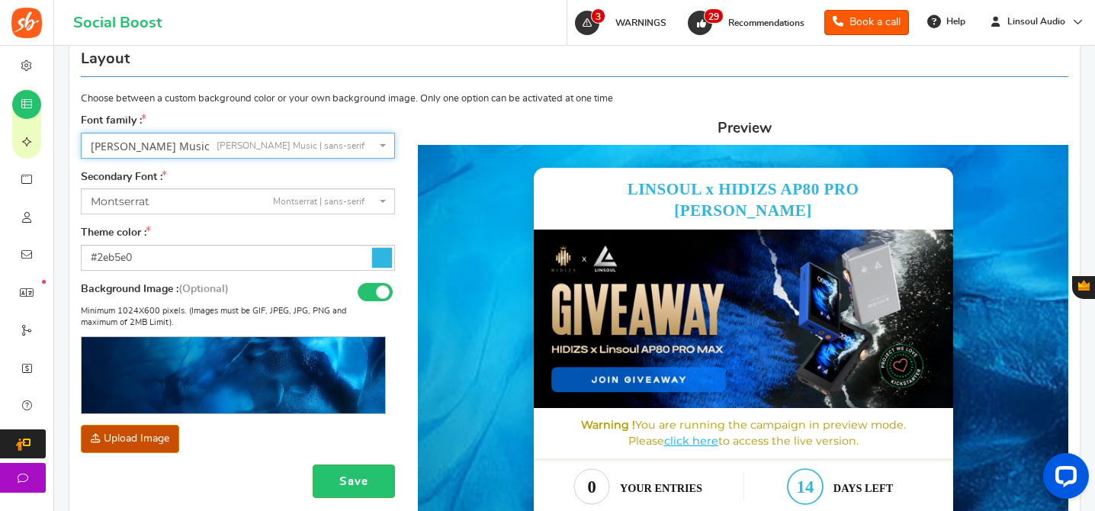
click at [383, 261] on icon at bounding box center [382, 258] width 20 height 20
click at [383, 261] on input "#2eb5e0" at bounding box center [238, 258] width 314 height 26
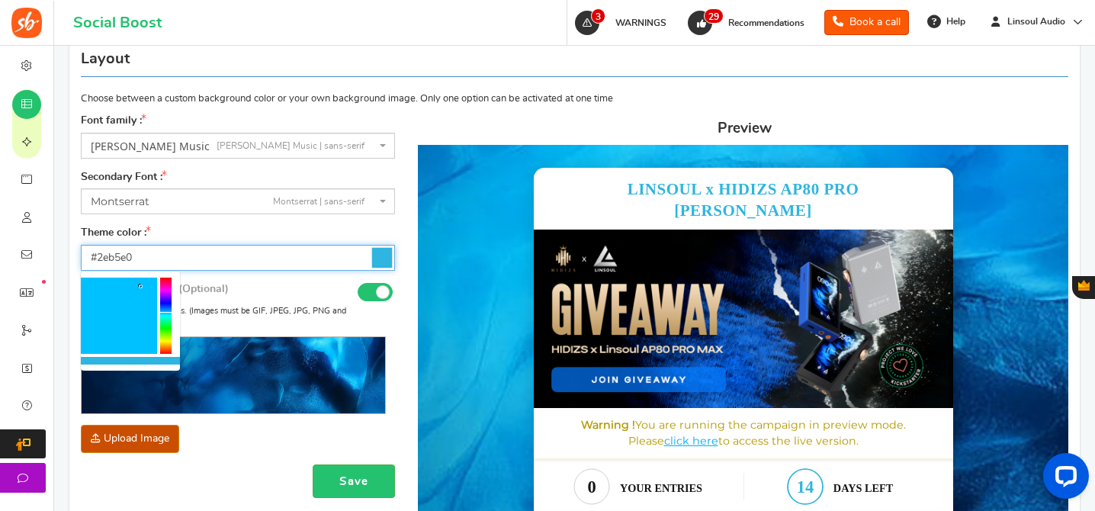
click at [141, 323] on div at bounding box center [119, 316] width 76 height 76
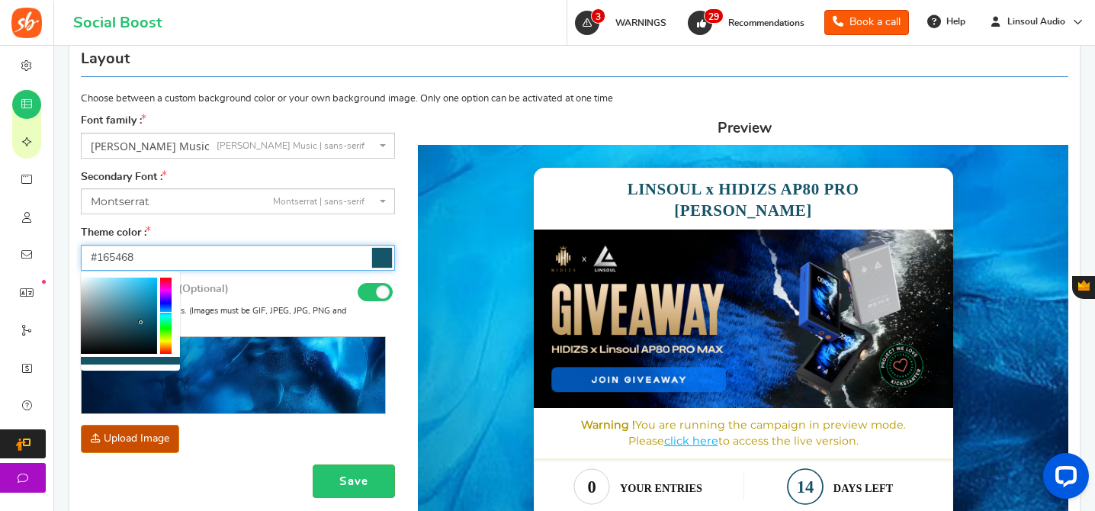
click at [151, 315] on div at bounding box center [119, 316] width 76 height 76
click at [145, 319] on div at bounding box center [119, 316] width 76 height 76
click at [129, 310] on div at bounding box center [119, 316] width 76 height 76
click at [148, 319] on div at bounding box center [119, 316] width 76 height 76
click at [151, 325] on div at bounding box center [119, 316] width 76 height 76
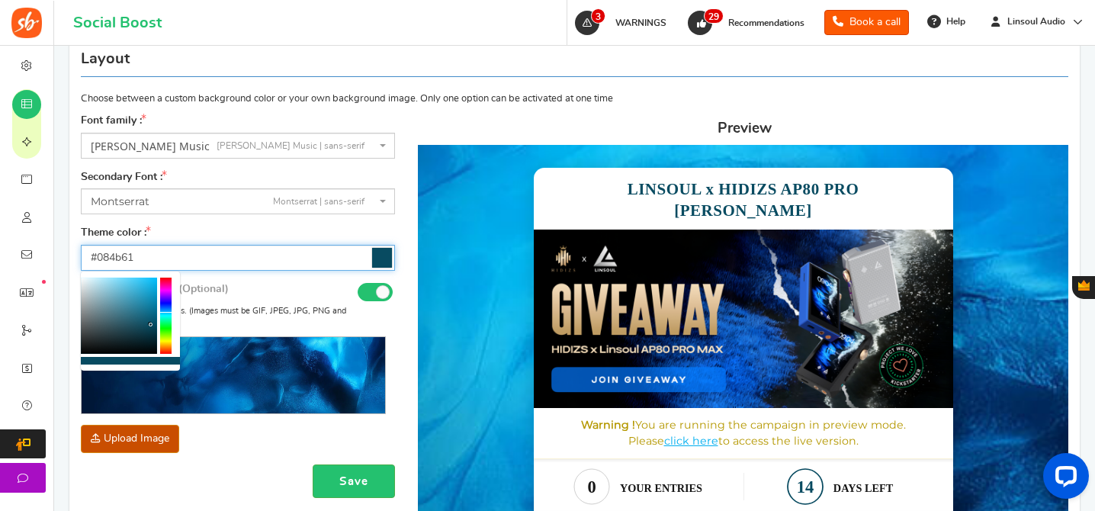
click at [146, 324] on div at bounding box center [119, 316] width 76 height 76
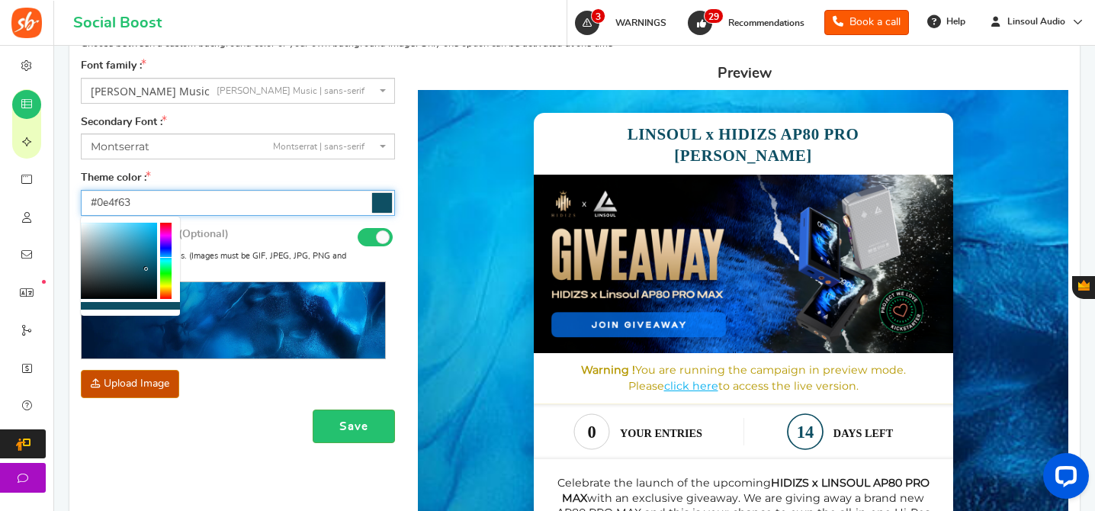
scroll to position [360, 0]
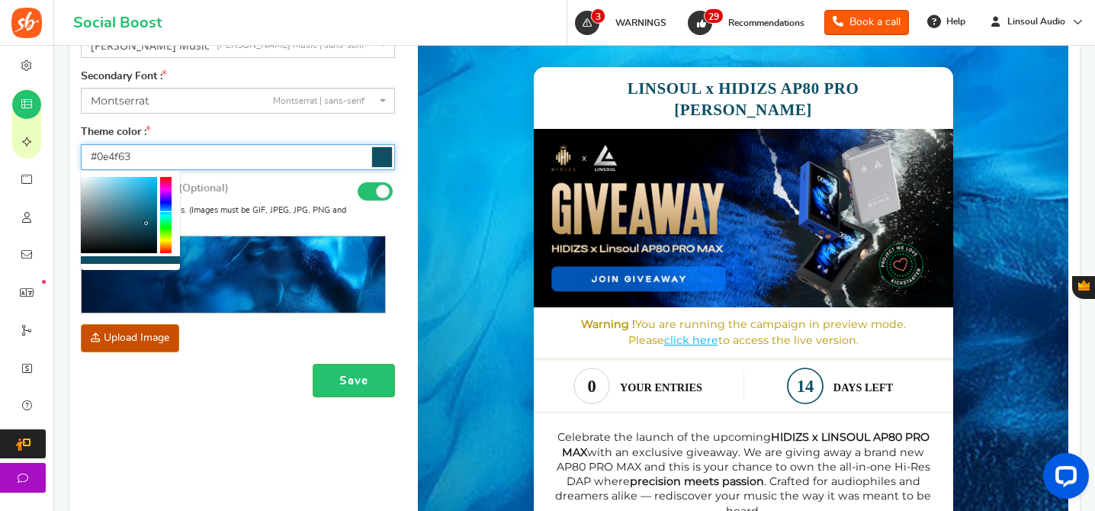
click at [163, 239] on div at bounding box center [165, 215] width 11 height 76
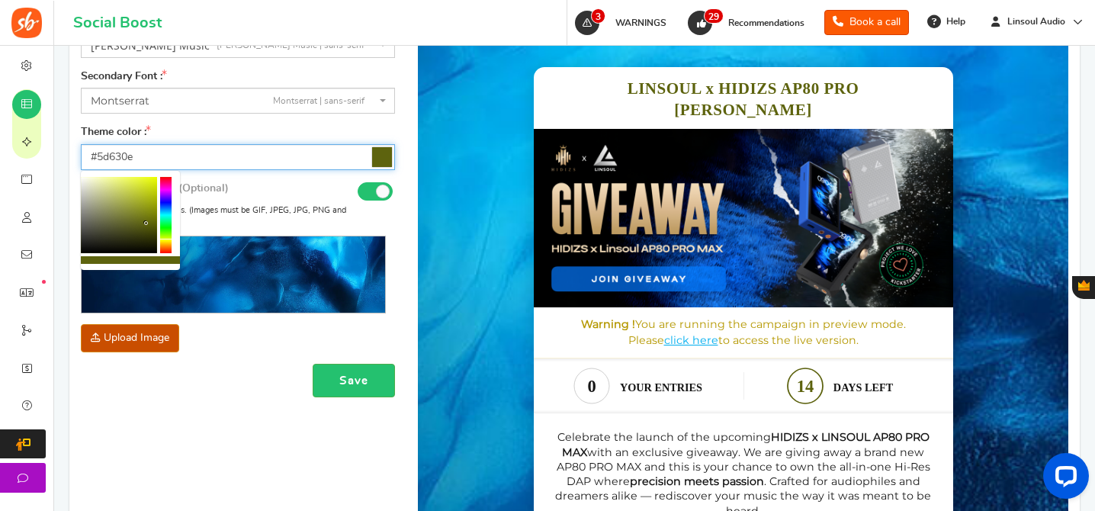
click at [168, 240] on div at bounding box center [165, 215] width 11 height 76
click at [141, 220] on div at bounding box center [119, 215] width 76 height 76
click at [151, 223] on div at bounding box center [119, 215] width 76 height 76
click at [152, 228] on div at bounding box center [119, 215] width 76 height 76
click at [166, 235] on div at bounding box center [165, 215] width 11 height 76
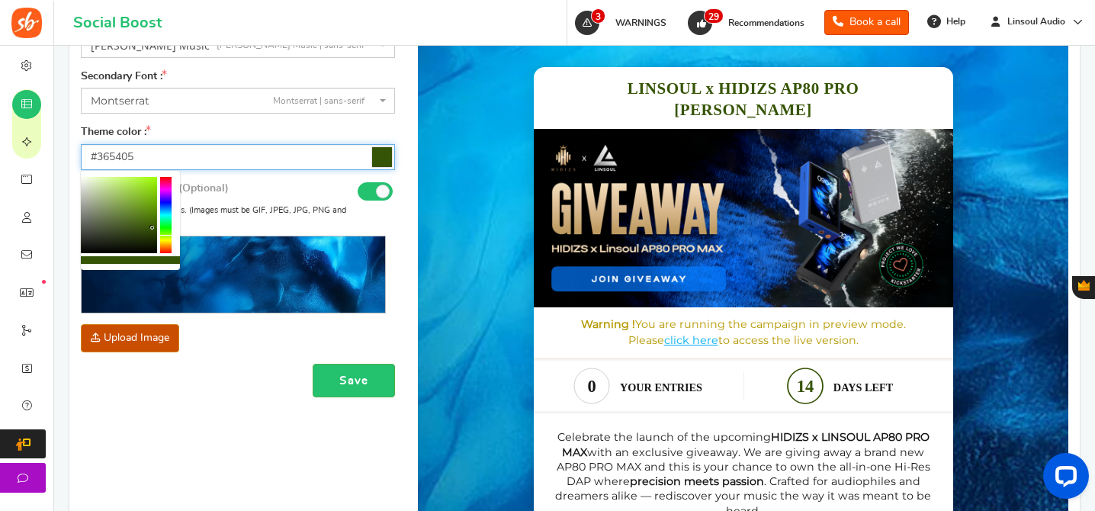
click at [168, 239] on div at bounding box center [165, 215] width 11 height 76
click at [168, 241] on div at bounding box center [165, 215] width 11 height 76
click at [162, 242] on div at bounding box center [165, 215] width 11 height 76
click at [168, 246] on div at bounding box center [165, 215] width 11 height 76
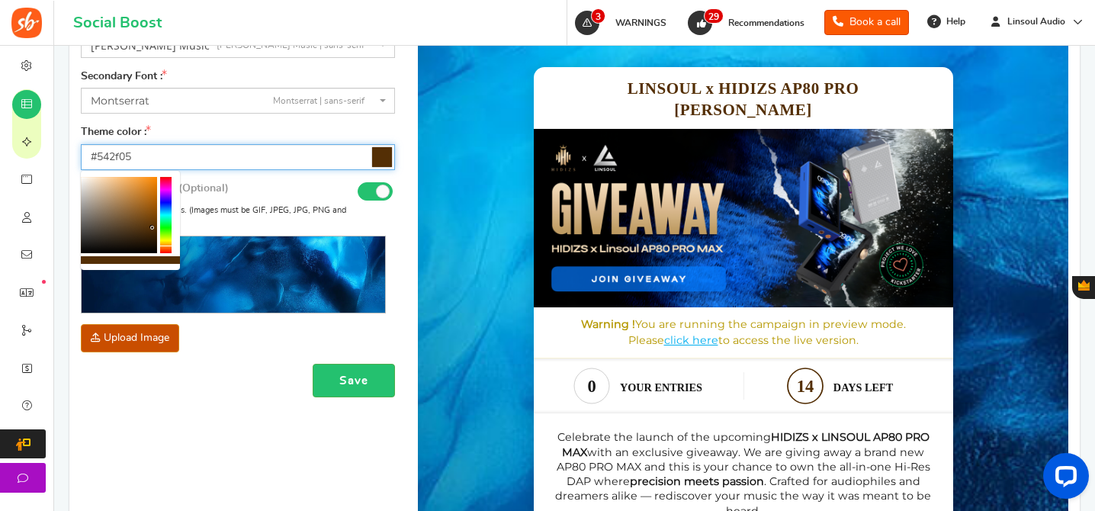
click at [168, 239] on div at bounding box center [165, 215] width 11 height 76
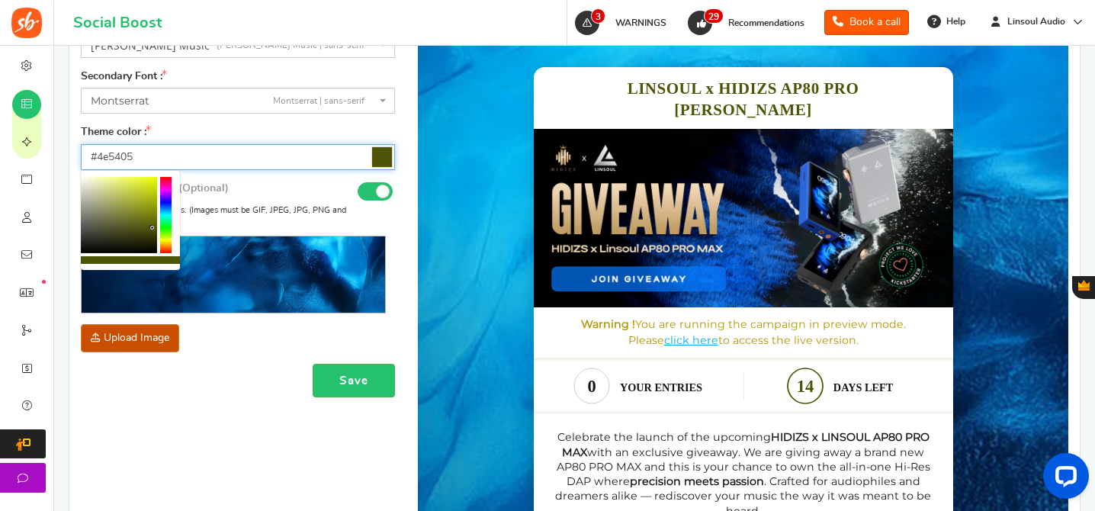
click at [168, 217] on div at bounding box center [165, 215] width 11 height 76
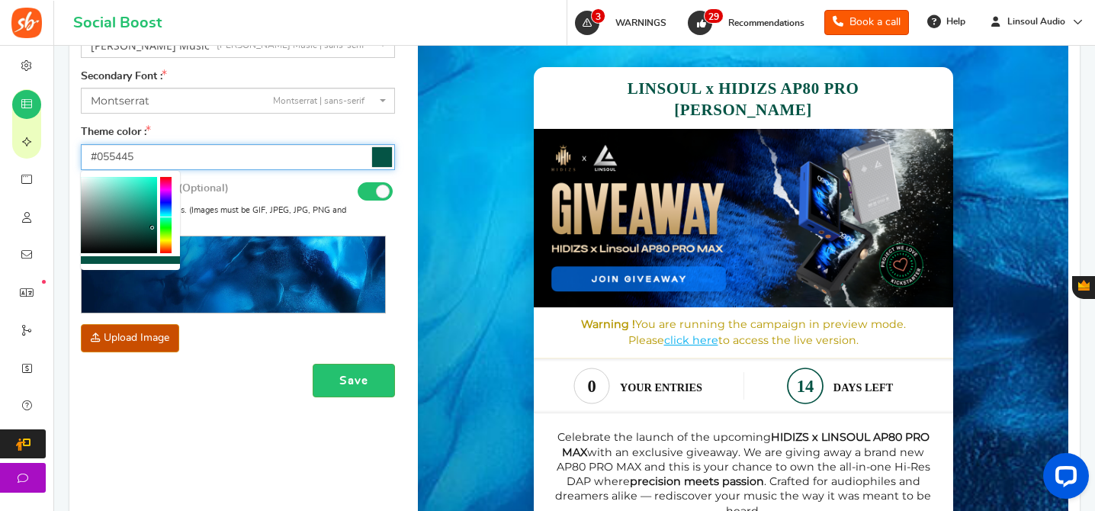
click at [168, 211] on div at bounding box center [165, 215] width 11 height 76
click at [168, 205] on div at bounding box center [165, 215] width 11 height 76
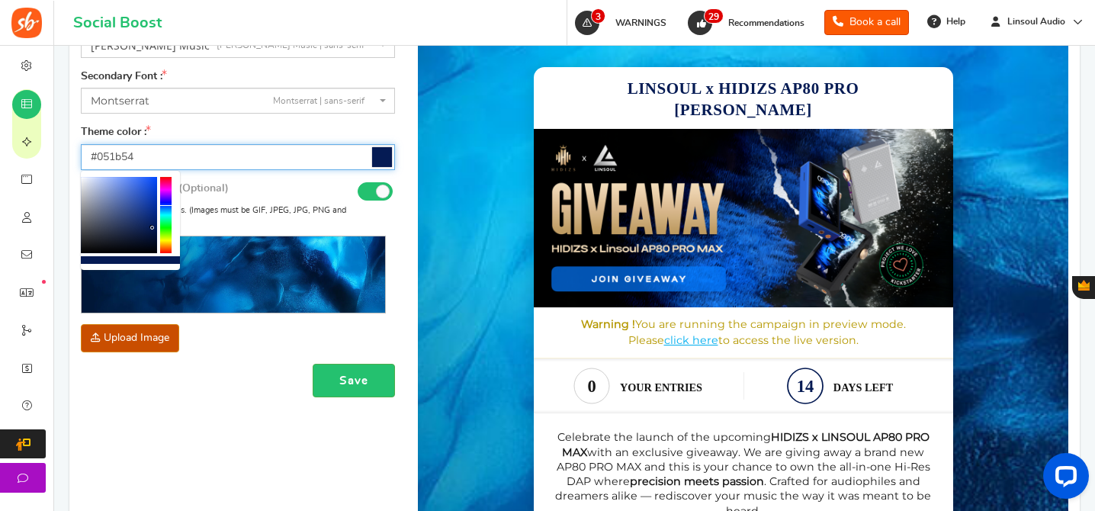
click at [165, 210] on div at bounding box center [165, 215] width 11 height 76
click at [168, 214] on div at bounding box center [165, 215] width 11 height 76
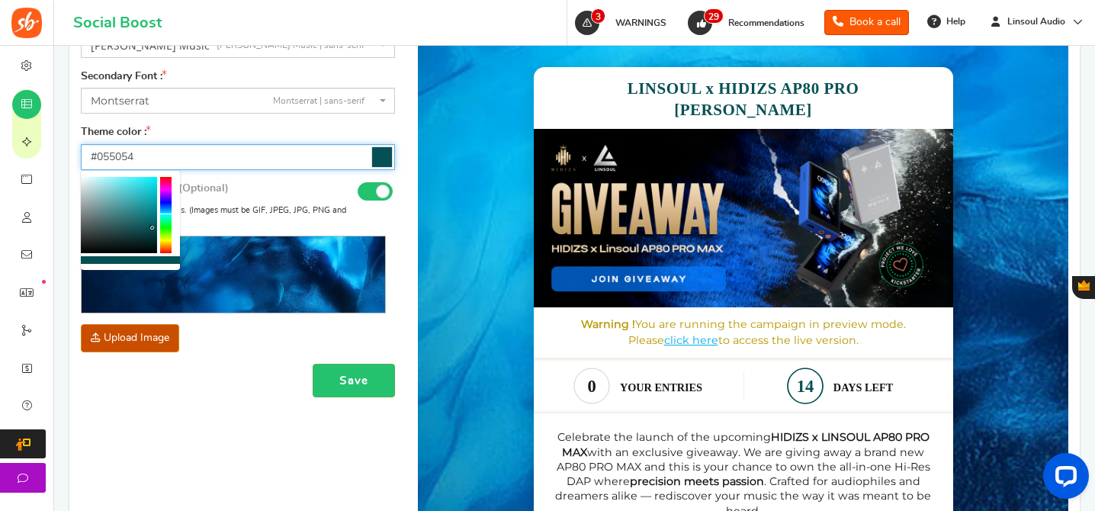
click at [168, 218] on div at bounding box center [165, 215] width 11 height 76
click at [168, 216] on div at bounding box center [165, 215] width 11 height 76
click at [164, 215] on div at bounding box center [165, 215] width 11 height 76
click at [166, 224] on div at bounding box center [165, 215] width 11 height 76
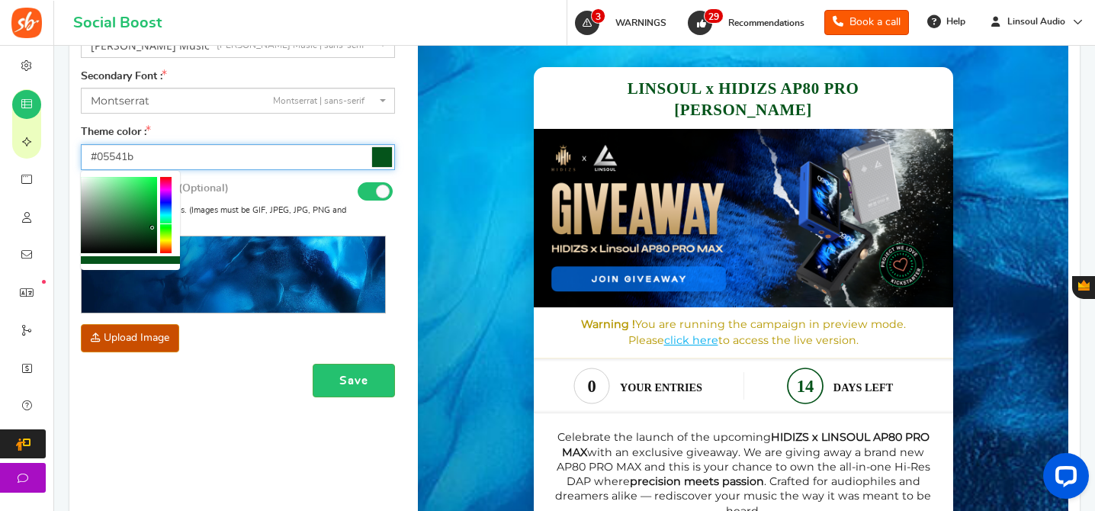
click at [163, 216] on div at bounding box center [165, 215] width 11 height 76
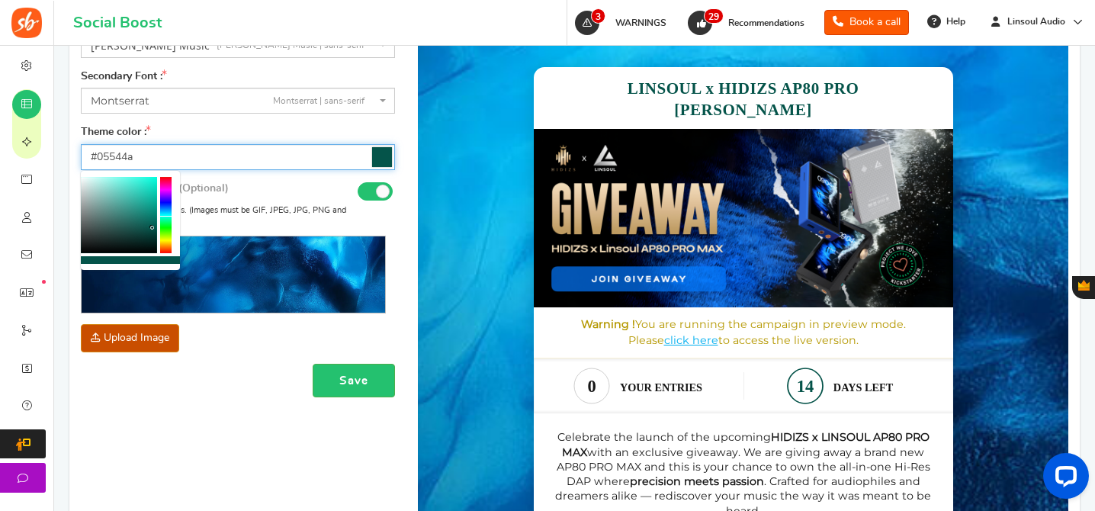
click at [168, 210] on div at bounding box center [165, 215] width 11 height 76
click at [169, 207] on div at bounding box center [165, 215] width 11 height 76
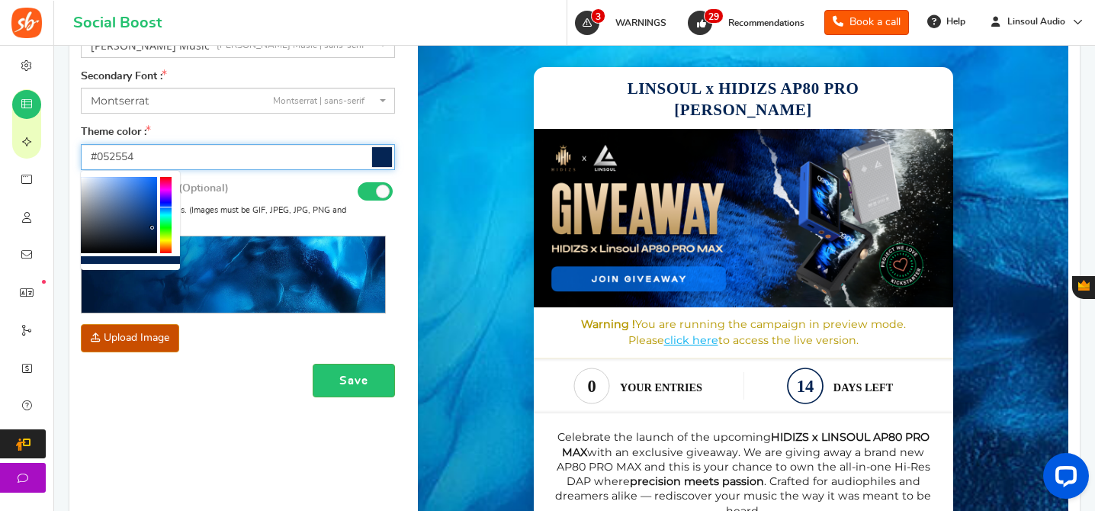
click at [170, 213] on div at bounding box center [165, 215] width 11 height 76
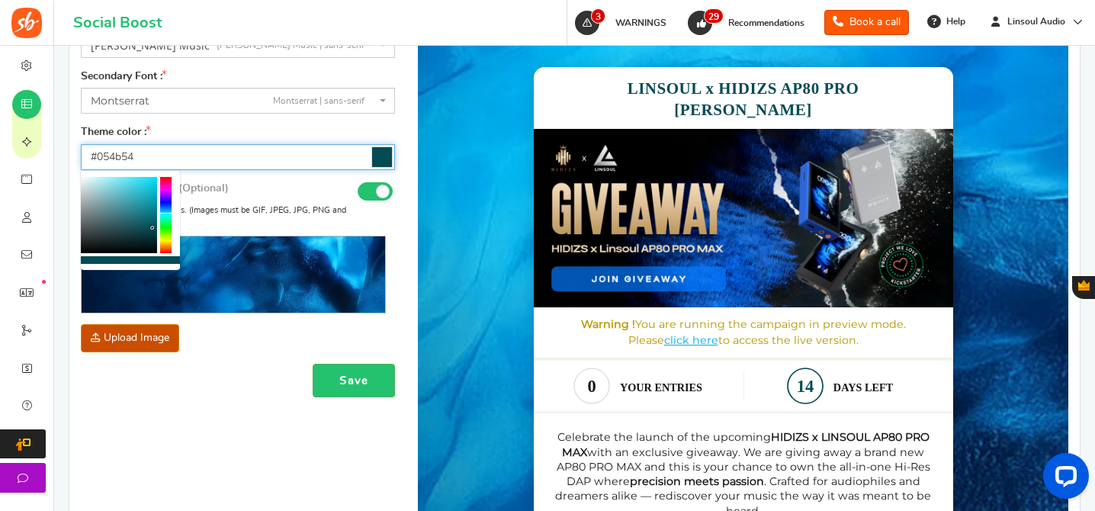
click at [168, 217] on div at bounding box center [165, 215] width 11 height 76
click at [165, 214] on div at bounding box center [165, 215] width 11 height 76
click at [167, 212] on div at bounding box center [165, 215] width 11 height 76
click at [150, 227] on b at bounding box center [152, 228] width 4 height 4
click at [166, 210] on div at bounding box center [165, 215] width 11 height 76
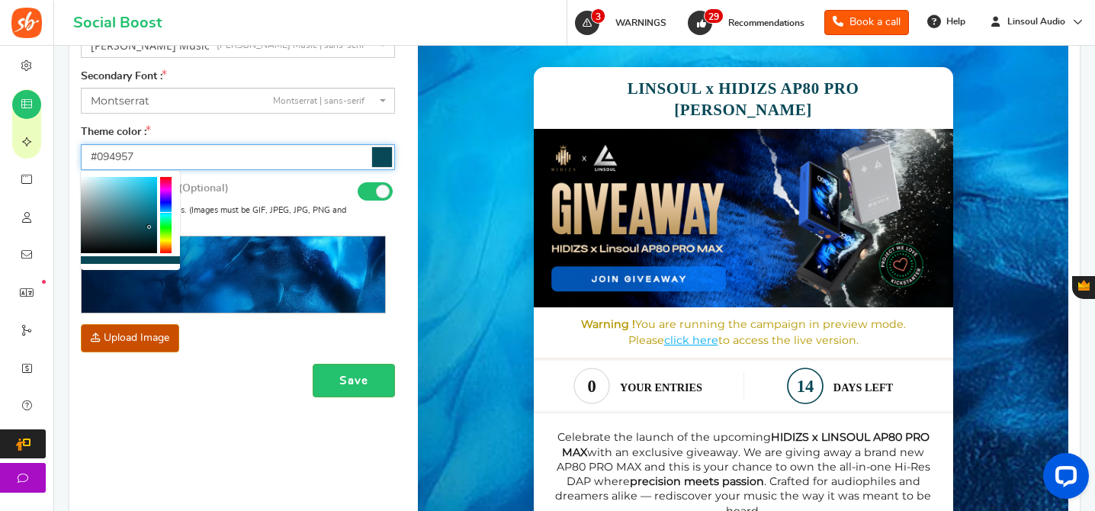
type input "#093657"
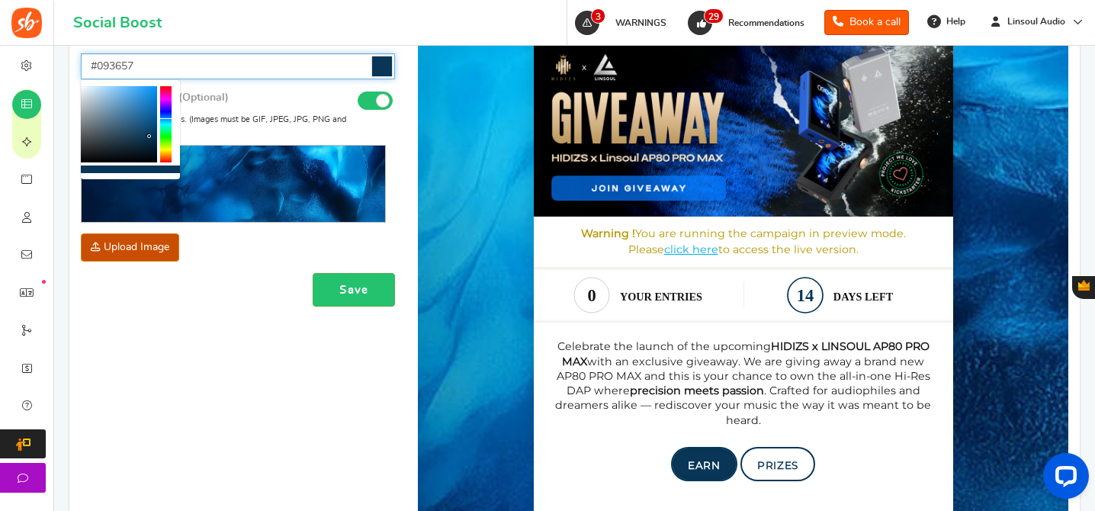
scroll to position [309, 0]
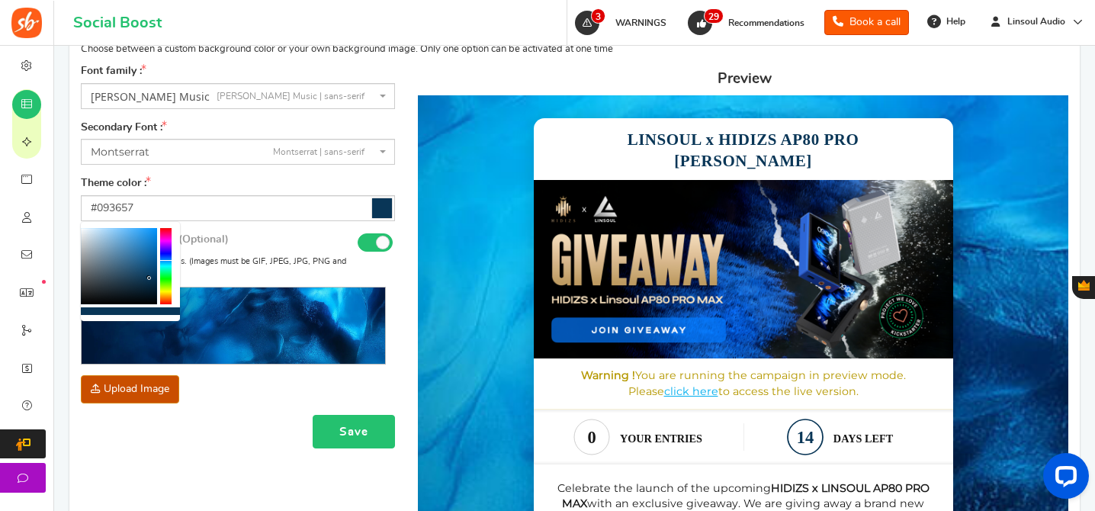
click at [385, 419] on button "Save" at bounding box center [354, 432] width 82 height 34
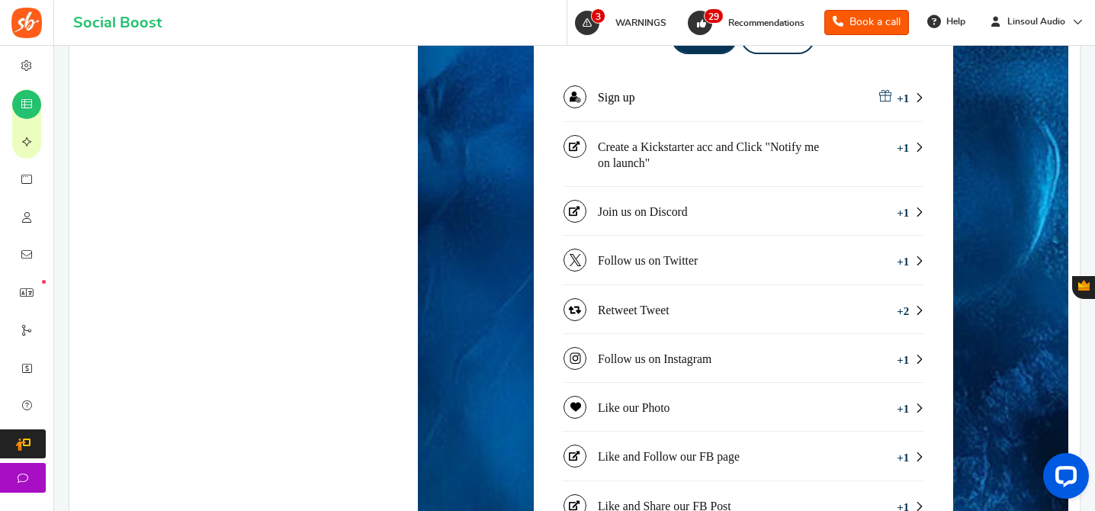
scroll to position [1177, 0]
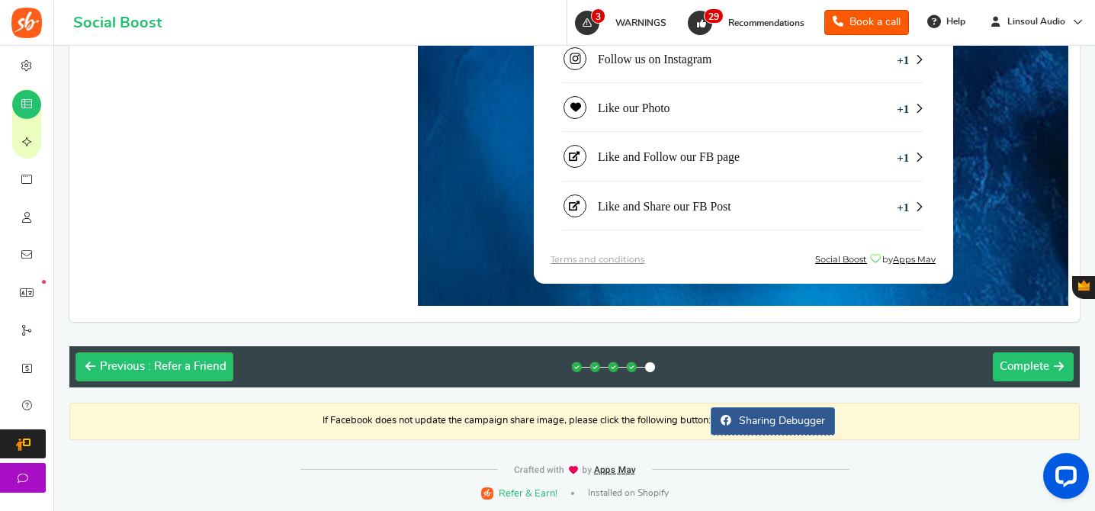
click at [1022, 362] on span "Complete" at bounding box center [1025, 366] width 50 height 11
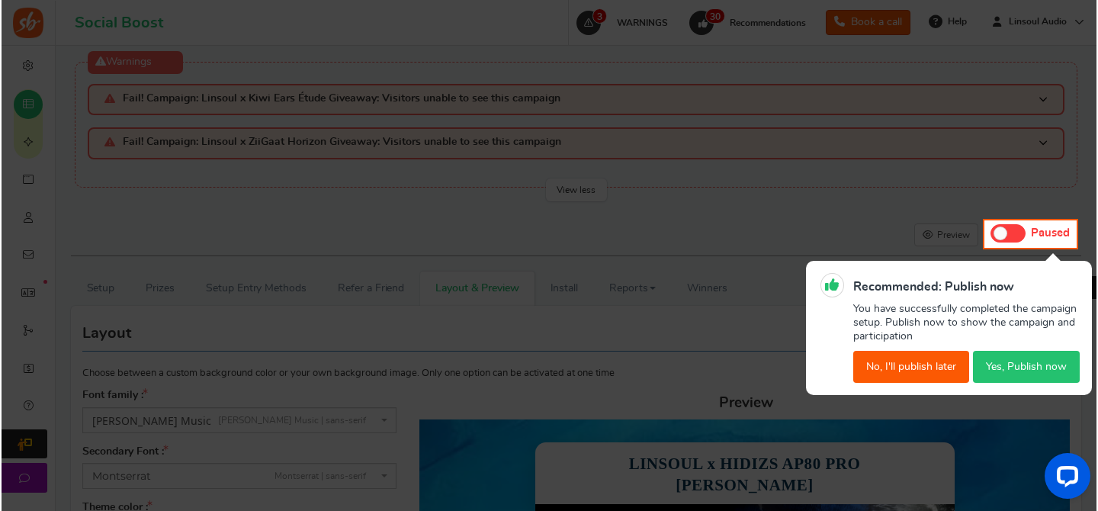
scroll to position [0, 0]
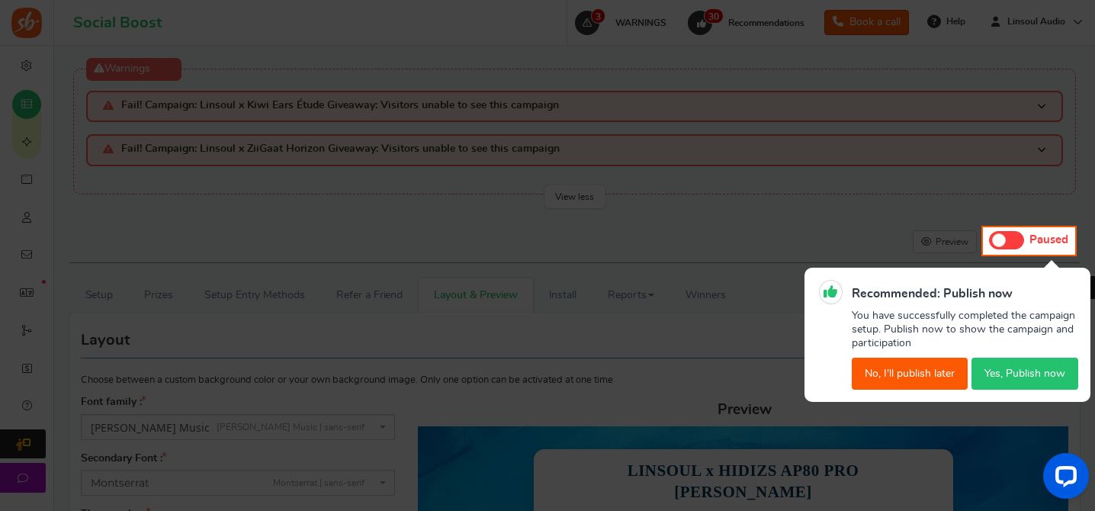
click at [987, 368] on button "Yes, Publish now" at bounding box center [1024, 374] width 107 height 32
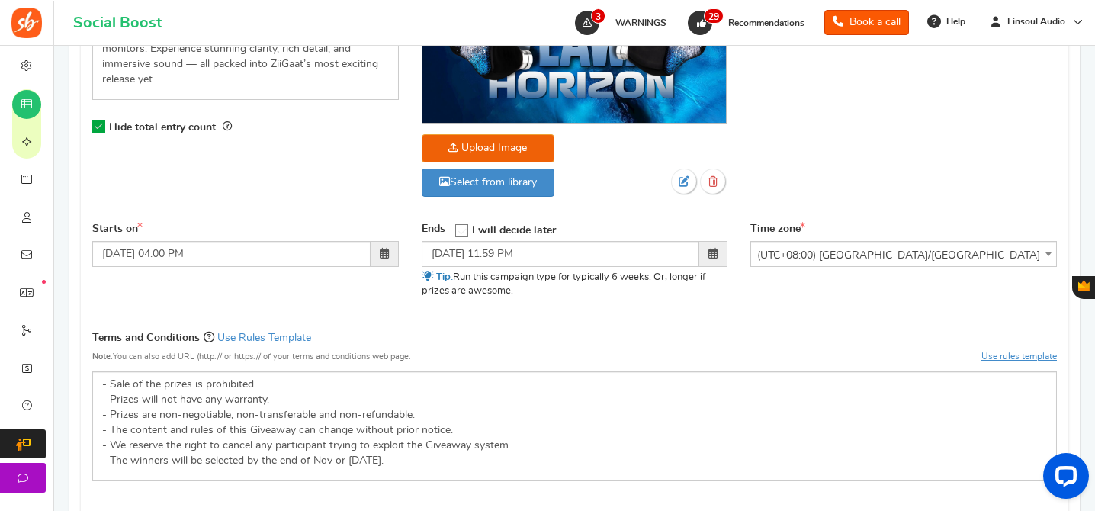
scroll to position [559, 0]
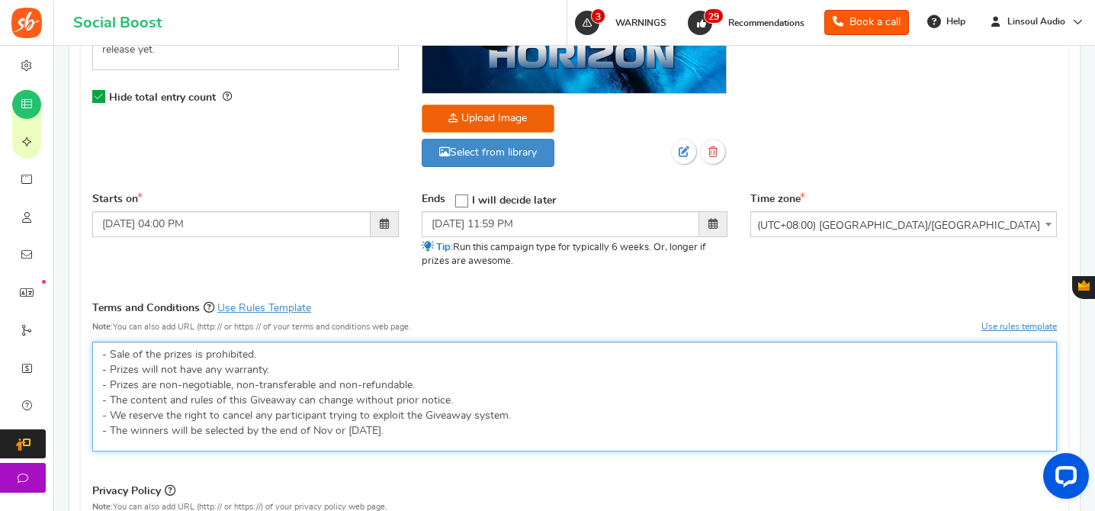
click at [464, 409] on p "- Sale of the prizes is prohibited. - Prizes will not have any warranty. - Priz…" at bounding box center [574, 392] width 945 height 91
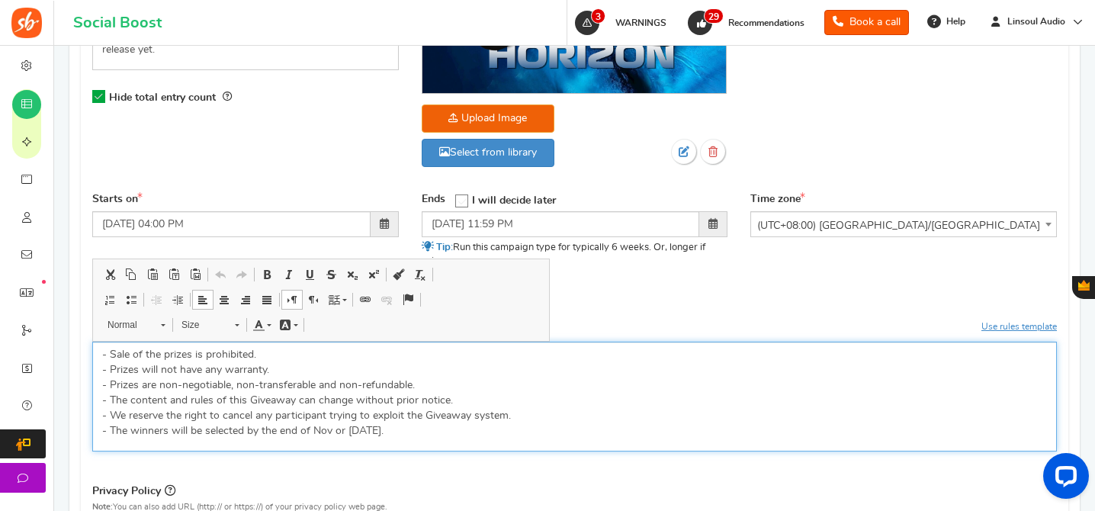
copy p "- Sale of the prizes is prohibited. - Prizes will not have any warranty. - Priz…"
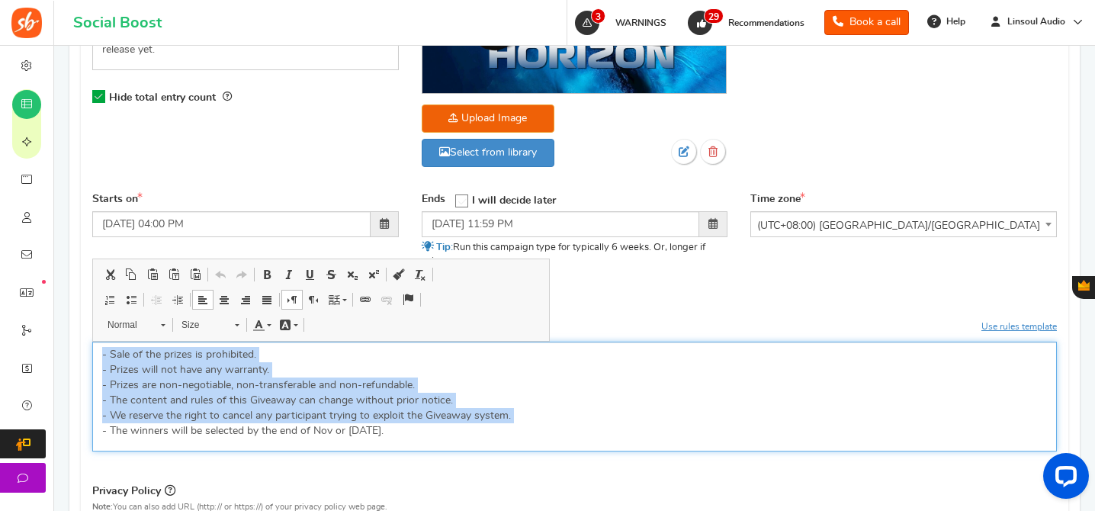
scroll to position [196, 0]
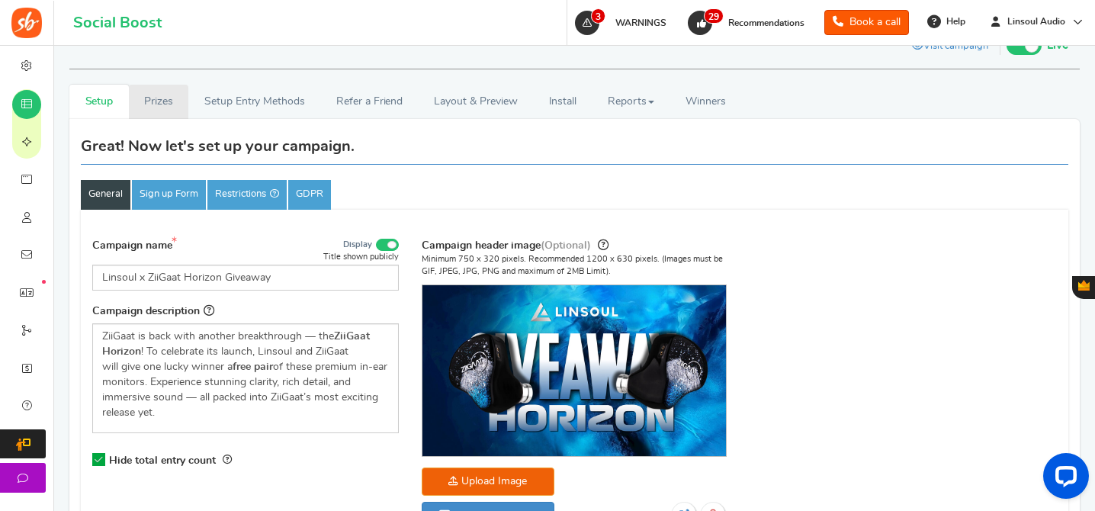
click at [137, 98] on link "Prizes" at bounding box center [159, 102] width 60 height 34
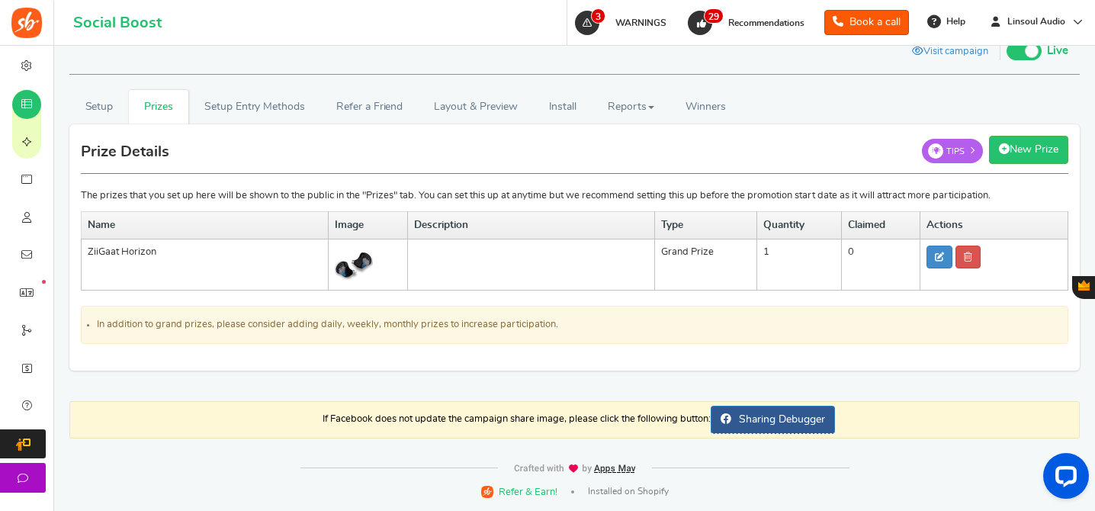
scroll to position [191, 0]
click at [256, 115] on link "Setup Entry Methods" at bounding box center [254, 107] width 132 height 34
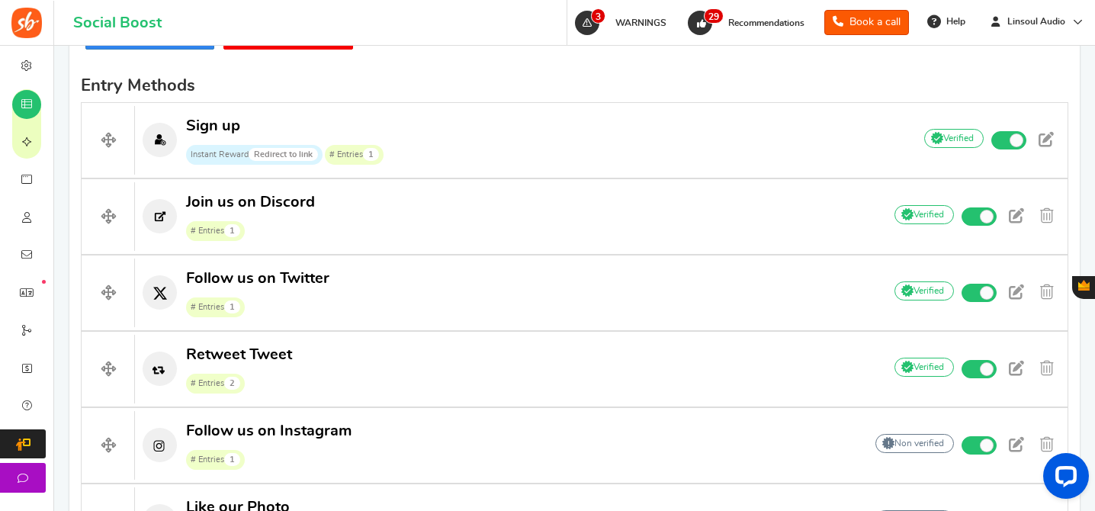
scroll to position [646, 0]
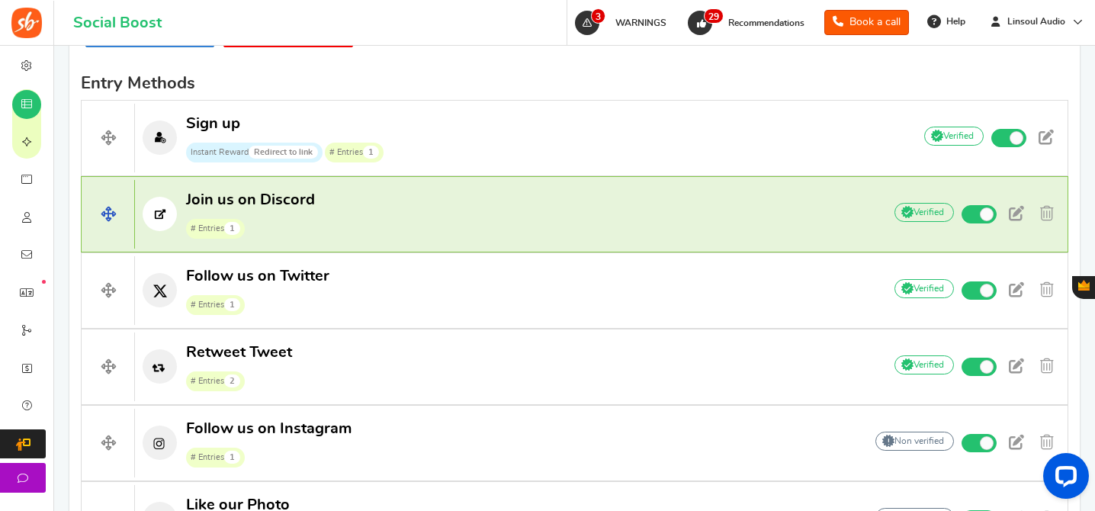
click at [382, 194] on p "Join us on Discord # Entries 1" at bounding box center [501, 214] width 733 height 49
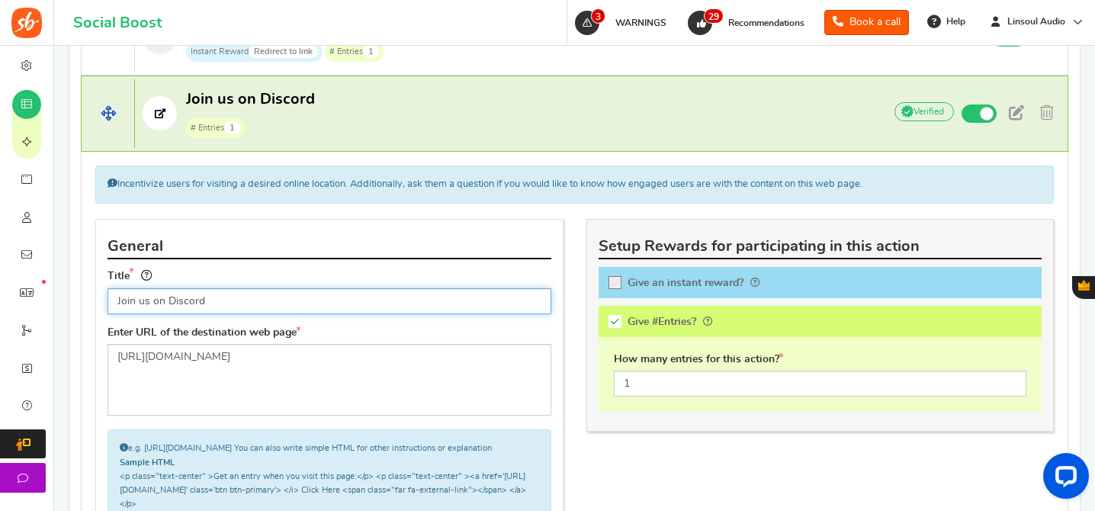
scroll to position [835, 0]
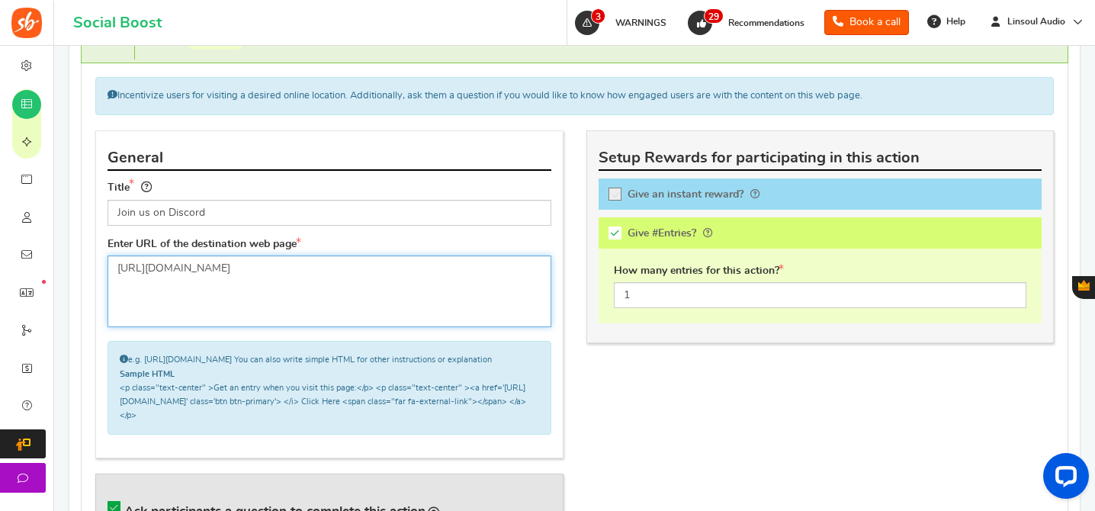
click at [264, 290] on textarea "[URL][DOMAIN_NAME]" at bounding box center [330, 291] width 444 height 72
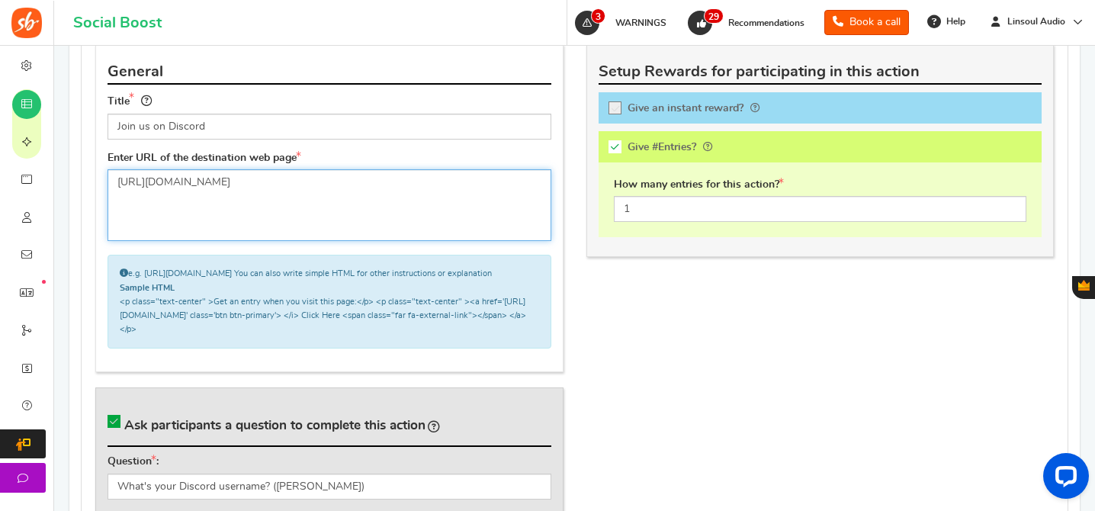
scroll to position [993, 0]
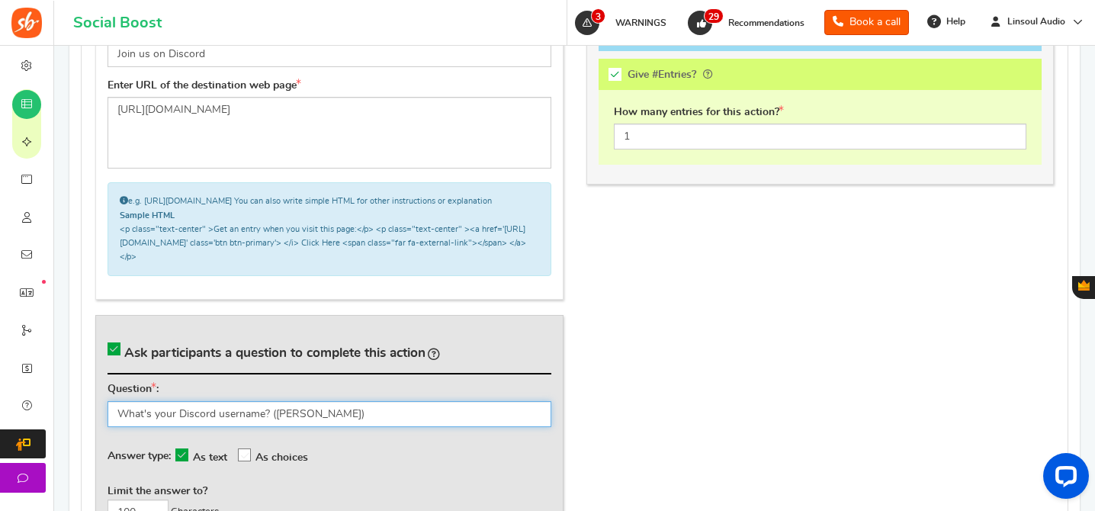
click at [249, 427] on input "What's your Discord username? ([PERSON_NAME])" at bounding box center [330, 414] width 444 height 26
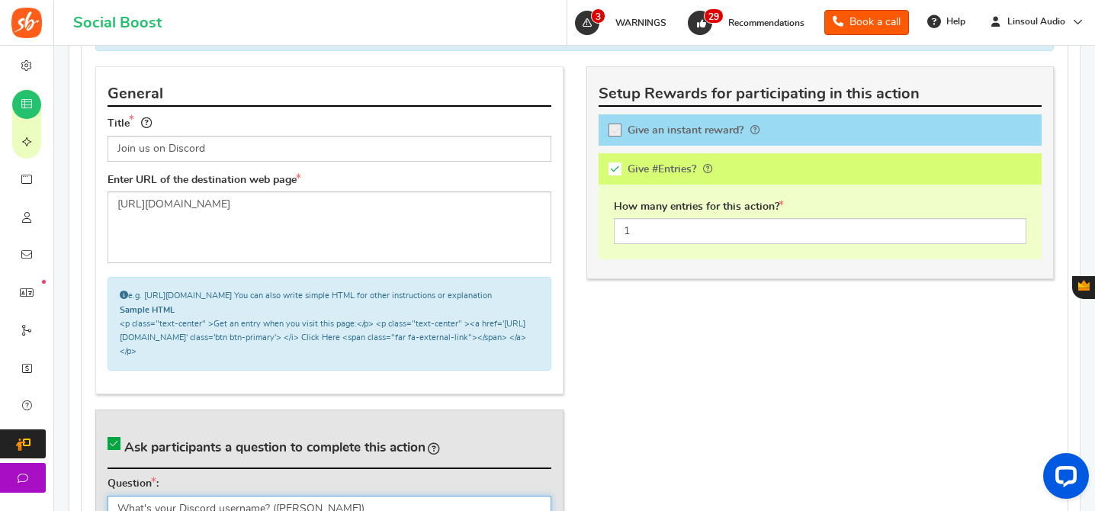
scroll to position [788, 0]
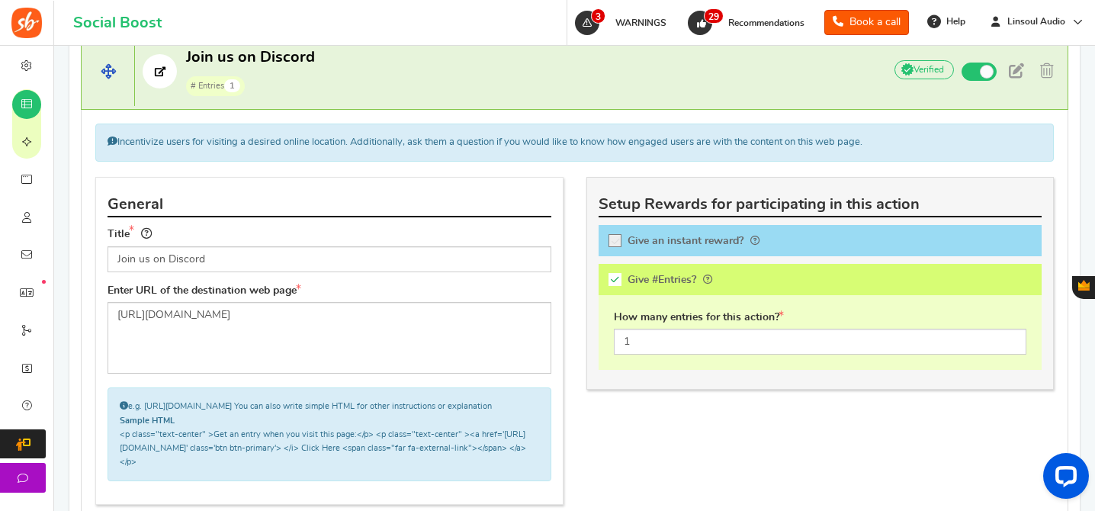
click at [515, 101] on h4 "Join us on Discord # Entries 1 Add Your API credentials Non verified Due to pla…" at bounding box center [574, 72] width 987 height 76
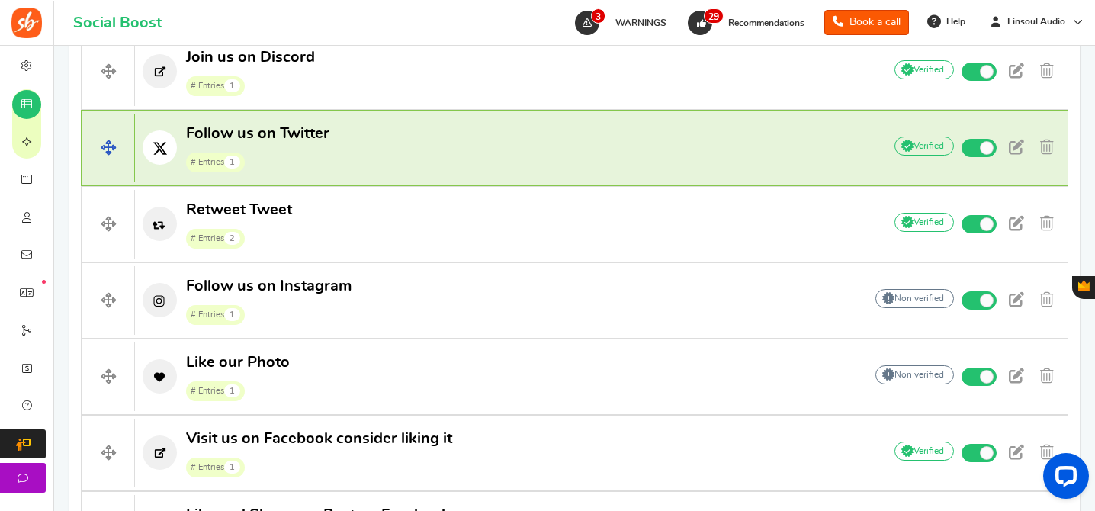
click at [501, 158] on p "Follow us on Twitter # Entries 1" at bounding box center [501, 148] width 733 height 49
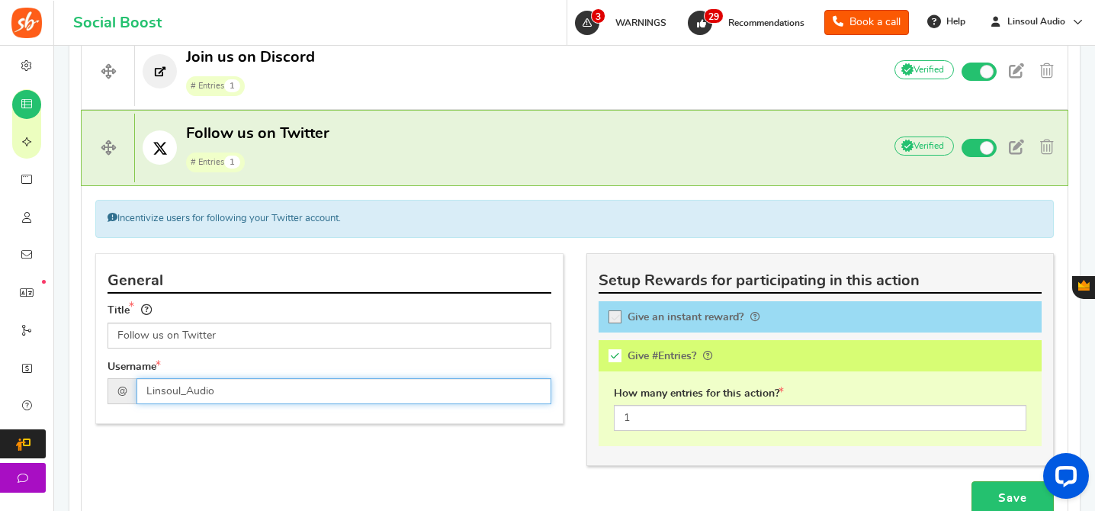
click at [270, 395] on input "Linsoul_Audio" at bounding box center [343, 391] width 415 height 26
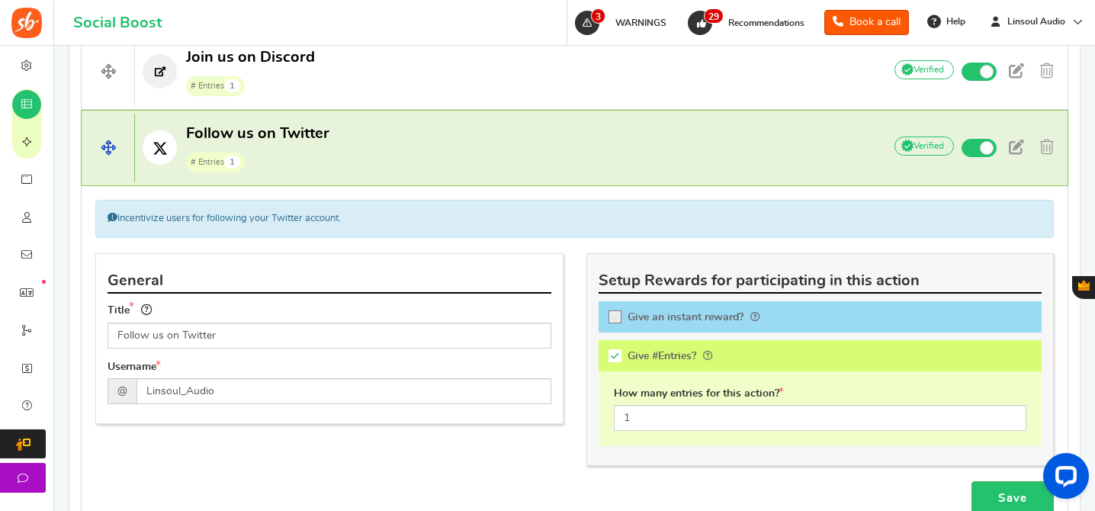
click at [354, 138] on p "Follow us on Twitter # Entries 1" at bounding box center [501, 148] width 733 height 49
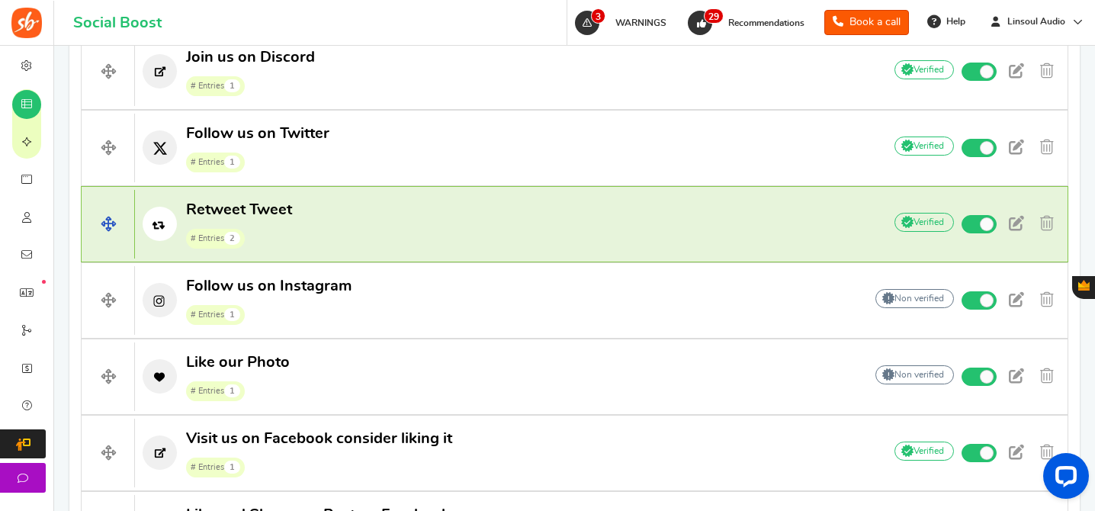
click at [434, 210] on p "Retweet Tweet # Entries 2" at bounding box center [501, 224] width 733 height 49
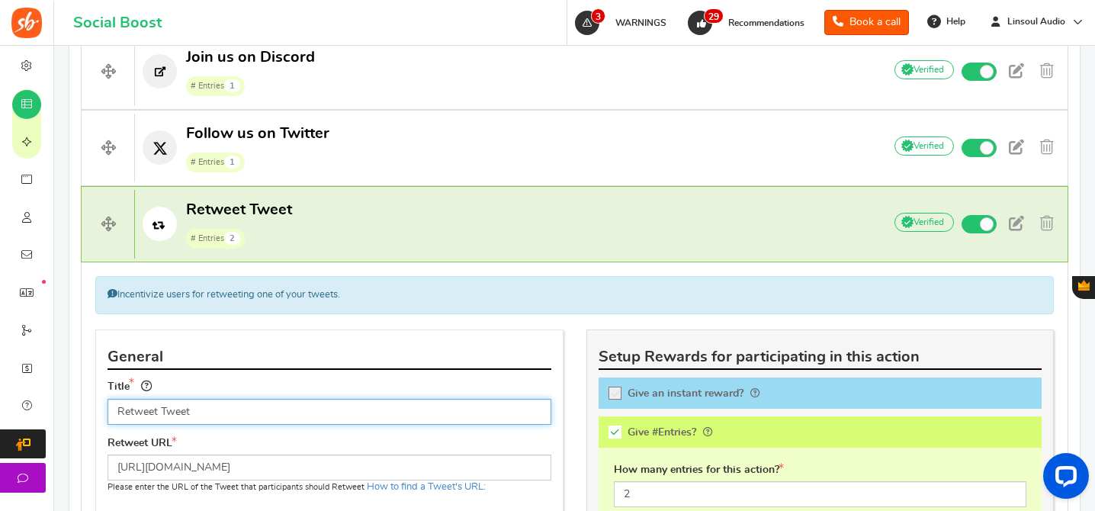
scroll to position [962, 0]
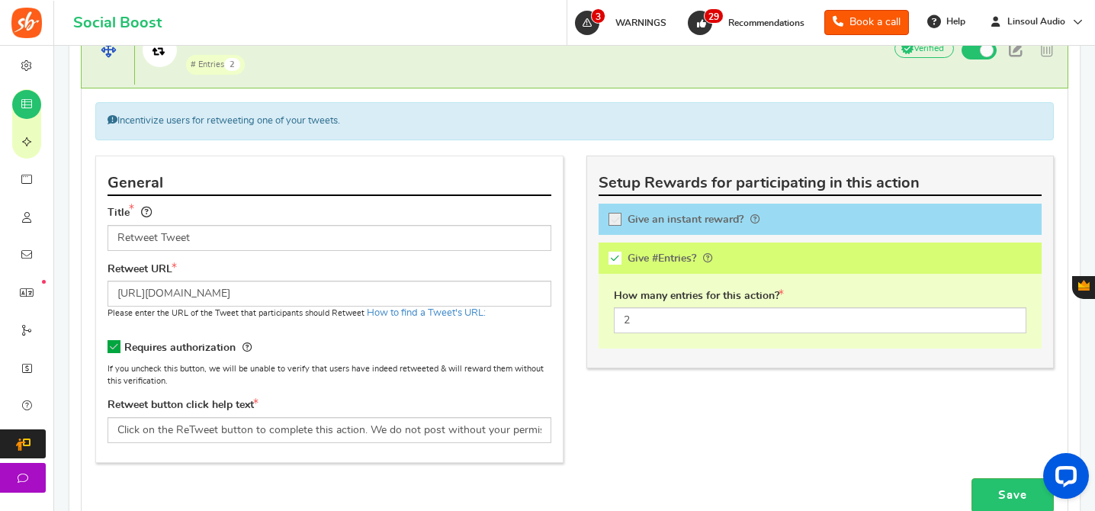
click at [549, 80] on h4 "Retweet Tweet # Entries 2 Add Your API credentials Non verified Due to platform…" at bounding box center [574, 50] width 987 height 76
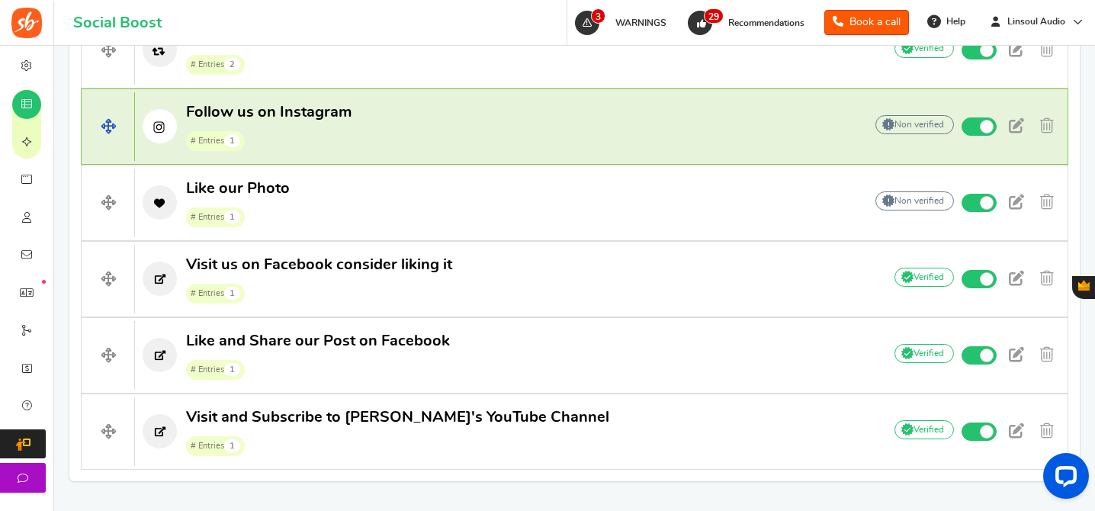
click at [535, 124] on p "Follow us on Instagram # Entries 1" at bounding box center [492, 126] width 714 height 49
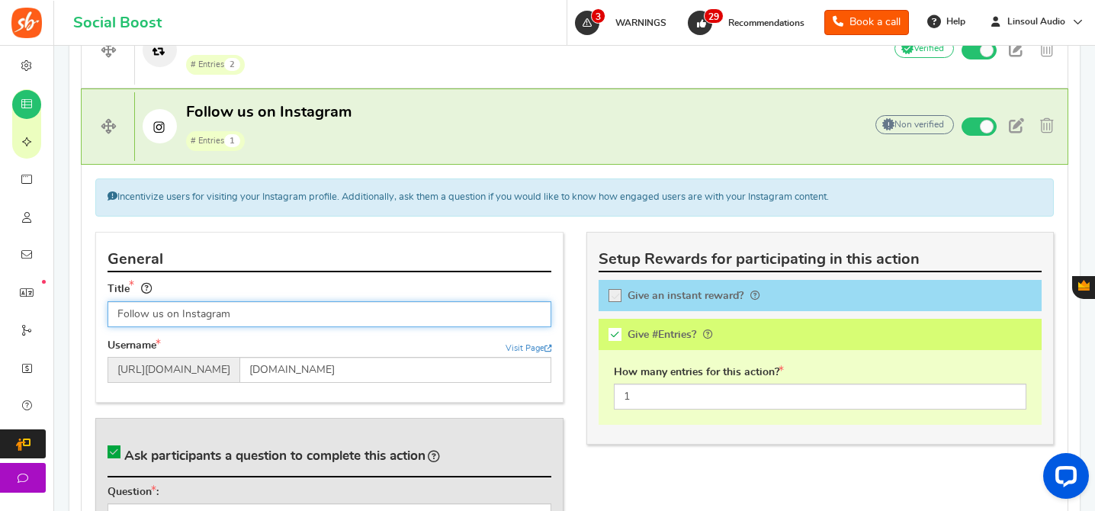
scroll to position [1173, 0]
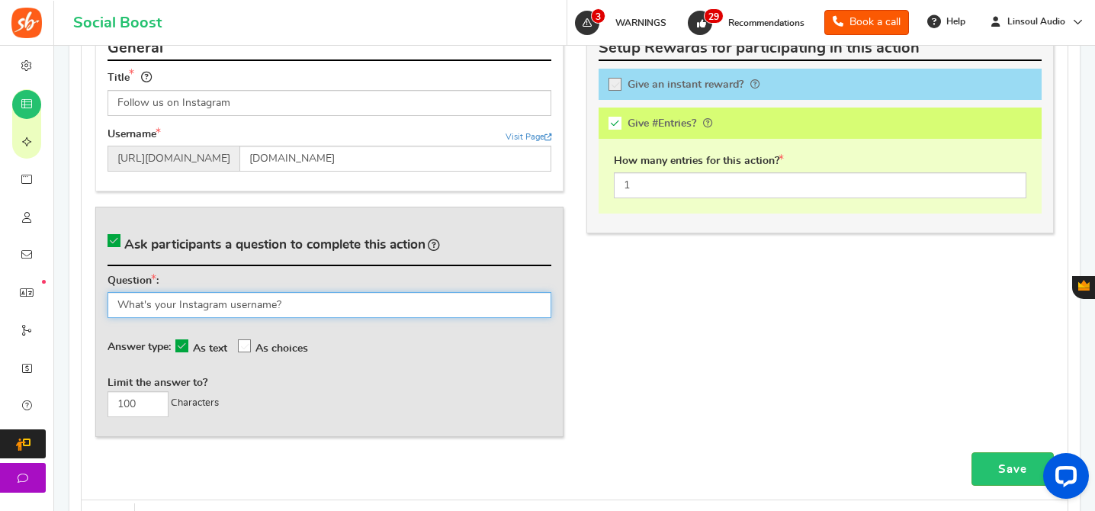
click at [438, 303] on input "What's your Instagram username?" at bounding box center [330, 305] width 444 height 26
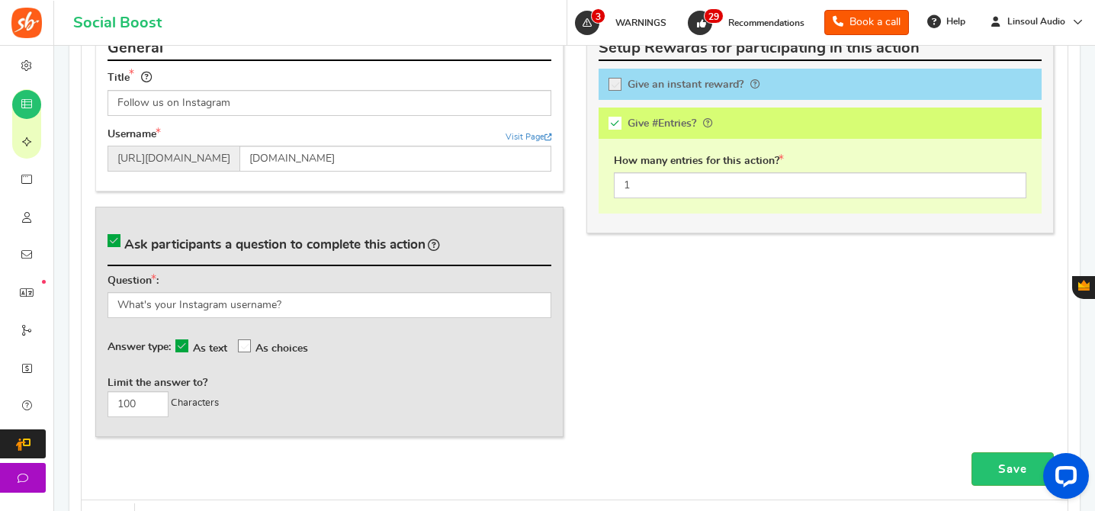
click at [687, 317] on div "General Title Follow us on Instagram Username Visit Page https://www.instagram.…" at bounding box center [574, 237] width 981 height 432
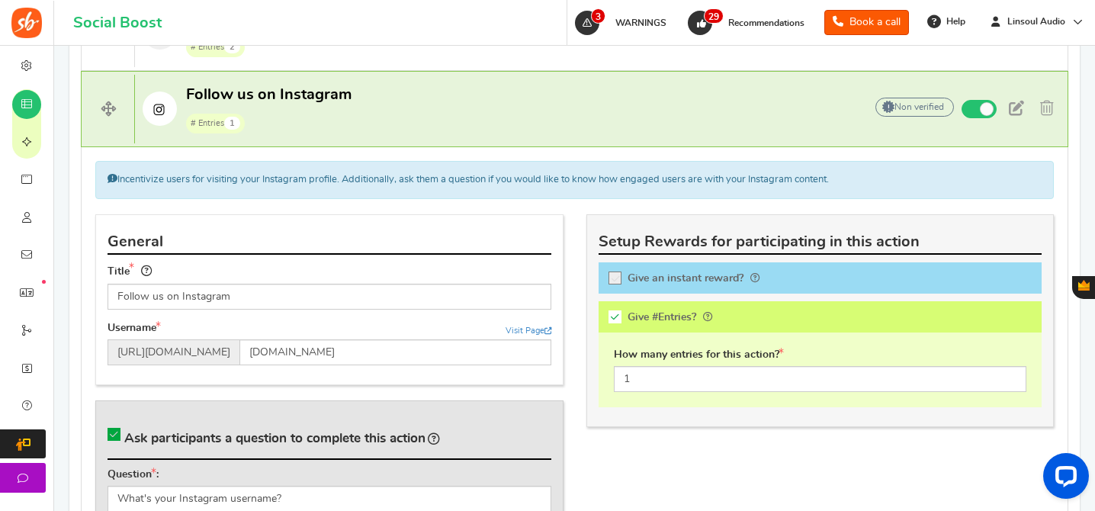
scroll to position [895, 0]
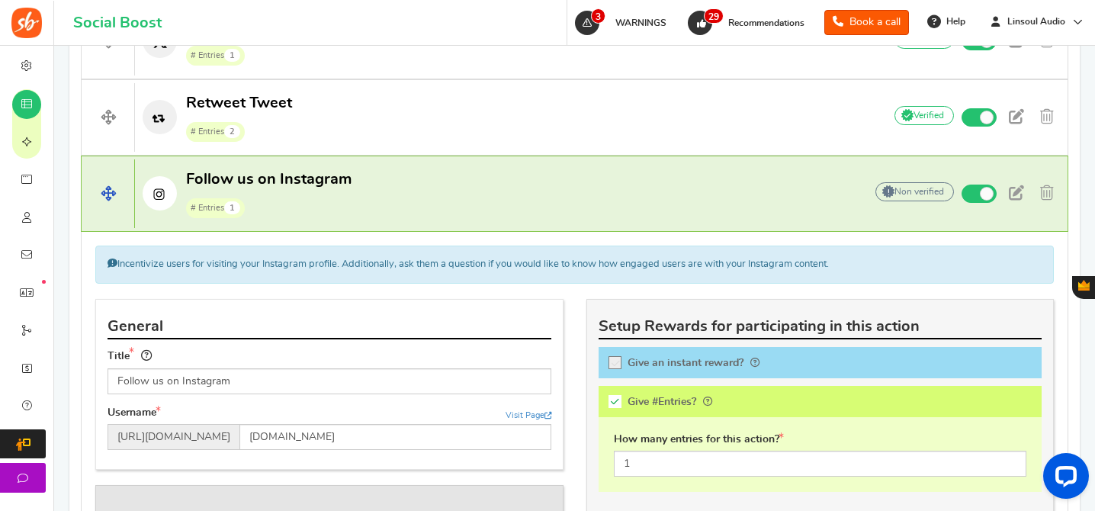
click at [522, 177] on p "Follow us on Instagram # Entries 1" at bounding box center [492, 193] width 714 height 49
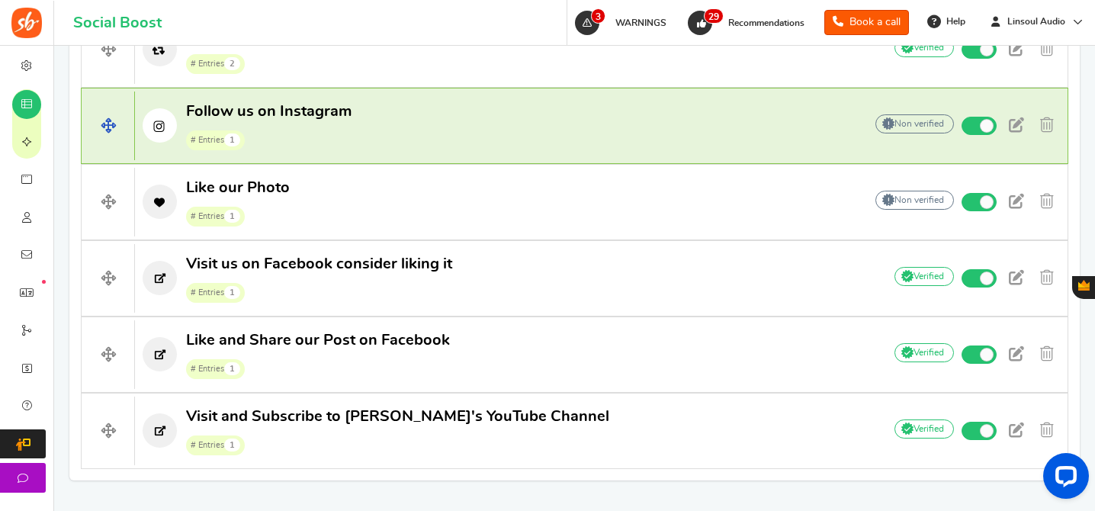
scroll to position [1006, 0]
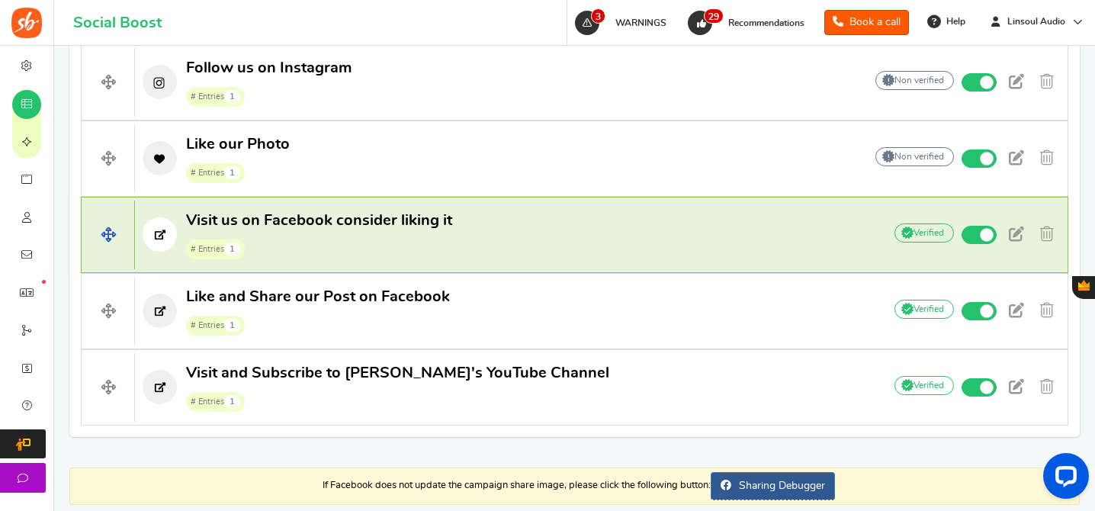
click at [562, 239] on p "Visit us on Facebook consider liking it # Entries 1" at bounding box center [501, 234] width 733 height 49
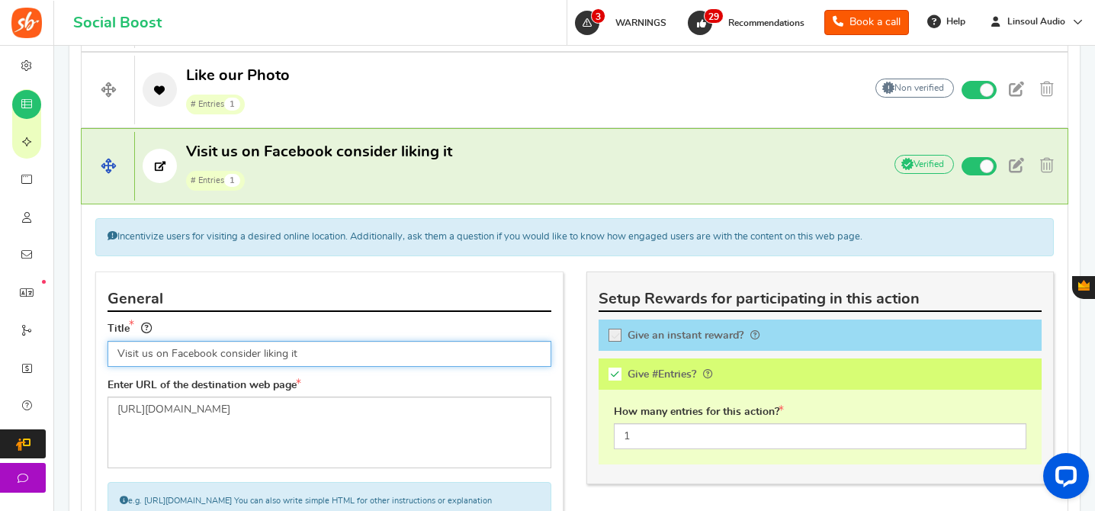
scroll to position [1111, 0]
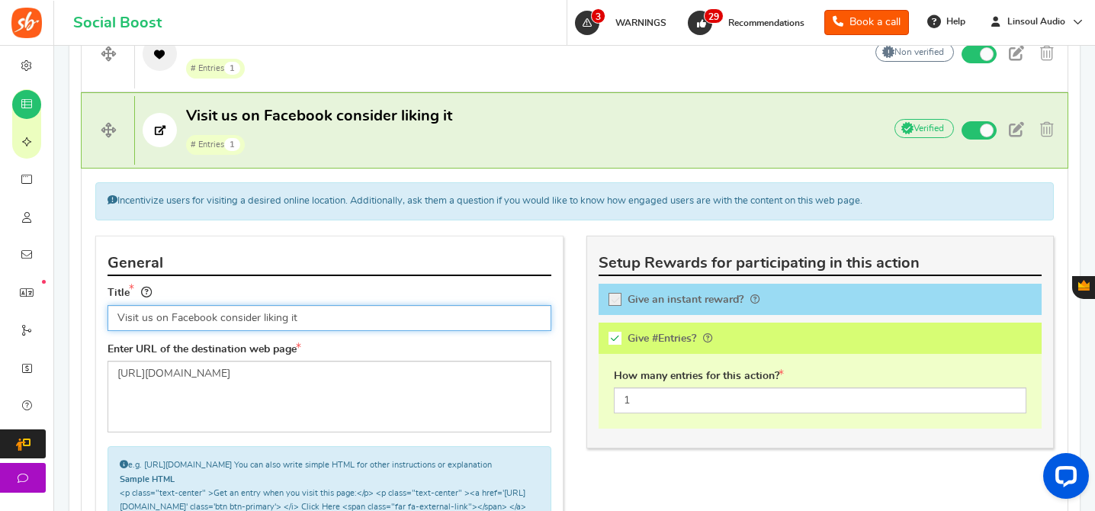
click at [425, 318] on input "Visit us on Facebook consider liking it" at bounding box center [330, 318] width 444 height 26
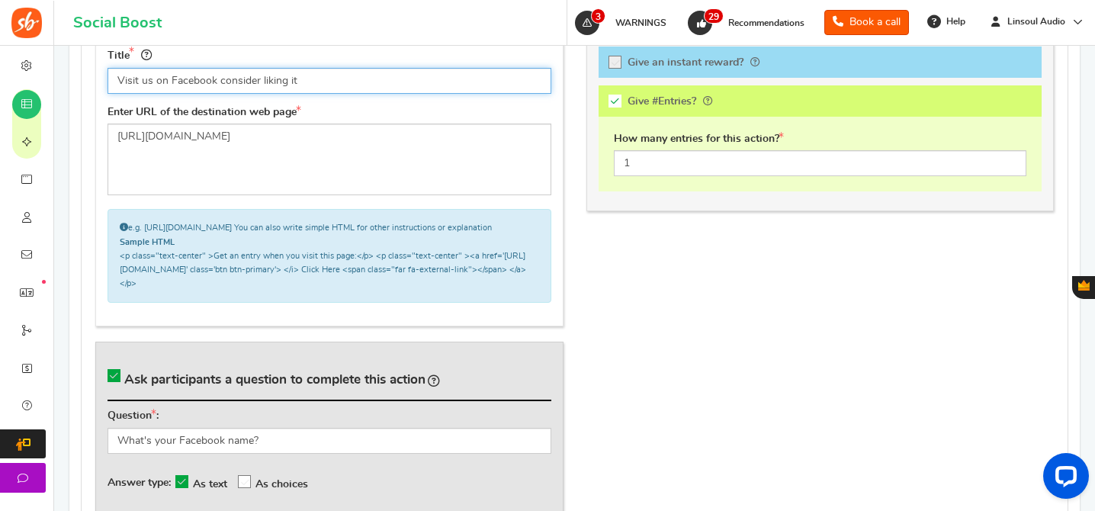
scroll to position [1197, 0]
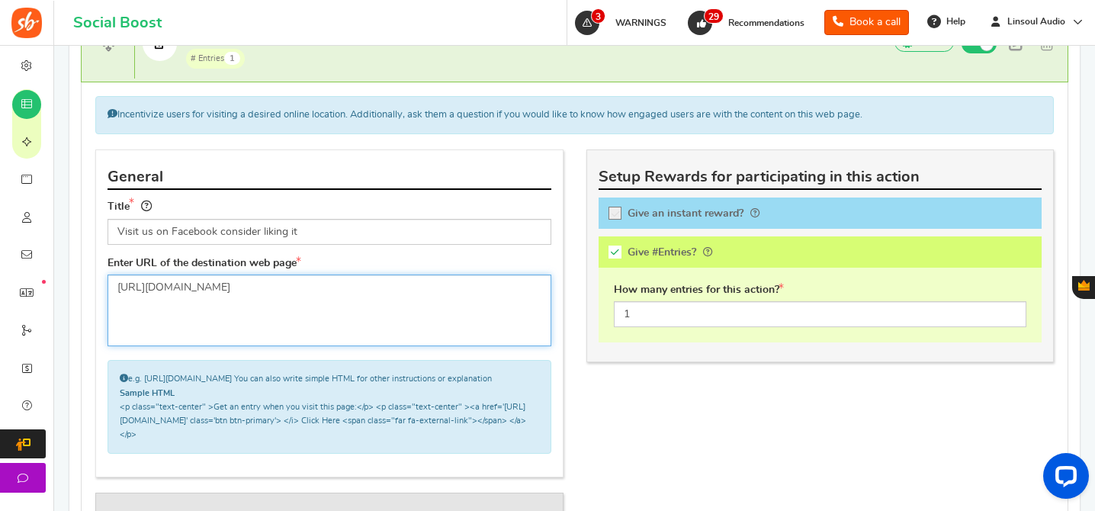
click at [426, 294] on textarea "[URL][DOMAIN_NAME]" at bounding box center [330, 310] width 444 height 72
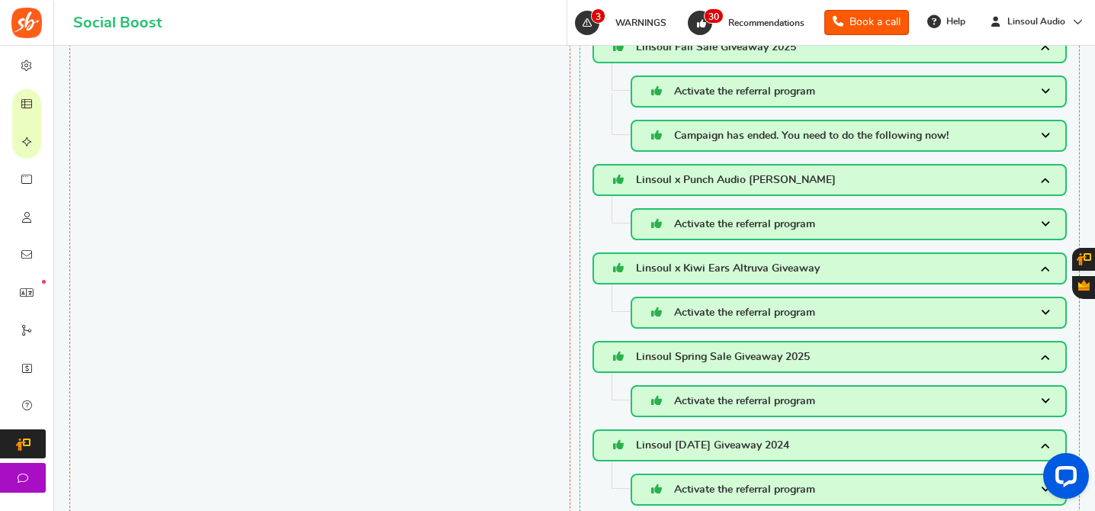
scroll to position [251, 0]
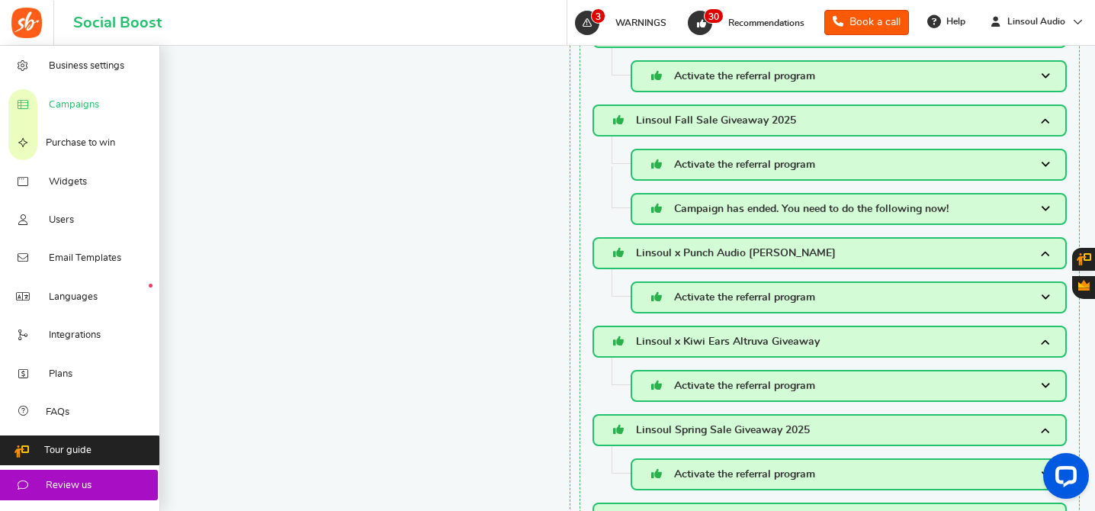
click at [56, 104] on span "Campaigns" at bounding box center [74, 105] width 50 height 14
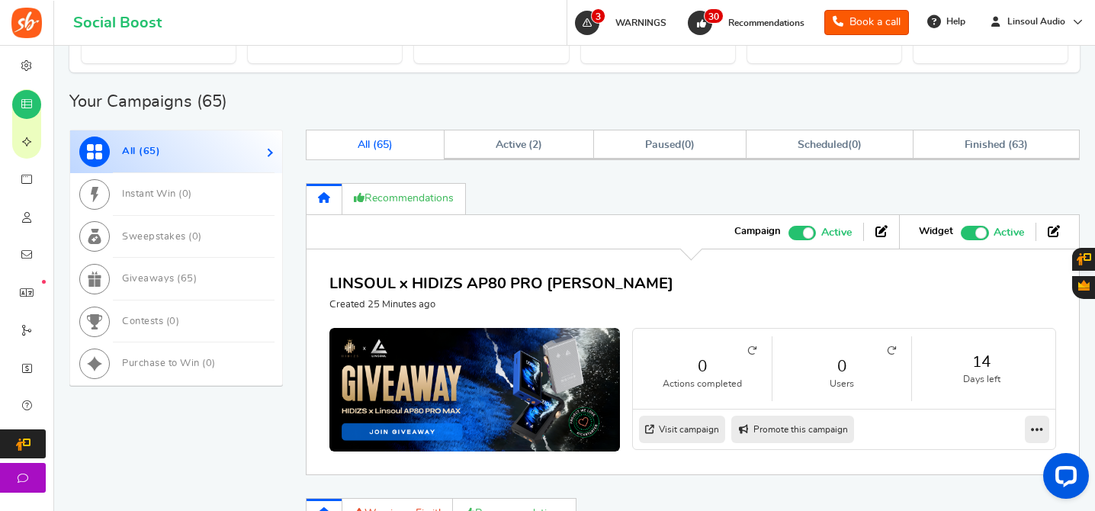
scroll to position [753, 0]
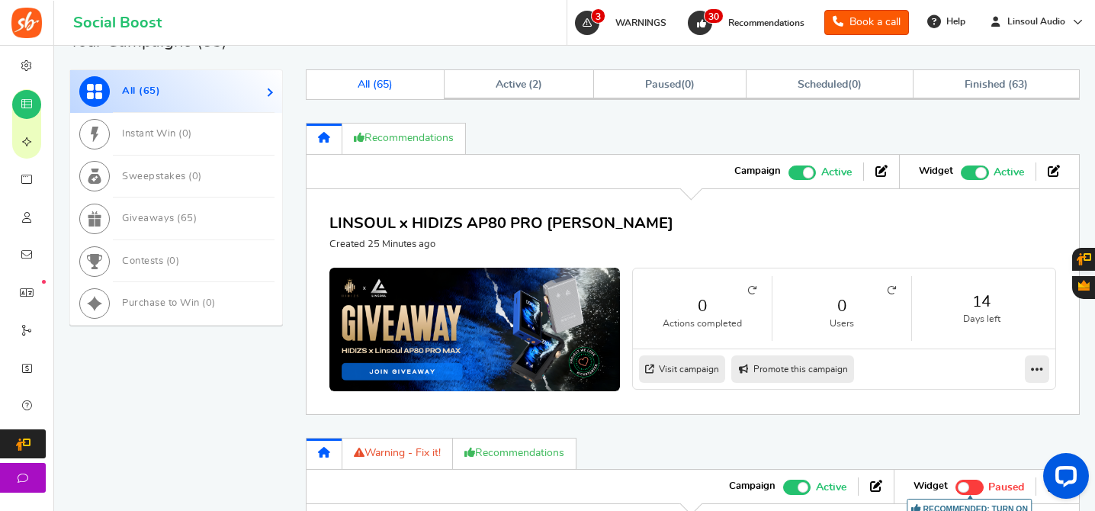
click at [969, 175] on span "Recommended: TURN ON" at bounding box center [975, 172] width 28 height 14
click at [961, 175] on input "Recommended: TURN ON Active Paused" at bounding box center [961, 170] width 0 height 10
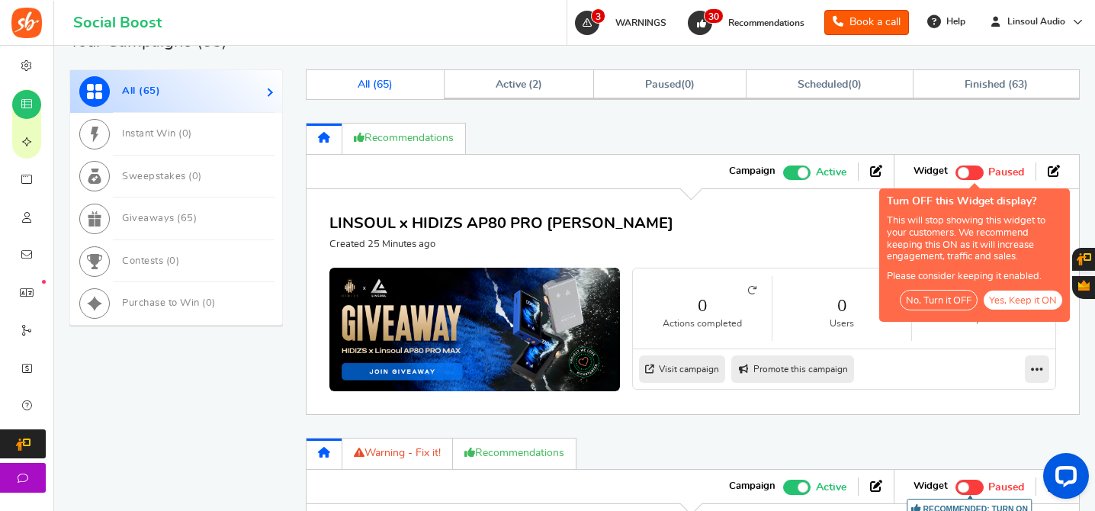
click at [961, 300] on button "No, Turn it OFF" at bounding box center [939, 300] width 78 height 21
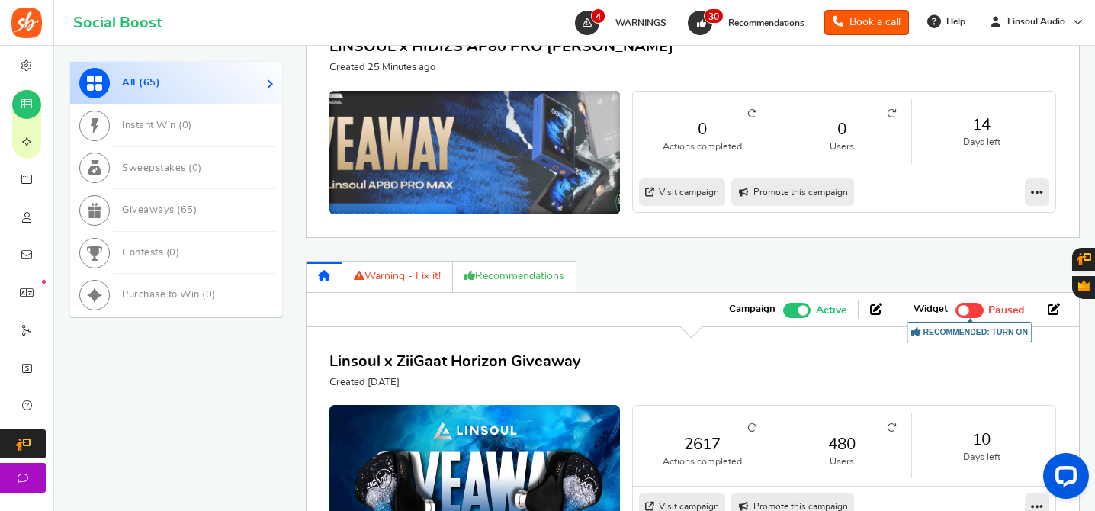
scroll to position [840, 0]
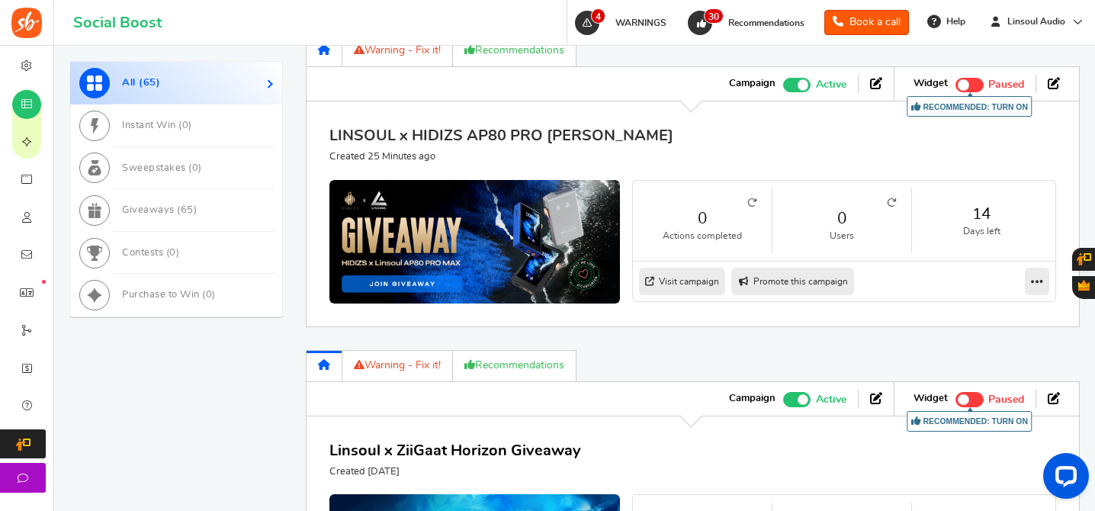
click at [555, 133] on link "LINSOUL x HIDIZS AP80 PRO [PERSON_NAME]" at bounding box center [501, 135] width 344 height 15
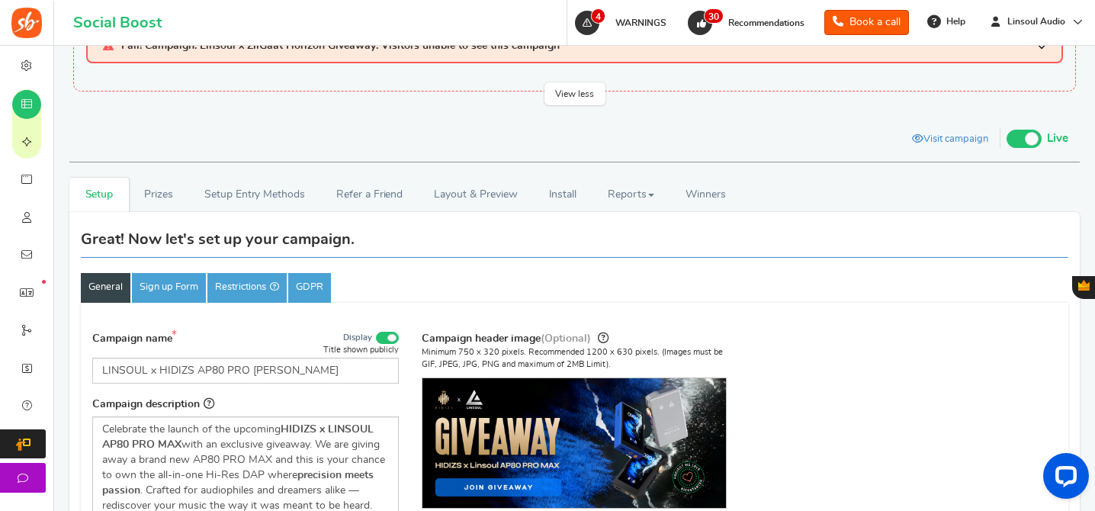
scroll to position [234, 0]
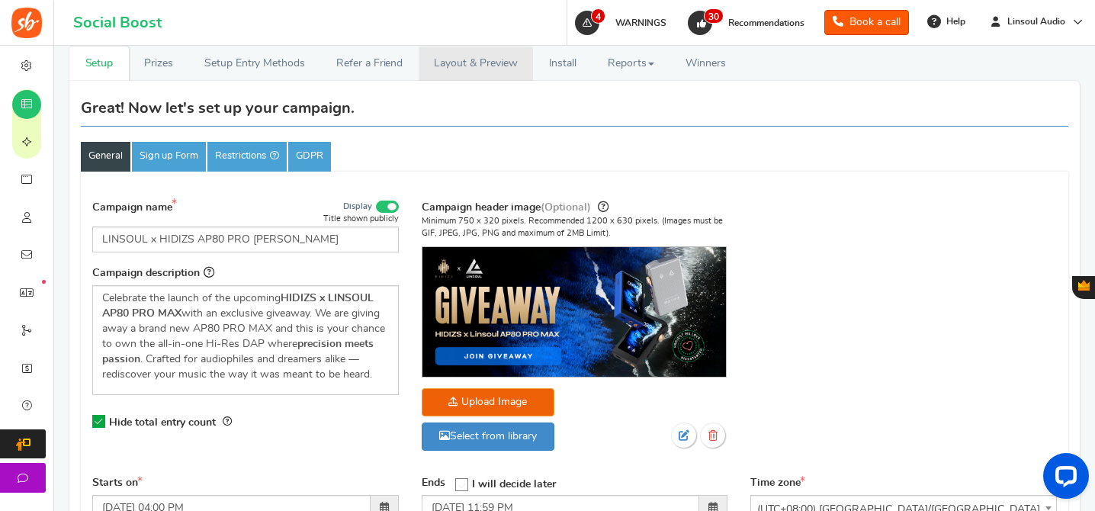
click at [445, 58] on link "Layout & Preview" at bounding box center [476, 64] width 114 height 34
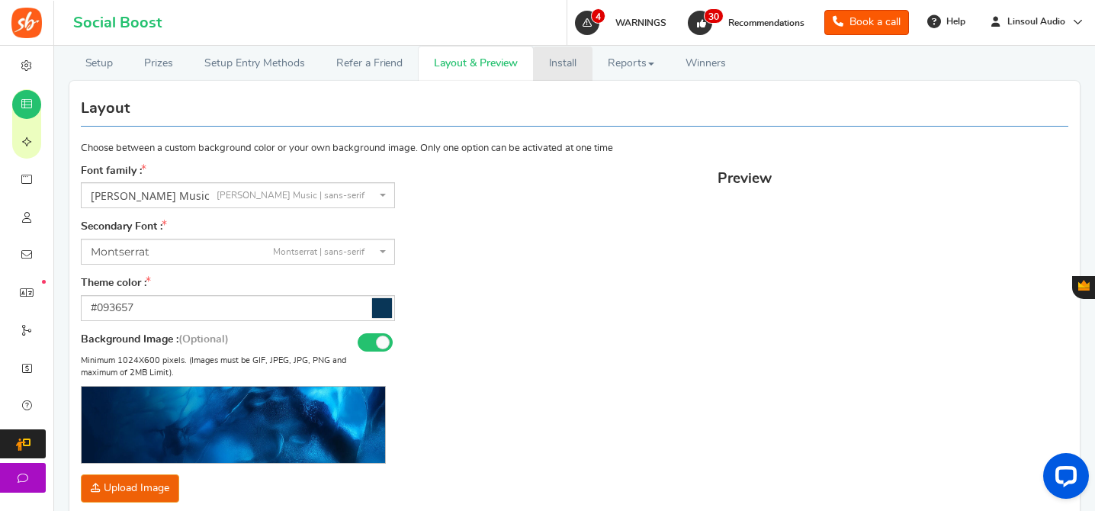
click at [565, 68] on link "Install" at bounding box center [562, 64] width 59 height 34
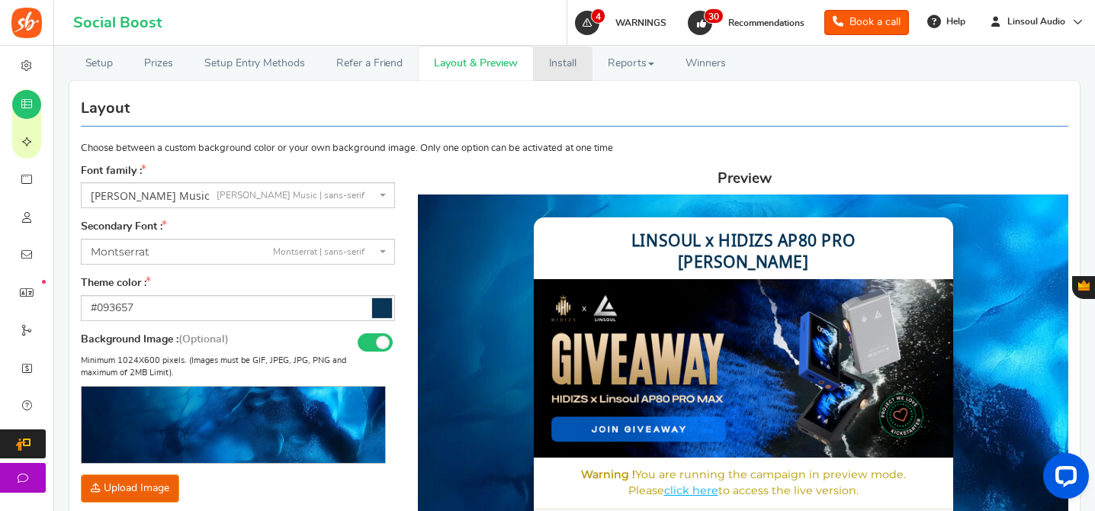
scroll to position [0, 0]
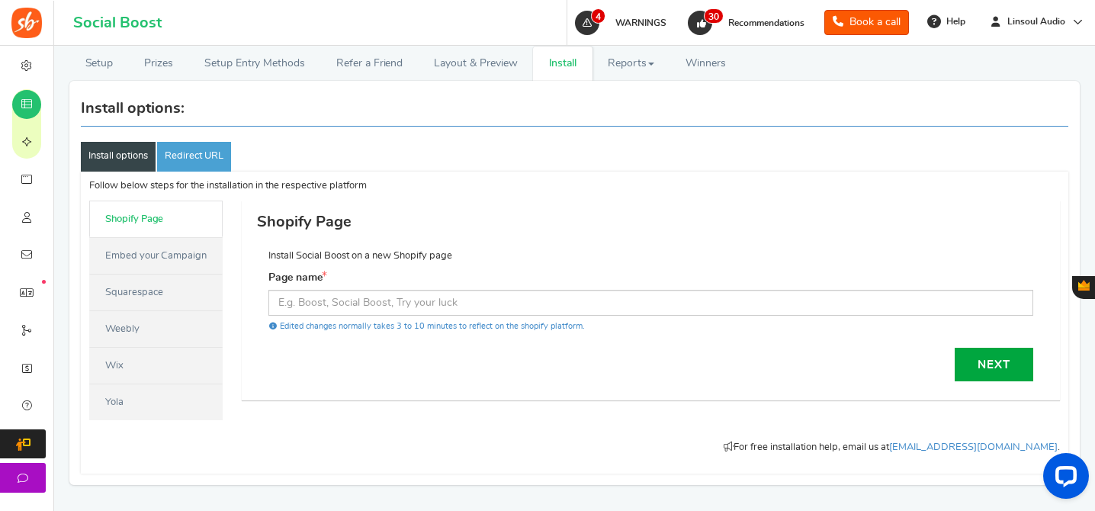
click at [162, 257] on link "Embed your Campaign" at bounding box center [155, 255] width 133 height 37
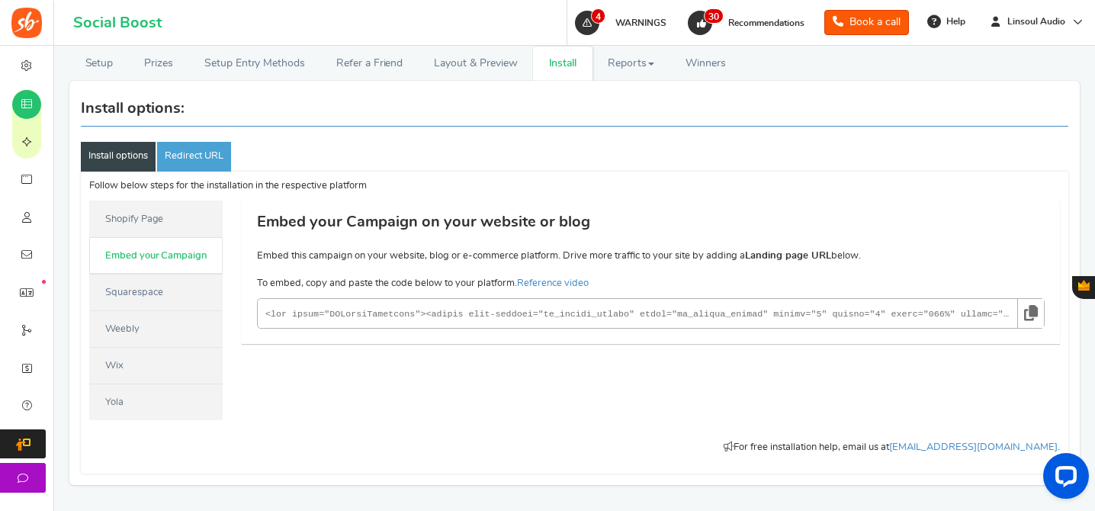
click at [1036, 309] on icon at bounding box center [1031, 313] width 14 height 28
click at [275, 69] on link "Setup Entry Methods" at bounding box center [254, 64] width 132 height 34
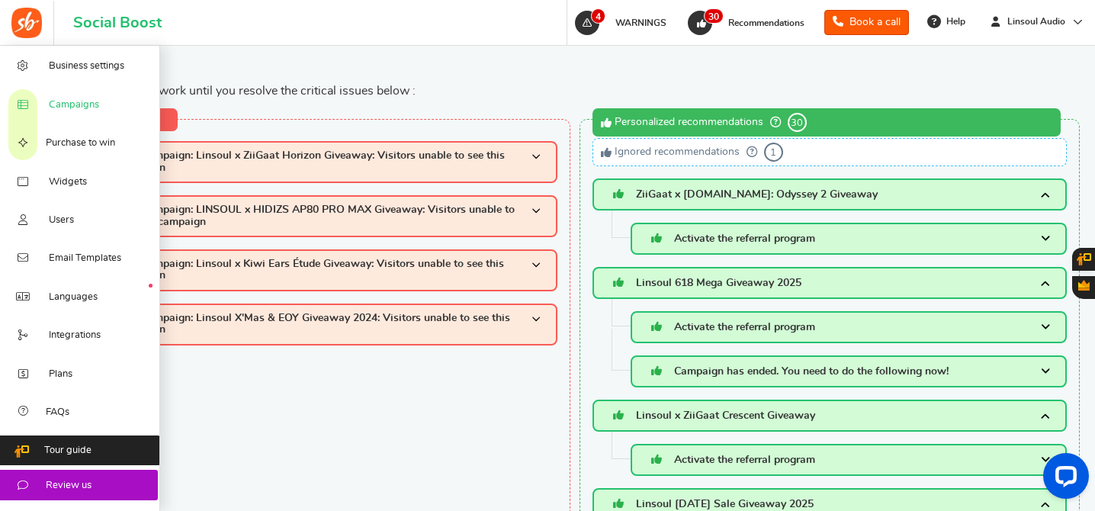
click at [56, 110] on span "Campaigns" at bounding box center [74, 105] width 50 height 14
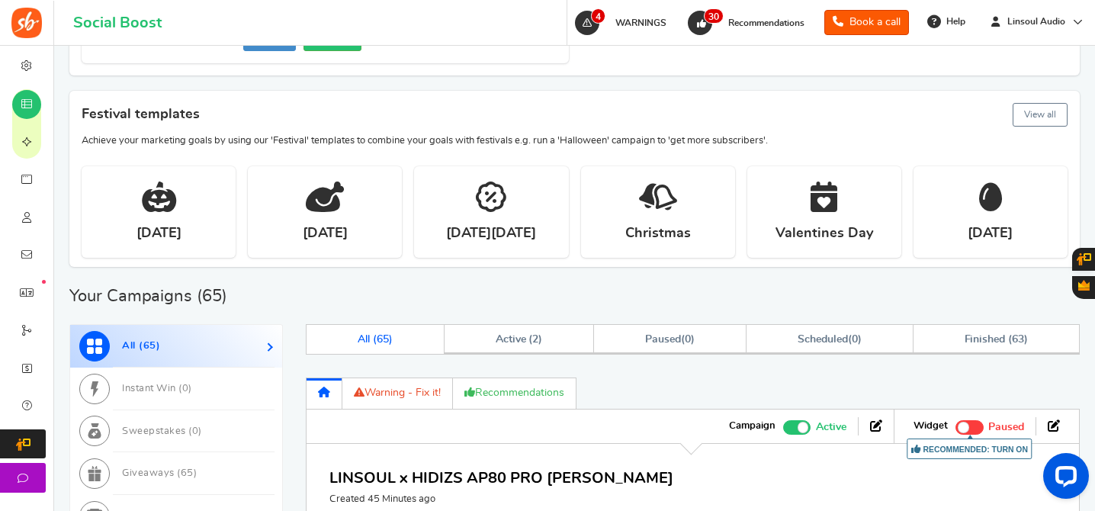
scroll to position [743, 0]
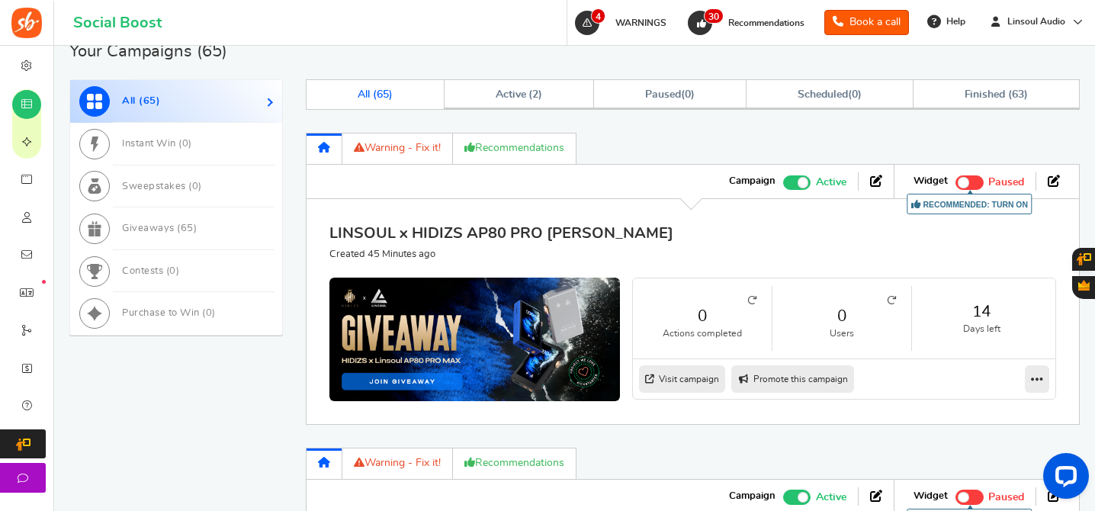
click at [518, 229] on link "LINSOUL x HIDIZS AP80 PRO [PERSON_NAME]" at bounding box center [501, 233] width 344 height 15
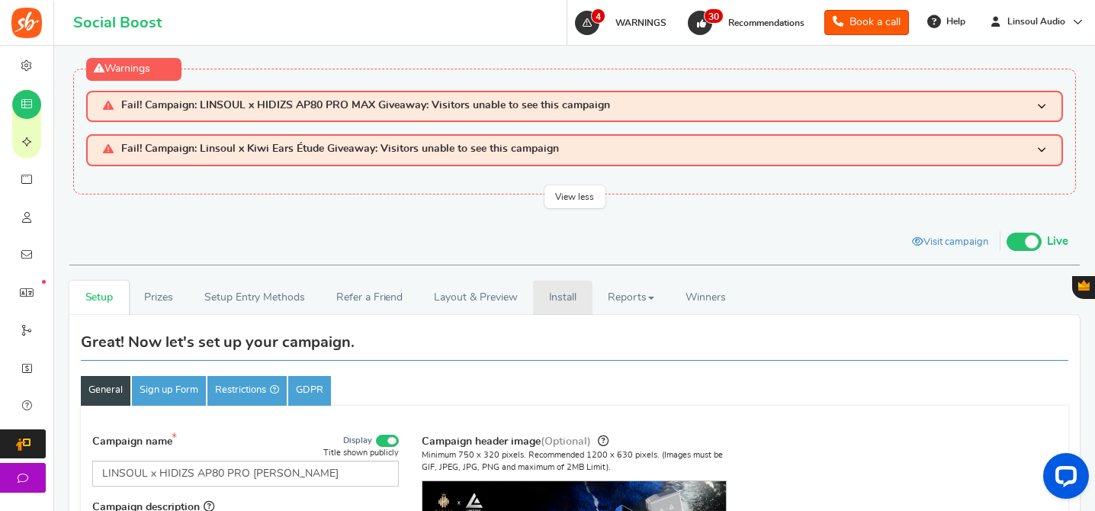
click at [563, 290] on link "Install" at bounding box center [562, 298] width 59 height 34
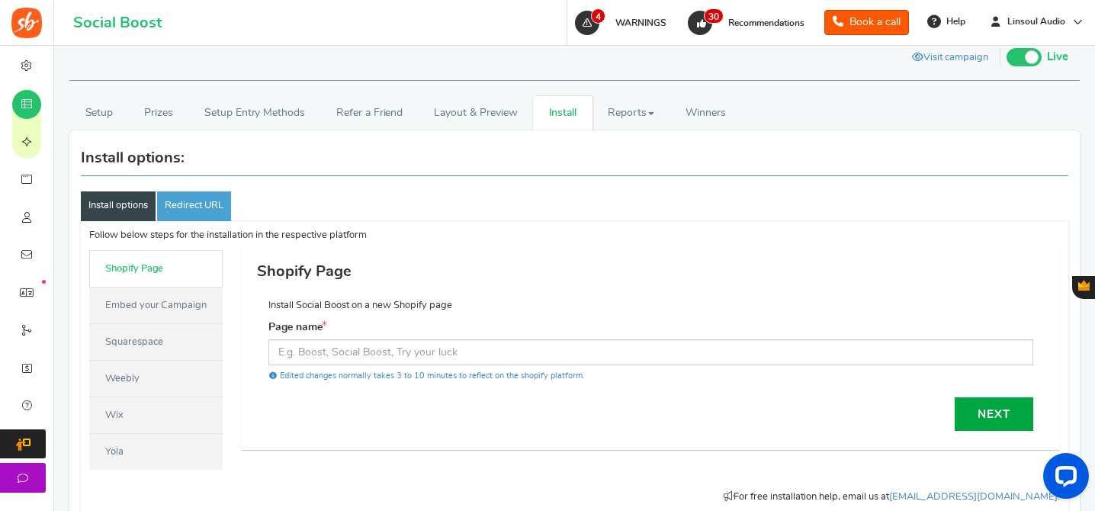
scroll to position [27, 0]
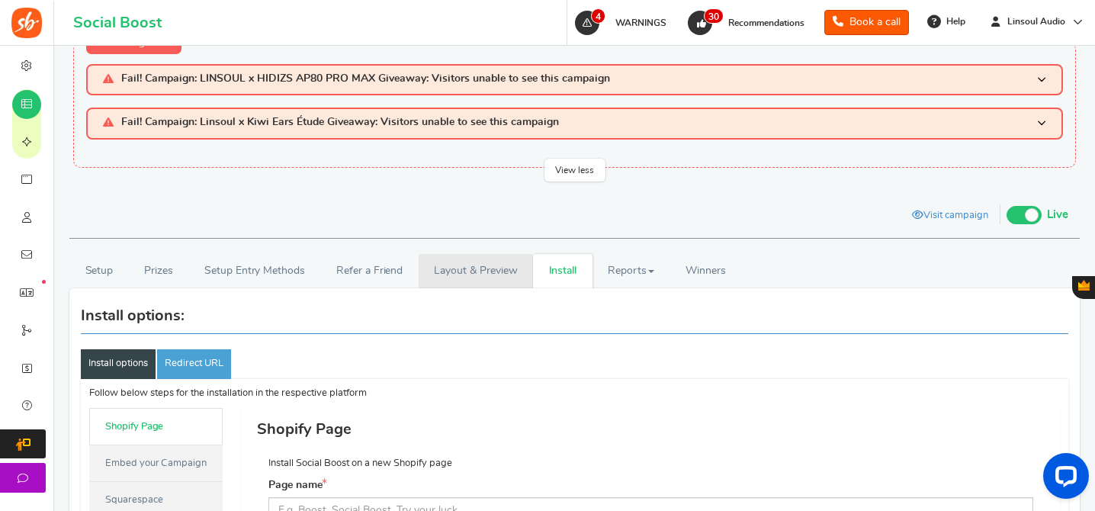
click at [486, 262] on link "Layout & Preview" at bounding box center [476, 271] width 114 height 34
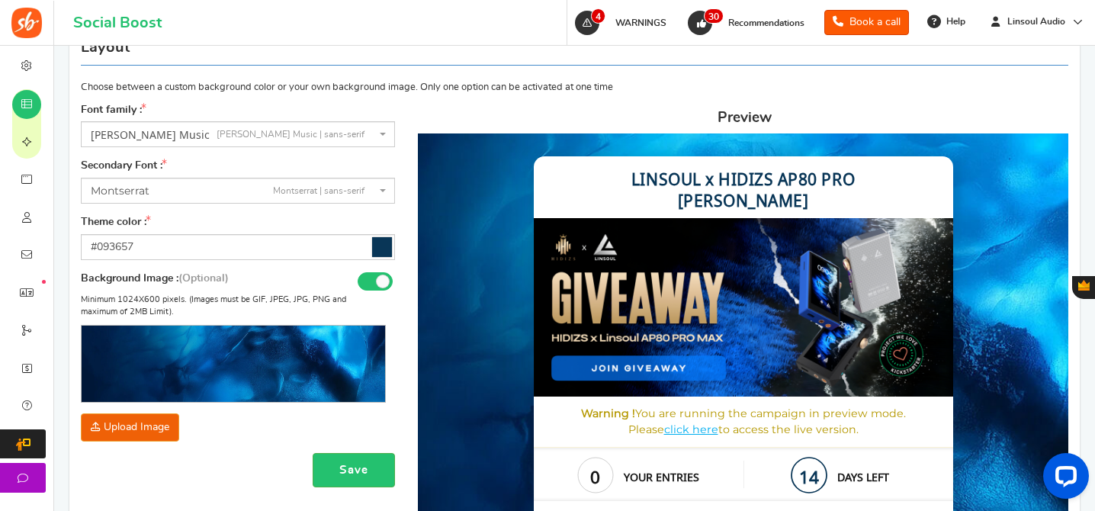
scroll to position [0, 0]
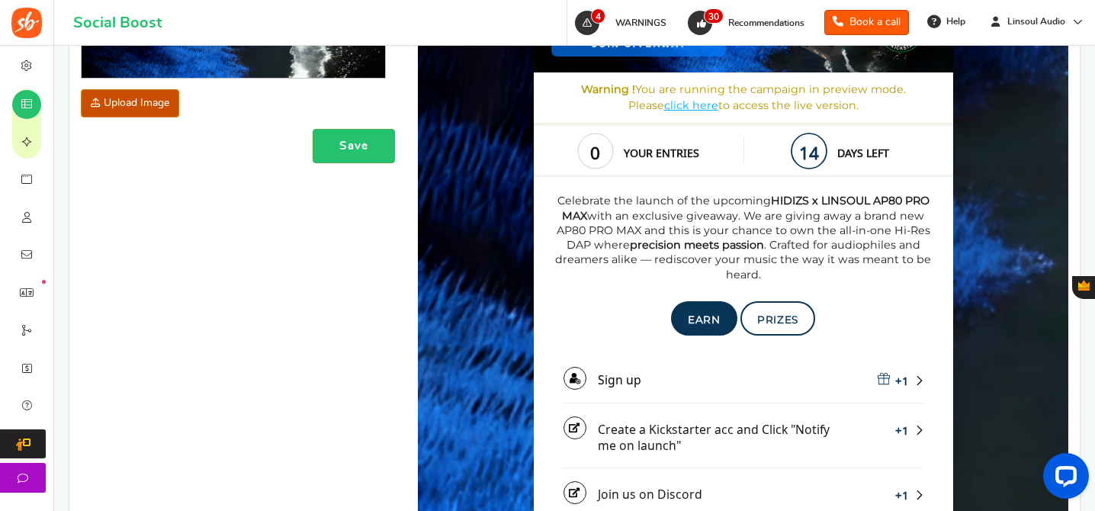
scroll to position [555, 0]
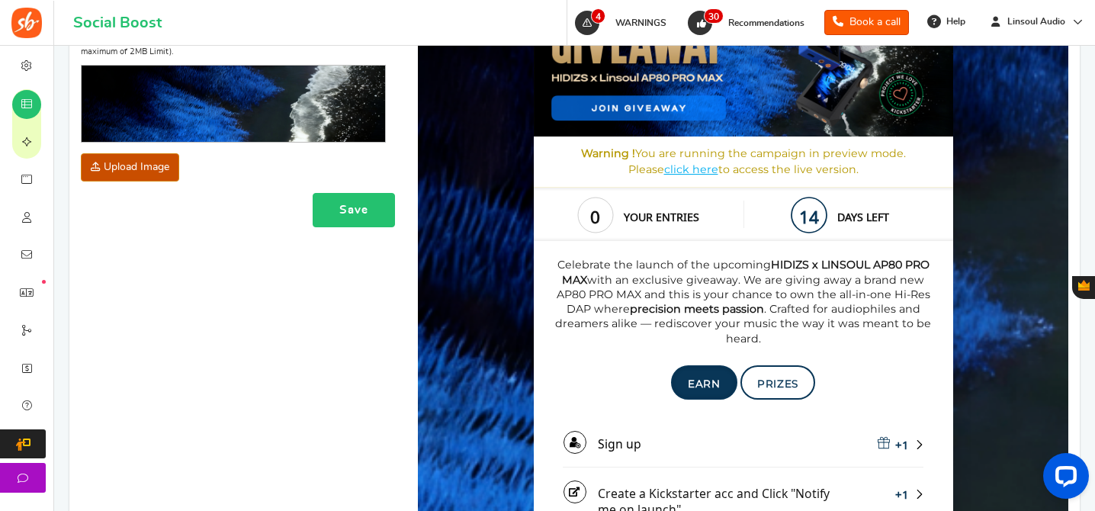
click at [370, 209] on button "Save" at bounding box center [354, 210] width 82 height 34
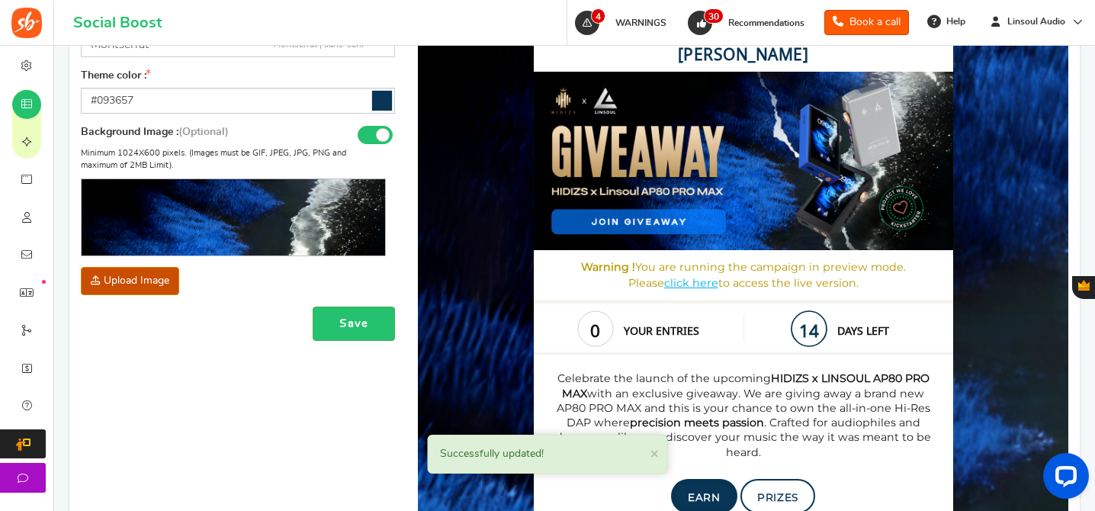
scroll to position [178, 0]
